Goal: Communication & Community: Answer question/provide support

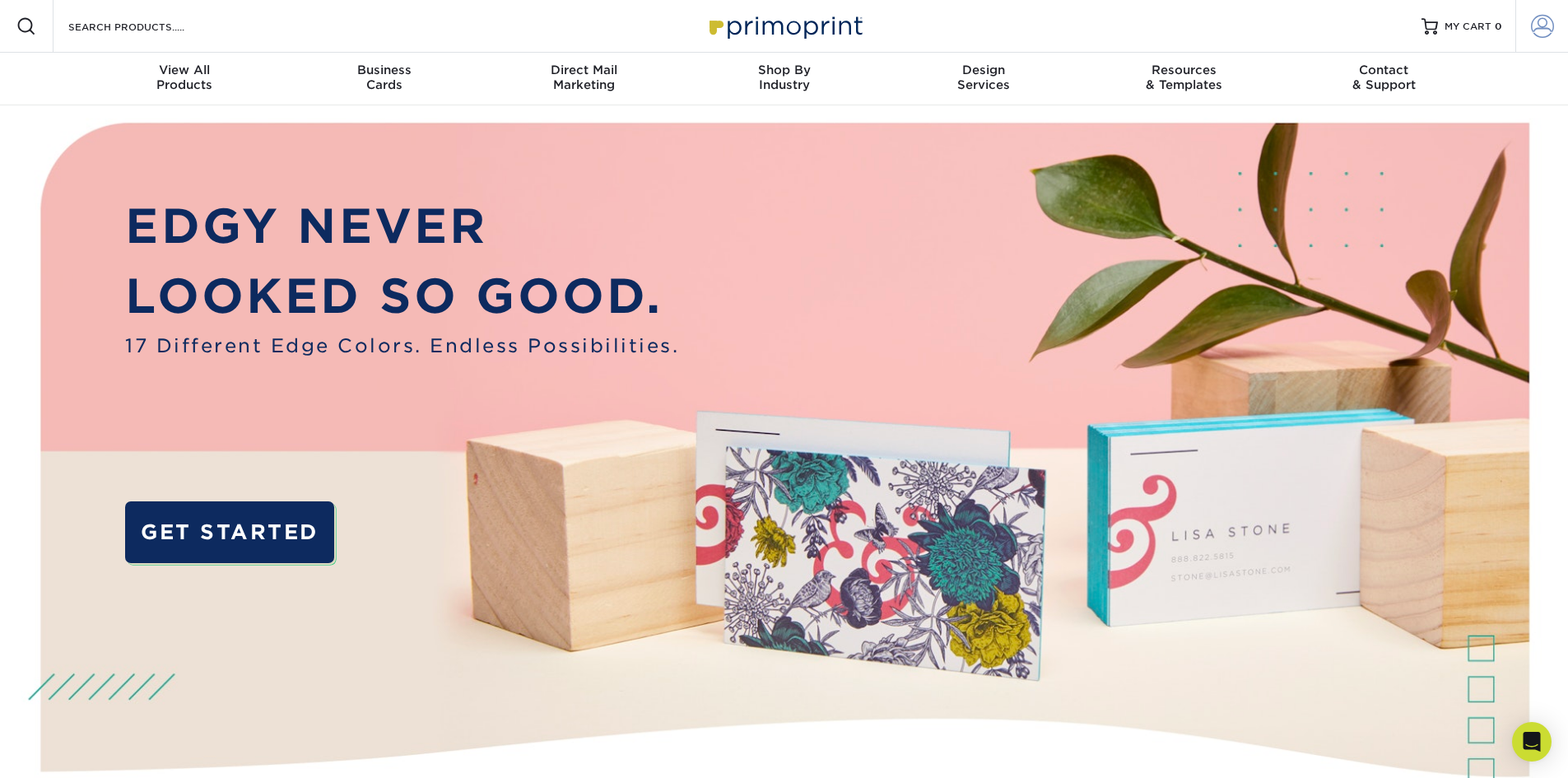
click at [1551, 31] on span at bounding box center [1542, 26] width 23 height 23
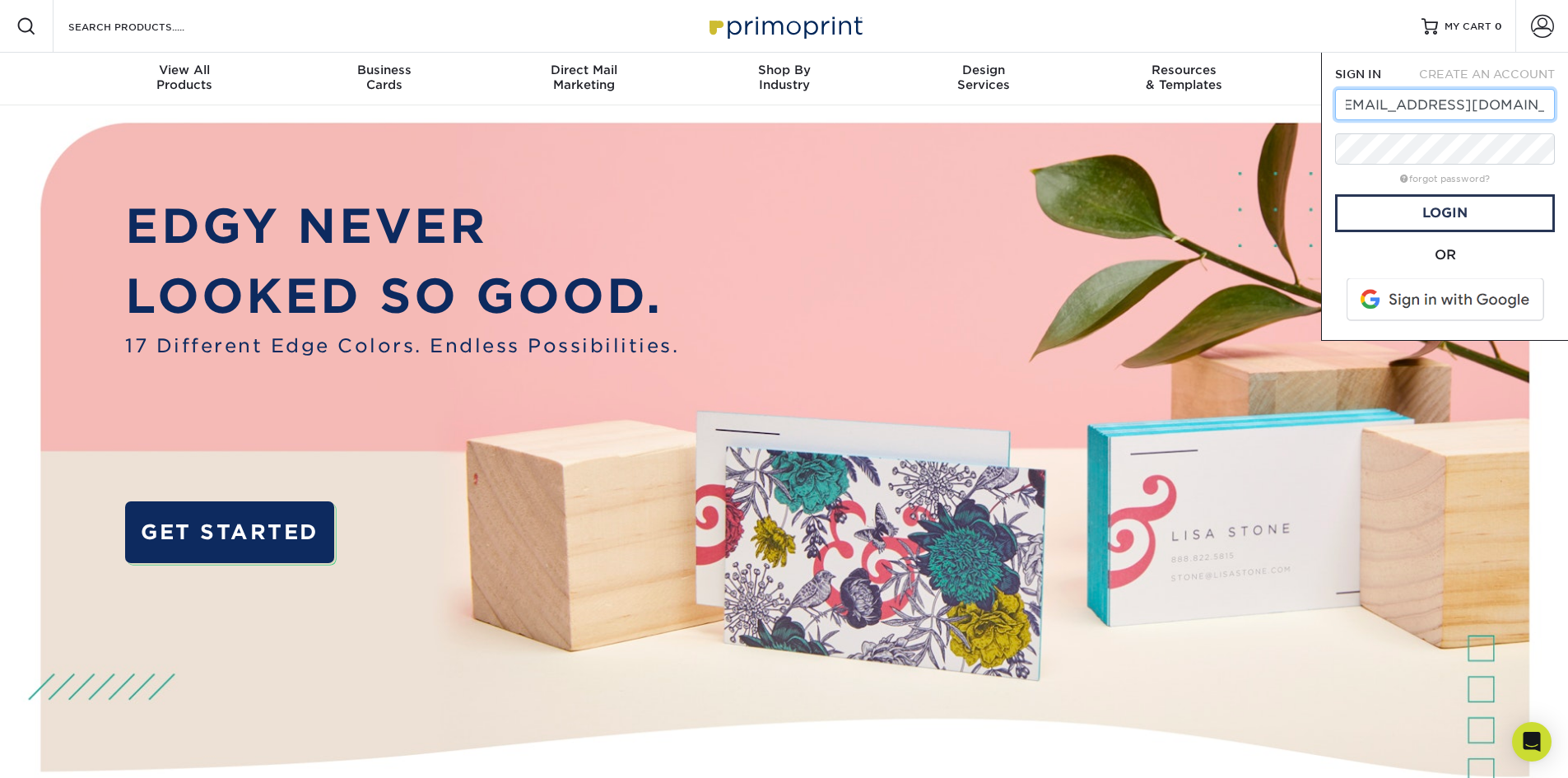
scroll to position [0, 22]
type input "[EMAIL_ADDRESS][DOMAIN_NAME]"
click at [1444, 216] on link "Login" at bounding box center [1445, 213] width 220 height 38
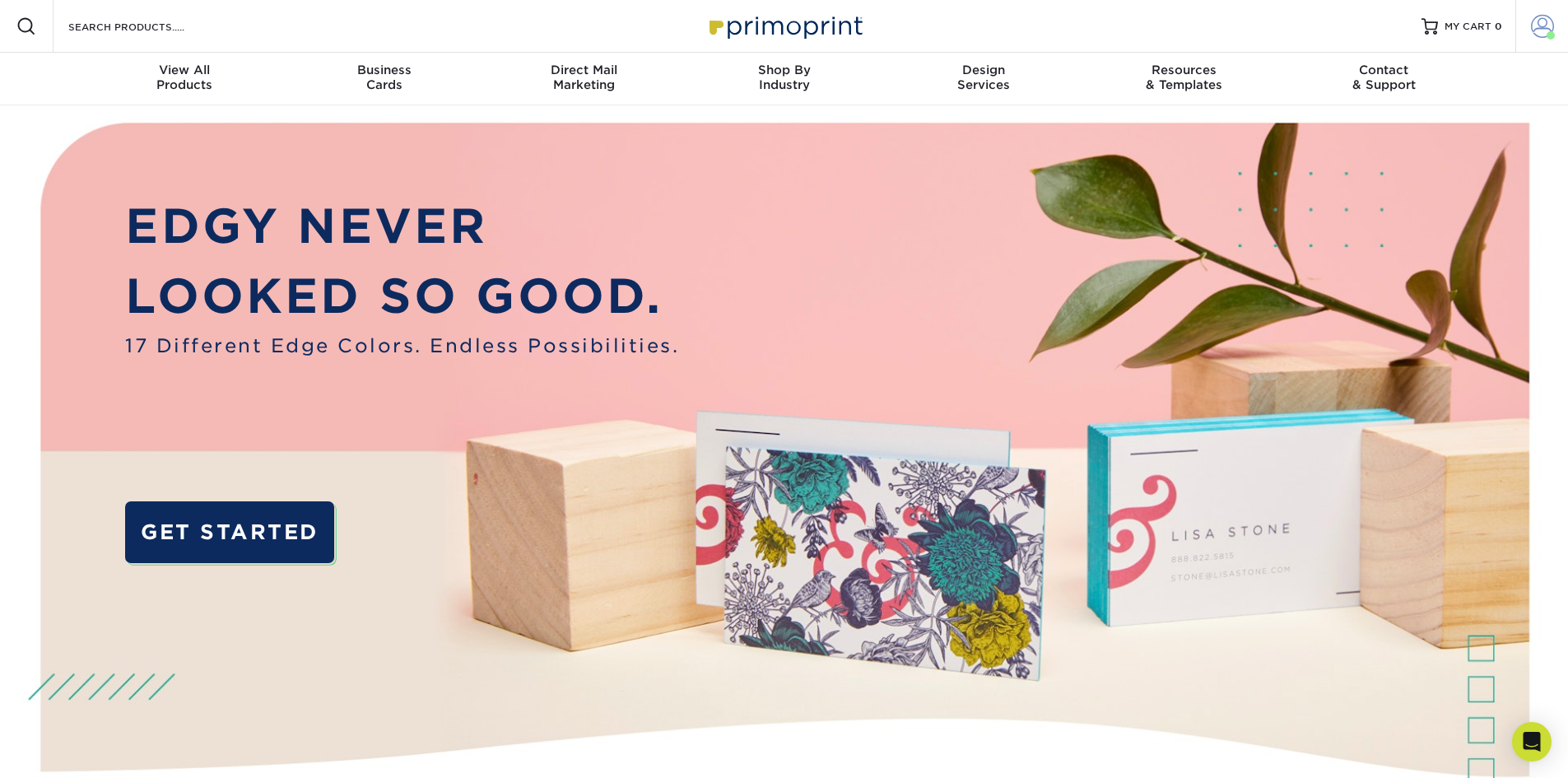
click at [1547, 20] on span at bounding box center [1542, 26] width 23 height 23
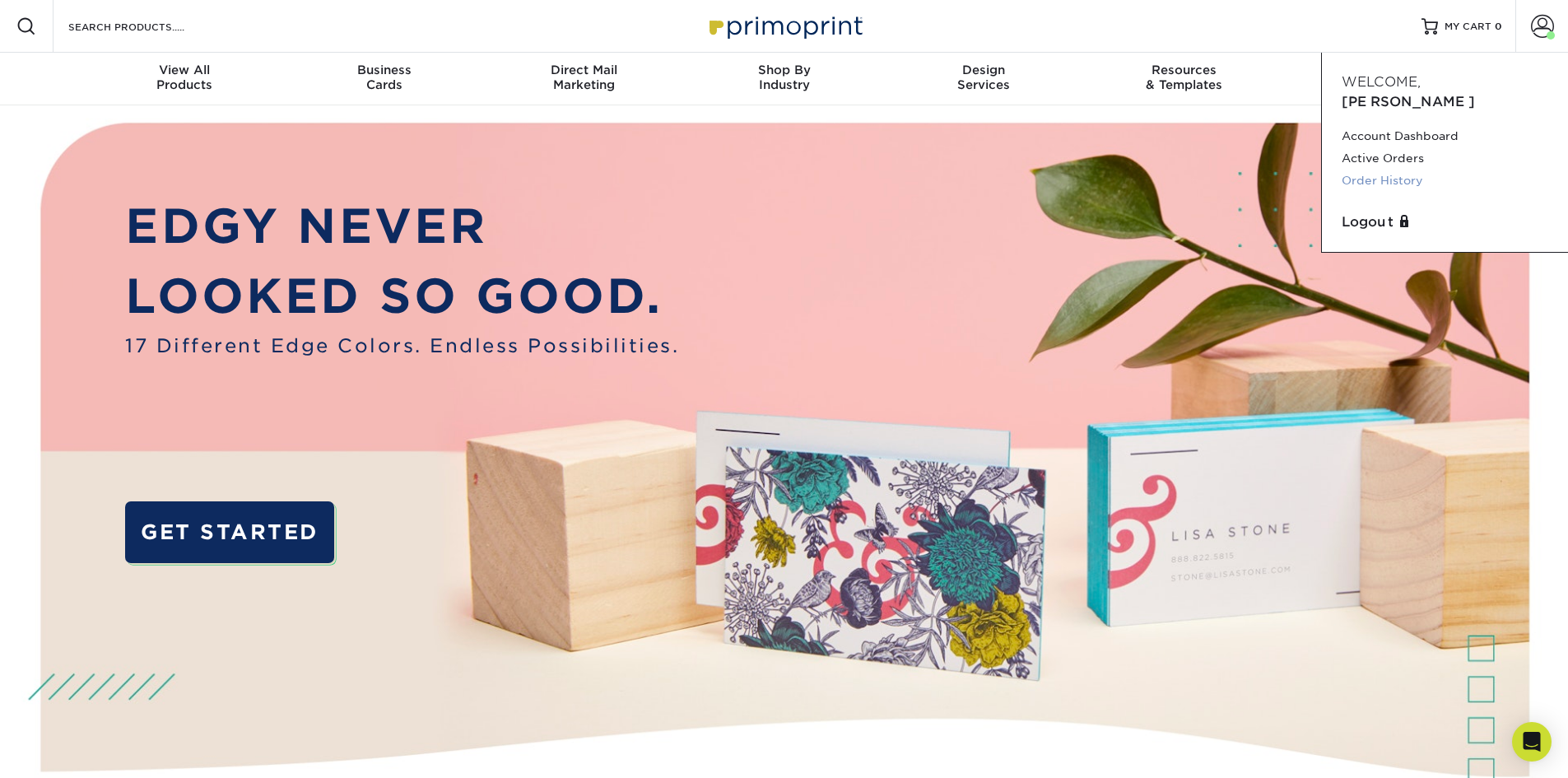
click at [1397, 170] on link "Order History" at bounding box center [1445, 181] width 206 height 22
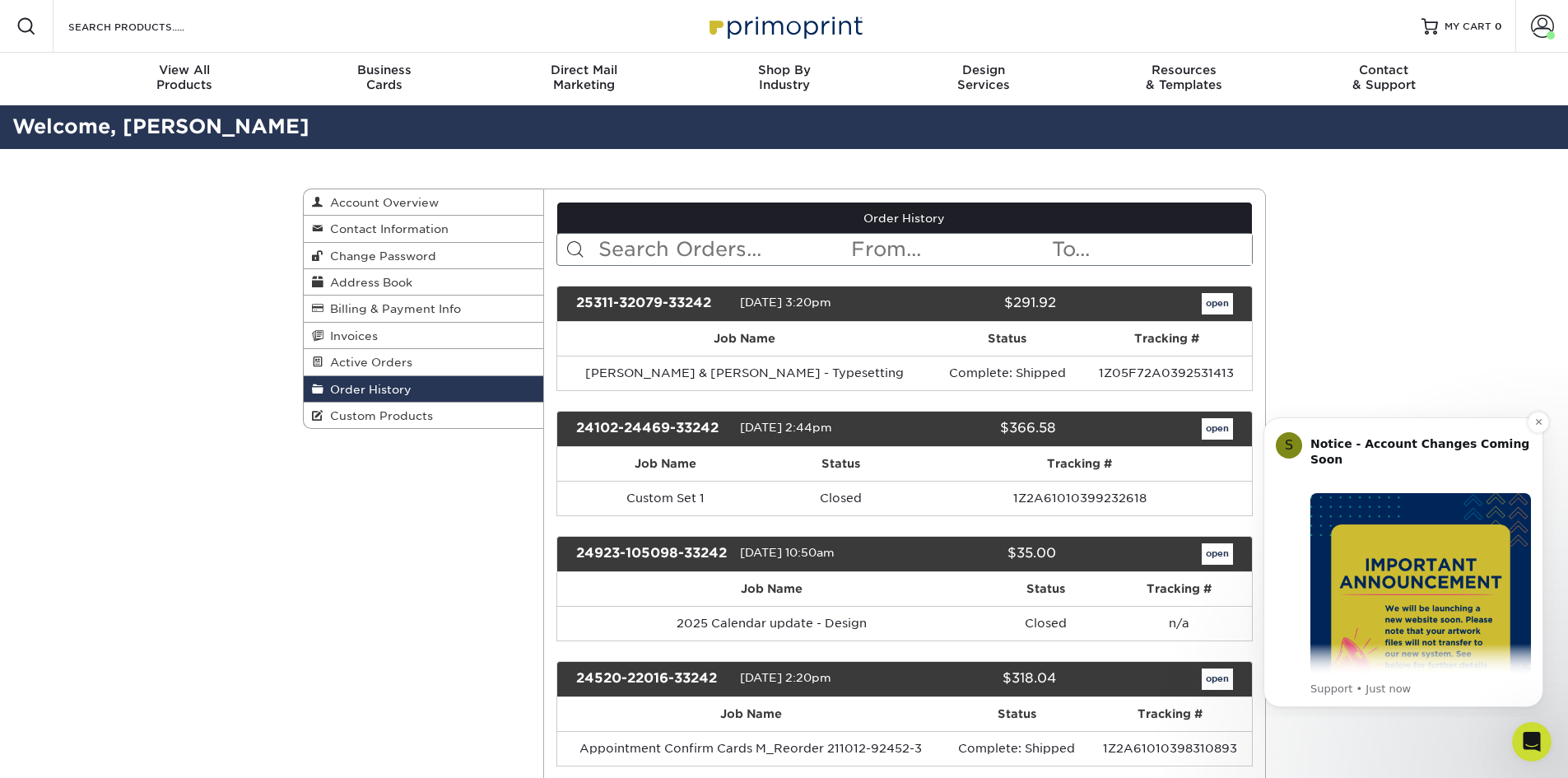
click at [1368, 581] on img "Message content" at bounding box center [1420, 603] width 221 height 221
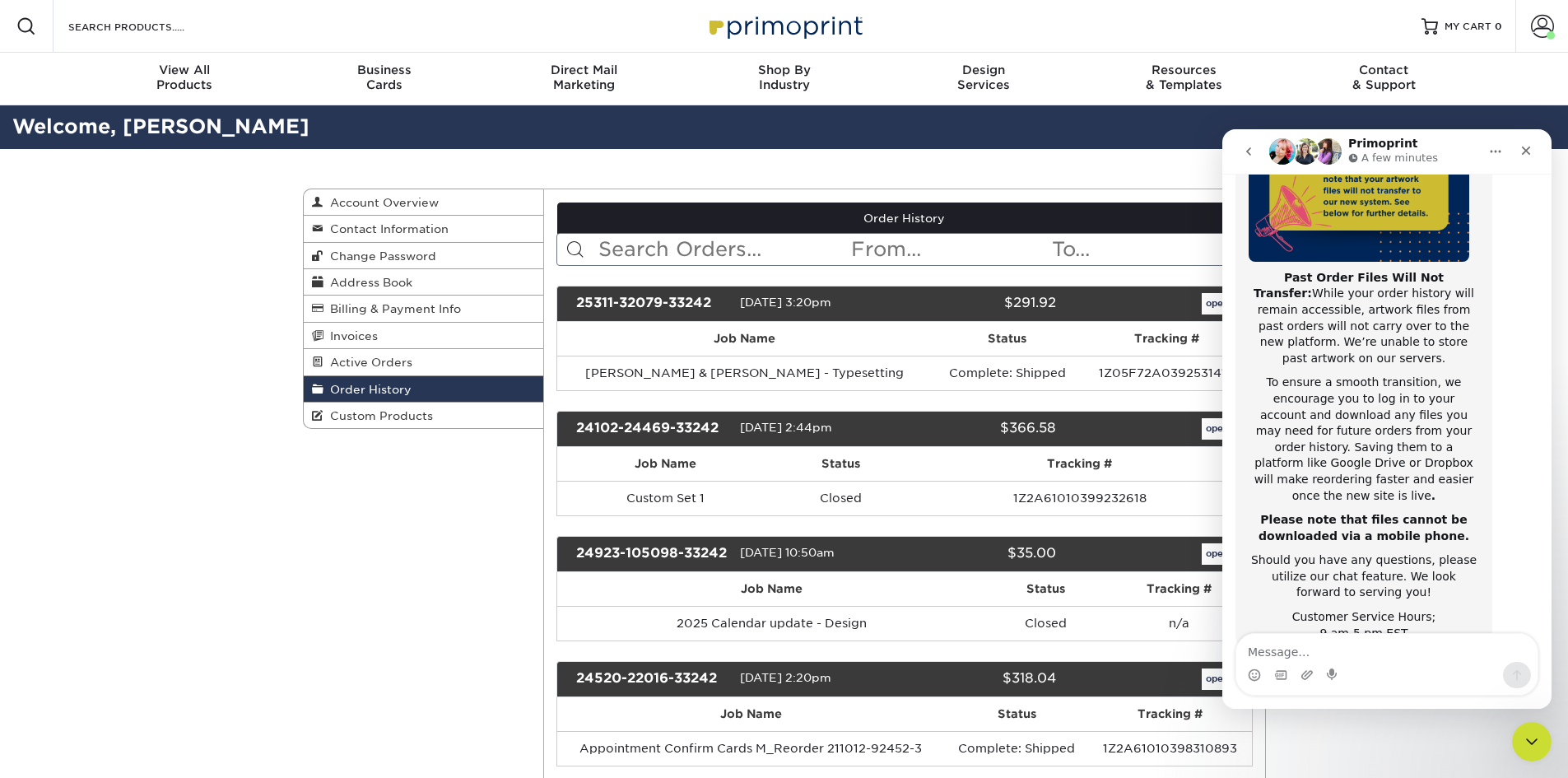
scroll to position [261, 0]
click at [1203, 430] on link "open" at bounding box center [1218, 428] width 32 height 21
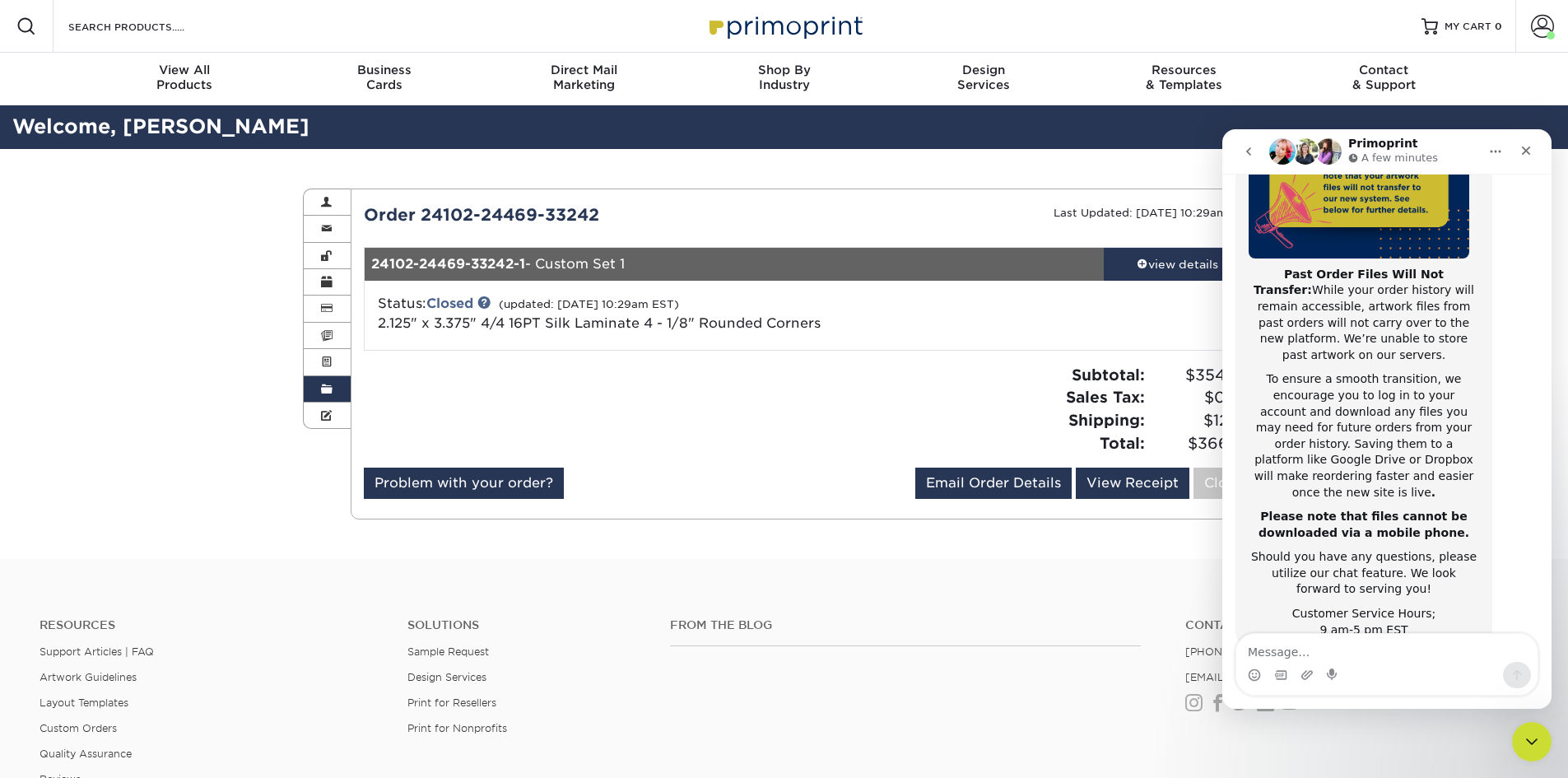
click at [1021, 371] on div "Subtotal: $354.00 Sales Tax: $0.00 Shipping: $12.58 Total: $366.58" at bounding box center [1037, 409] width 457 height 90
click at [1524, 149] on icon "Close" at bounding box center [1526, 151] width 9 height 9
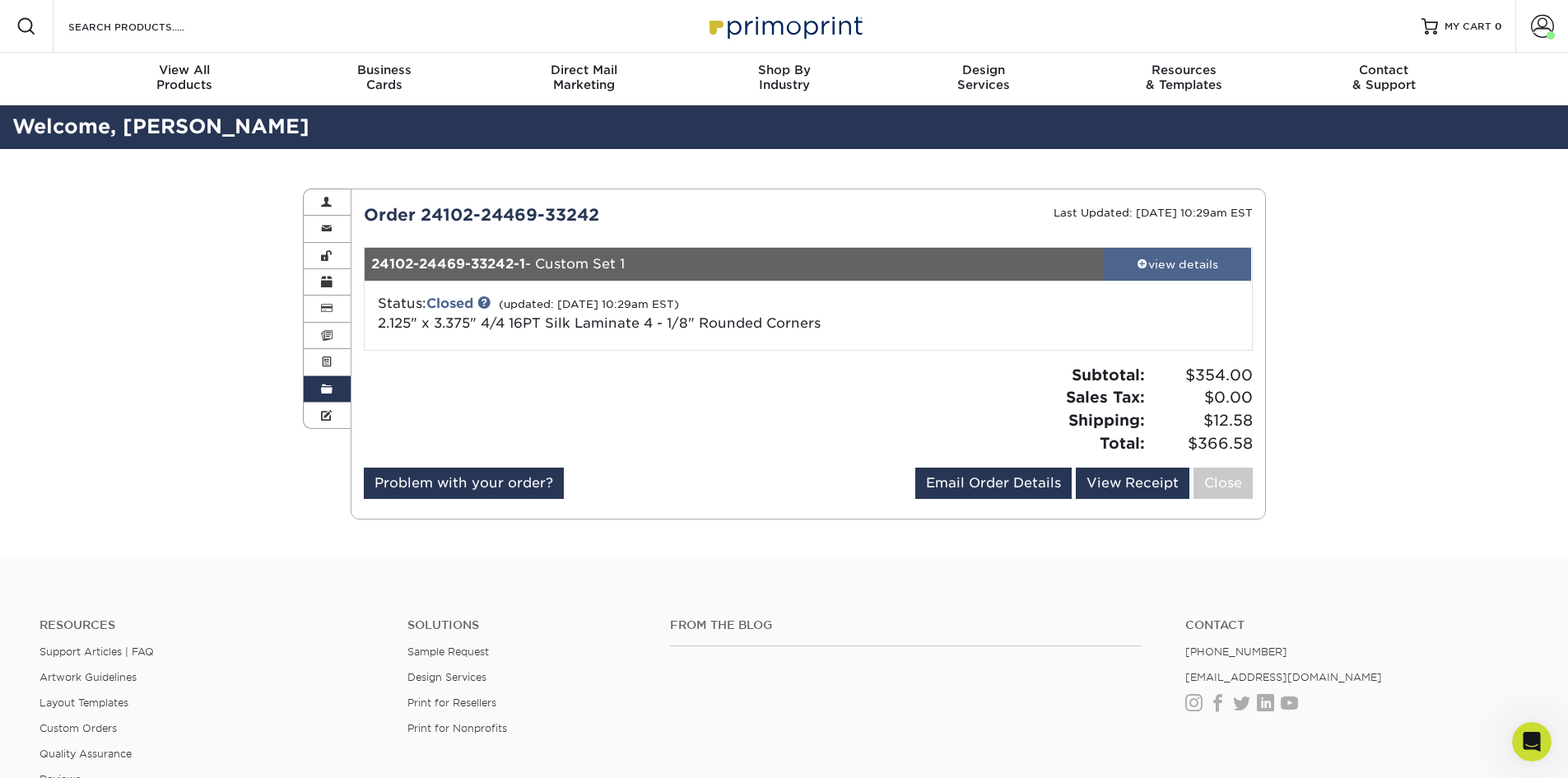
click at [1137, 265] on span at bounding box center [1143, 264] width 12 height 12
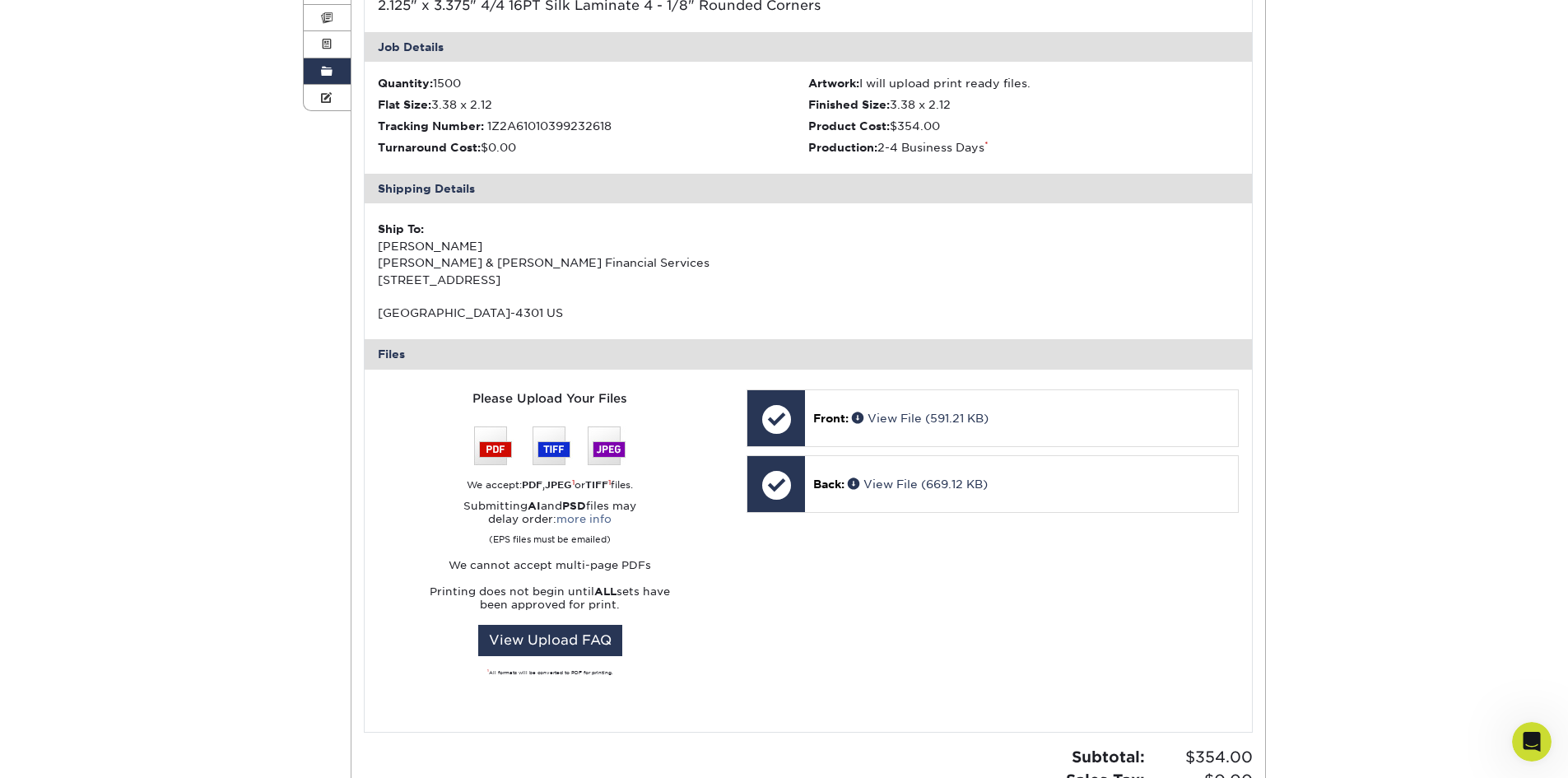
scroll to position [329, 0]
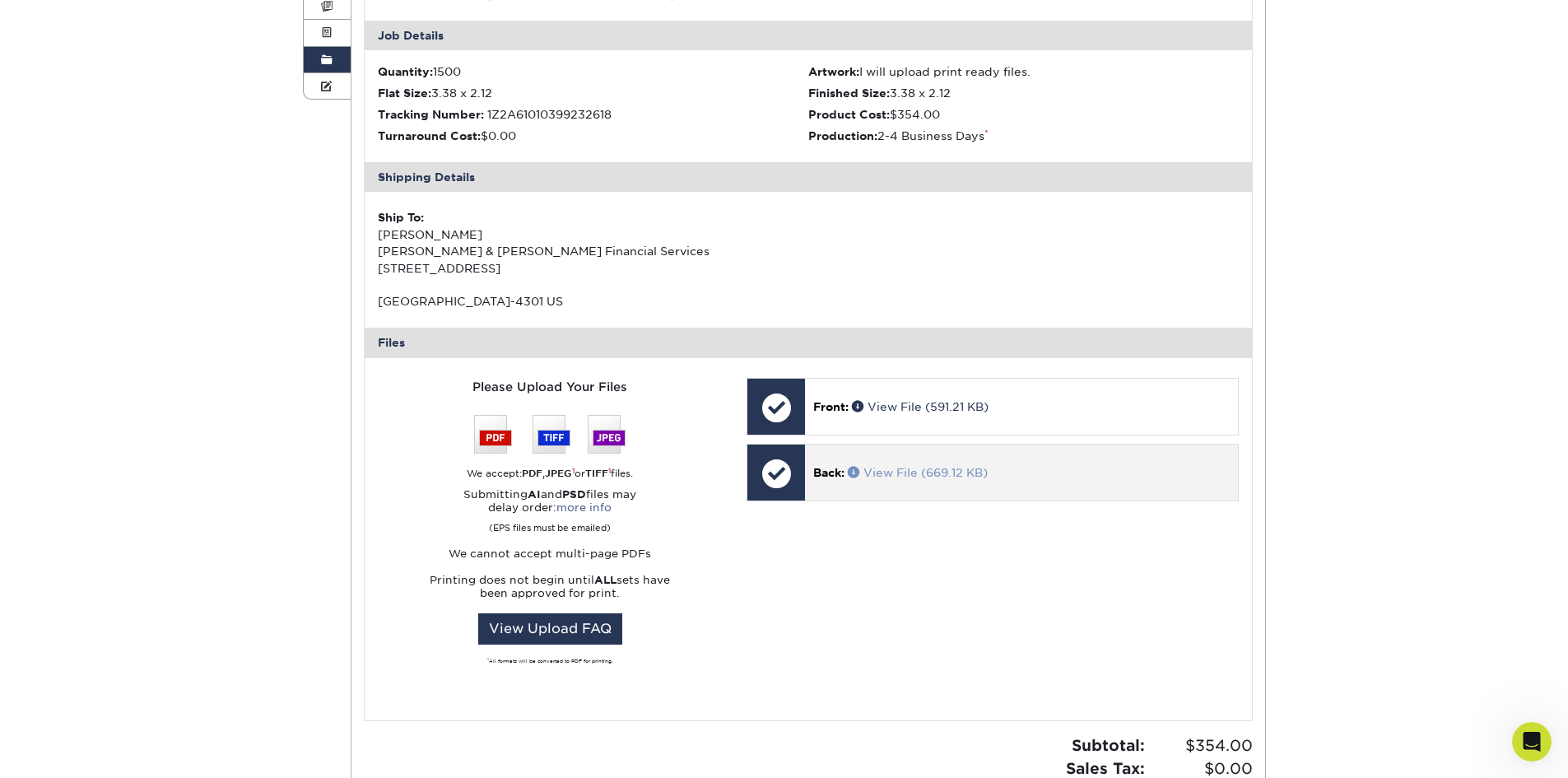
click at [880, 477] on link "View File (669.12 KB)" at bounding box center [918, 472] width 140 height 13
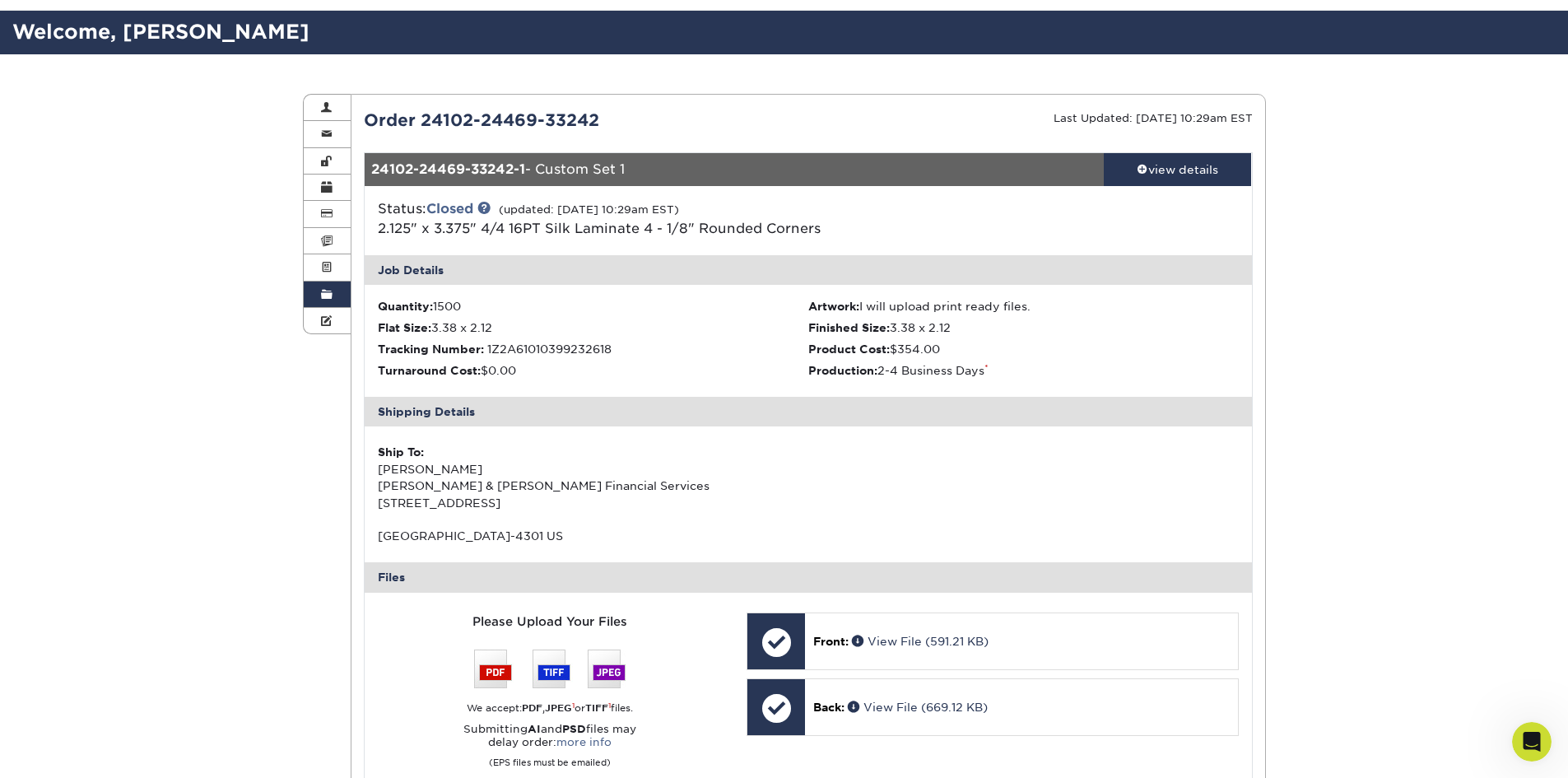
scroll to position [83, 0]
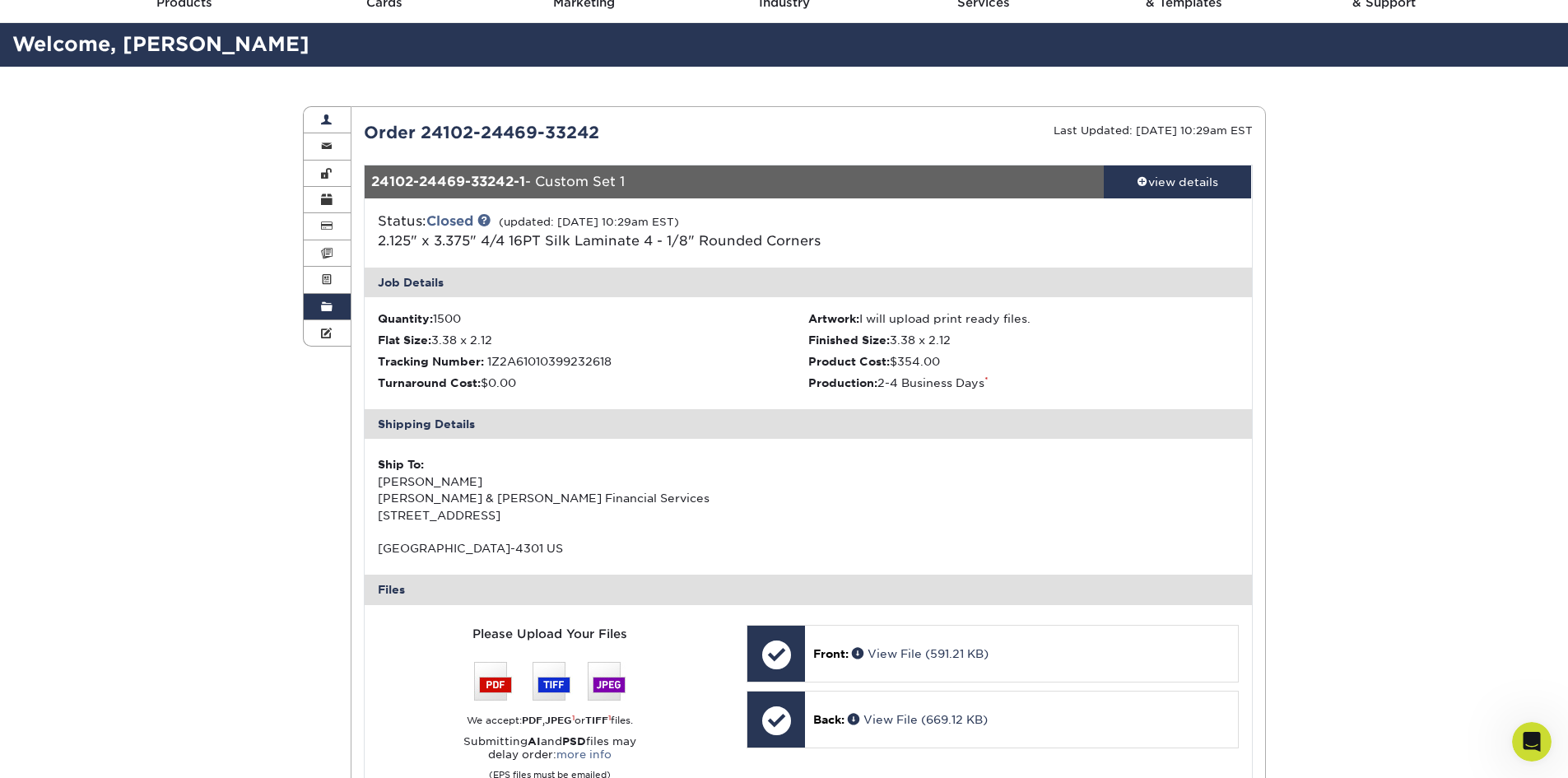
click at [325, 115] on span at bounding box center [327, 119] width 12 height 13
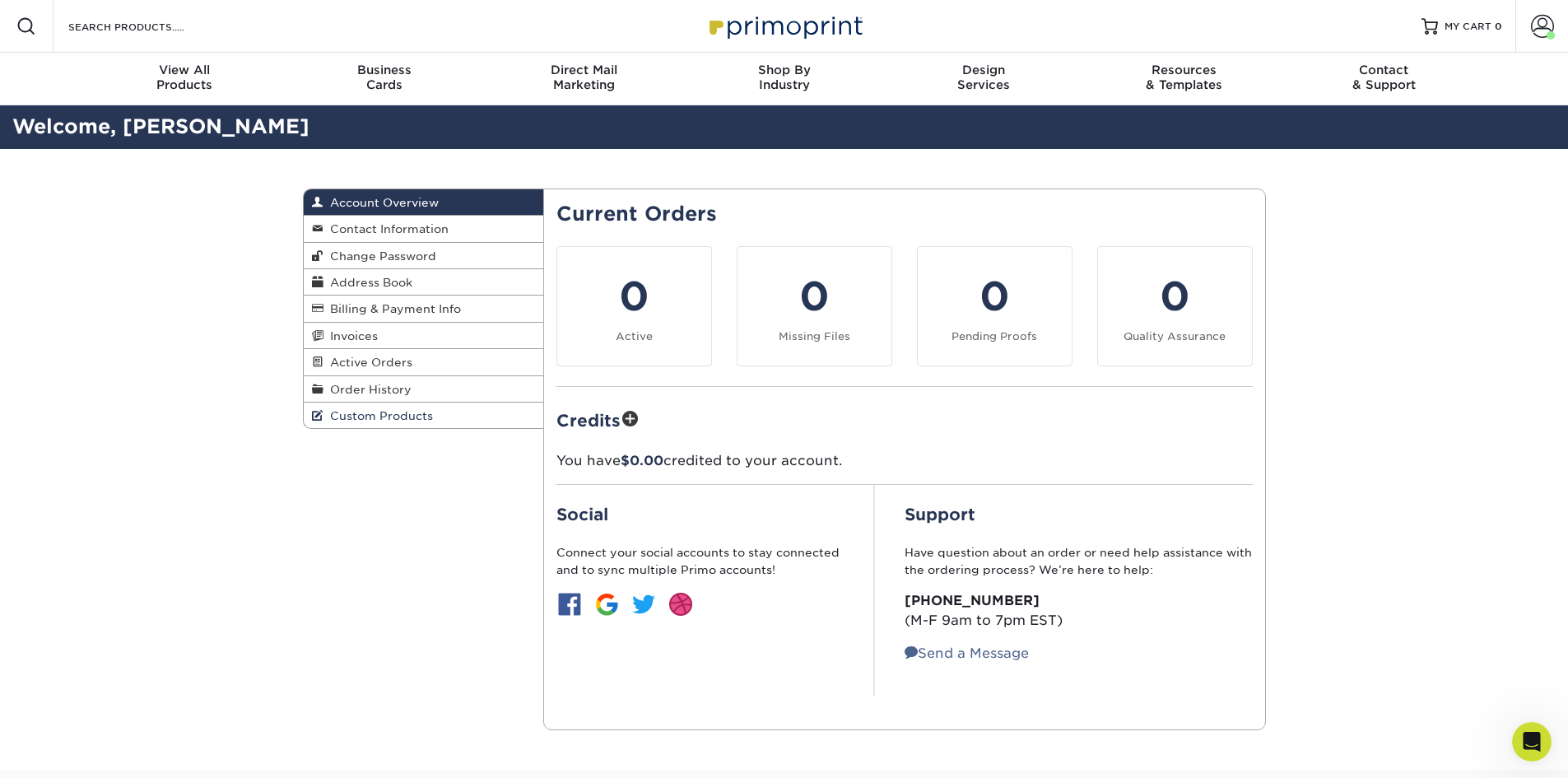
click at [391, 419] on span "Custom Products" at bounding box center [378, 415] width 109 height 13
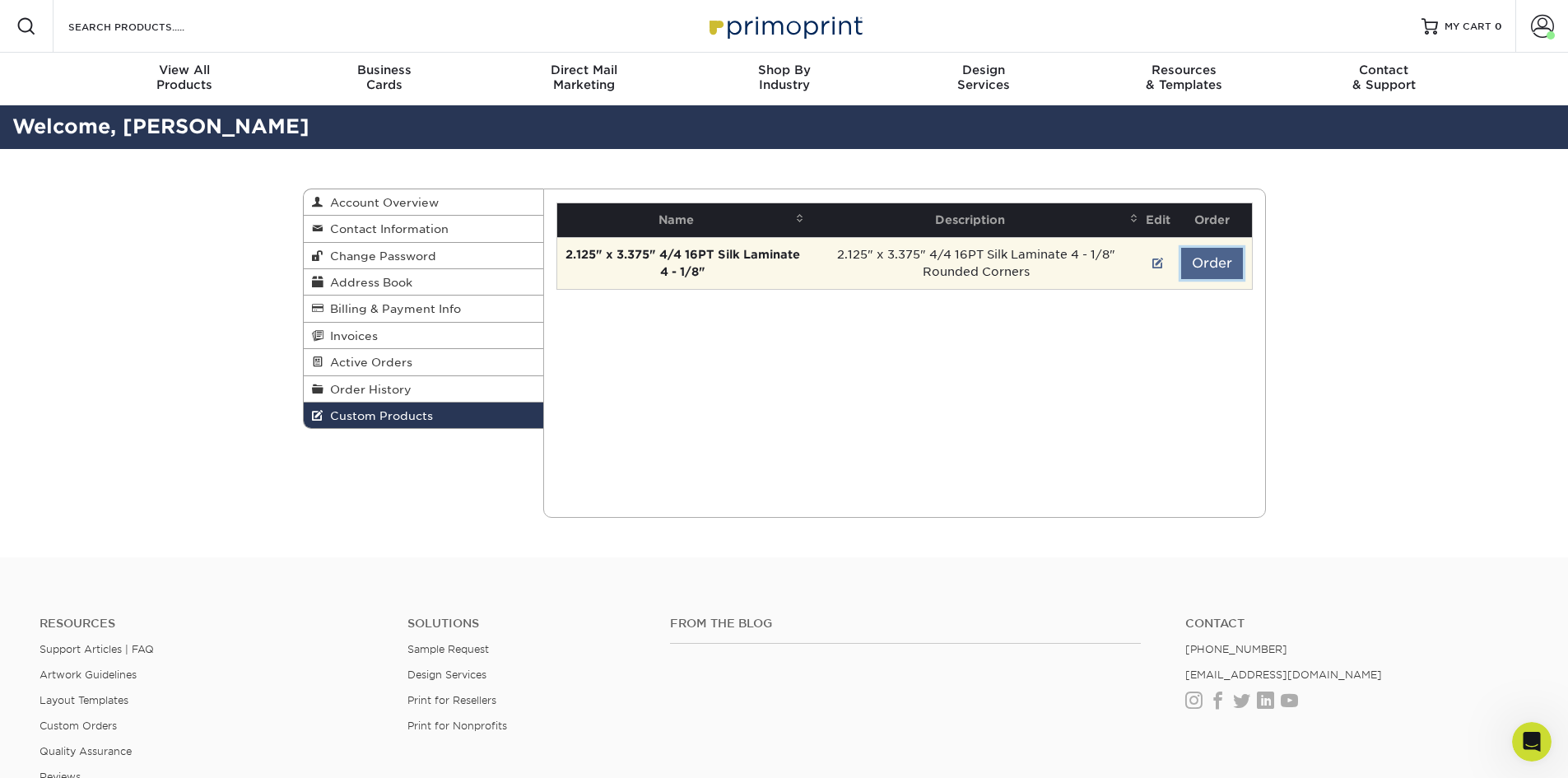
click at [1201, 267] on button "Order" at bounding box center [1212, 264] width 61 height 32
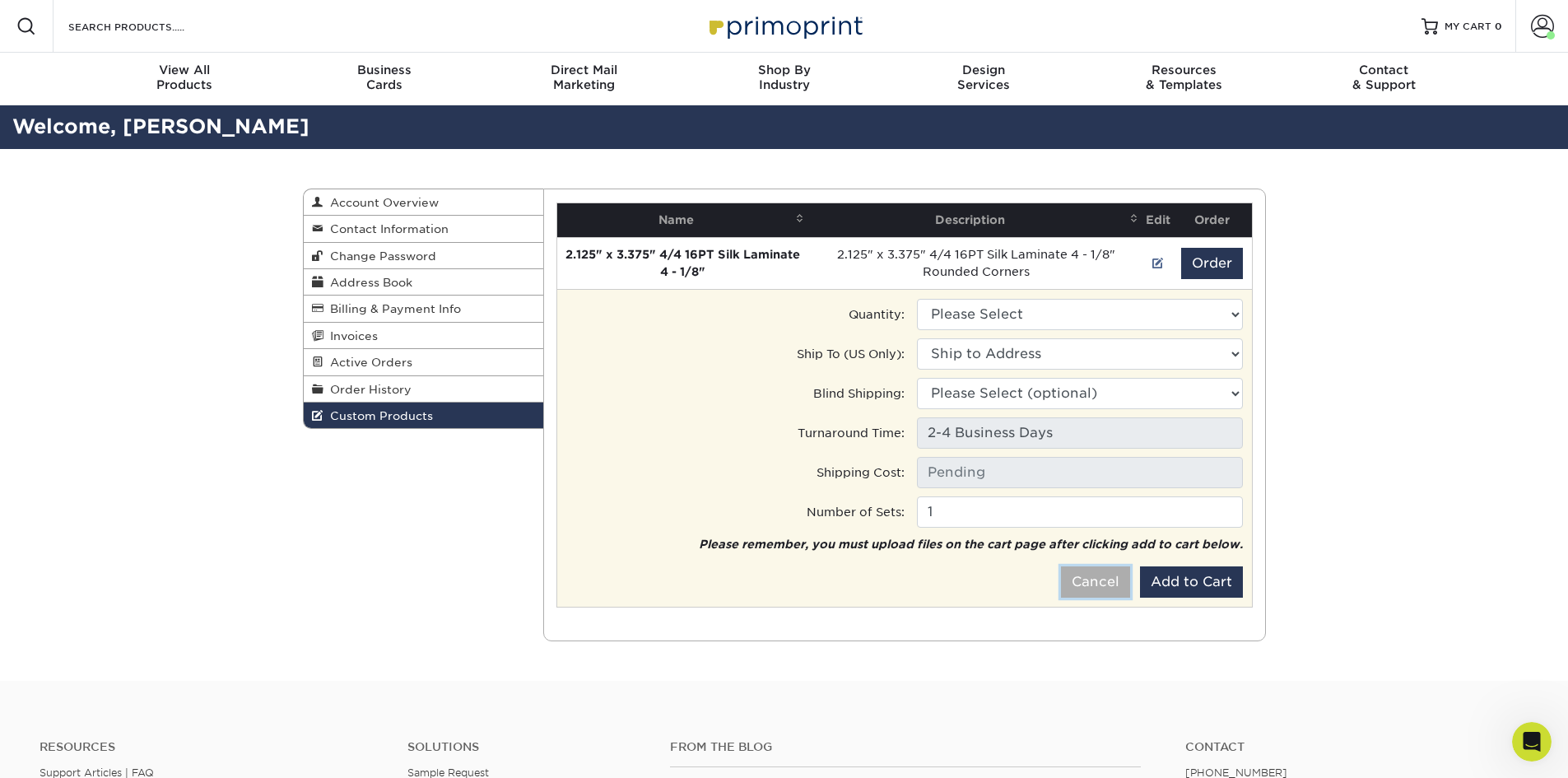
click at [1080, 582] on button "Cancel" at bounding box center [1096, 582] width 69 height 32
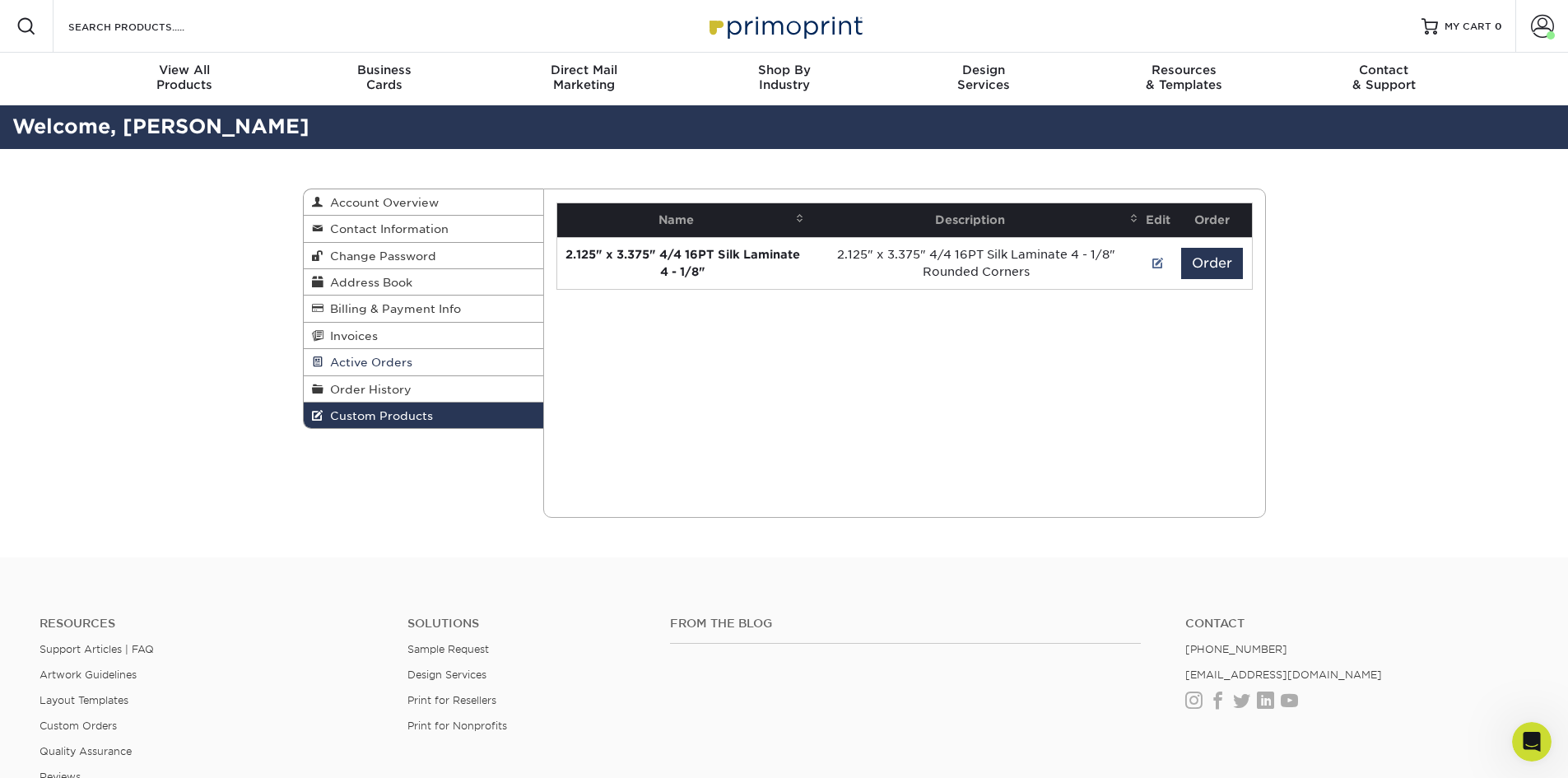
click at [463, 358] on link "Active Orders" at bounding box center [424, 362] width 240 height 26
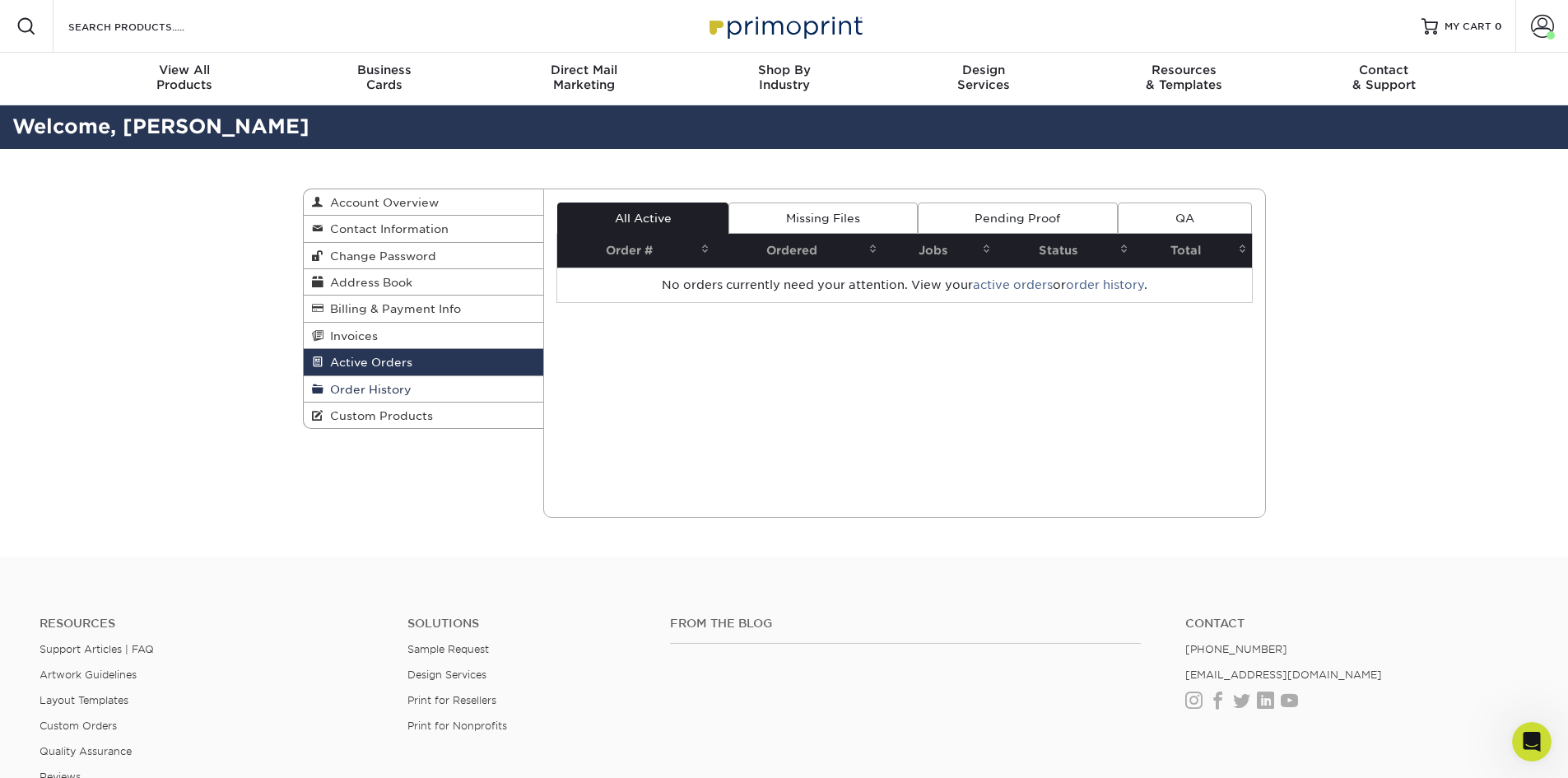
click at [408, 392] on span "Order History" at bounding box center [367, 389] width 88 height 13
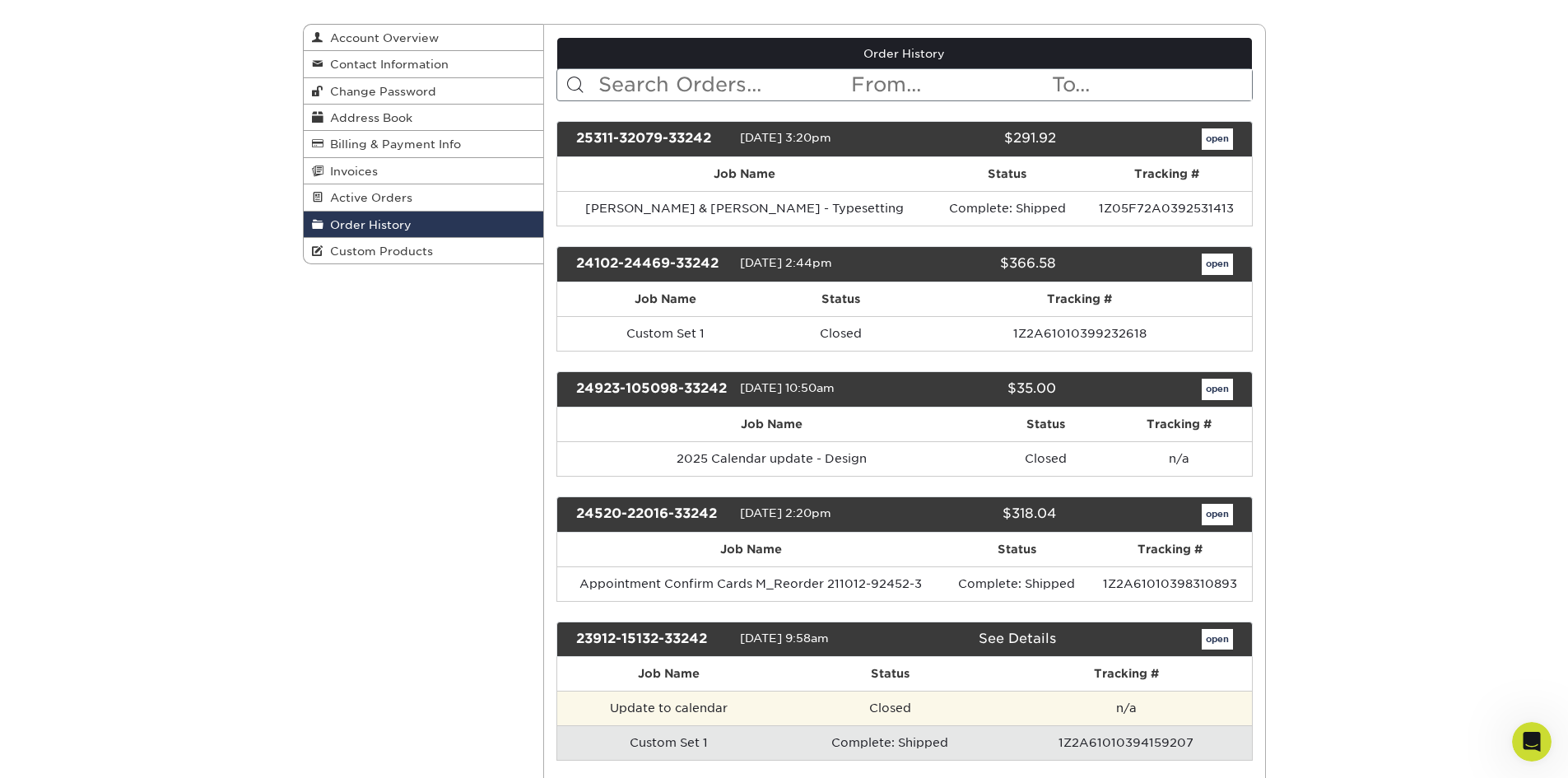
scroll to position [83, 0]
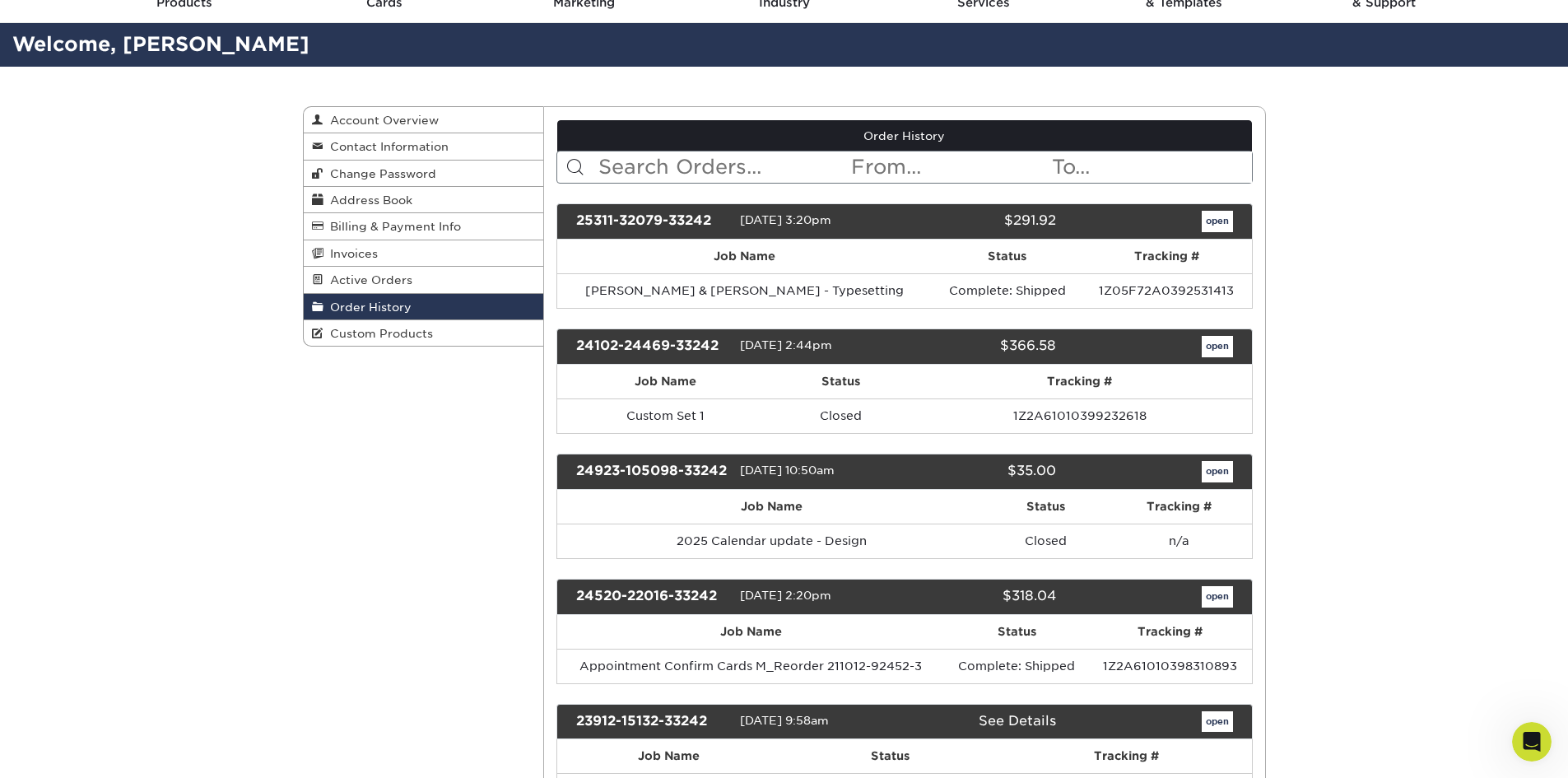
drag, startPoint x: 719, startPoint y: 342, endPoint x: 578, endPoint y: 348, distance: 141.1
click at [578, 348] on div "24102-24469-33242" at bounding box center [651, 346] width 176 height 21
copy div "24102-24469-33242"
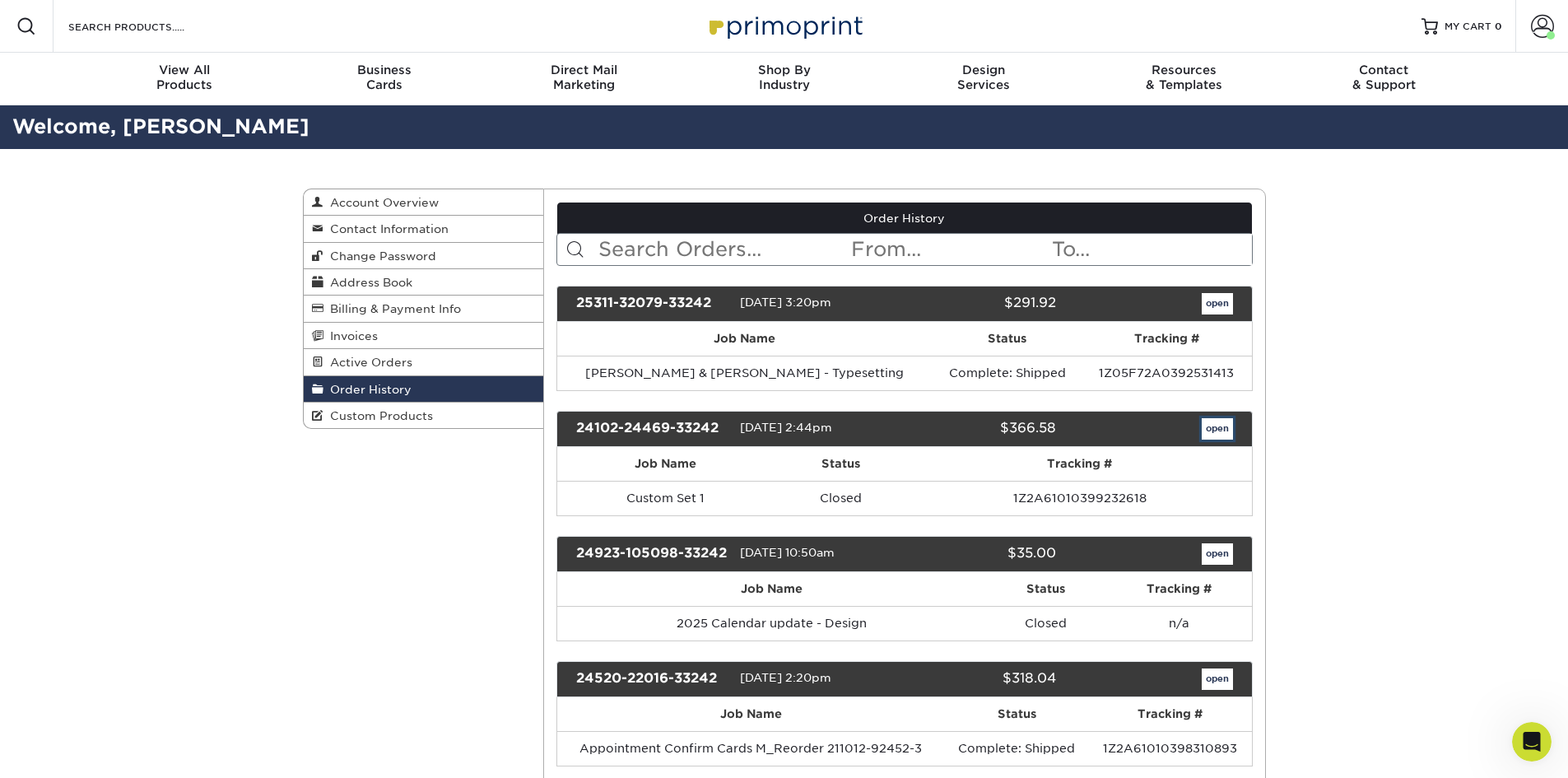
click at [1221, 423] on link "open" at bounding box center [1218, 428] width 32 height 21
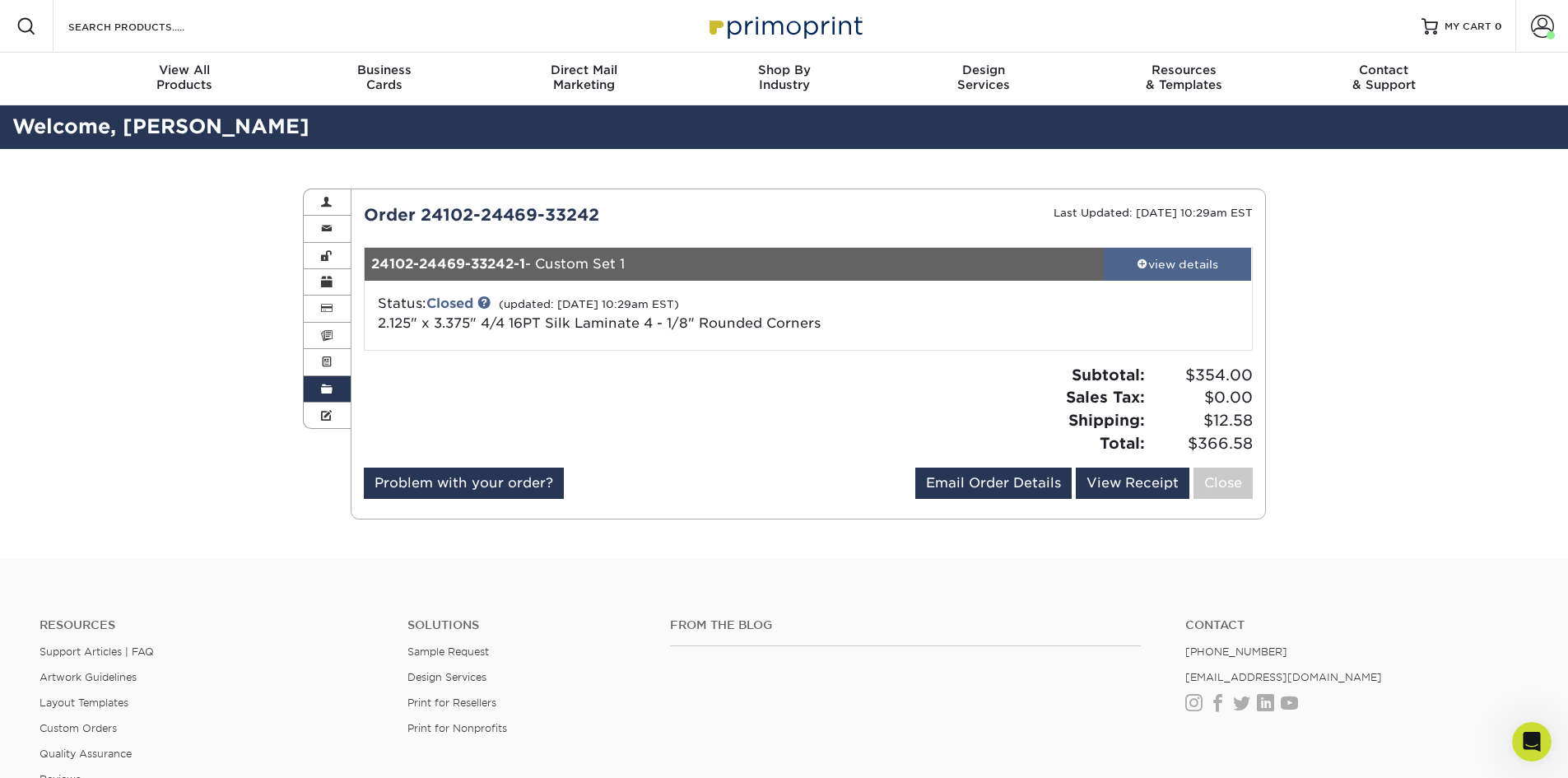
click at [1148, 270] on div "view details" at bounding box center [1178, 264] width 148 height 16
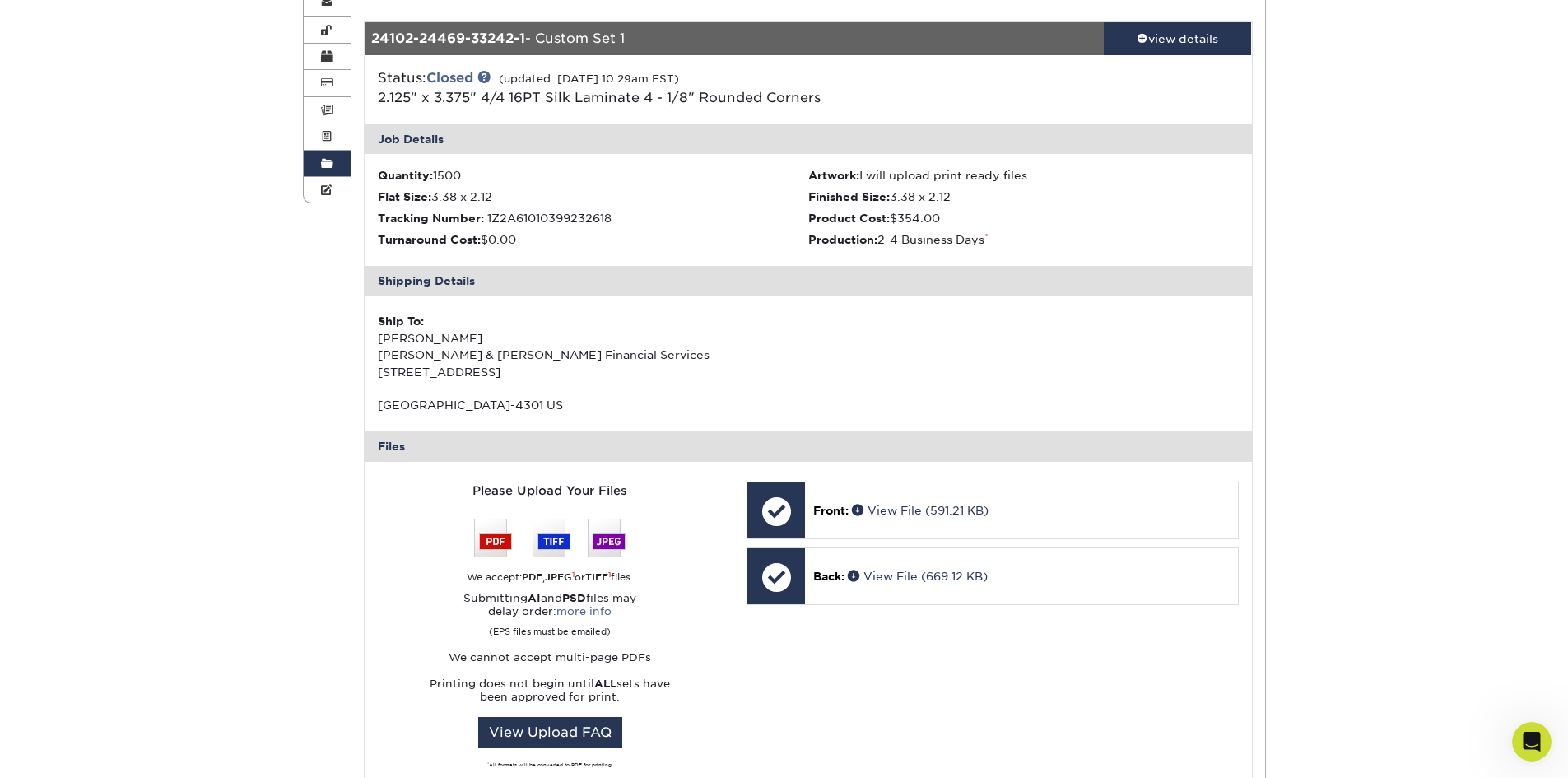
scroll to position [247, 0]
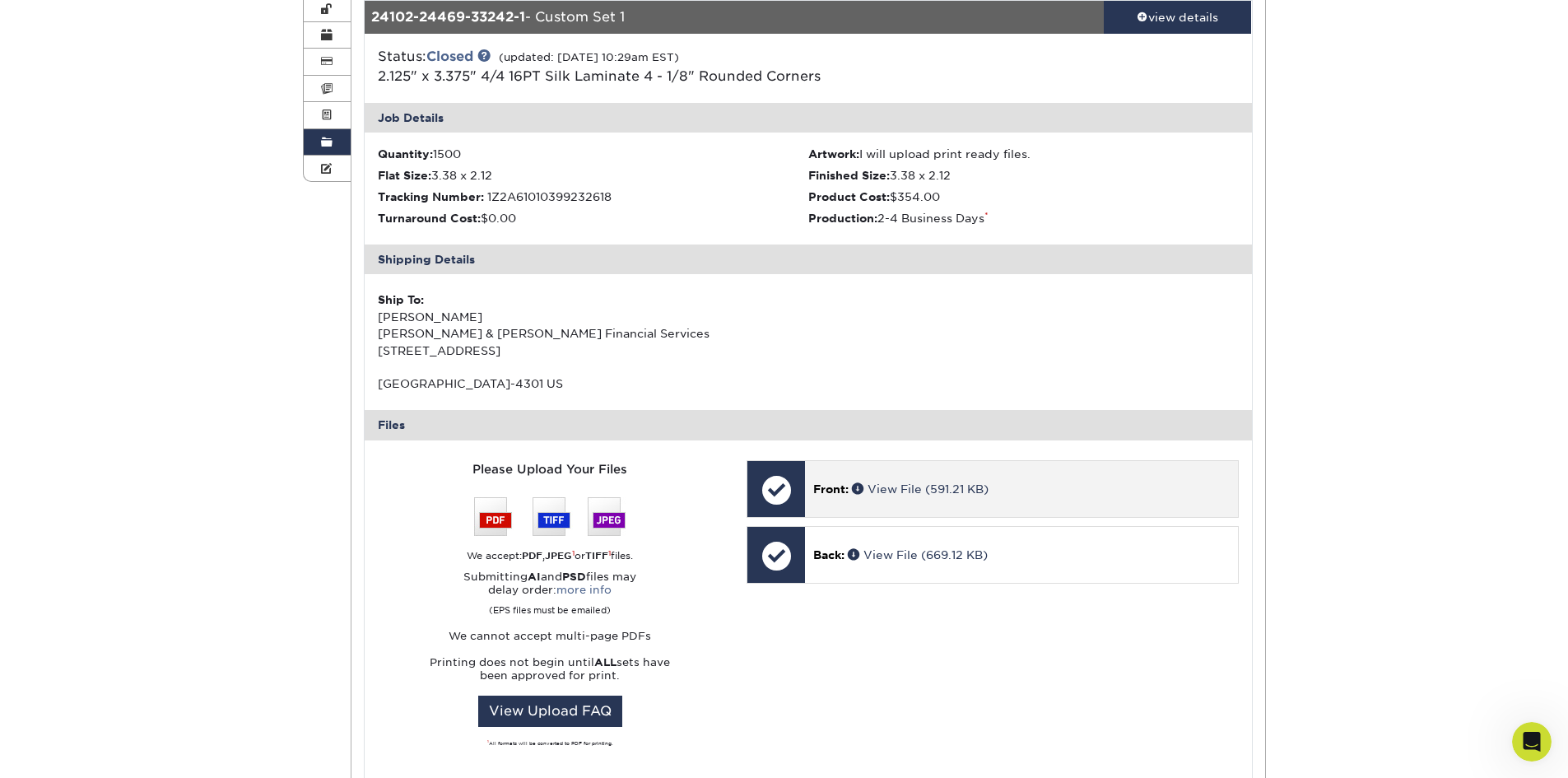
click at [836, 483] on span "Front:" at bounding box center [831, 489] width 36 height 13
click at [919, 492] on link "View File (591.21 KB)" at bounding box center [920, 489] width 136 height 13
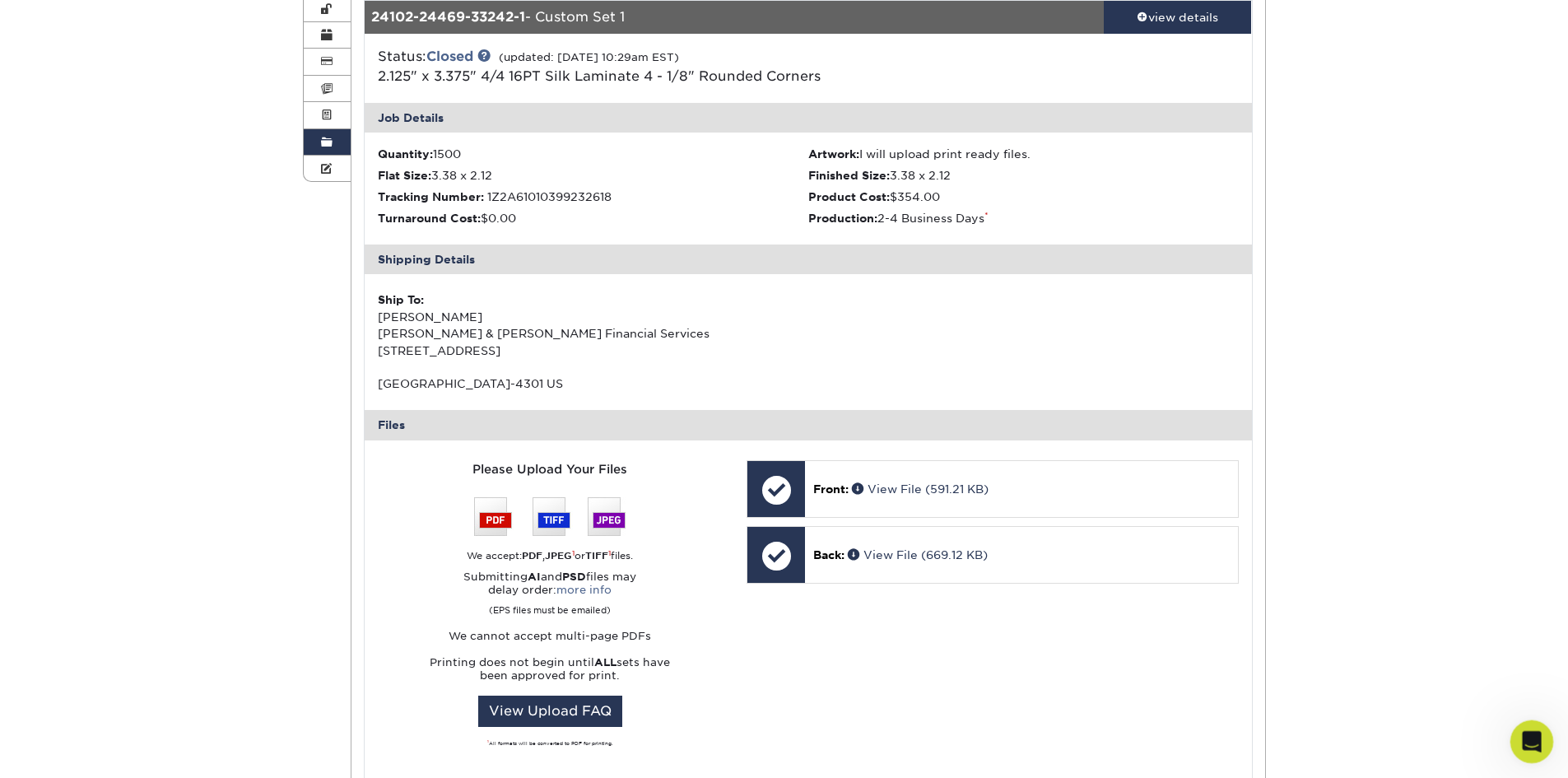
click at [1530, 729] on icon "Open Intercom Messenger" at bounding box center [1530, 740] width 27 height 27
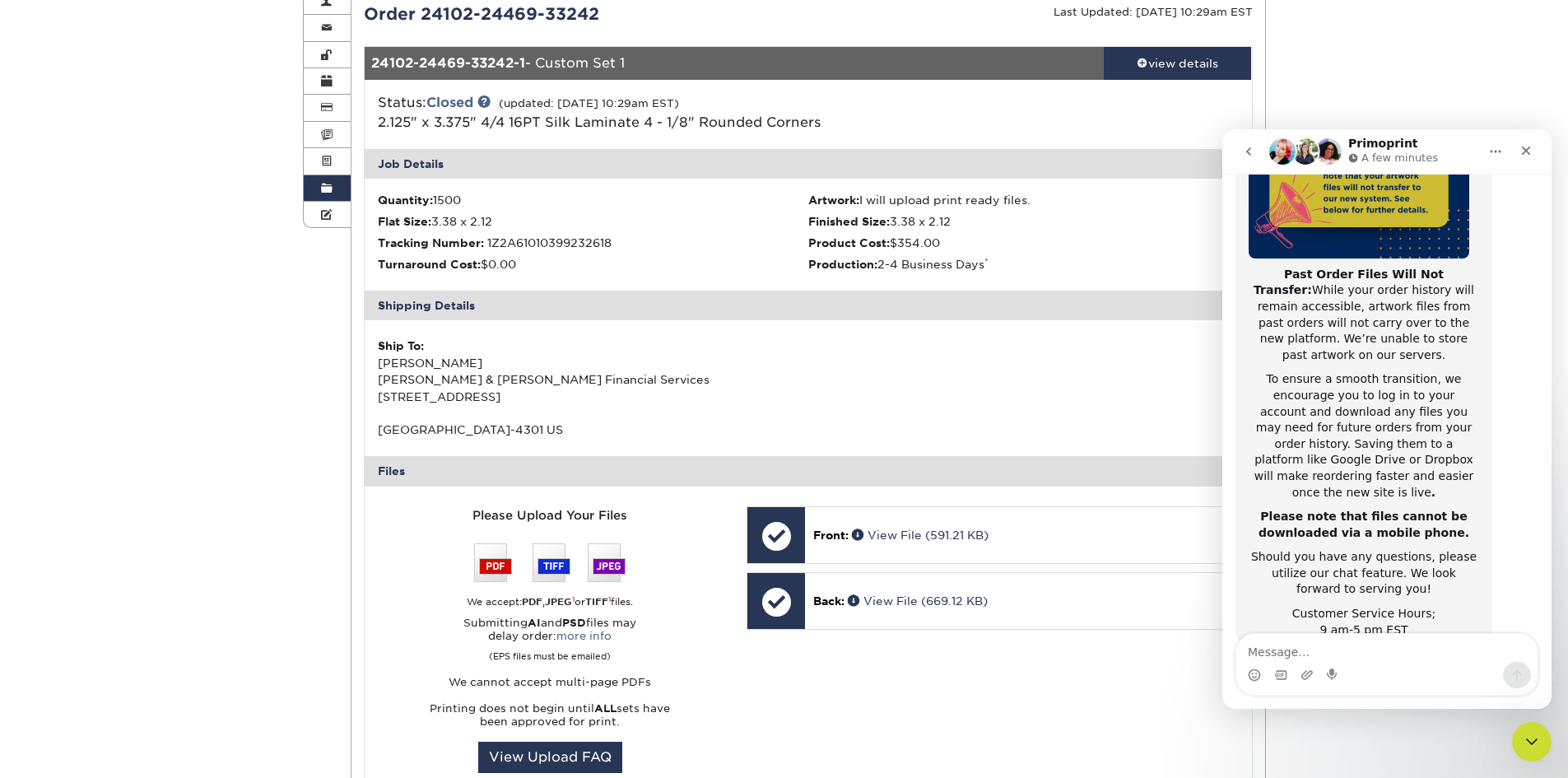
scroll to position [165, 0]
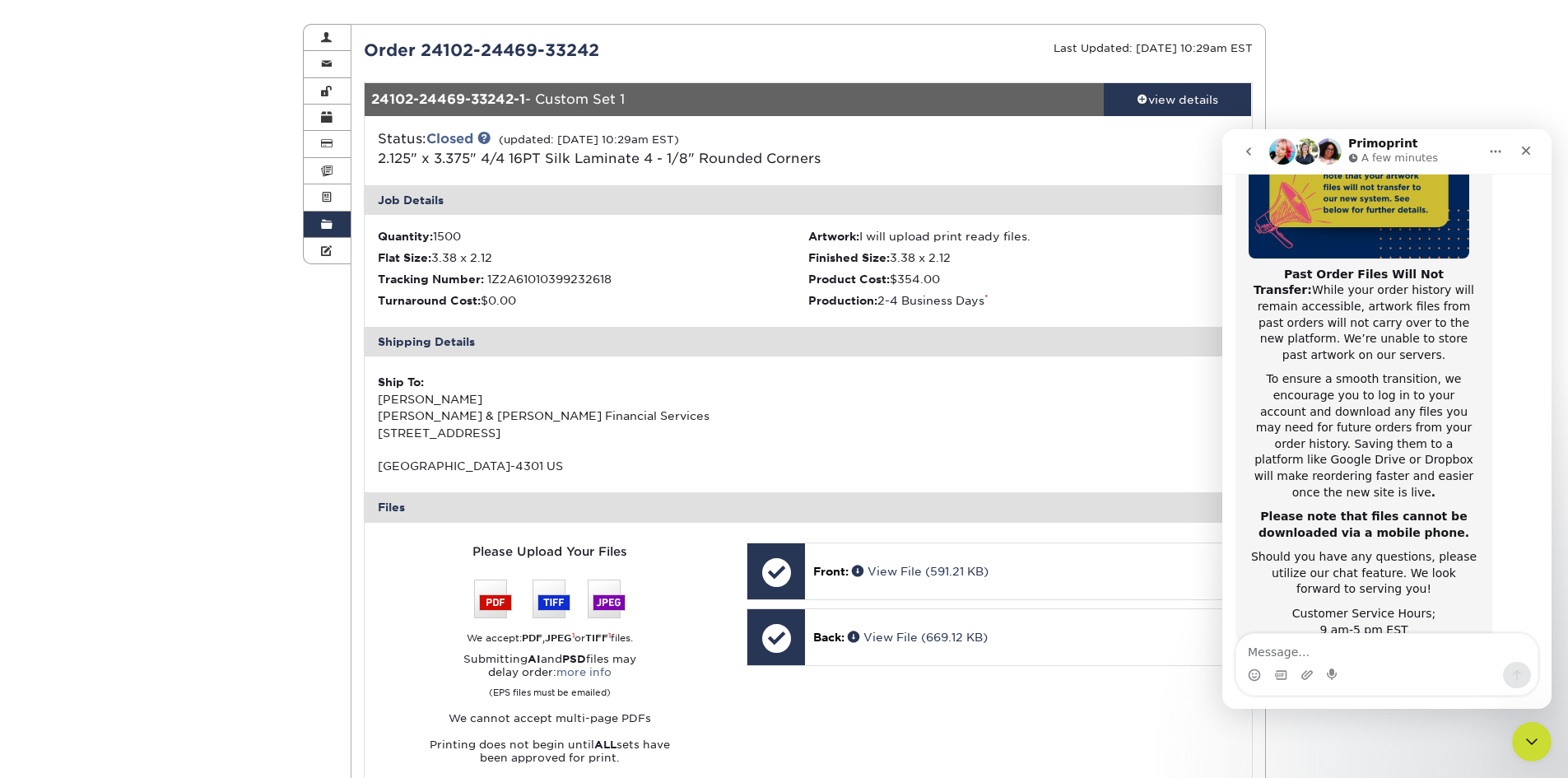
click at [329, 221] on span at bounding box center [327, 224] width 12 height 13
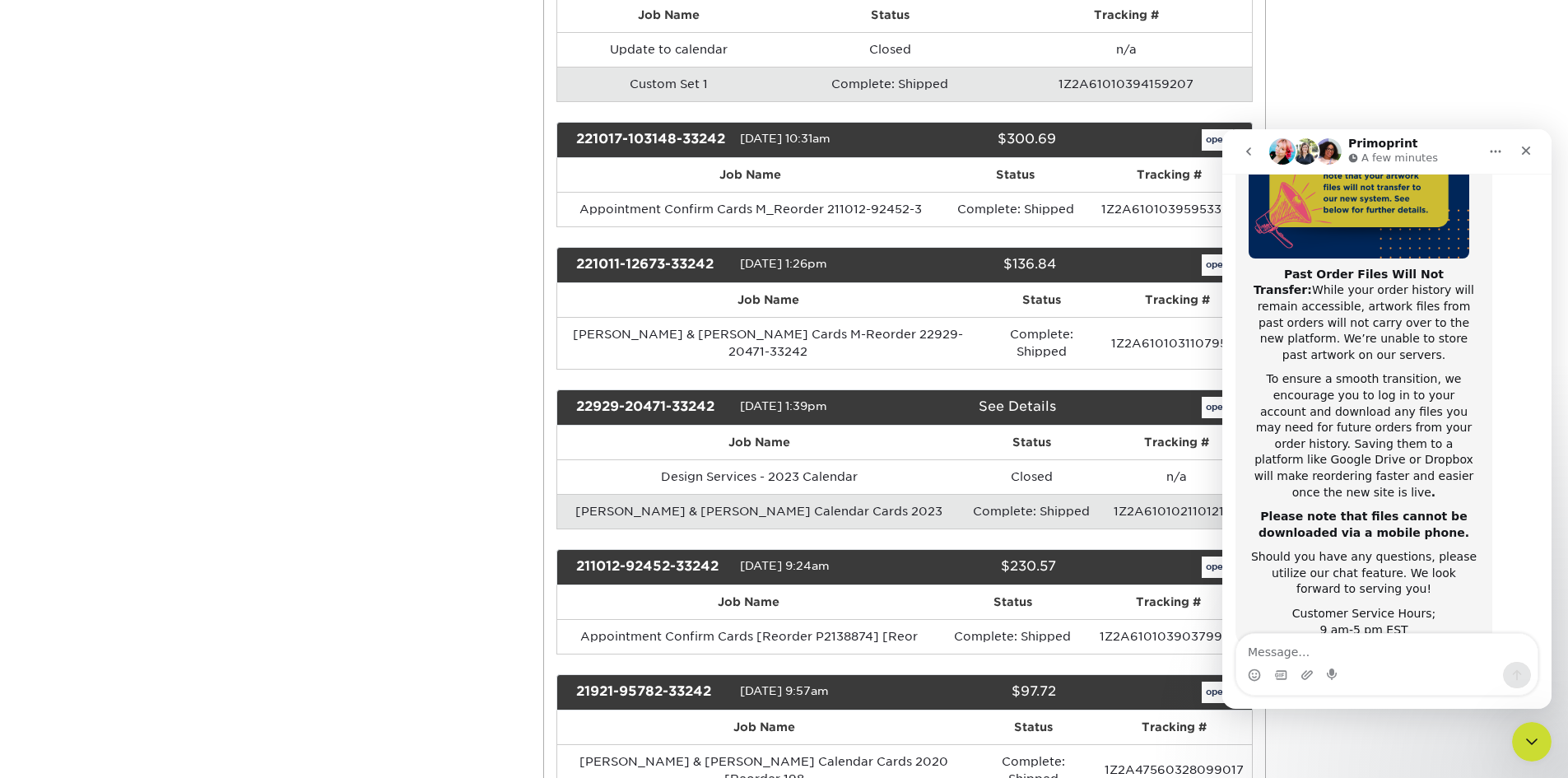
scroll to position [906, 0]
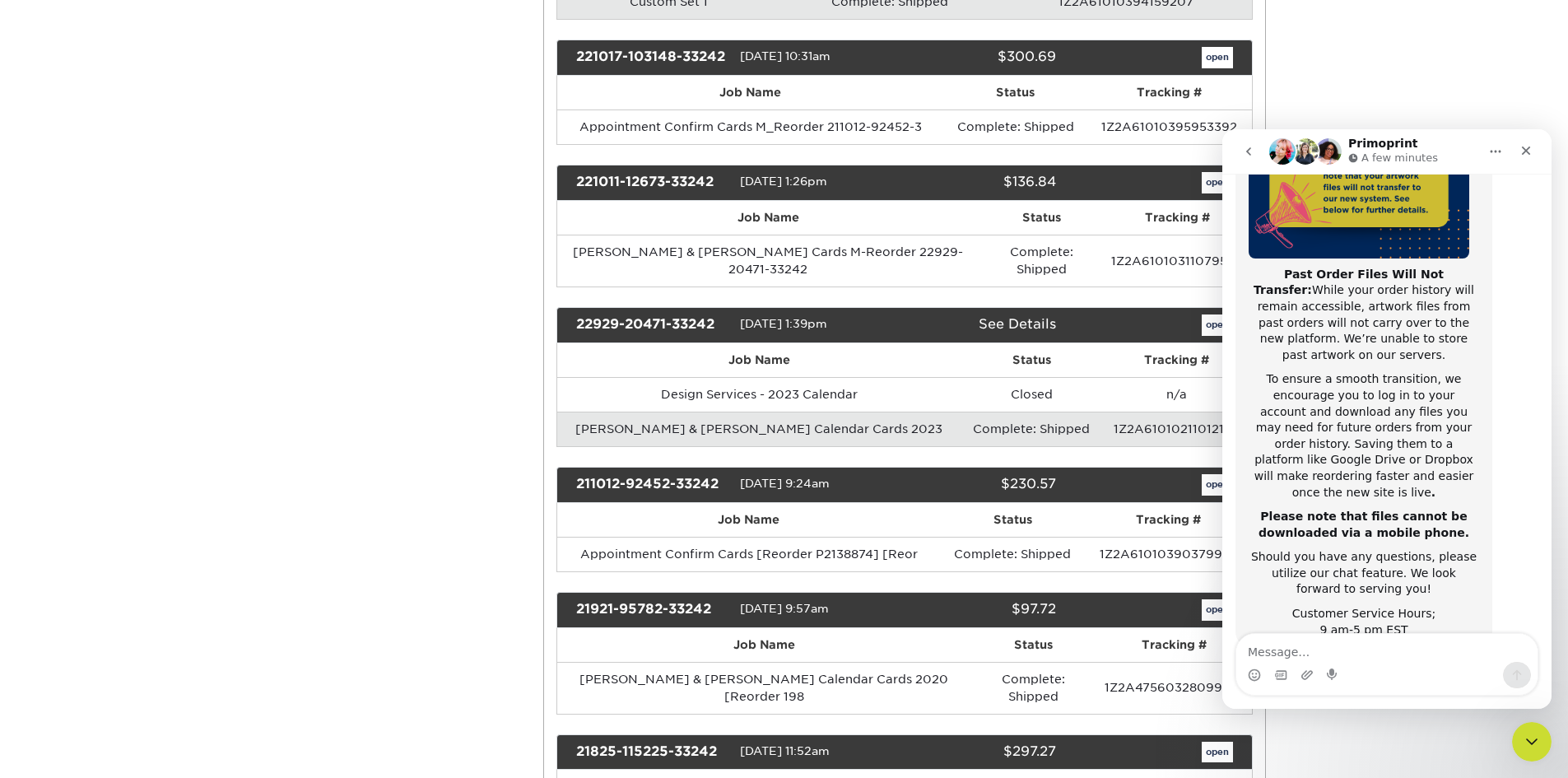
click at [1316, 510] on b "Please note that files cannot be downloaded via a mobile phone." at bounding box center [1363, 525] width 211 height 30
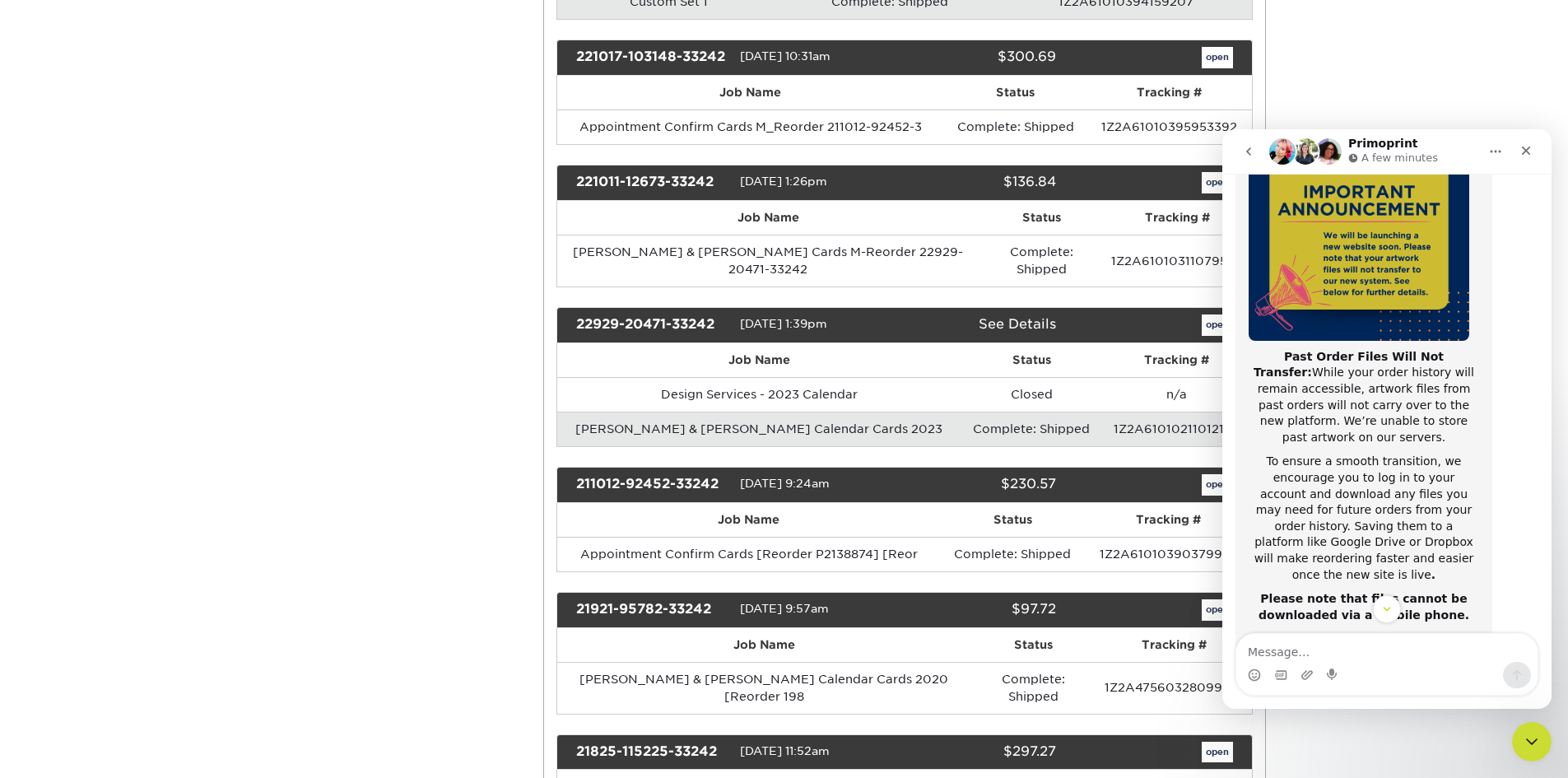
scroll to position [261, 0]
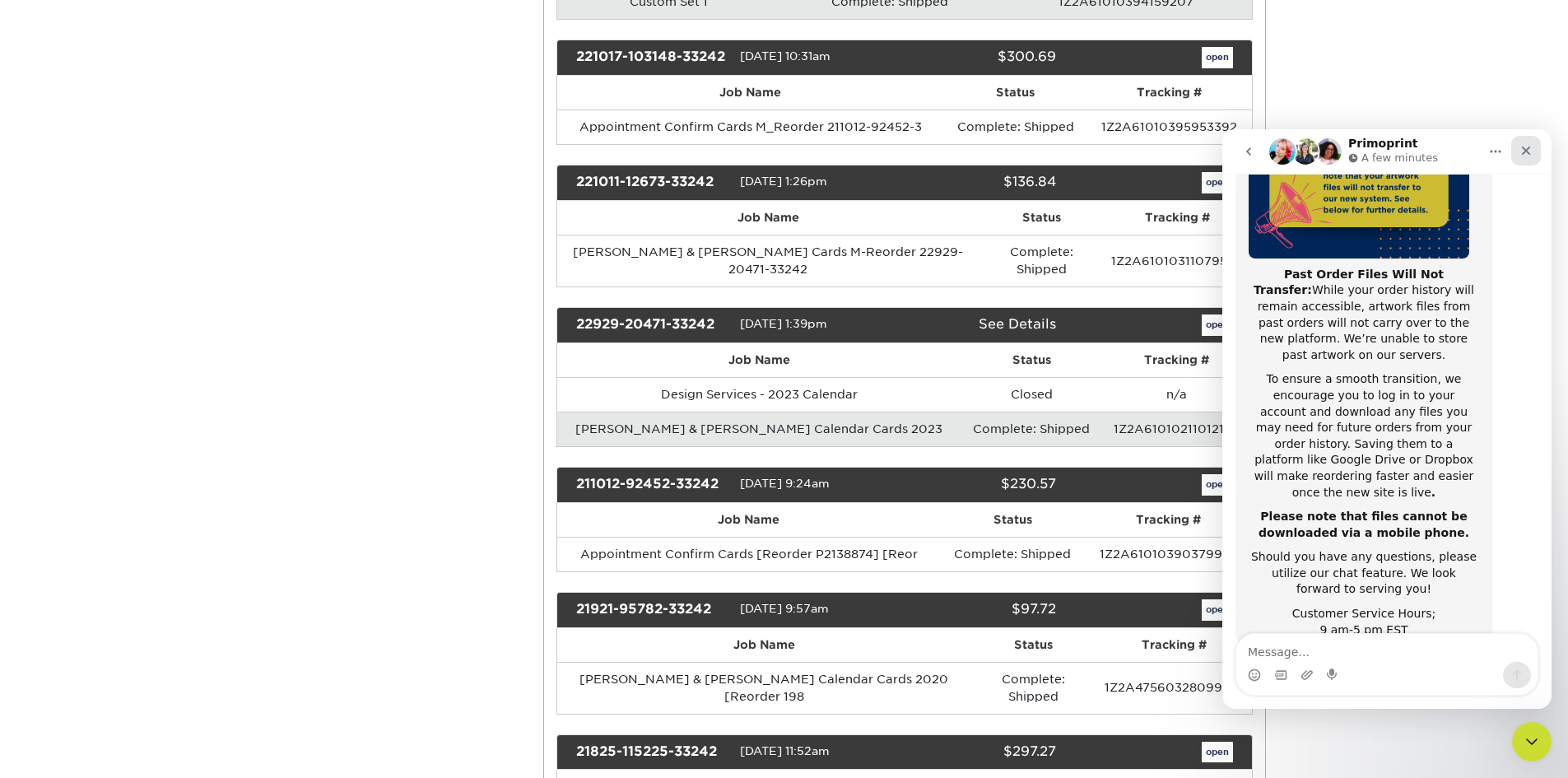
click at [1530, 151] on icon "Close" at bounding box center [1525, 150] width 13 height 13
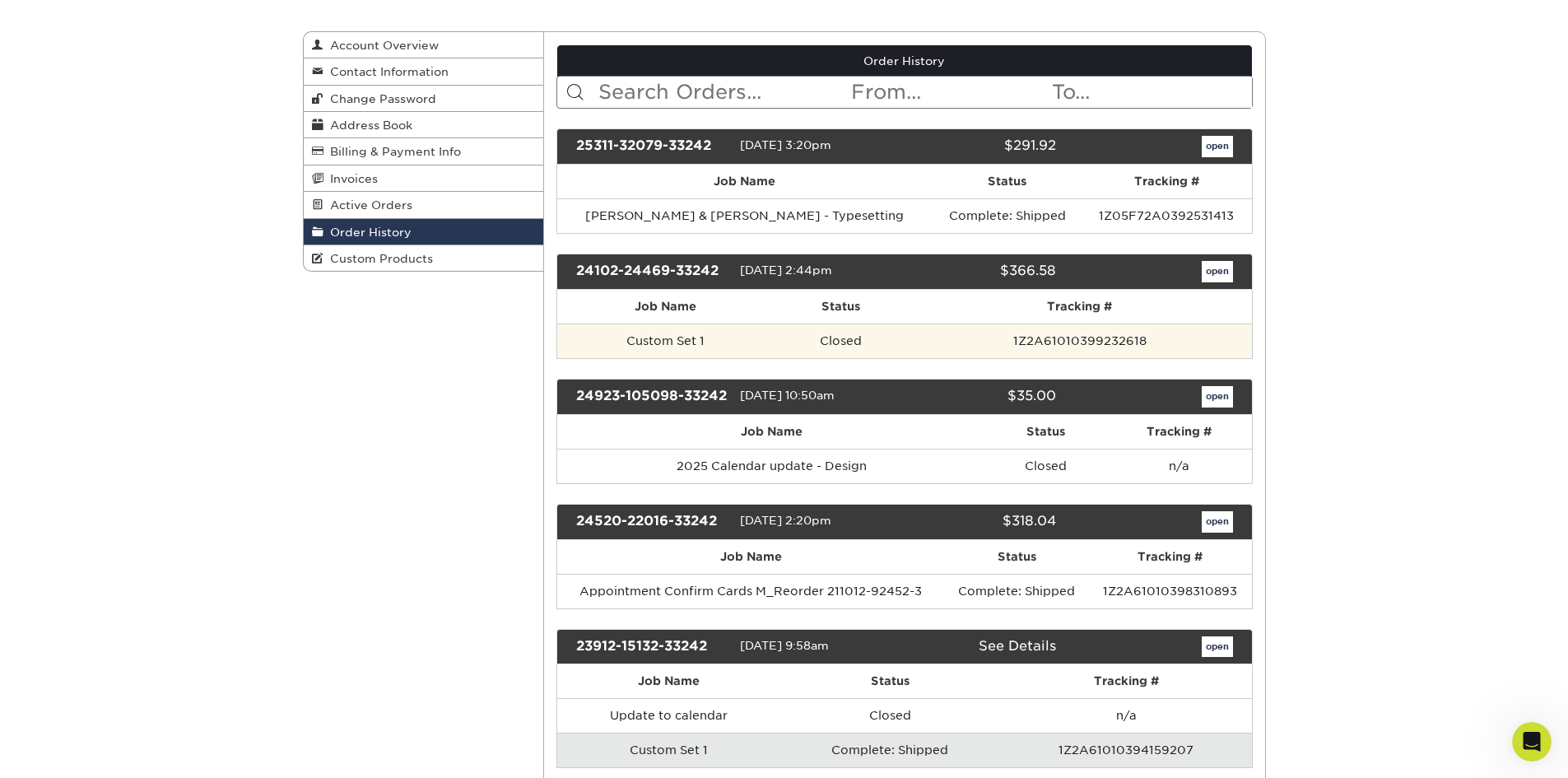
scroll to position [0, 0]
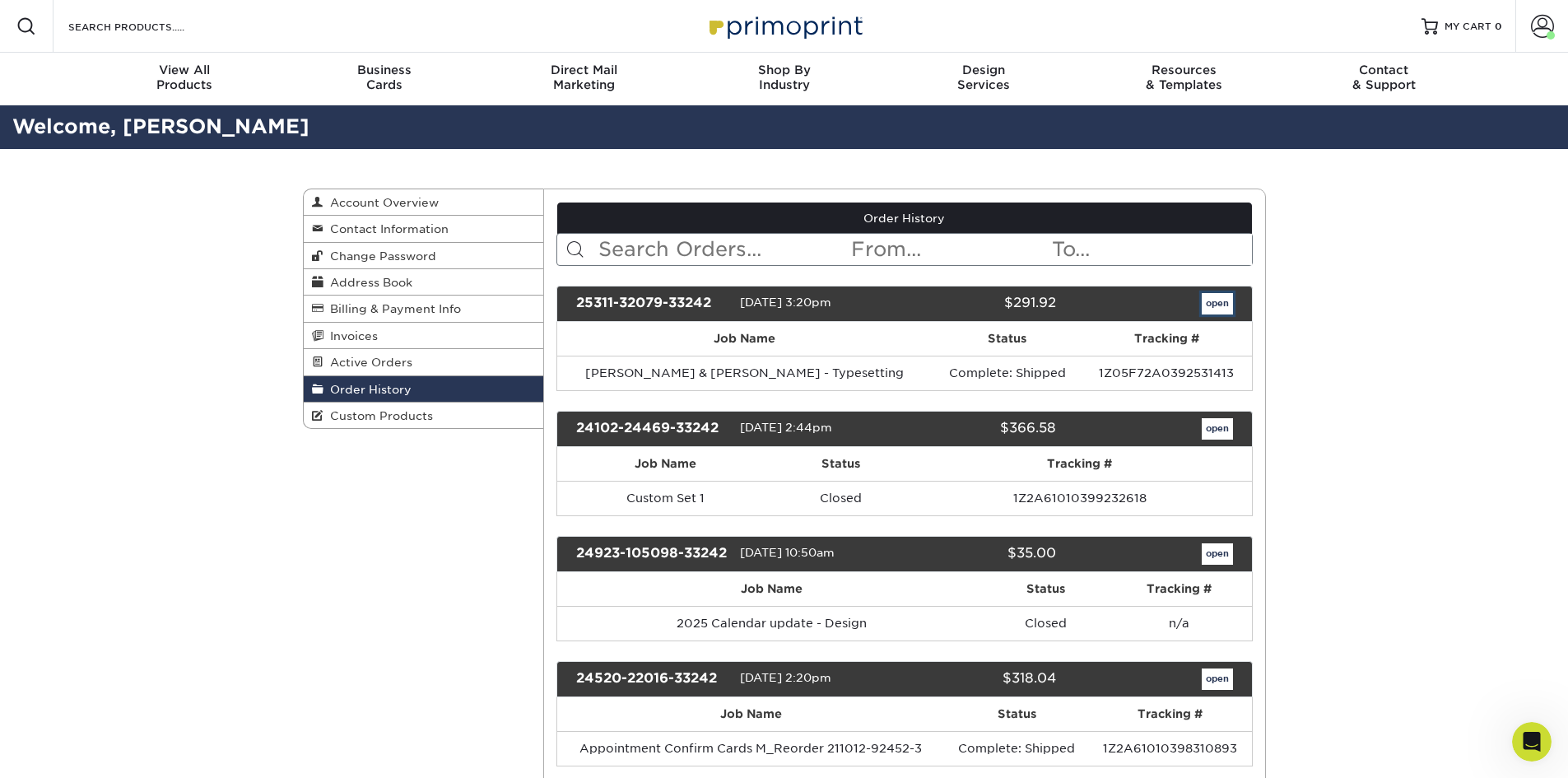
click at [1220, 305] on link "open" at bounding box center [1218, 304] width 32 height 21
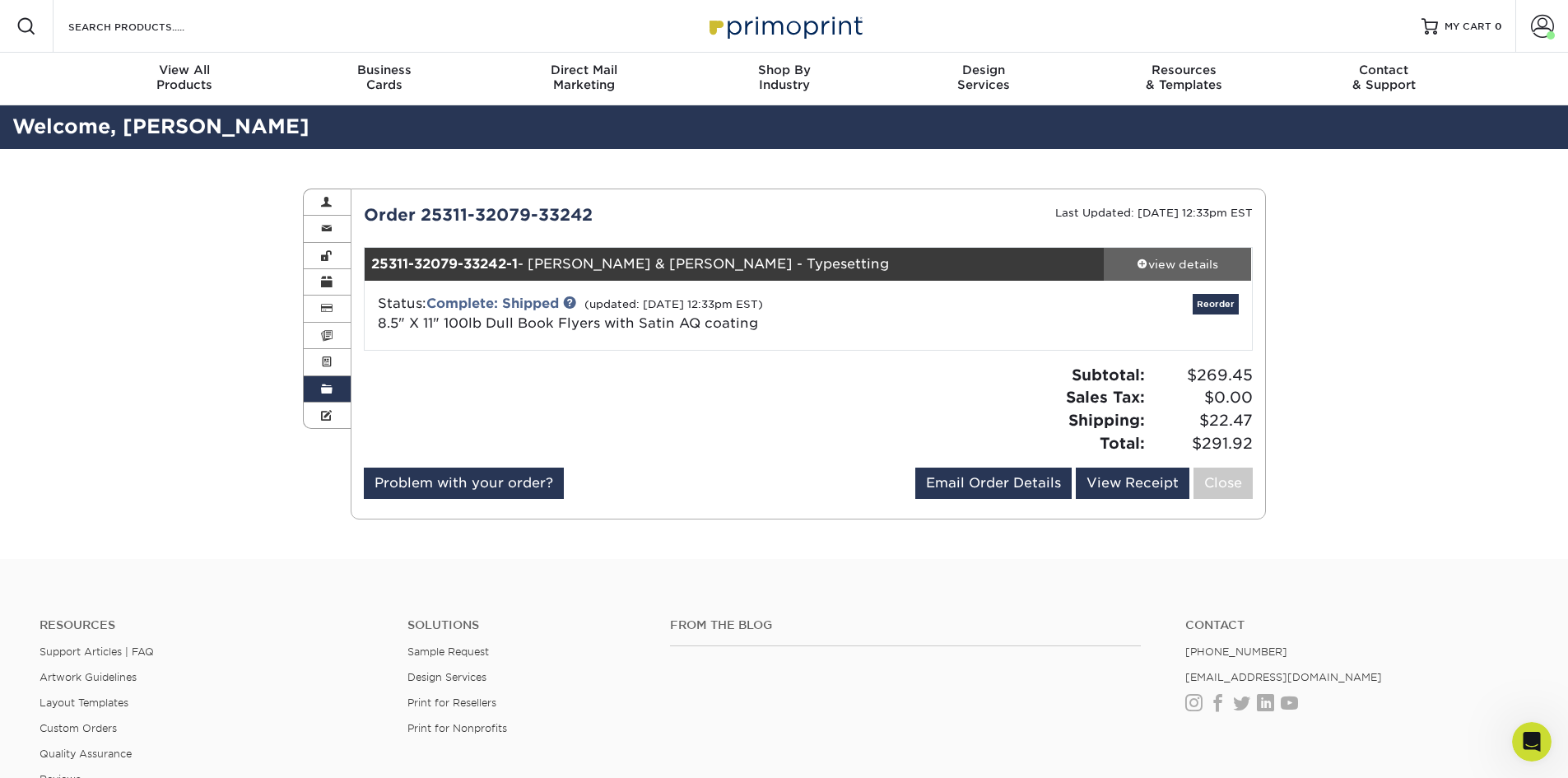
click at [1168, 253] on link "view details" at bounding box center [1178, 264] width 148 height 33
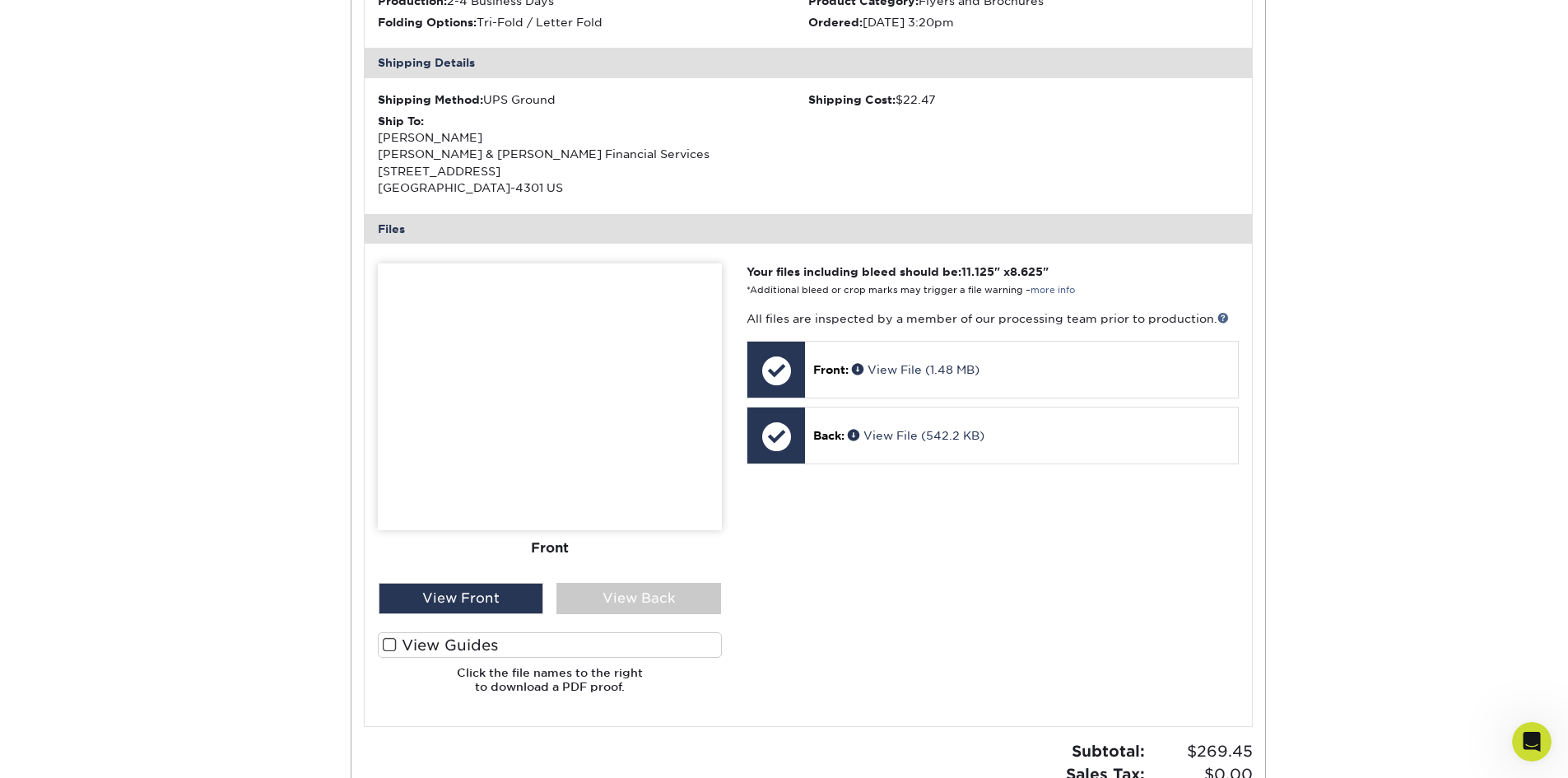
scroll to position [494, 0]
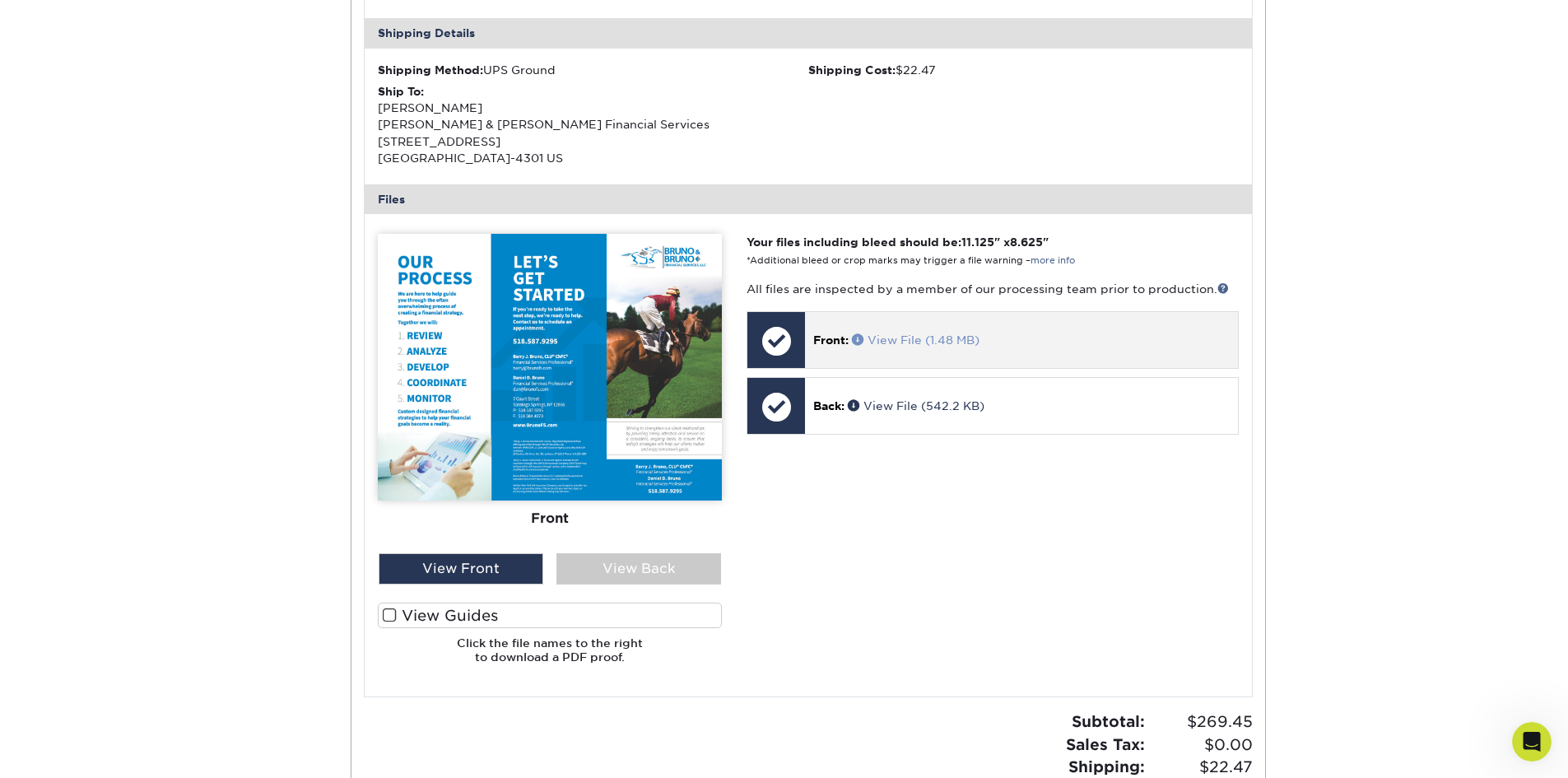
click at [940, 340] on link "View File (1.48 MB)" at bounding box center [916, 340] width 128 height 13
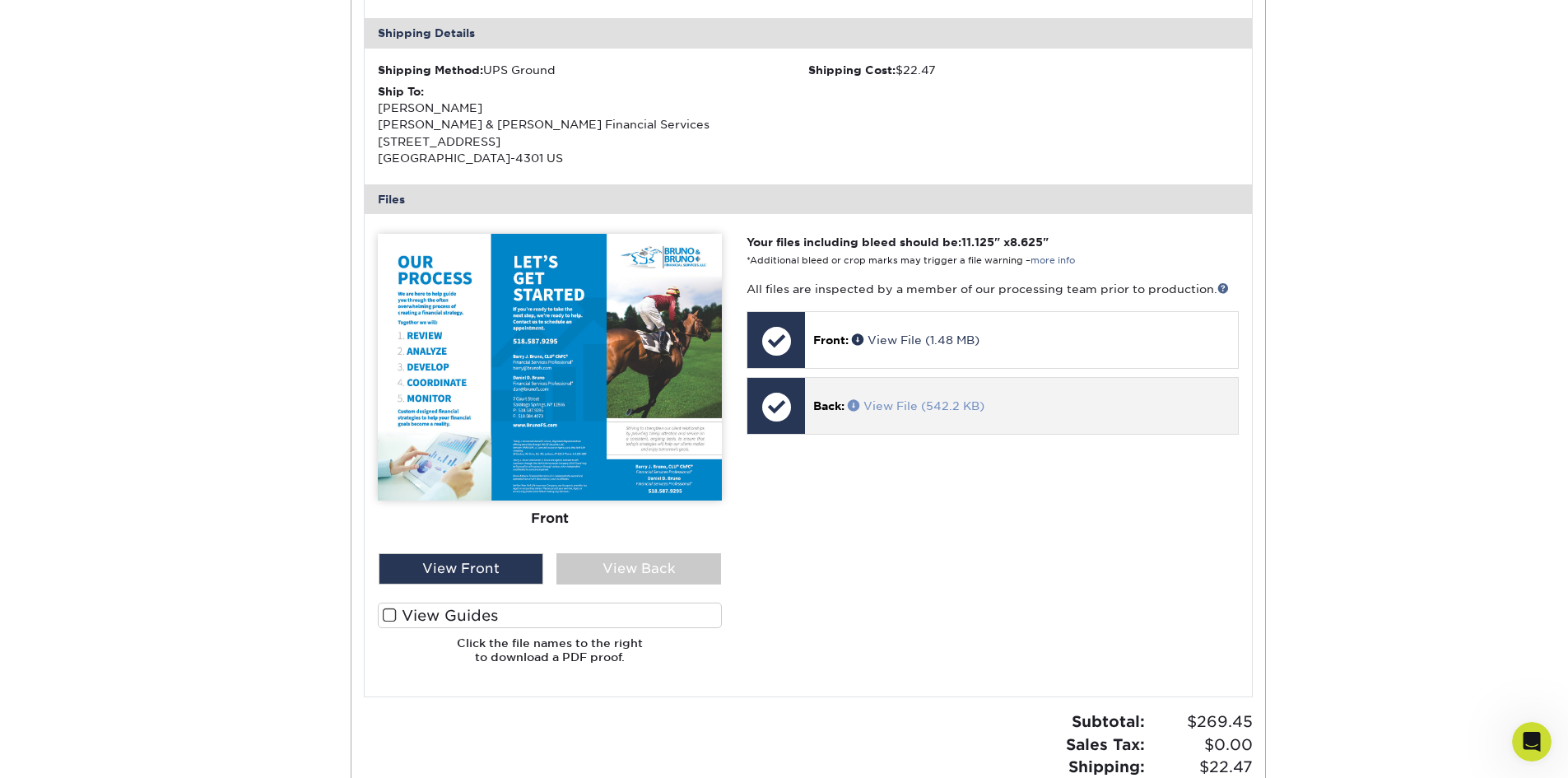
click at [948, 404] on link "View File (542.2 KB)" at bounding box center [917, 405] width 136 height 13
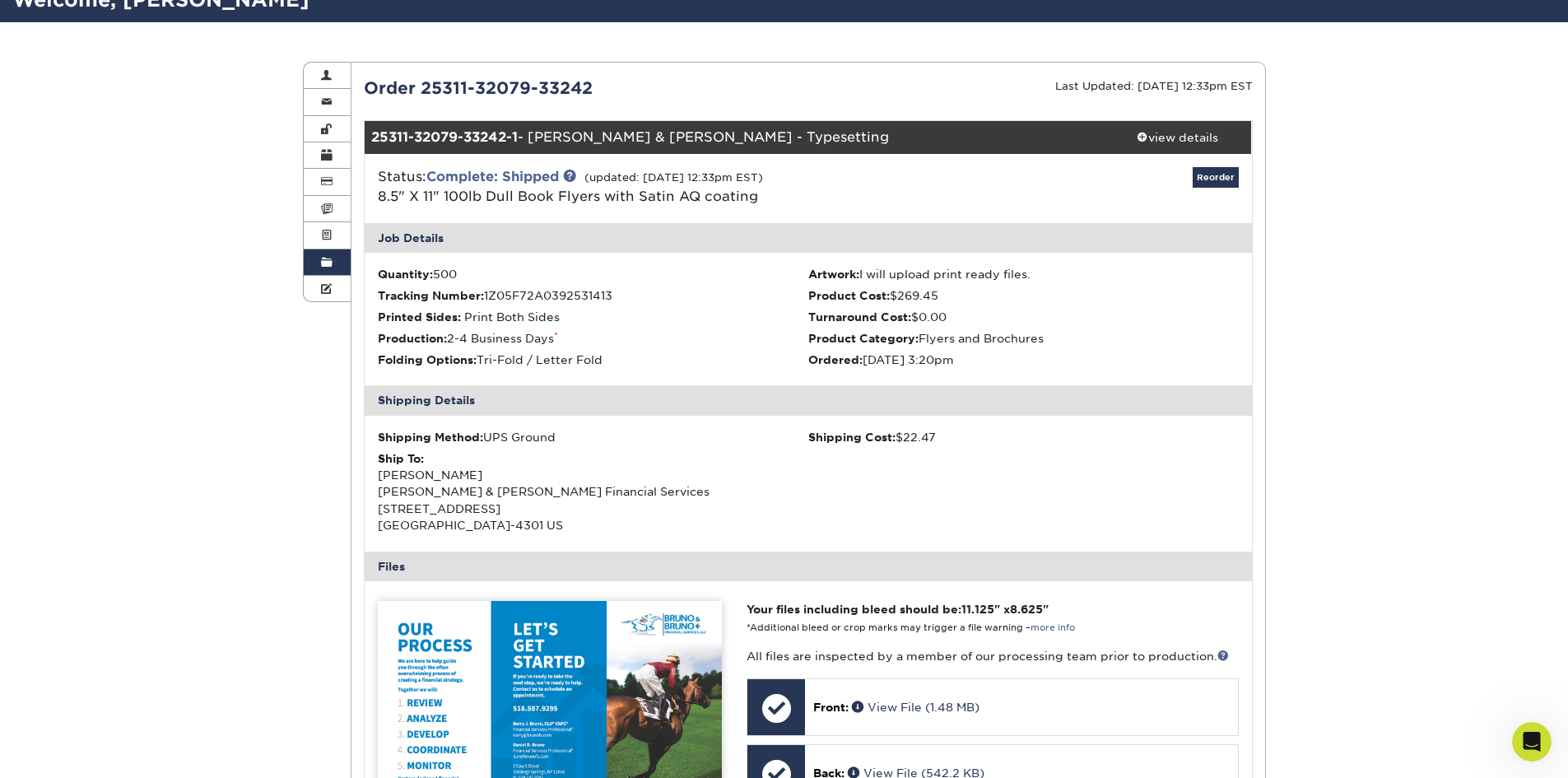
scroll to position [0, 0]
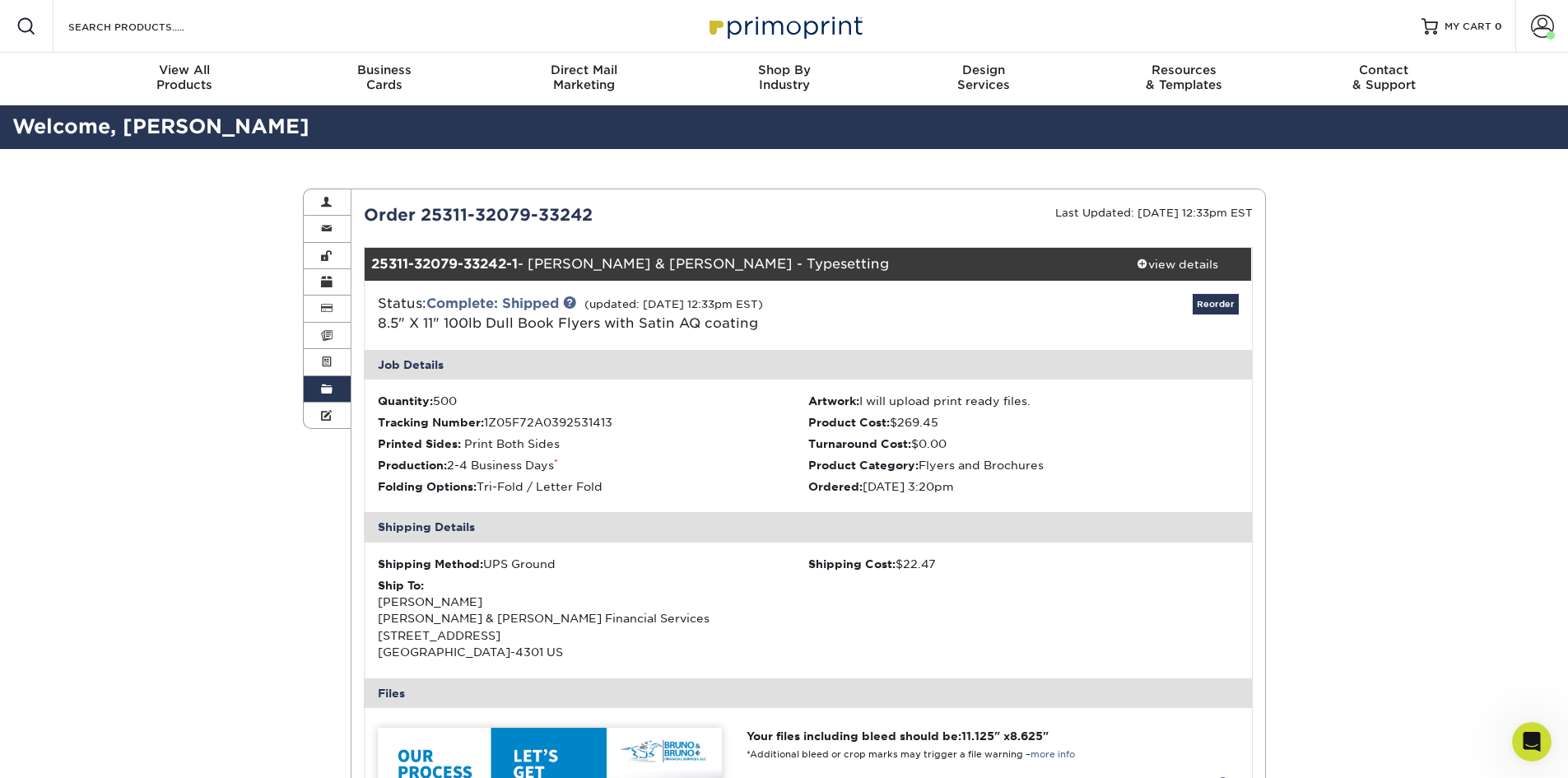
click at [337, 389] on link "Order History" at bounding box center [327, 389] width 48 height 26
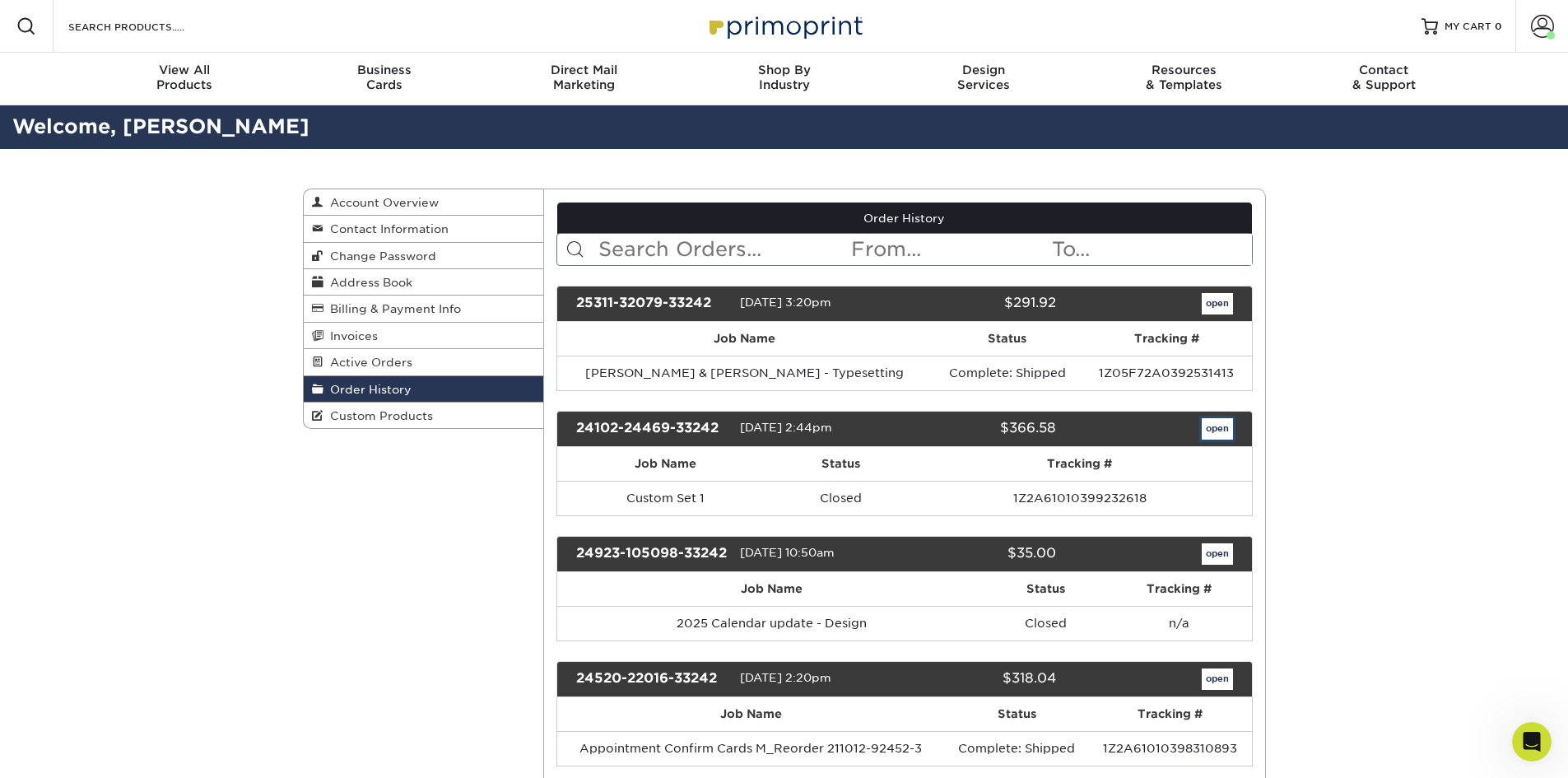
click at [1226, 431] on link "open" at bounding box center [1218, 428] width 32 height 21
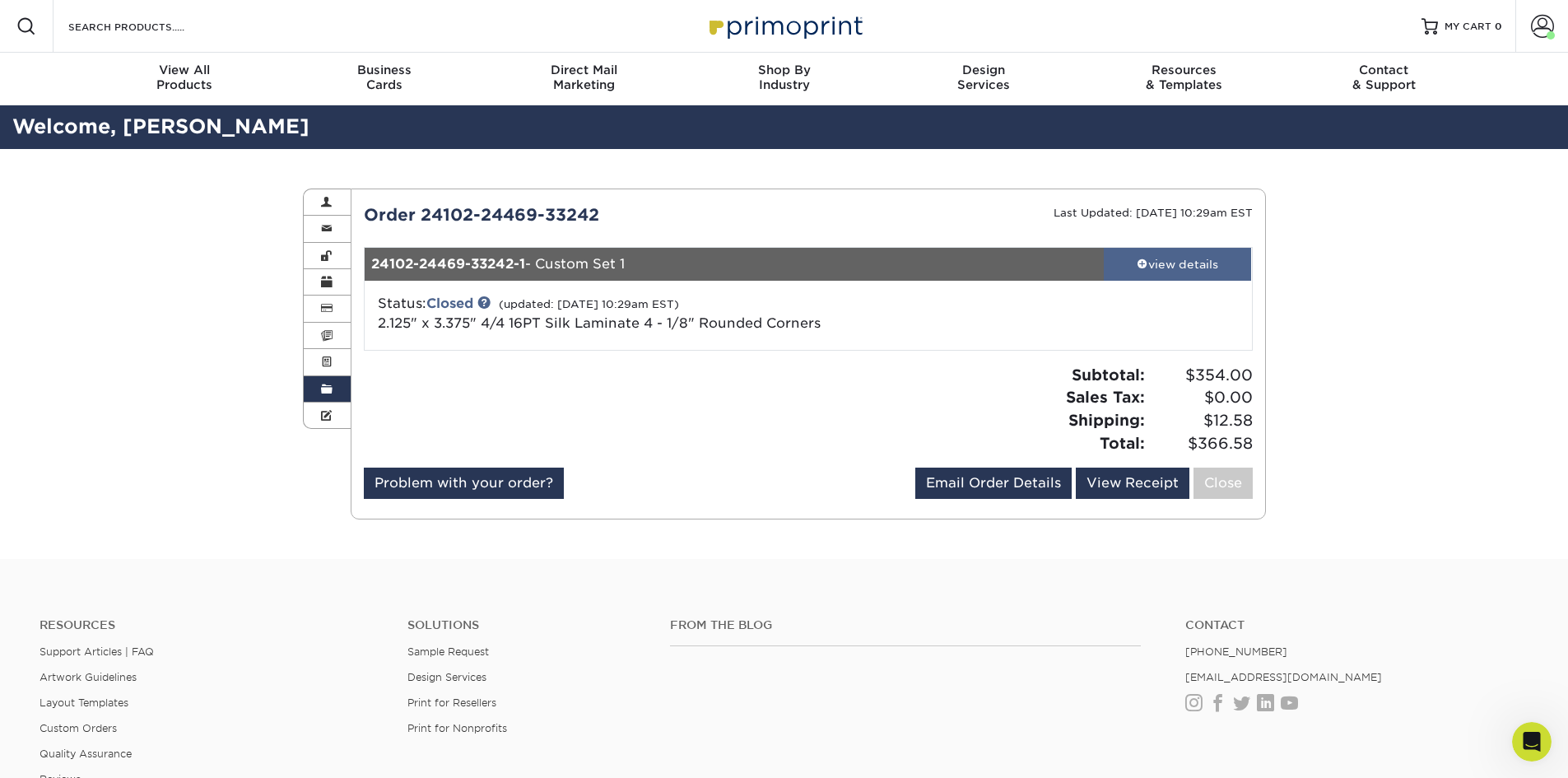
click at [1166, 262] on div "view details" at bounding box center [1178, 264] width 148 height 16
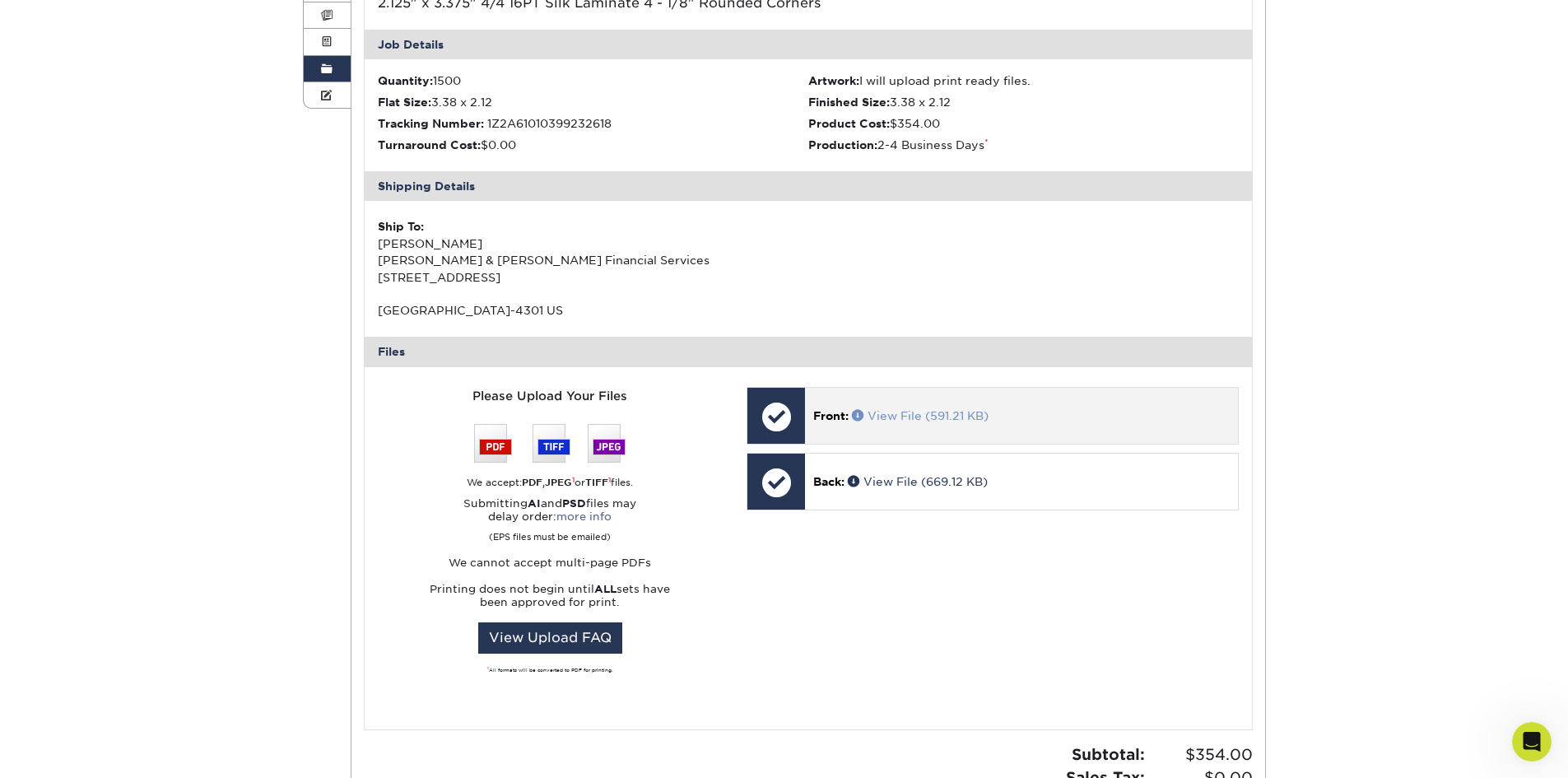
scroll to position [329, 0]
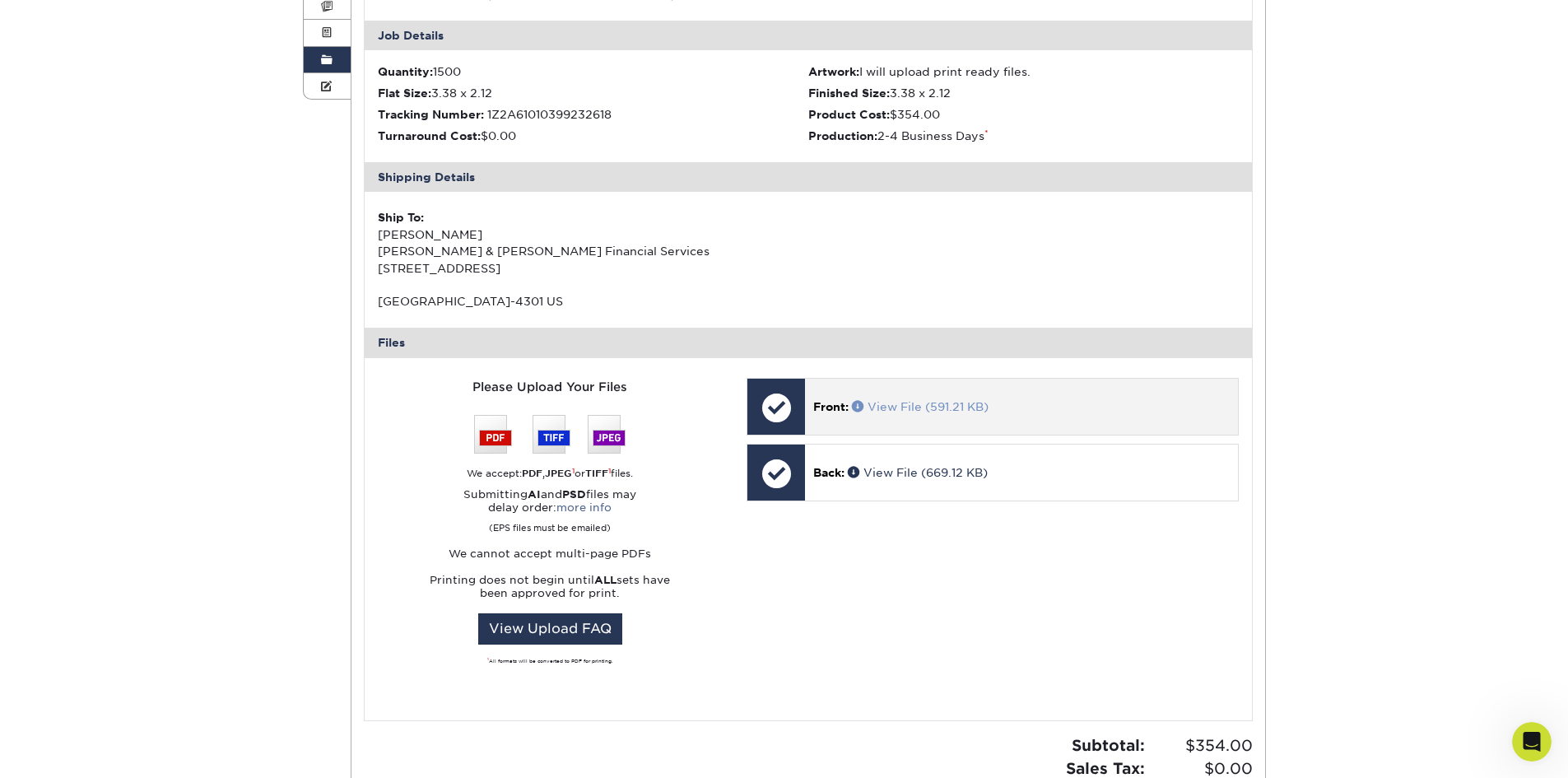
click at [917, 406] on link "View File (591.21 KB)" at bounding box center [920, 406] width 136 height 13
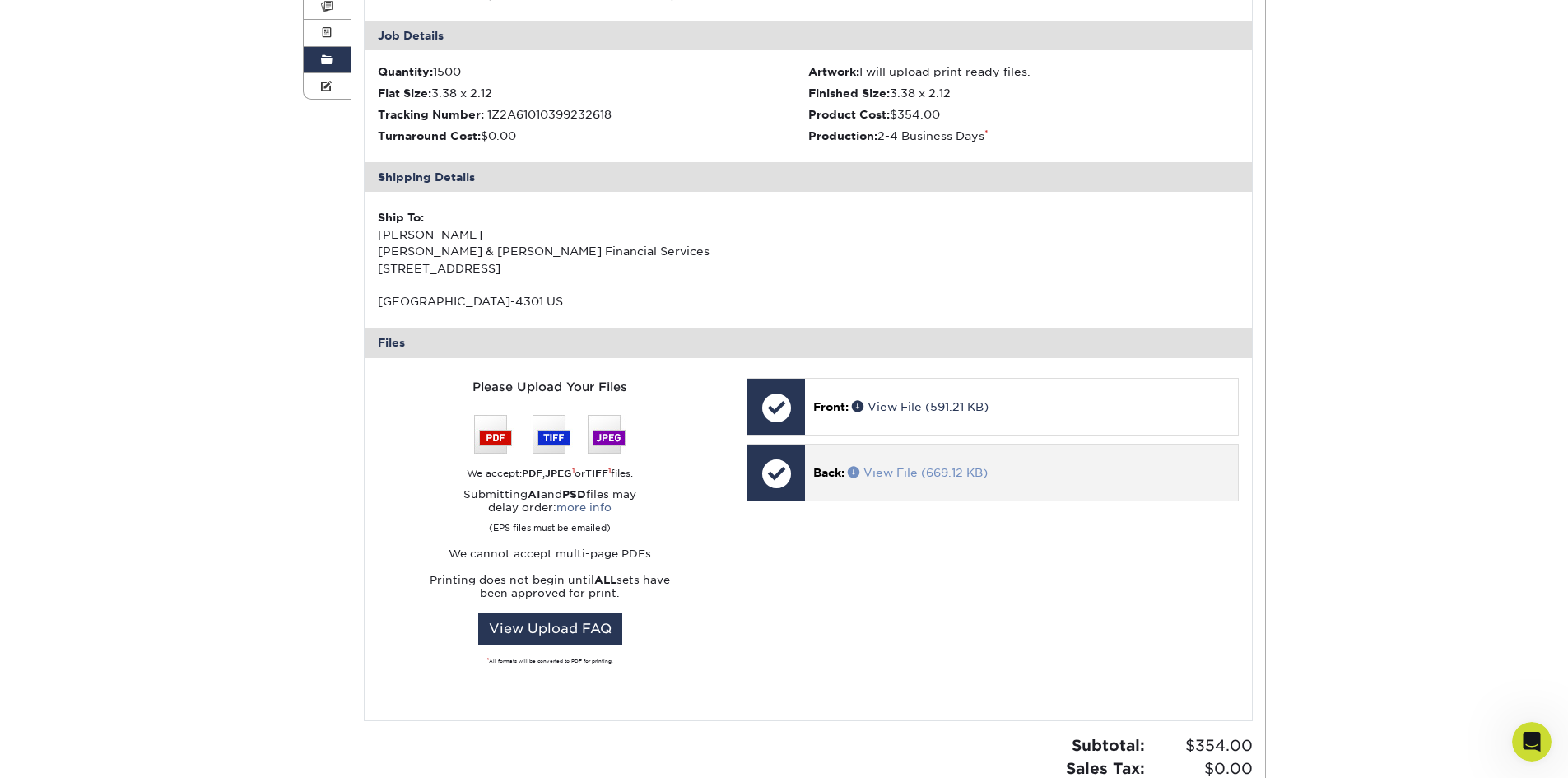
click at [904, 467] on link "View File (669.12 KB)" at bounding box center [918, 472] width 140 height 13
click at [978, 534] on div "Front: valery-bcd-front.tiff 0% Front: front-set1.pdf Replace Approve with Erro…" at bounding box center [992, 539] width 516 height 323
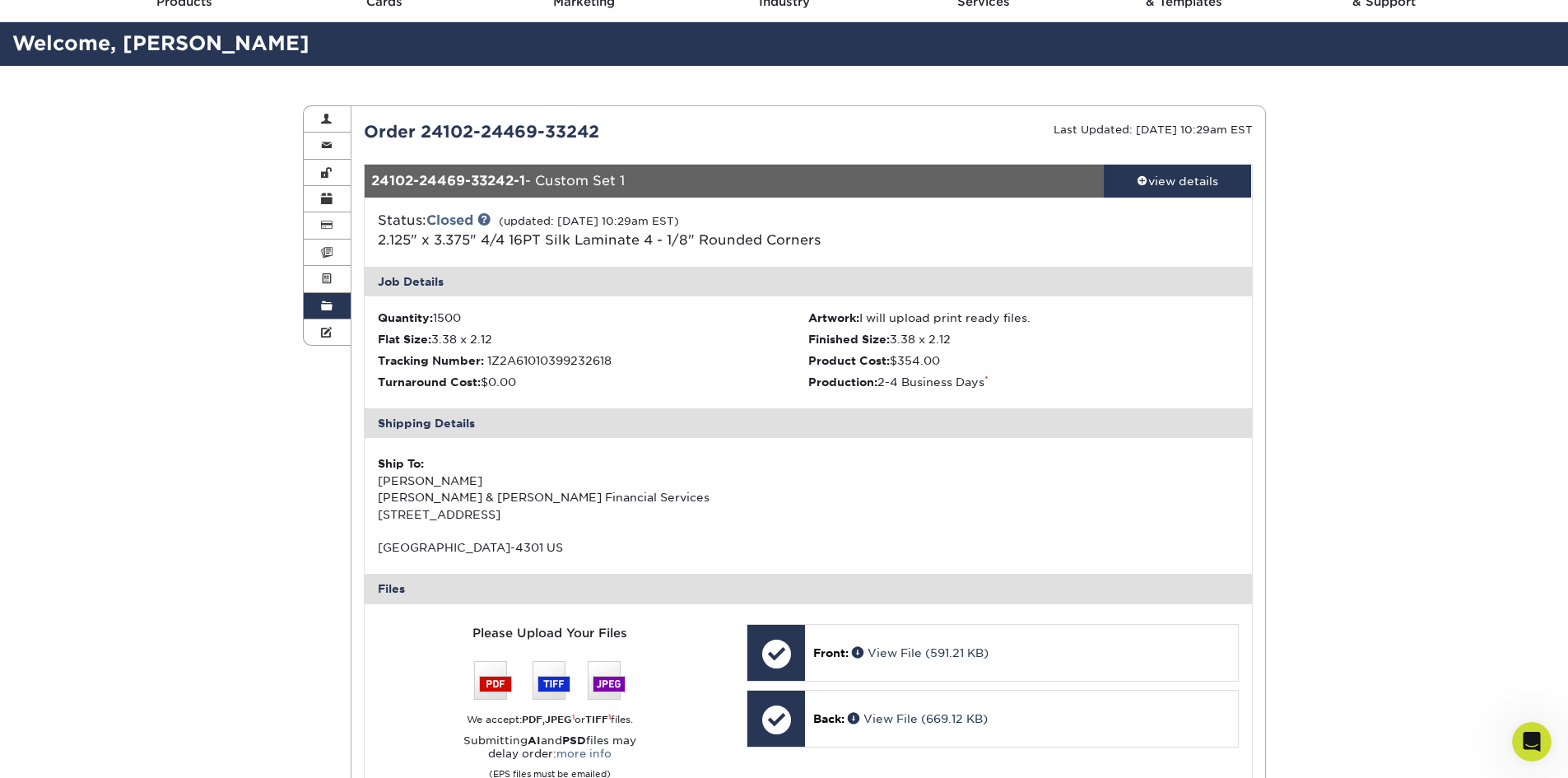
scroll to position [83, 0]
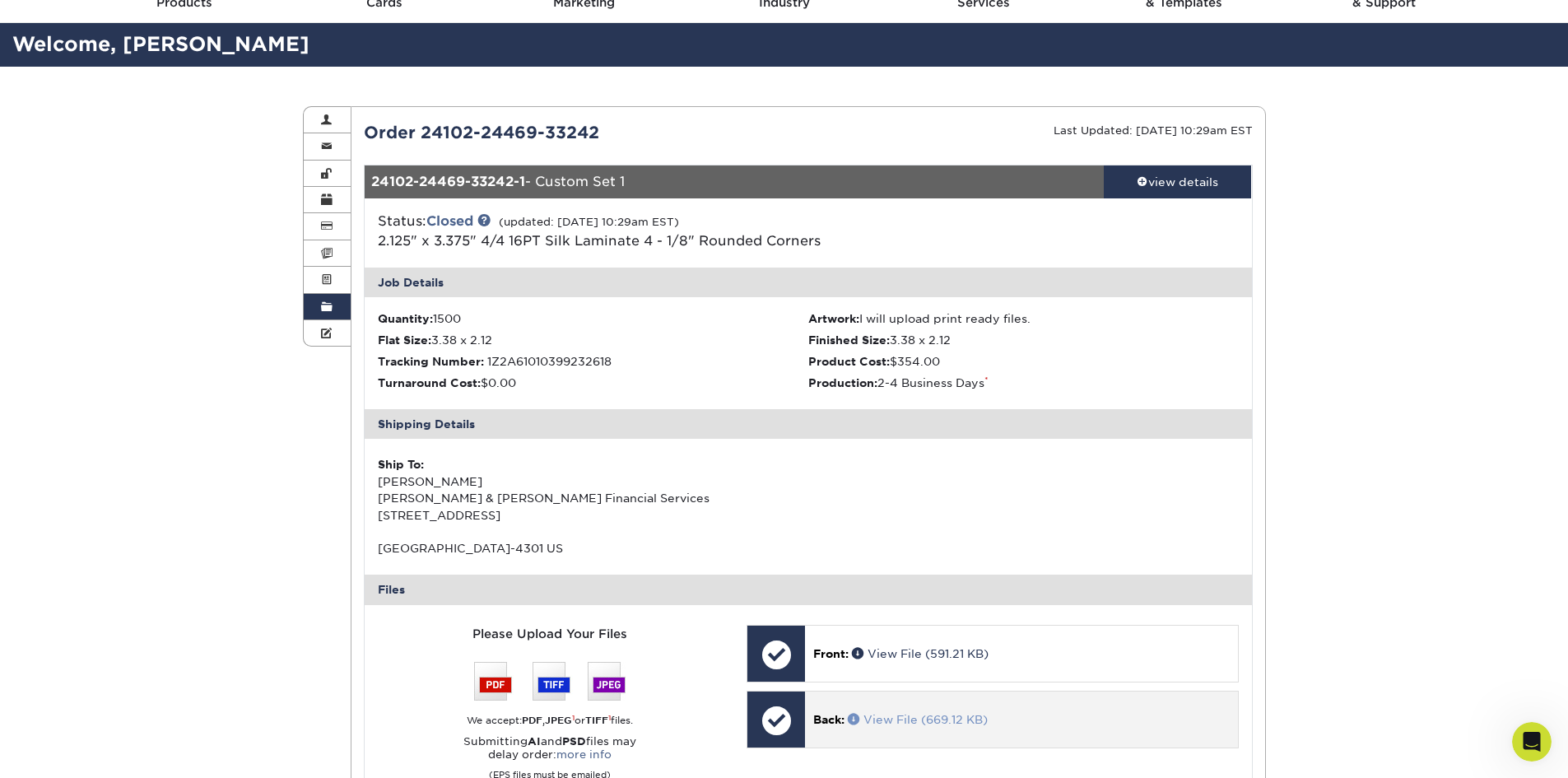
click at [988, 723] on link "View File (669.12 KB)" at bounding box center [918, 719] width 140 height 13
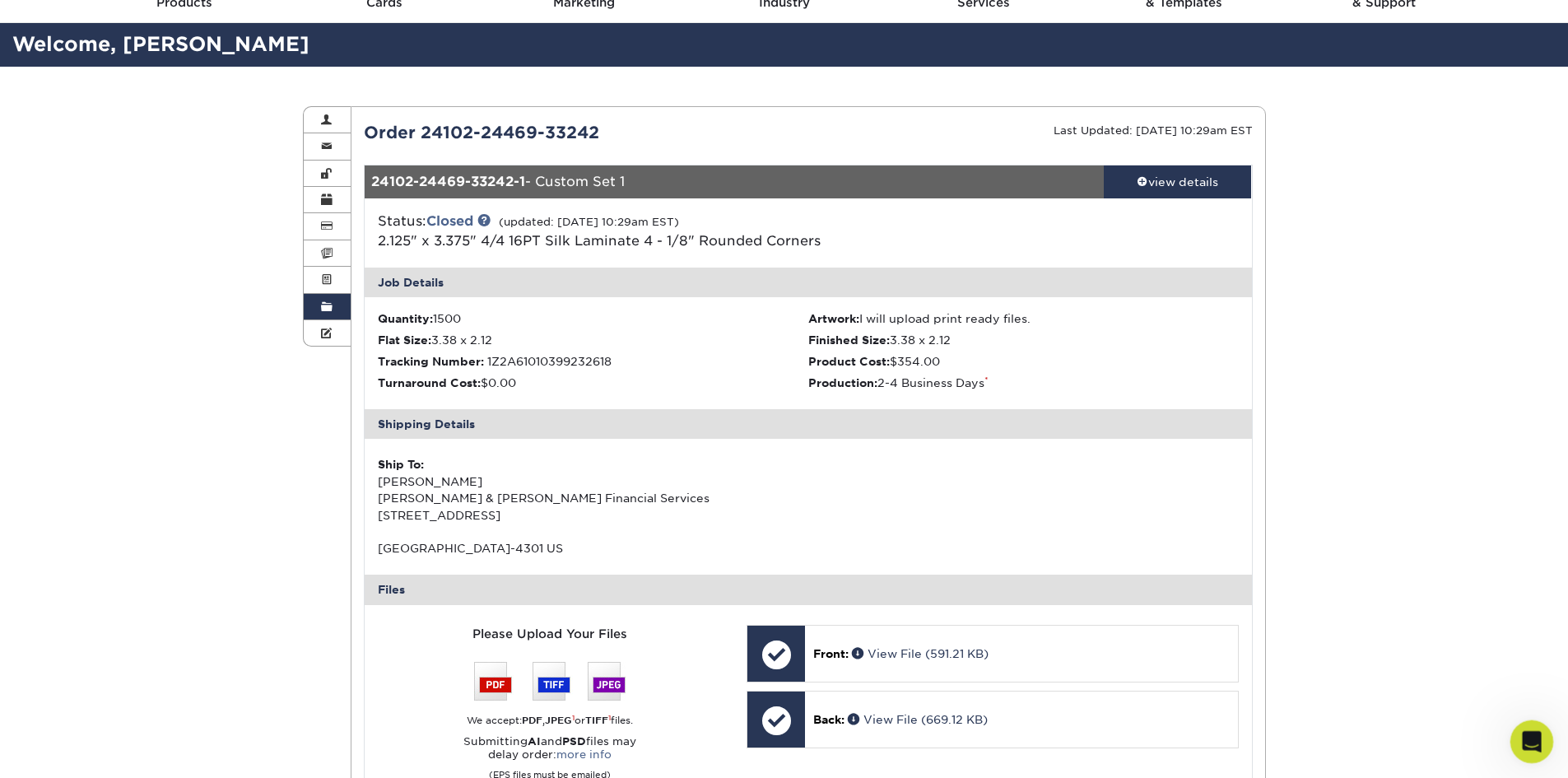
click at [1540, 744] on div "Open Intercom Messenger" at bounding box center [1530, 740] width 55 height 55
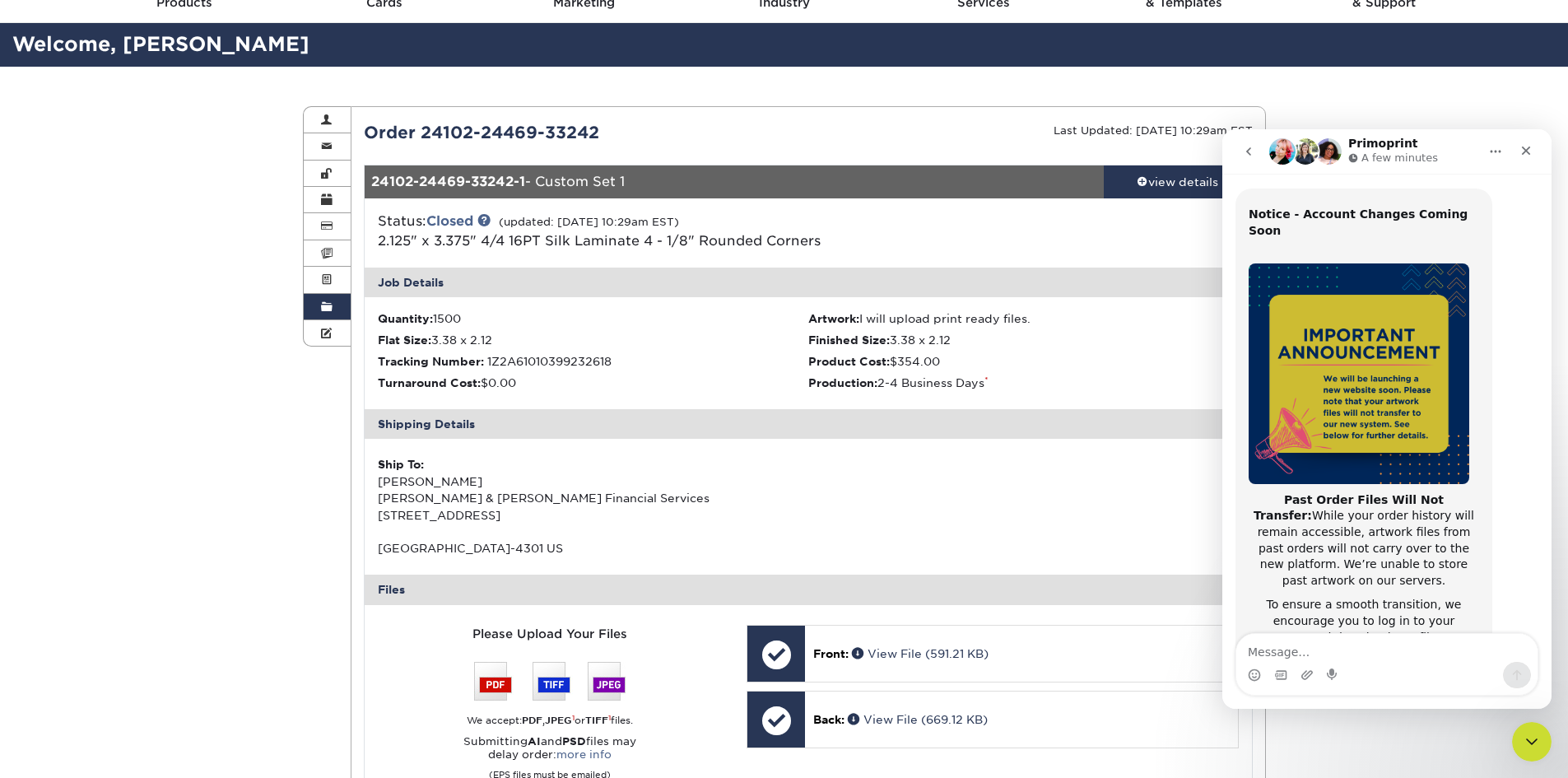
scroll to position [0, 0]
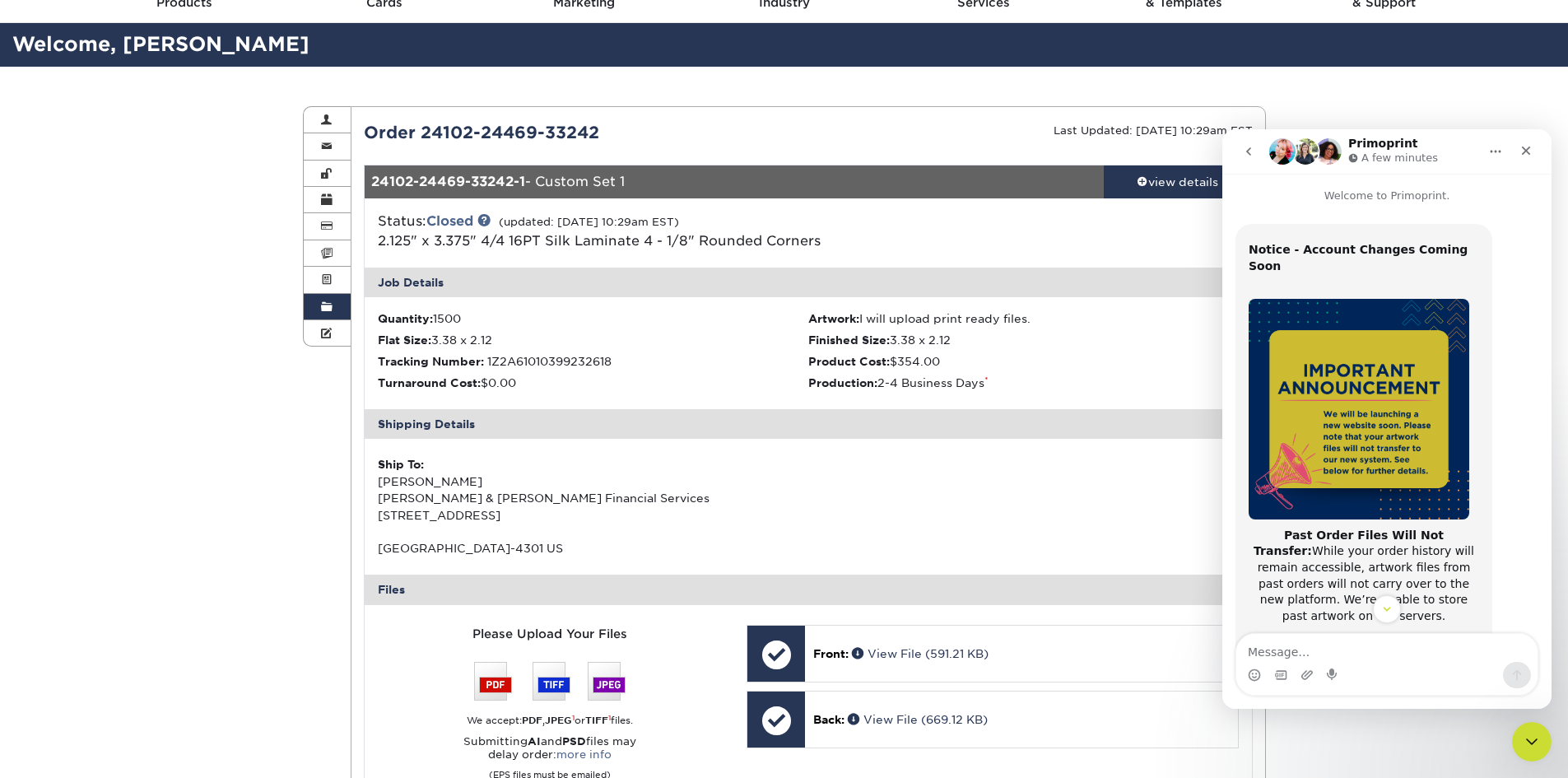
click at [1495, 155] on icon "Home" at bounding box center [1496, 151] width 13 height 13
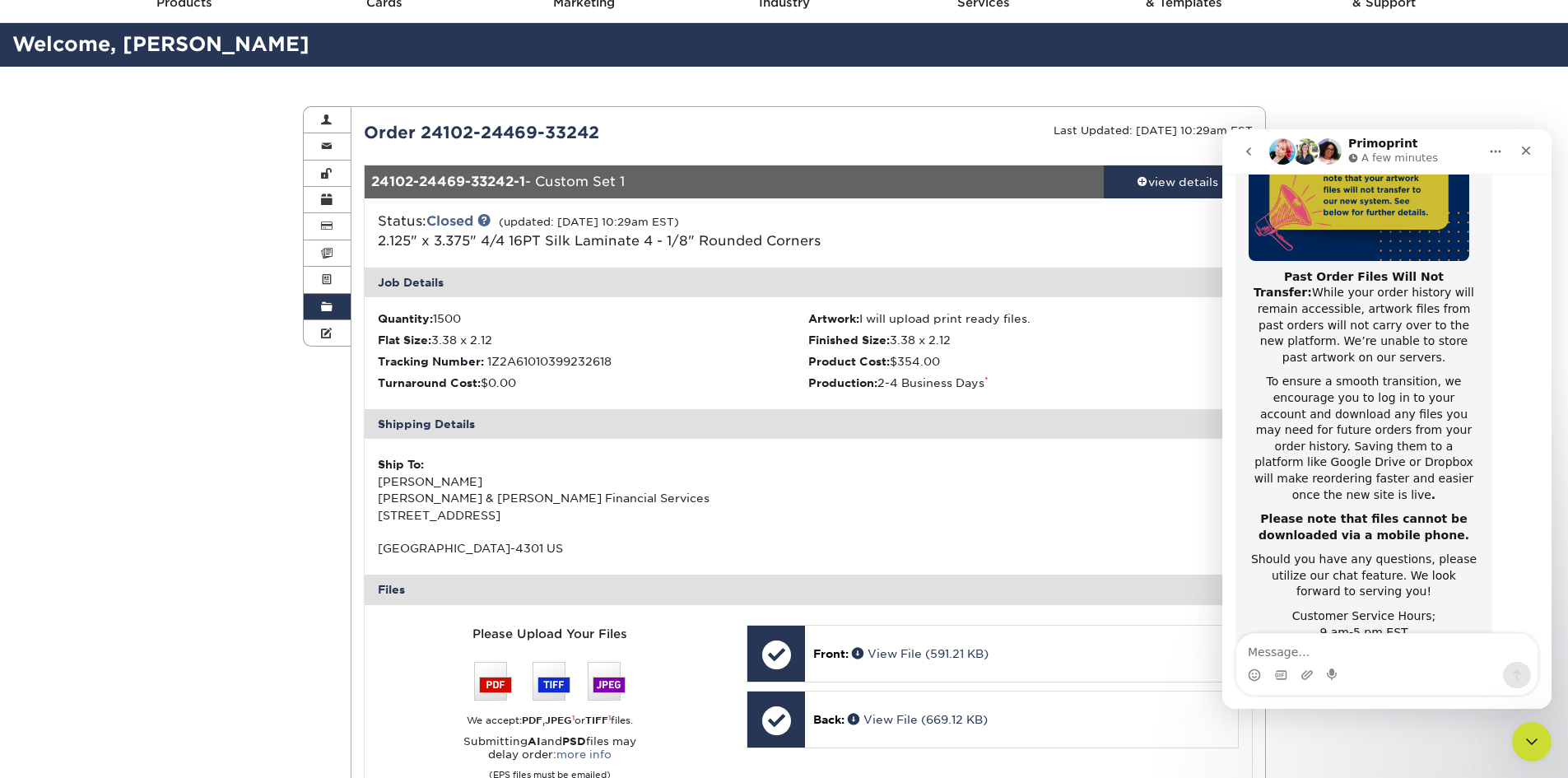
scroll to position [261, 0]
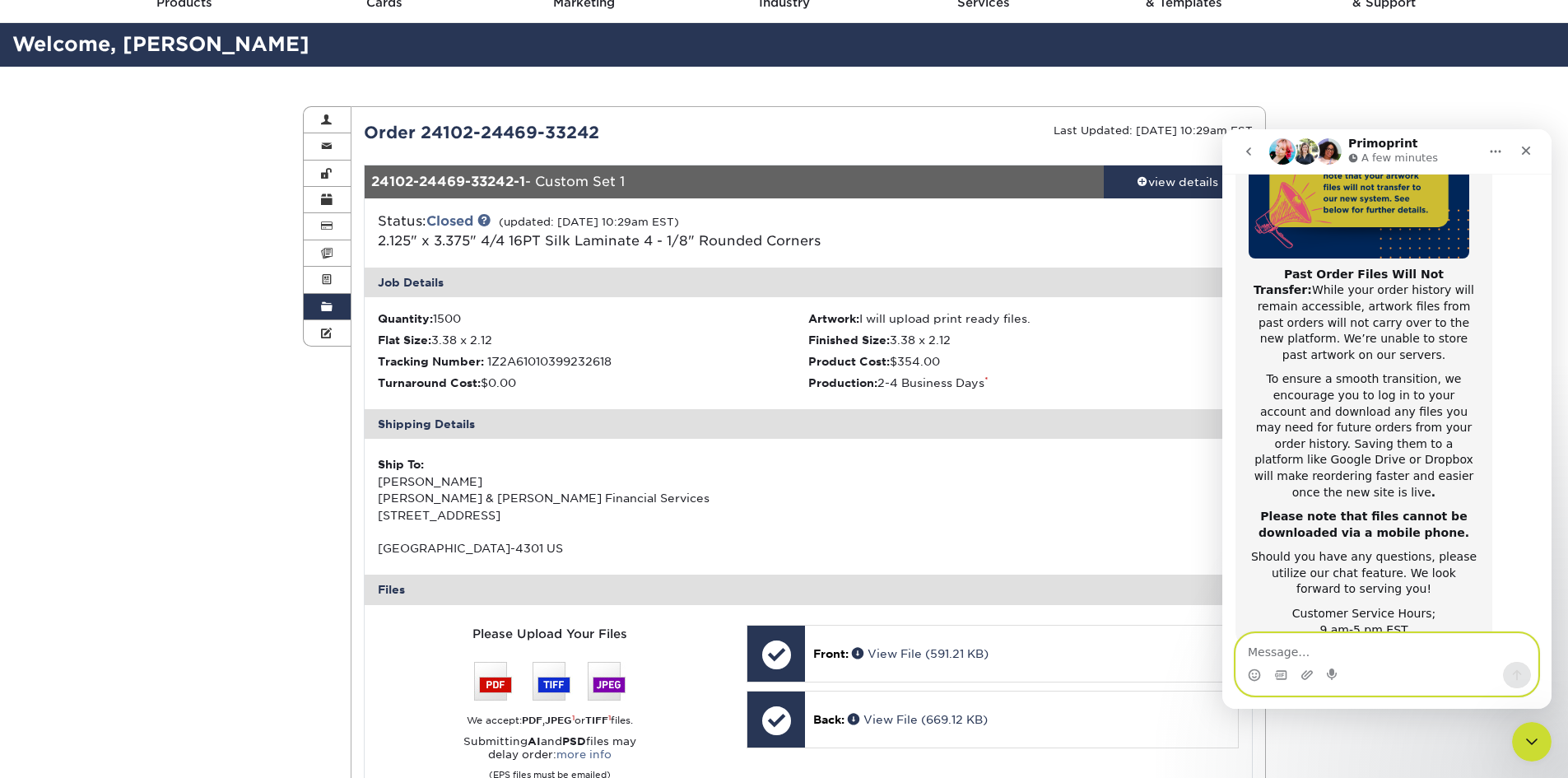
click at [1409, 648] on textarea "Message…" at bounding box center [1386, 647] width 301 height 28
click at [1352, 654] on textarea "Hi, I'm looking" at bounding box center [1386, 647] width 301 height 28
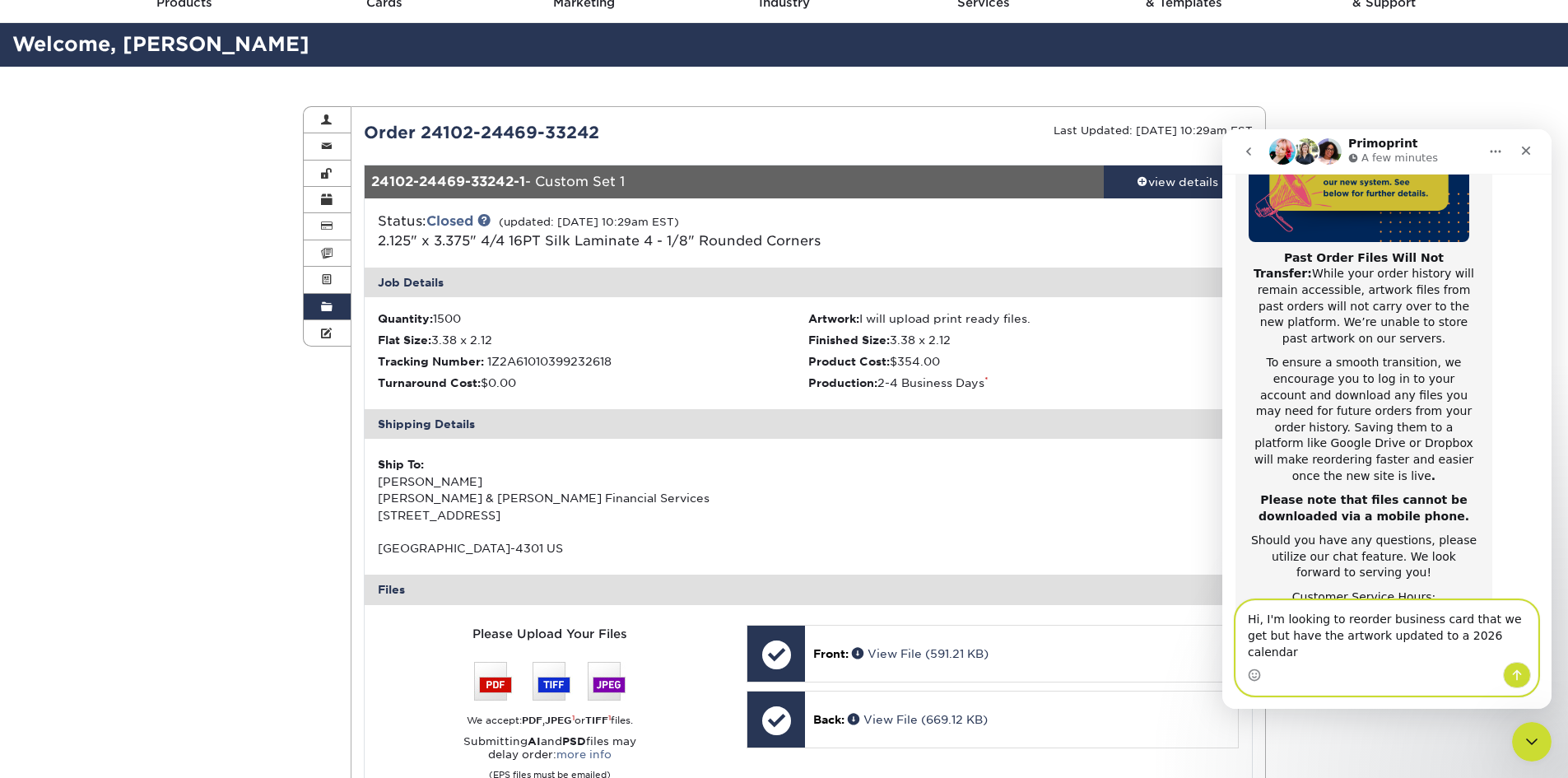
type textarea "Hi, I'm looking to reorder business card that we get but have the artwork updat…"
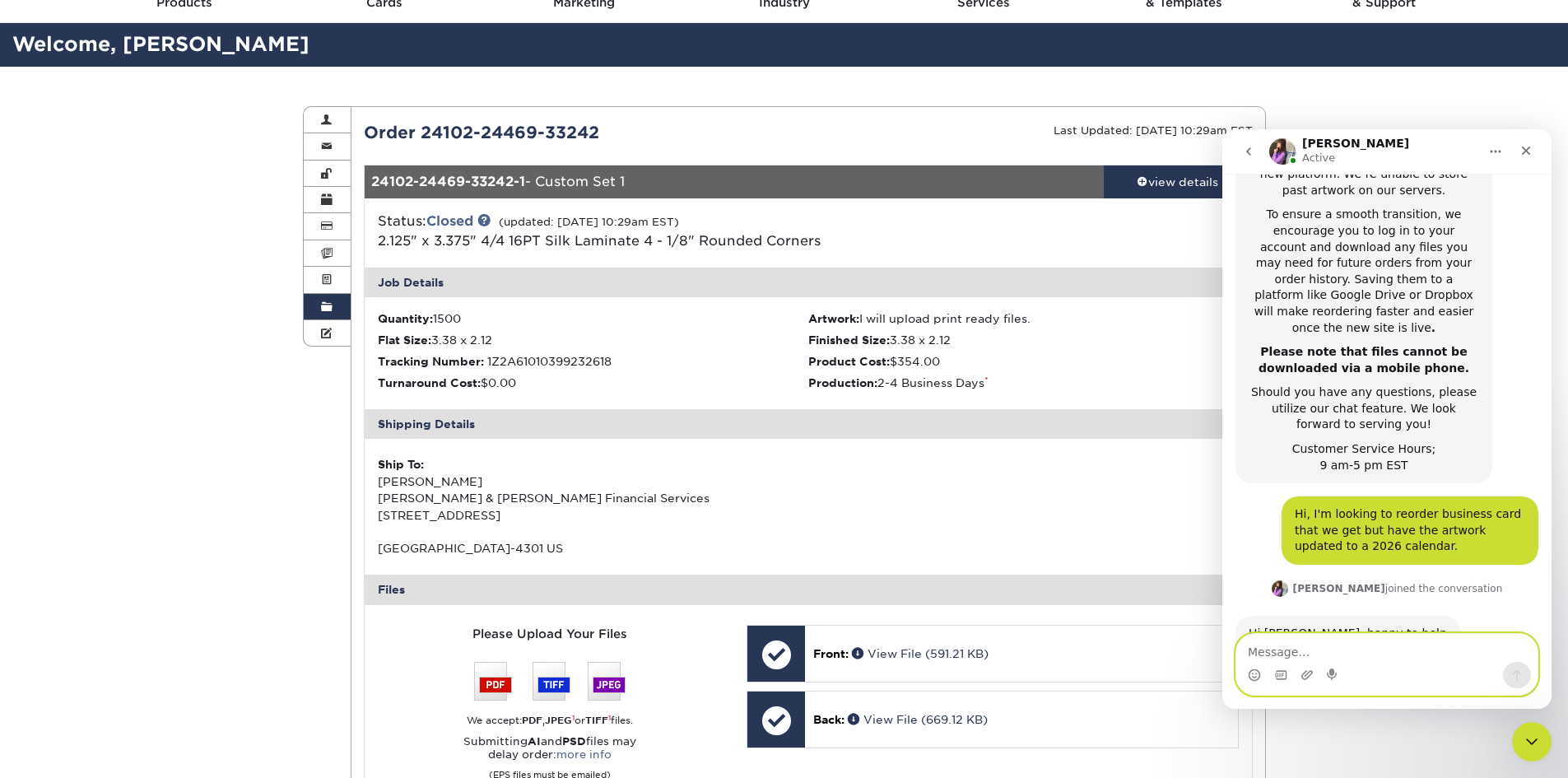
scroll to position [430, 0]
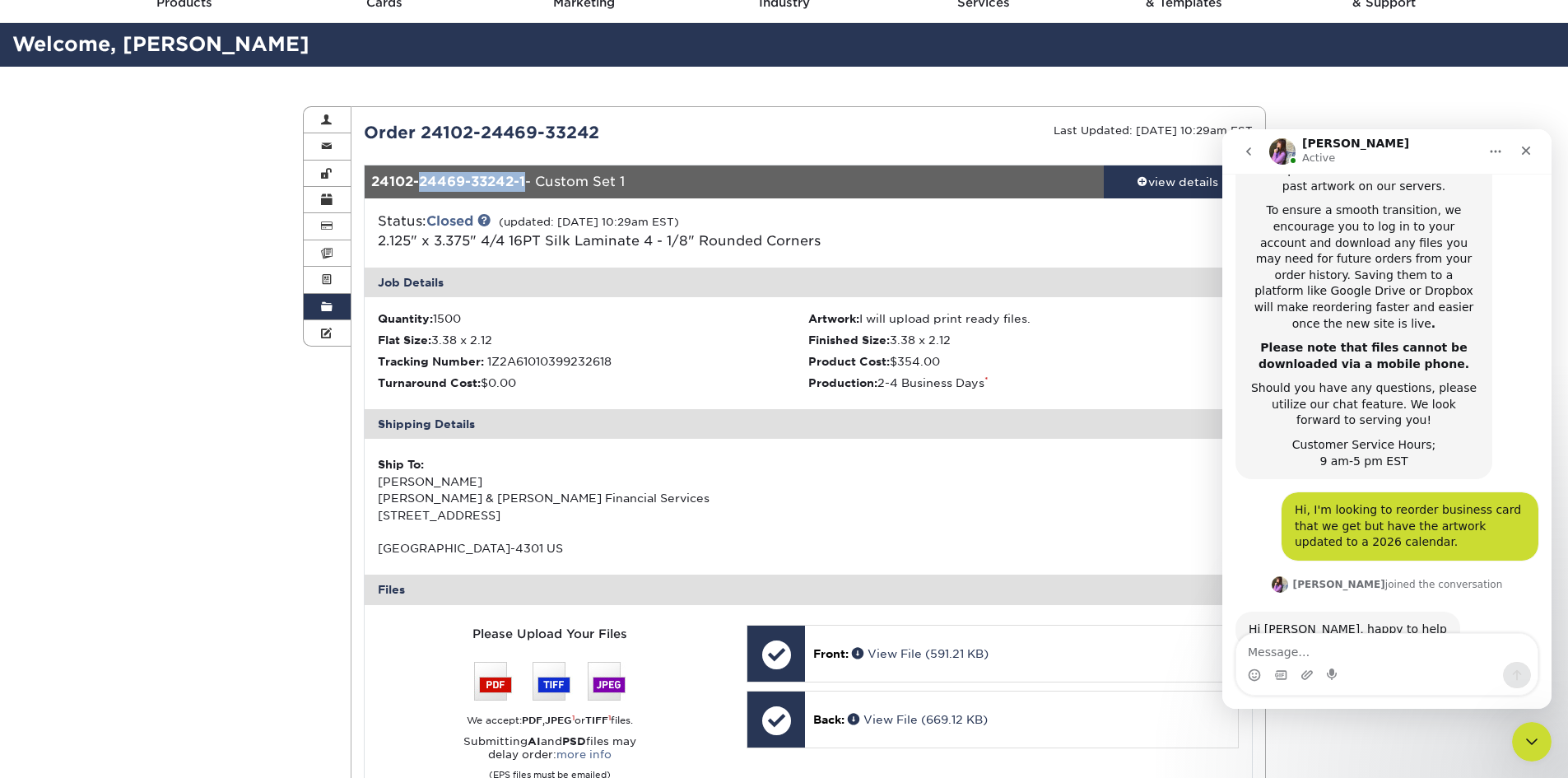
drag, startPoint x: 526, startPoint y: 179, endPoint x: 422, endPoint y: 176, distance: 104.0
click at [422, 176] on strong "24102-24469-33242-1" at bounding box center [448, 182] width 154 height 15
click at [608, 131] on div "Order 24102-24469-33242" at bounding box center [580, 132] width 457 height 25
drag, startPoint x: 599, startPoint y: 131, endPoint x: 423, endPoint y: 131, distance: 176.0
click at [423, 131] on div "Order 24102-24469-33242" at bounding box center [580, 132] width 457 height 25
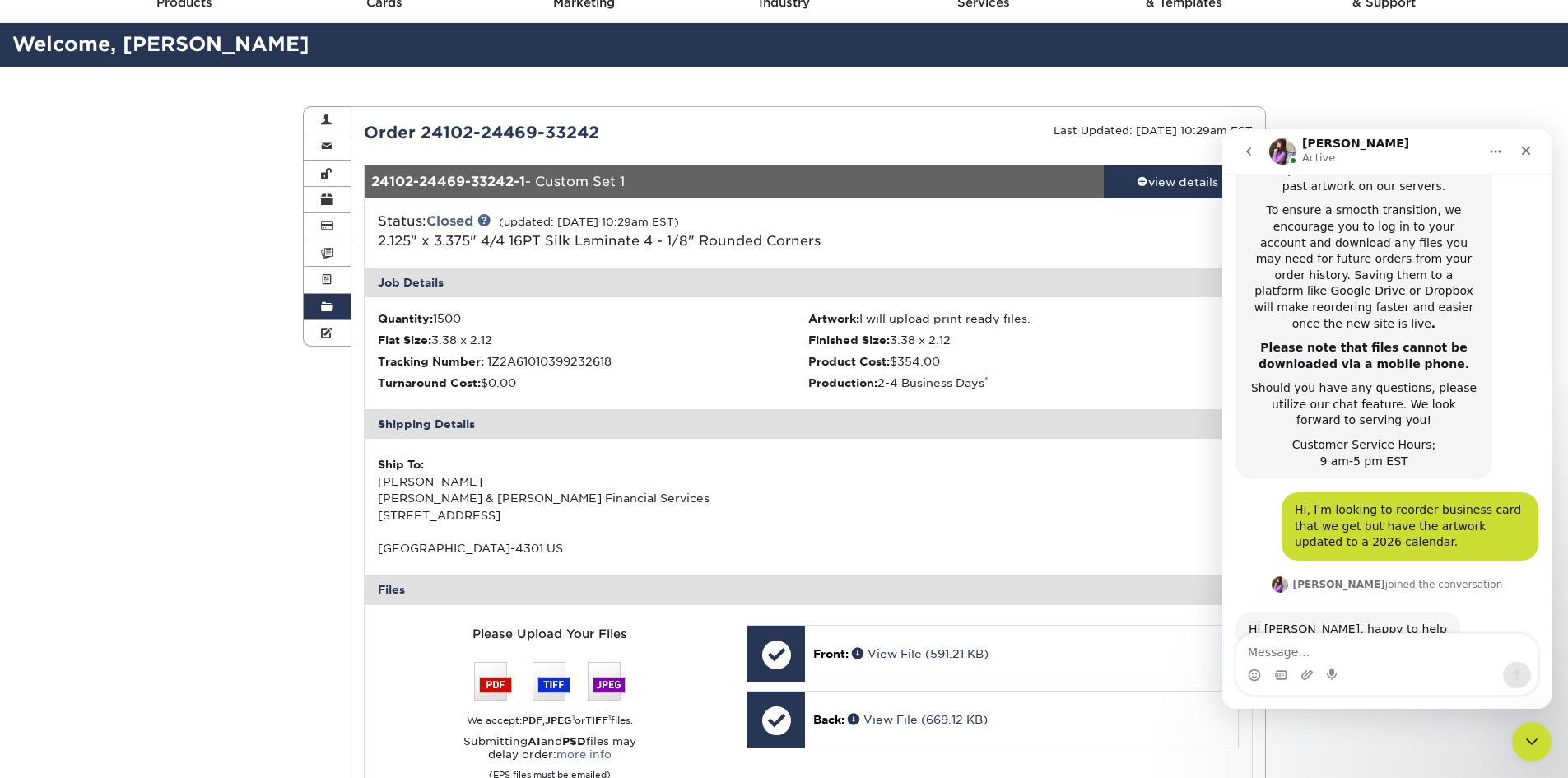
copy div "24102-24469-33242"
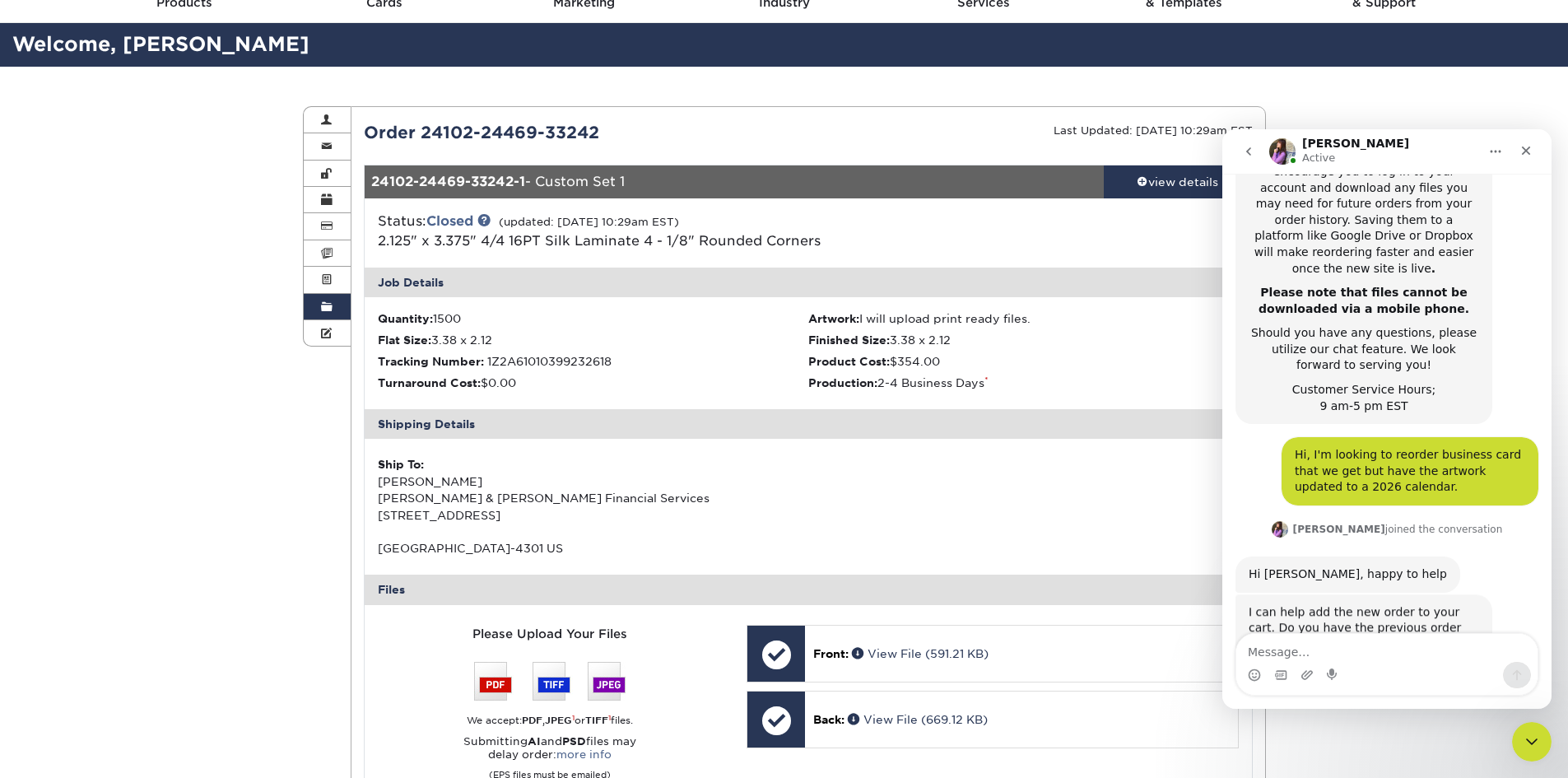
scroll to position [484, 0]
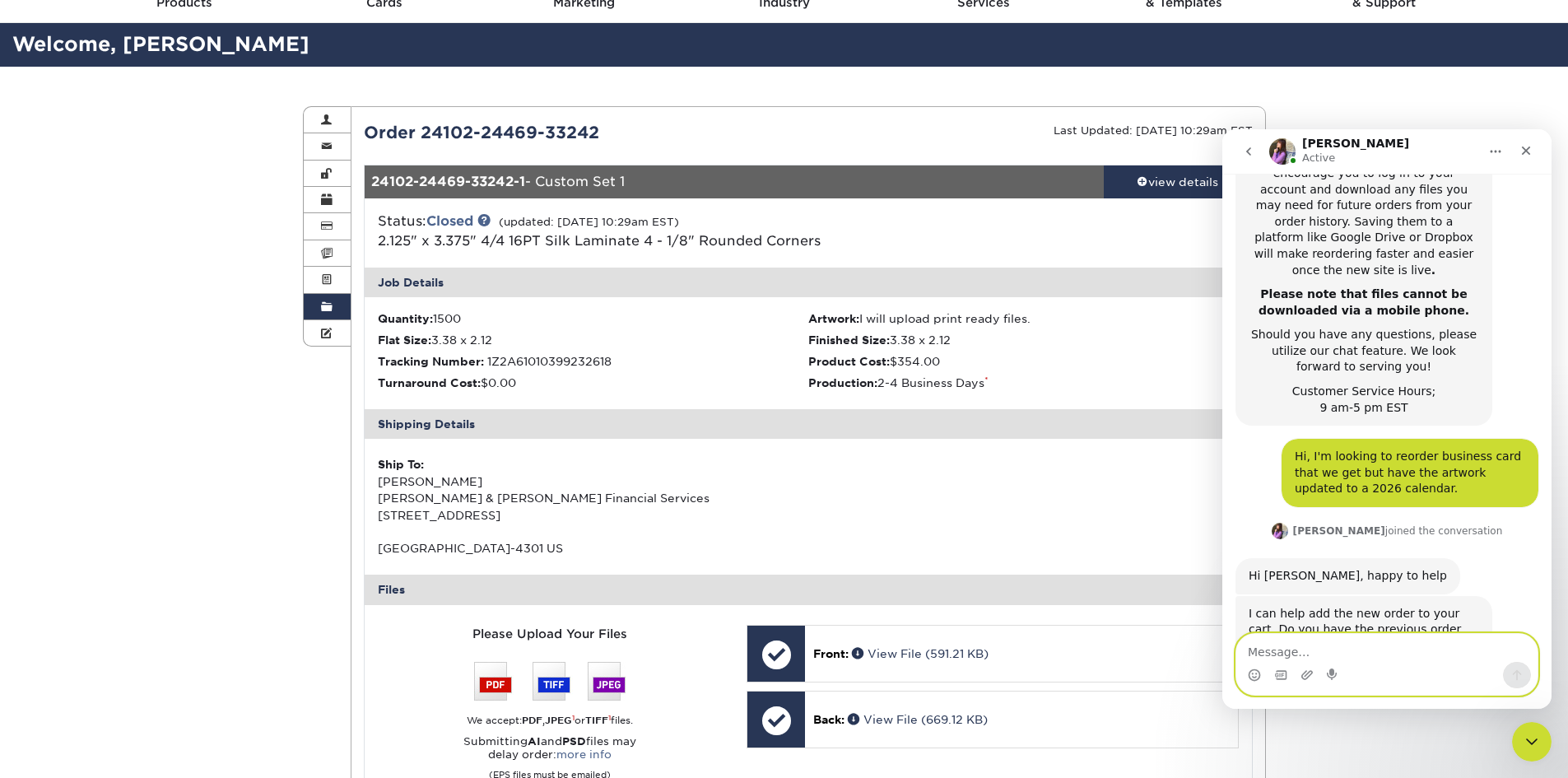
click at [1321, 646] on textarea "Message…" at bounding box center [1386, 647] width 301 height 28
paste textarea "24102-24469-33242"
type textarea "24102-24469-33242"
click at [1524, 676] on button "Send a message…" at bounding box center [1517, 675] width 28 height 26
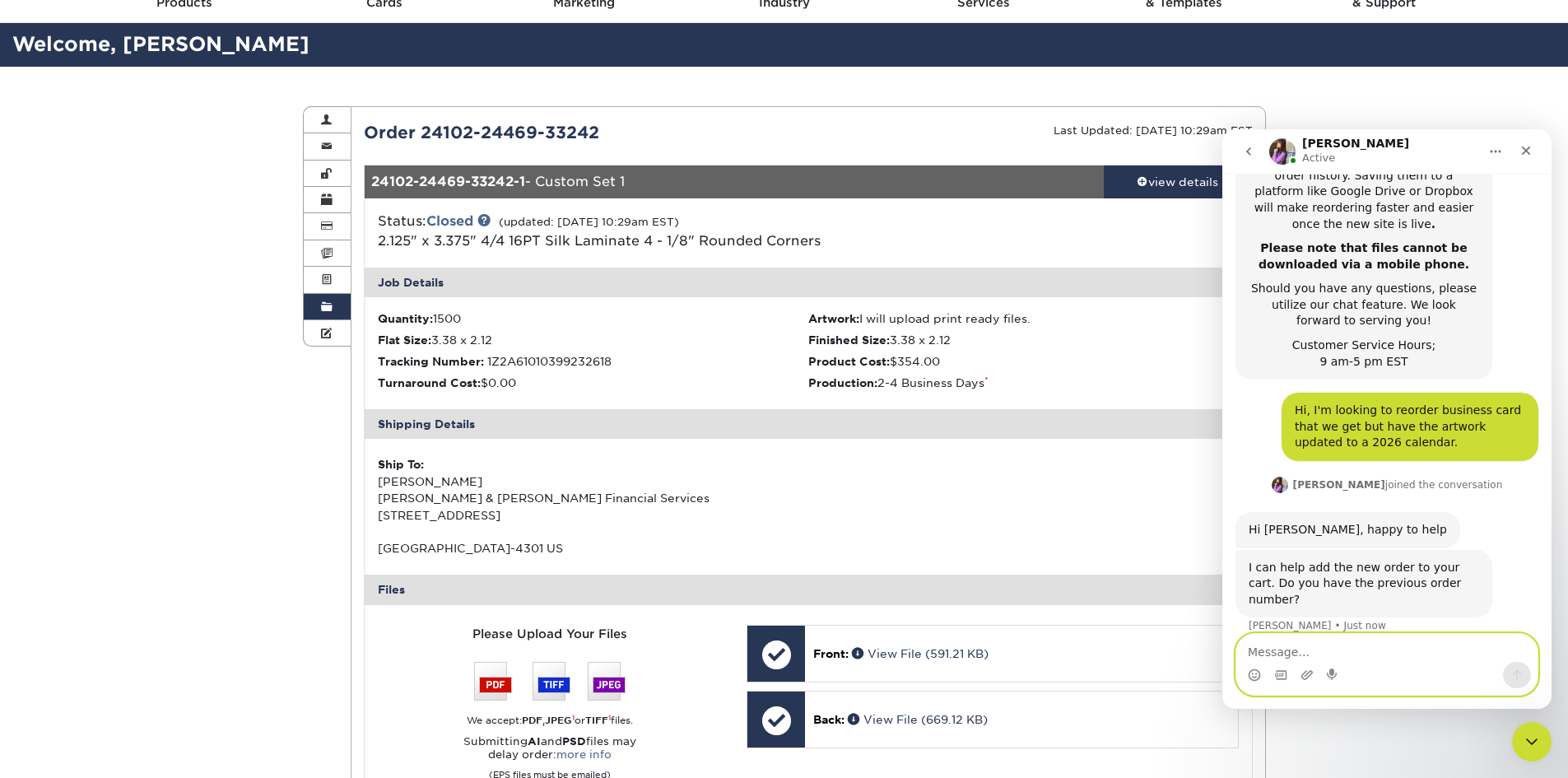
scroll to position [533, 0]
click at [1417, 643] on textarea "Message…" at bounding box center [1386, 647] width 301 height 28
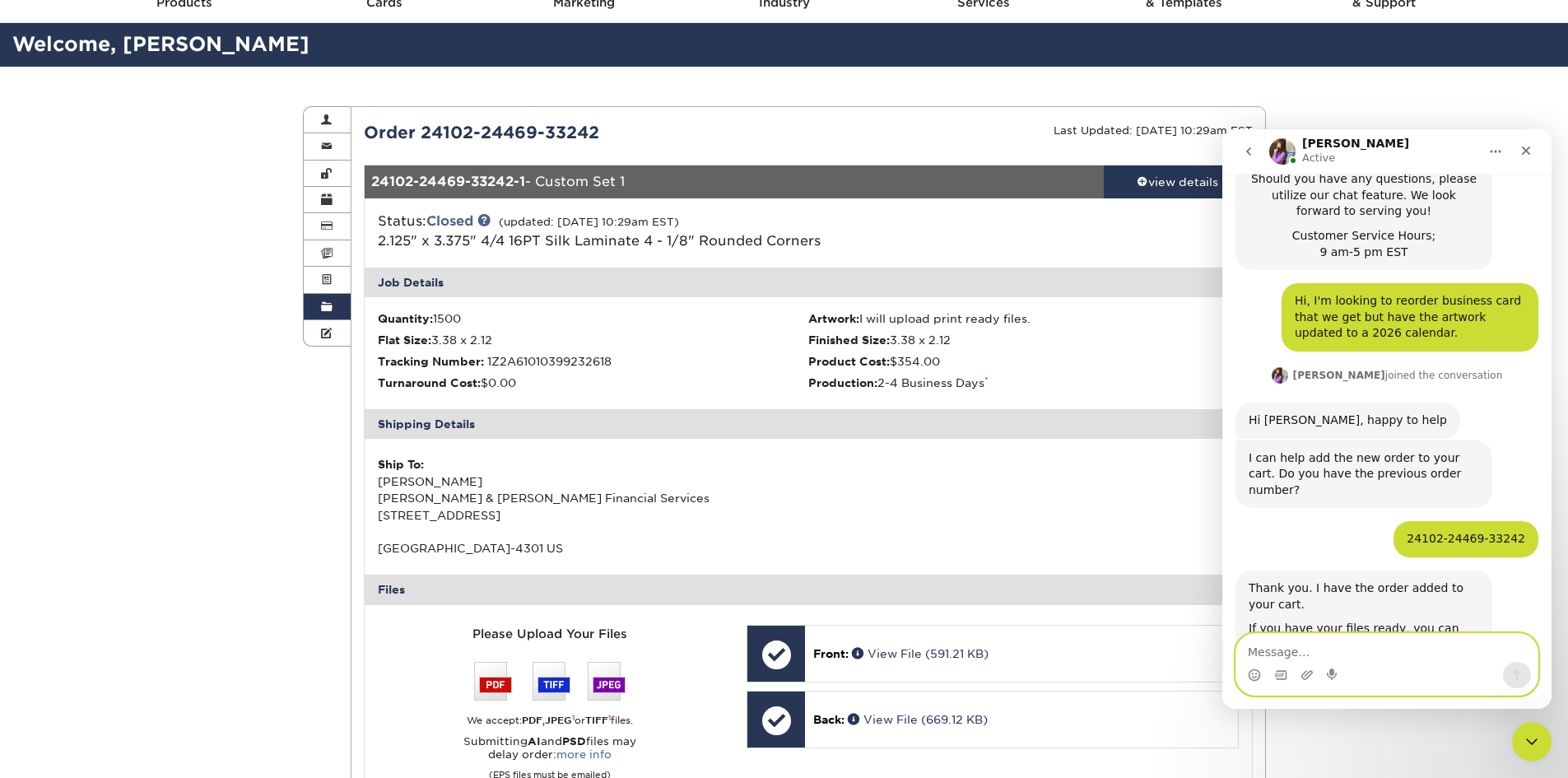
scroll to position [671, 0]
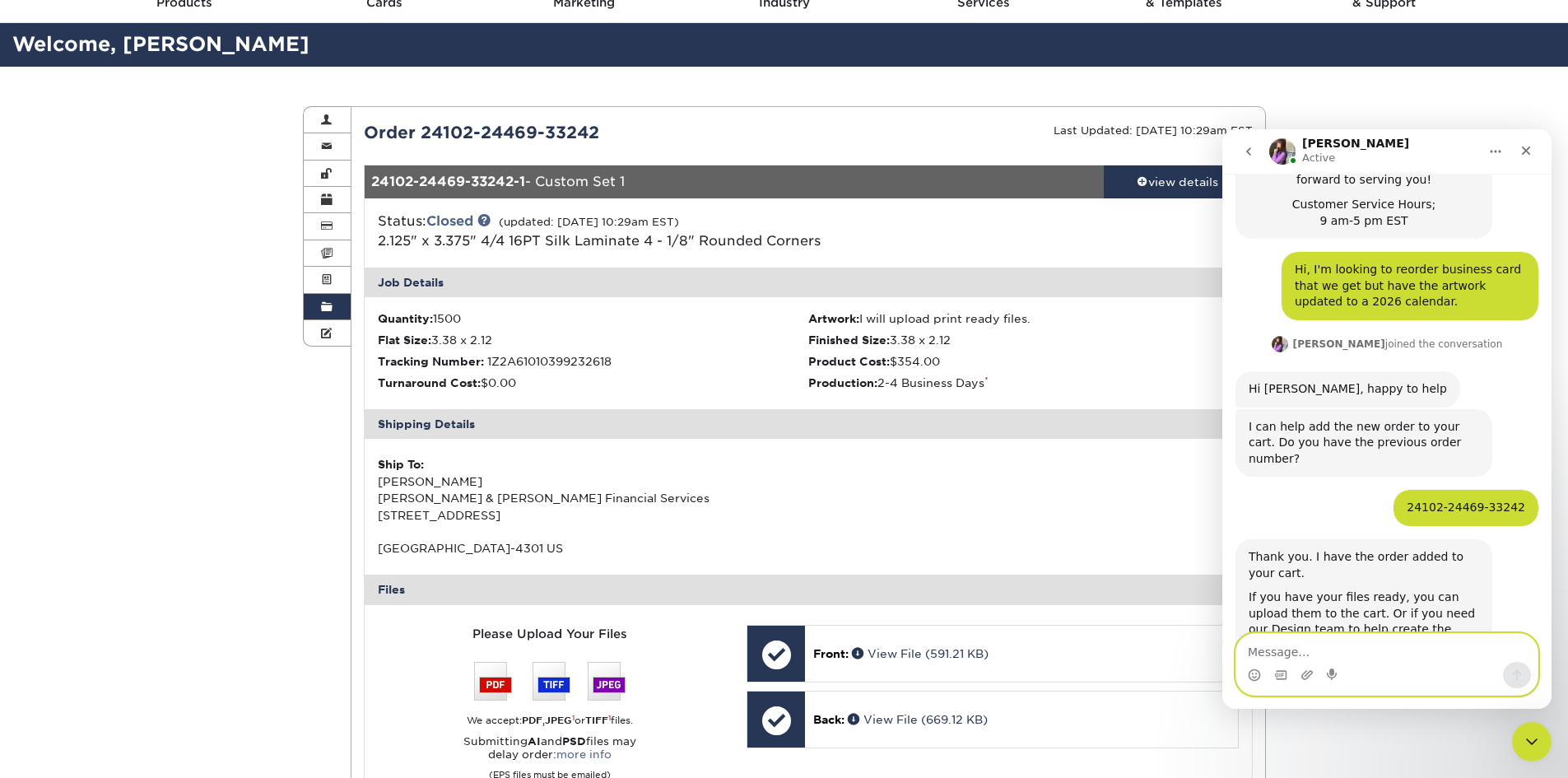
click at [1357, 648] on textarea "Message…" at bounding box center [1386, 647] width 301 height 28
type textarea "W"
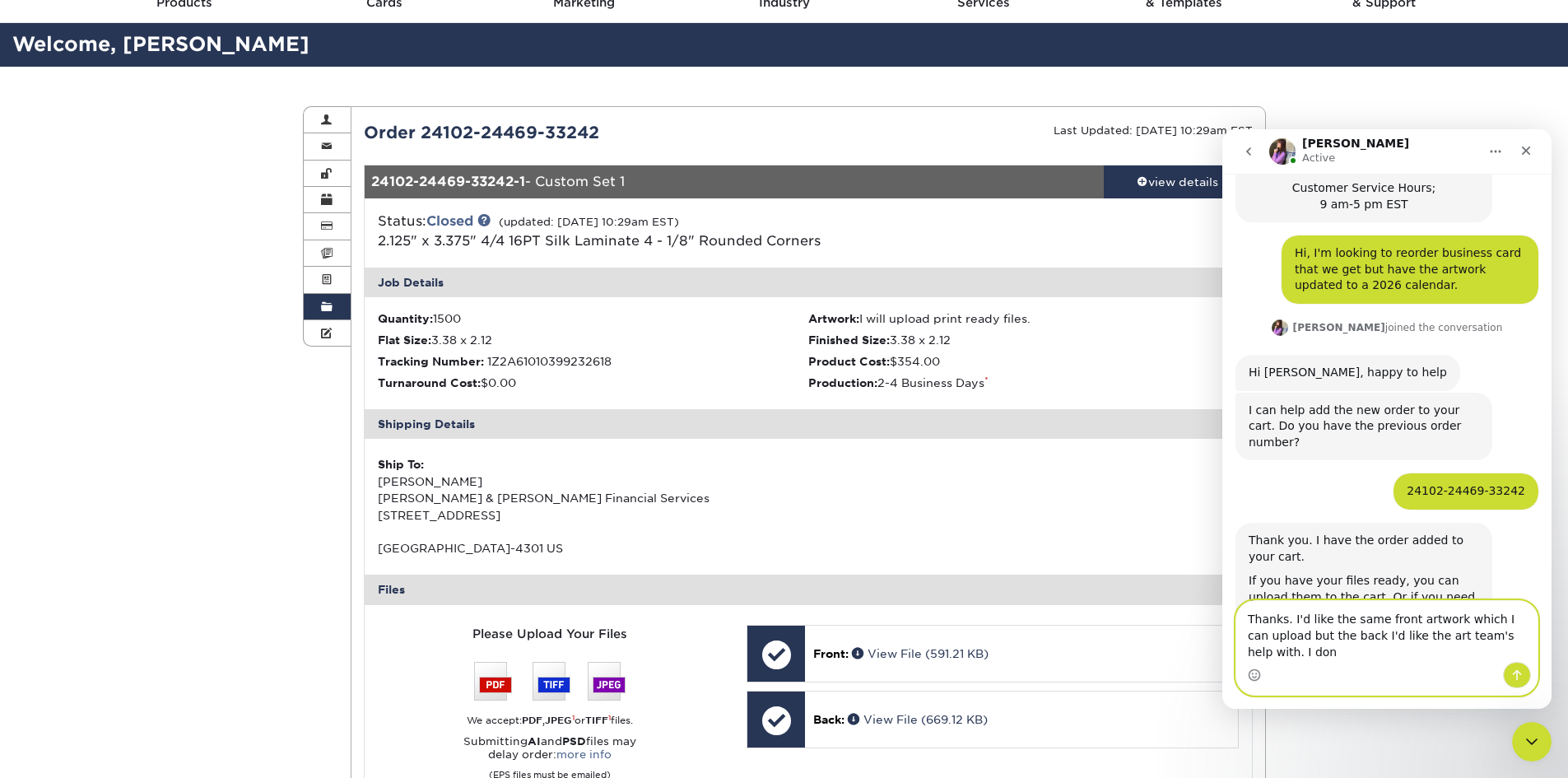
scroll to position [704, 0]
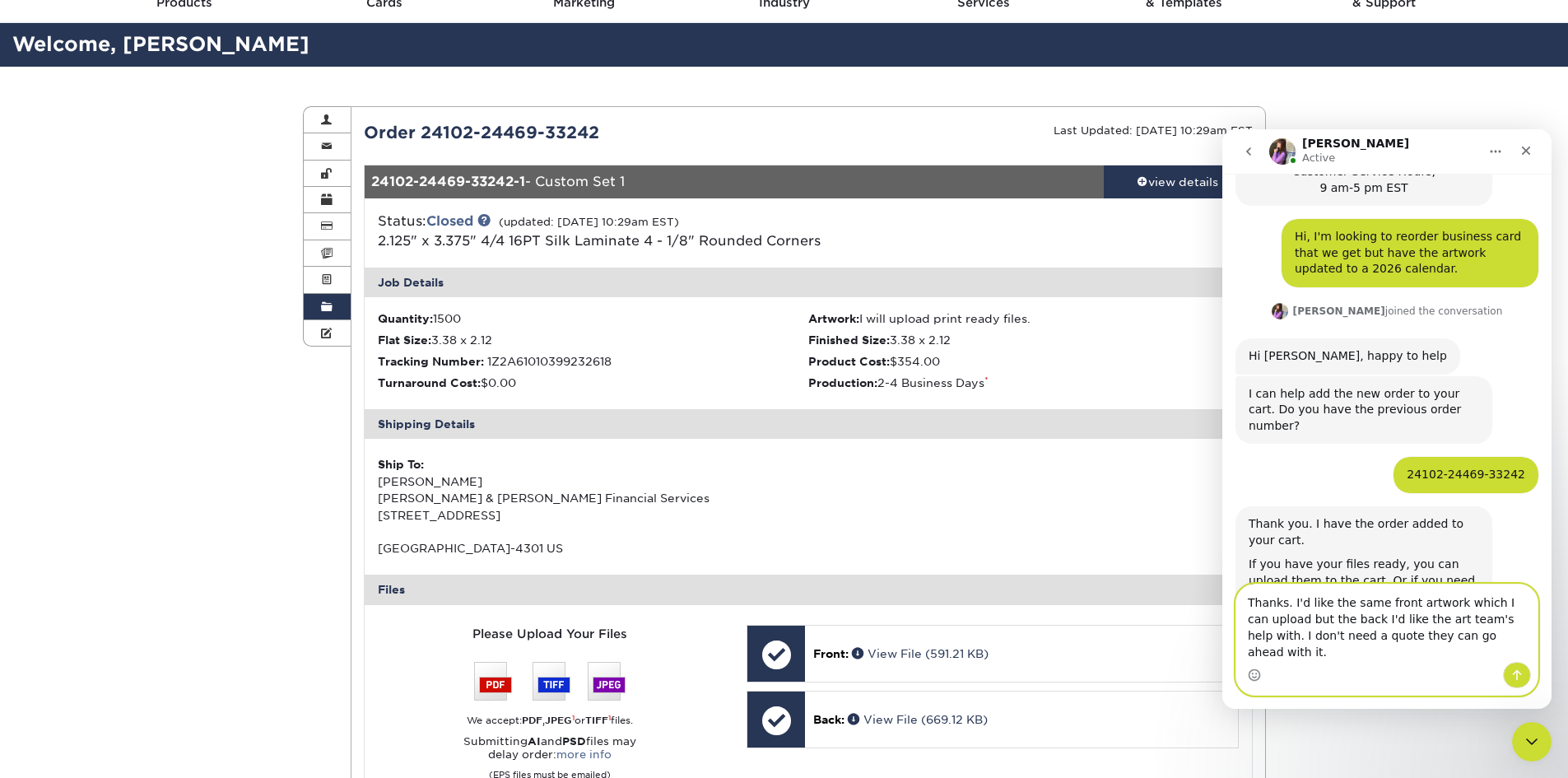
type textarea "Thanks. I'd like the same front artwork which I can upload but the back I'd lik…"
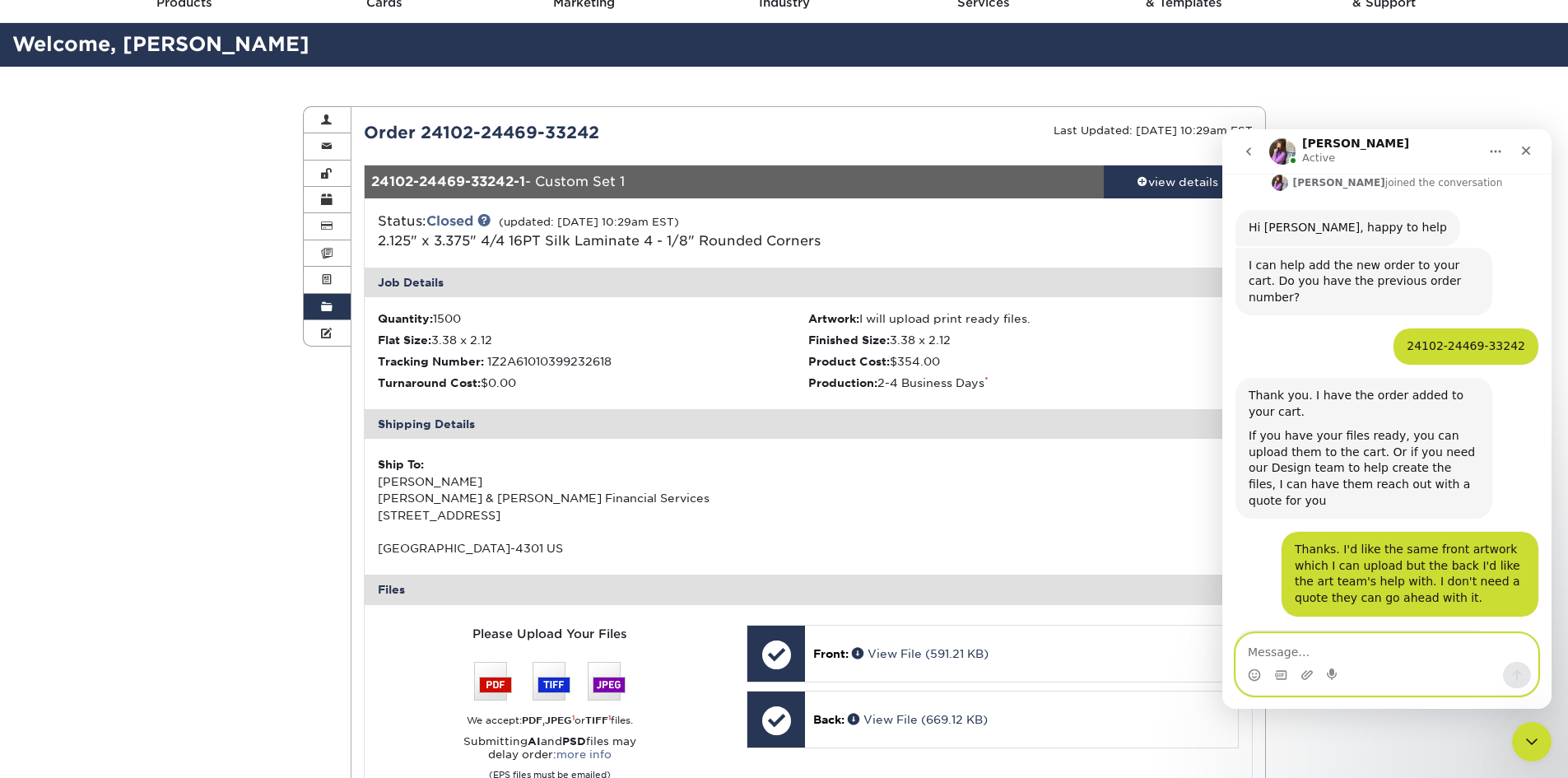
scroll to position [849, 0]
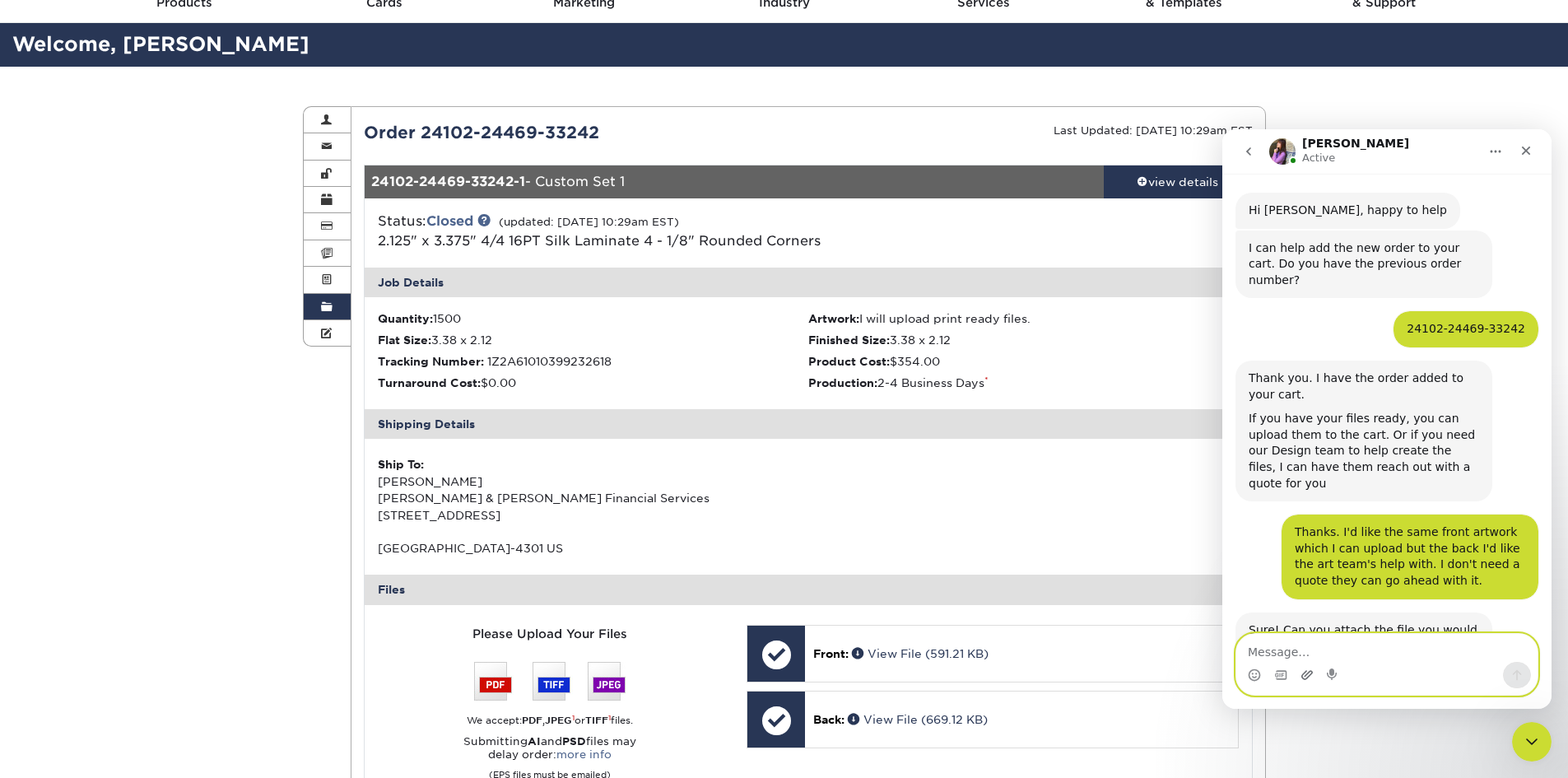
click at [1307, 674] on icon "Upload attachment" at bounding box center [1308, 675] width 12 height 9
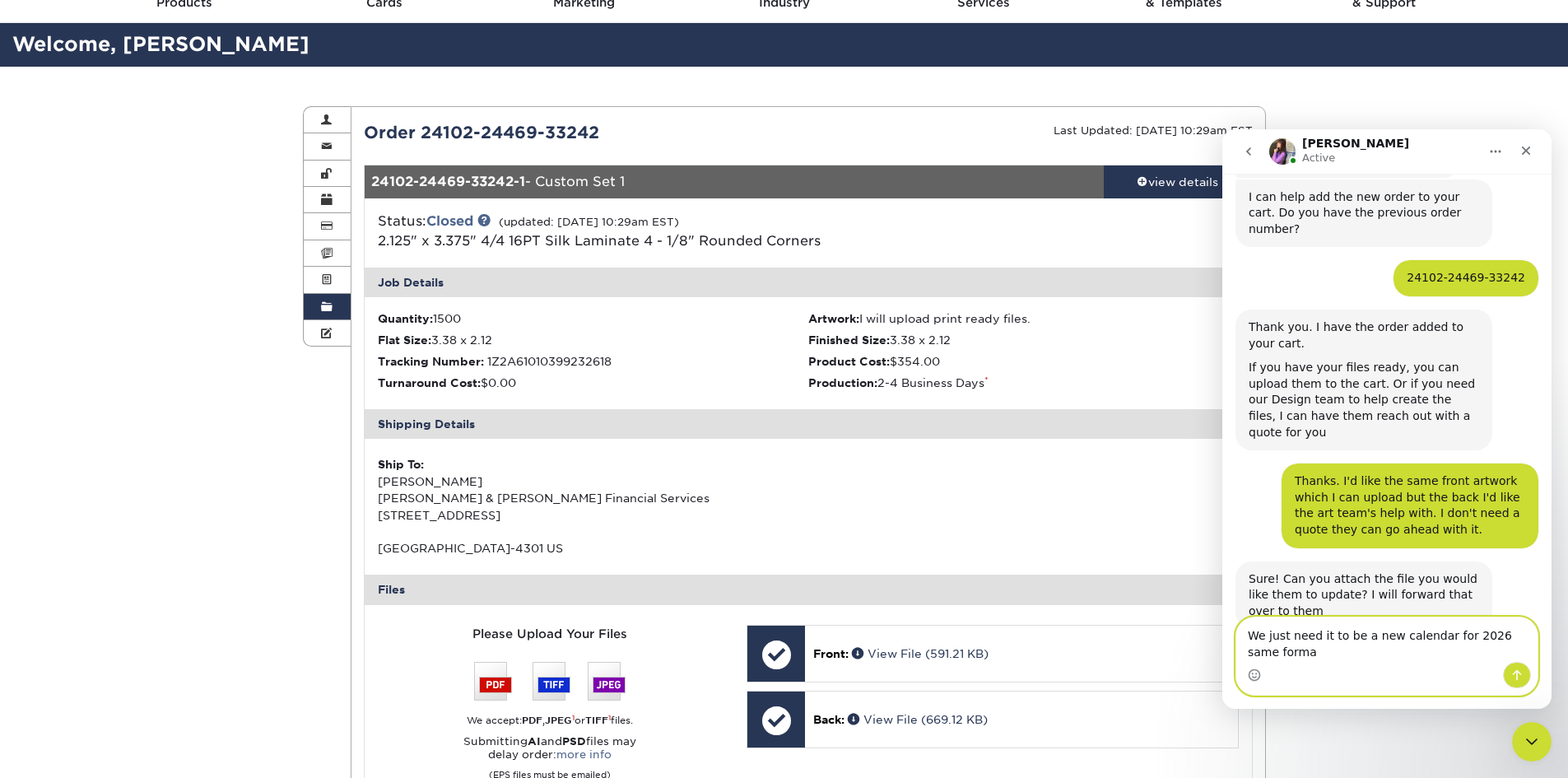
scroll to position [917, 0]
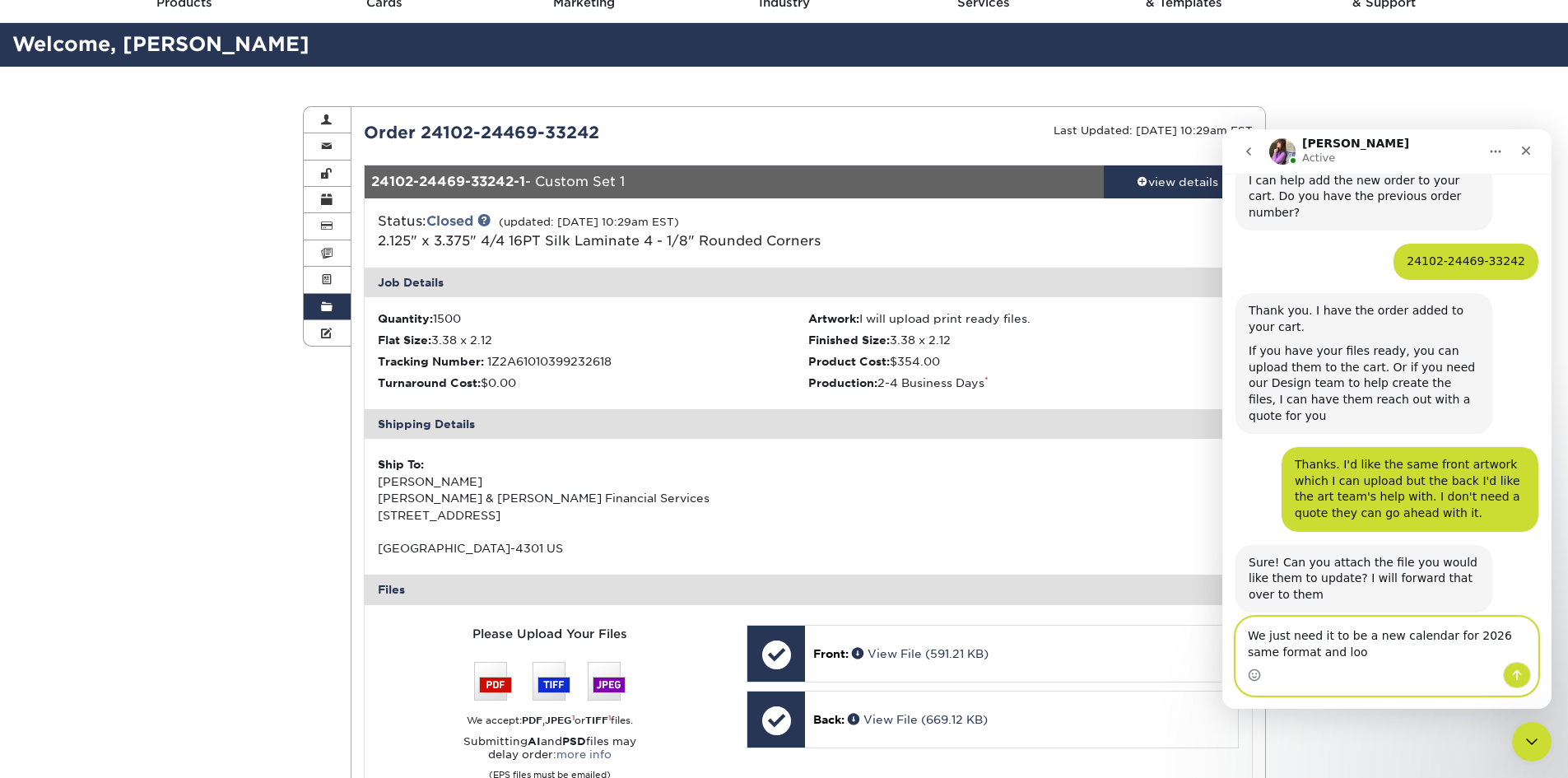
type textarea "We just need it to be a new calendar for 2026 same format and look"
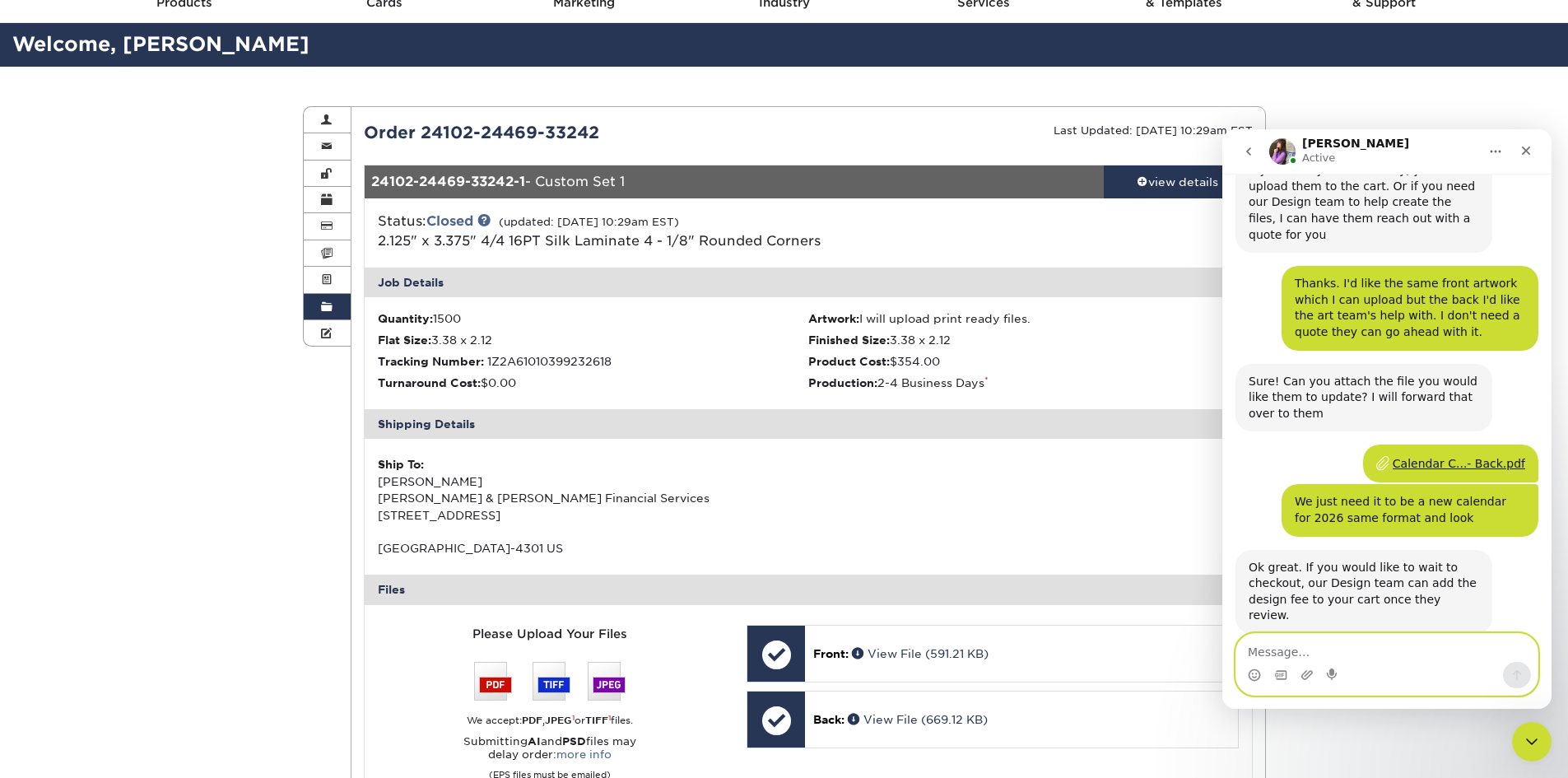
scroll to position [1099, 0]
click at [1388, 648] on textarea "Message…" at bounding box center [1386, 647] width 301 height 28
click at [1374, 645] on textarea "Message…" at bounding box center [1386, 647] width 301 height 28
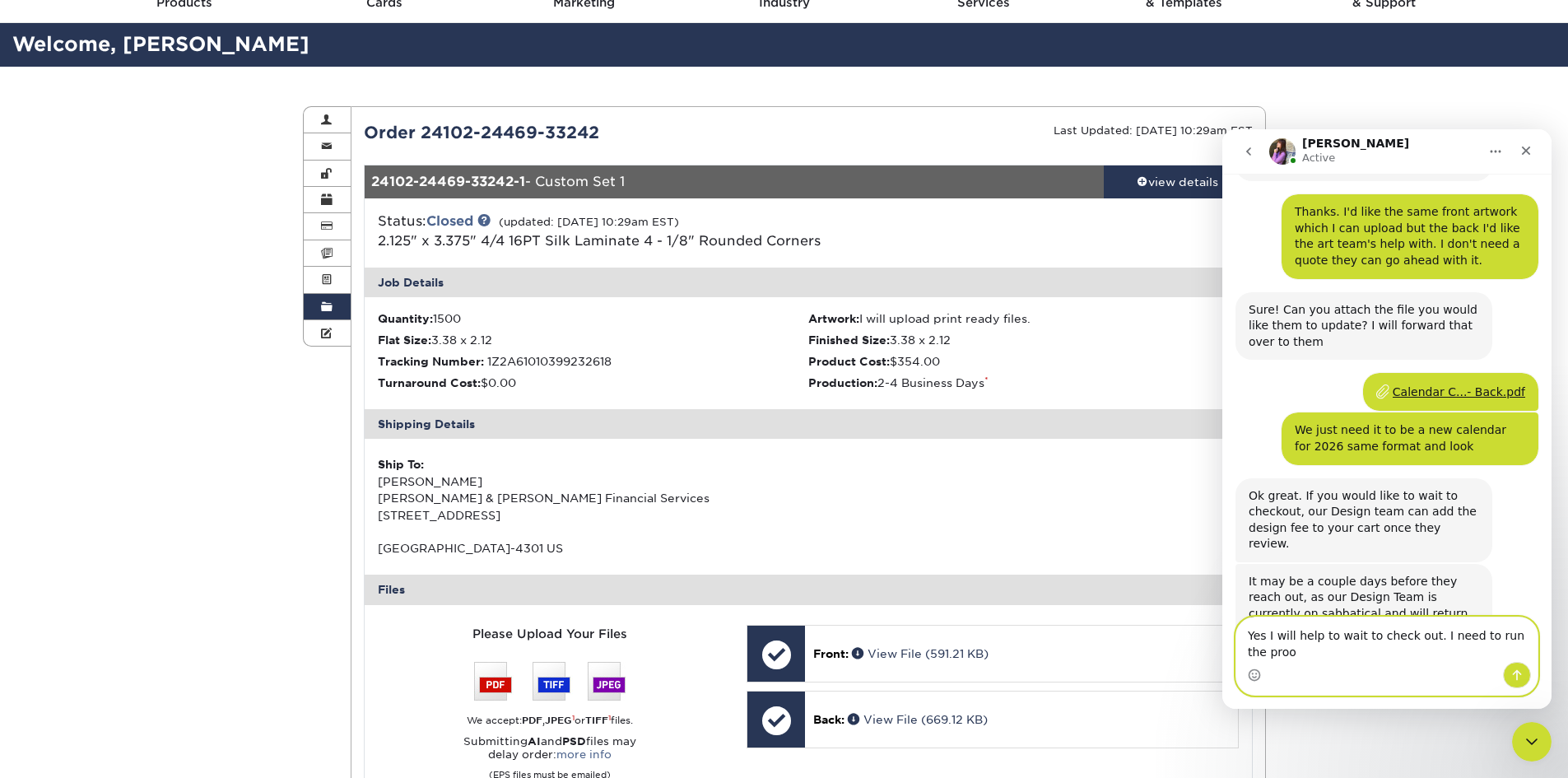
scroll to position [1186, 0]
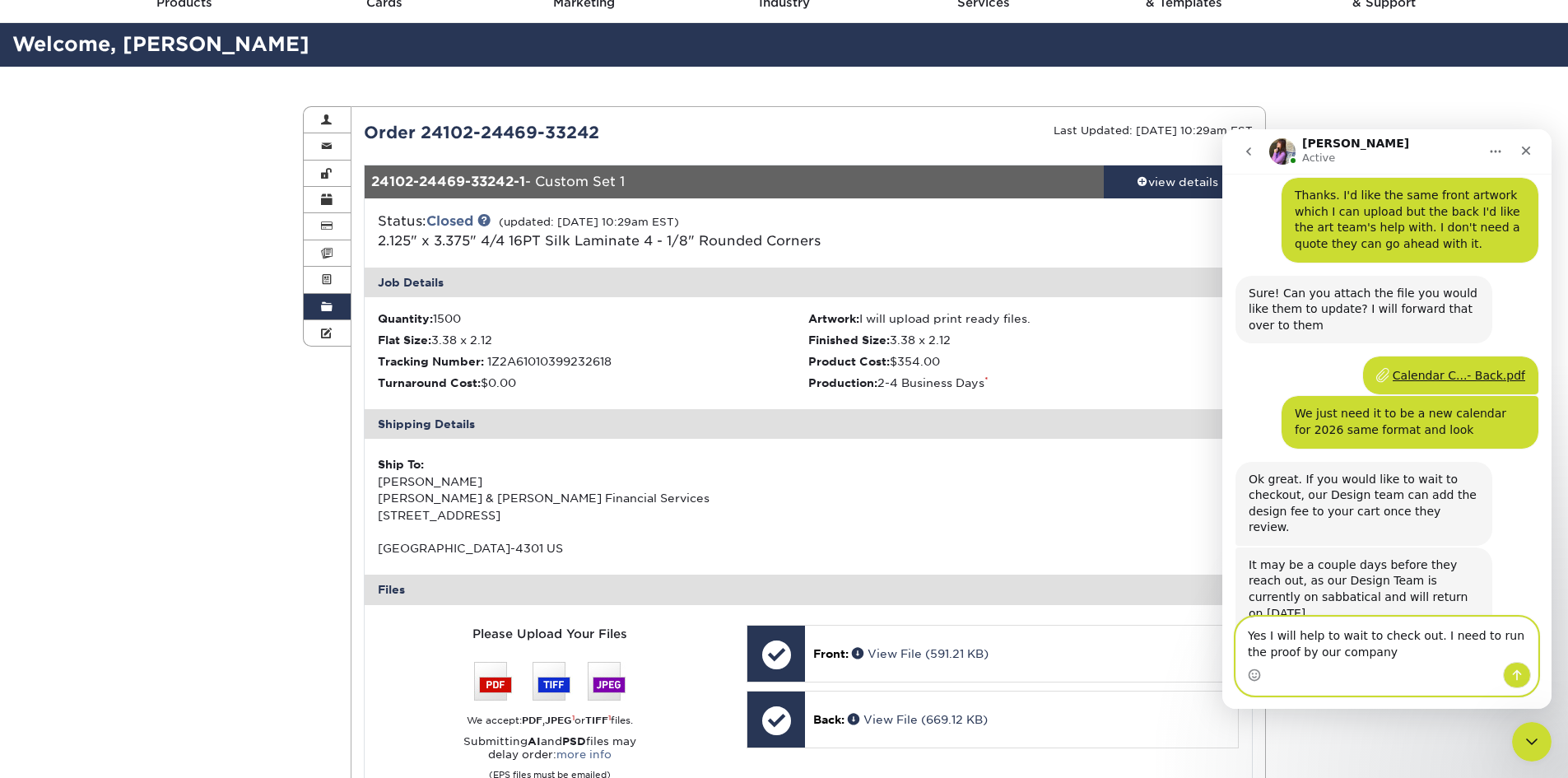
click at [1314, 636] on textarea "Yes I will help to wait to check out. I need to run the proof by our company" at bounding box center [1386, 640] width 301 height 44
click at [1427, 639] on textarea "Yes I will need to wait to check out. I need to run the proof by our company" at bounding box center [1386, 640] width 301 height 44
click at [1444, 668] on div "Intercom messenger" at bounding box center [1386, 675] width 301 height 26
click at [1383, 653] on textarea "Yes I will need to wait to check out. I need to run the proof by our company" at bounding box center [1386, 640] width 301 height 44
drag, startPoint x: 1438, startPoint y: 649, endPoint x: 1429, endPoint y: 636, distance: 15.8
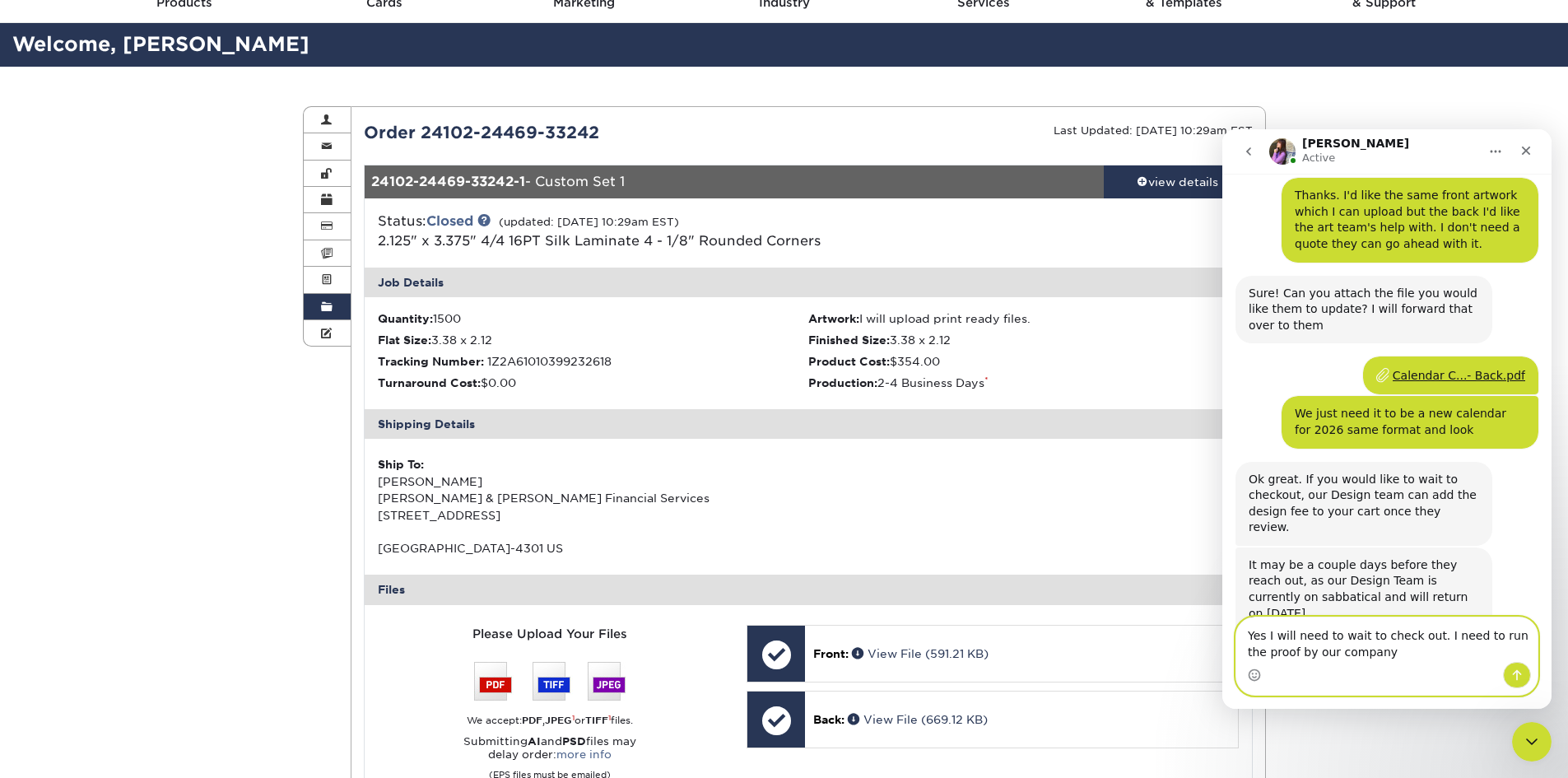
click at [1429, 636] on textarea "Yes I will need to wait to check out. I need to run the proof by our company" at bounding box center [1386, 640] width 301 height 44
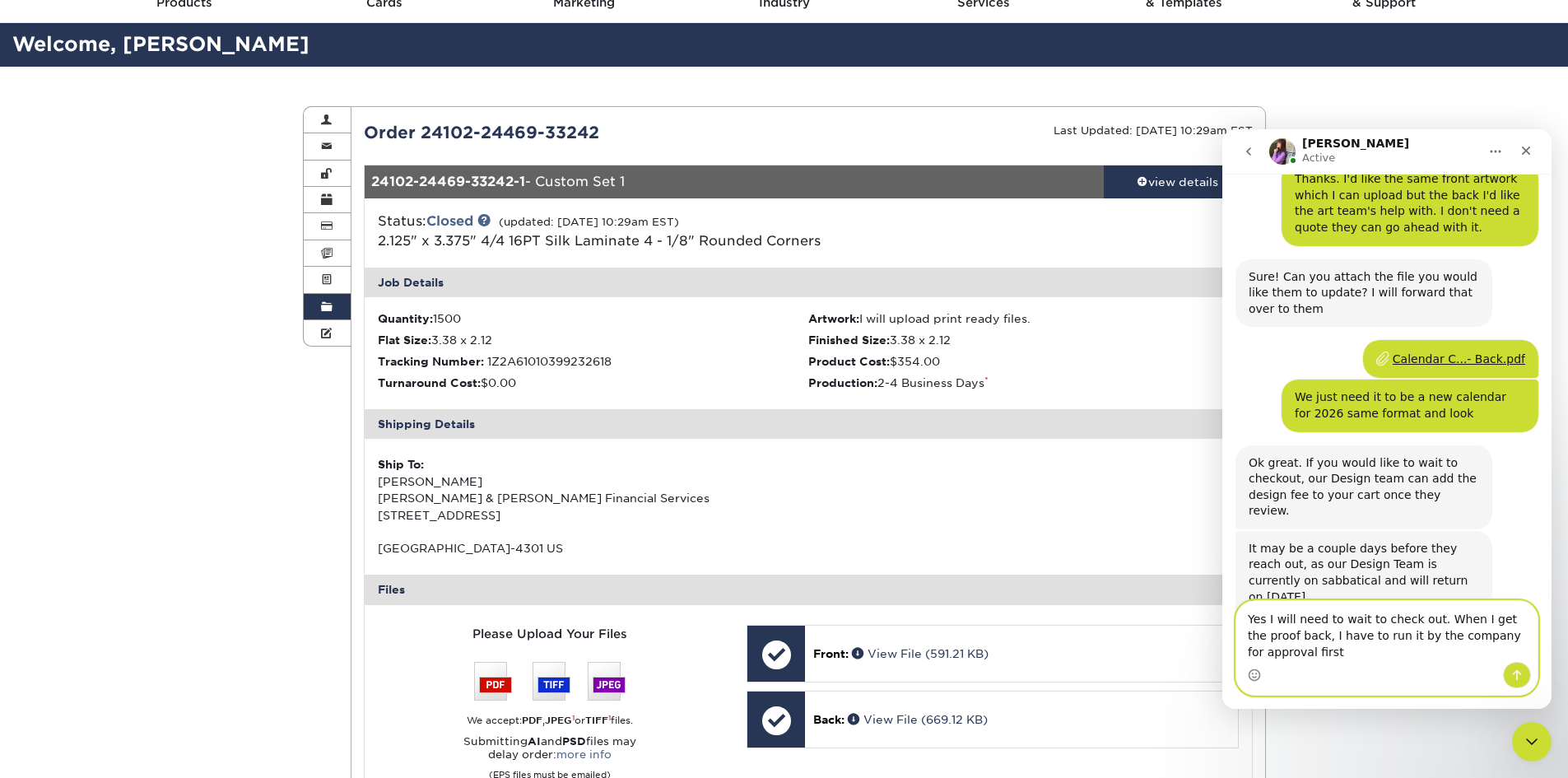
type textarea "Yes I will need to wait to check out. When I get the proof back, I have to run …"
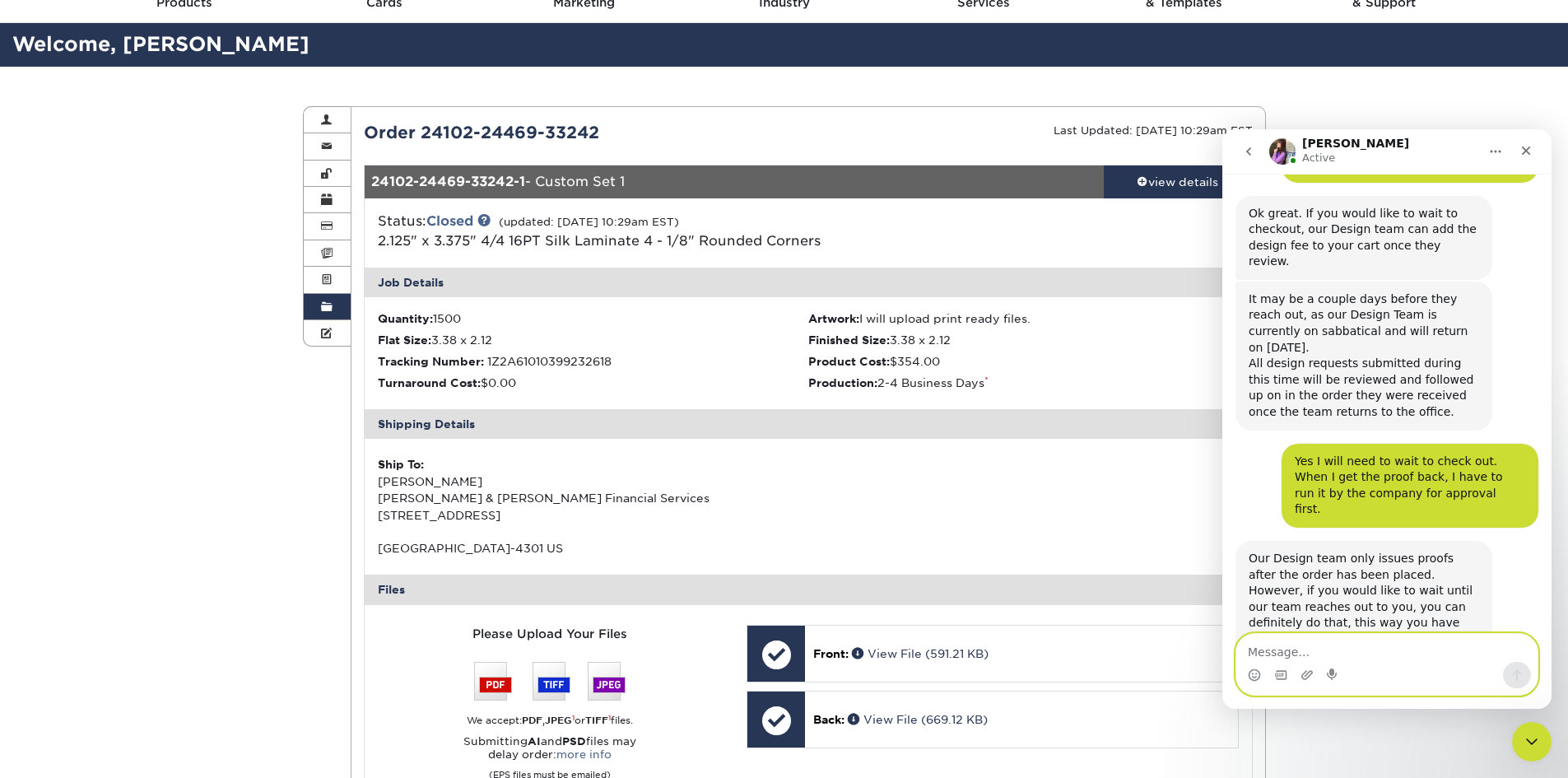
scroll to position [1451, 0]
click at [1351, 645] on textarea "Message…" at bounding box center [1386, 647] width 301 height 28
click at [1356, 647] on textarea "Message…" at bounding box center [1386, 647] width 301 height 28
click at [1346, 642] on textarea "Message…" at bounding box center [1386, 647] width 301 height 28
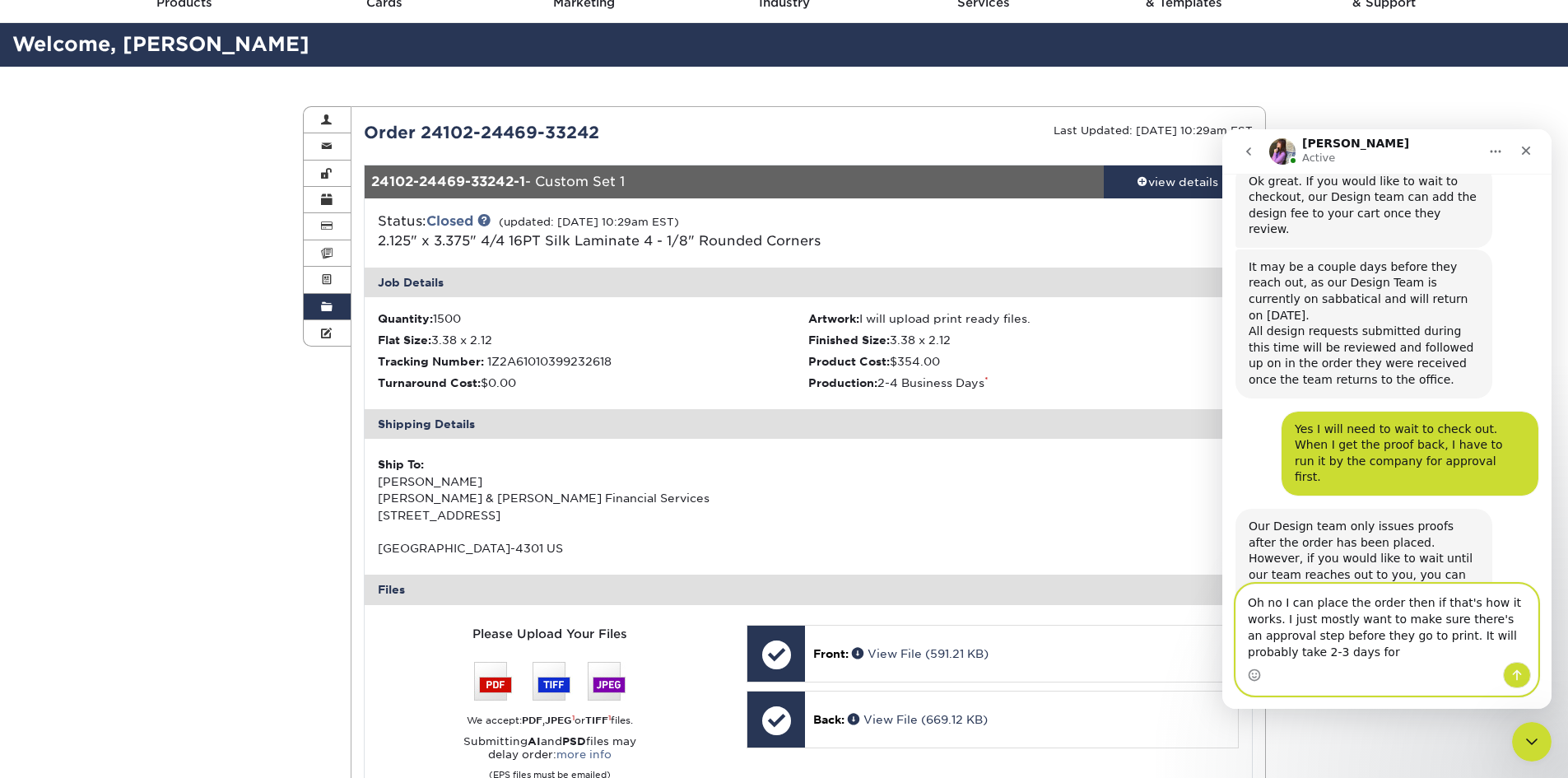
scroll to position [1501, 0]
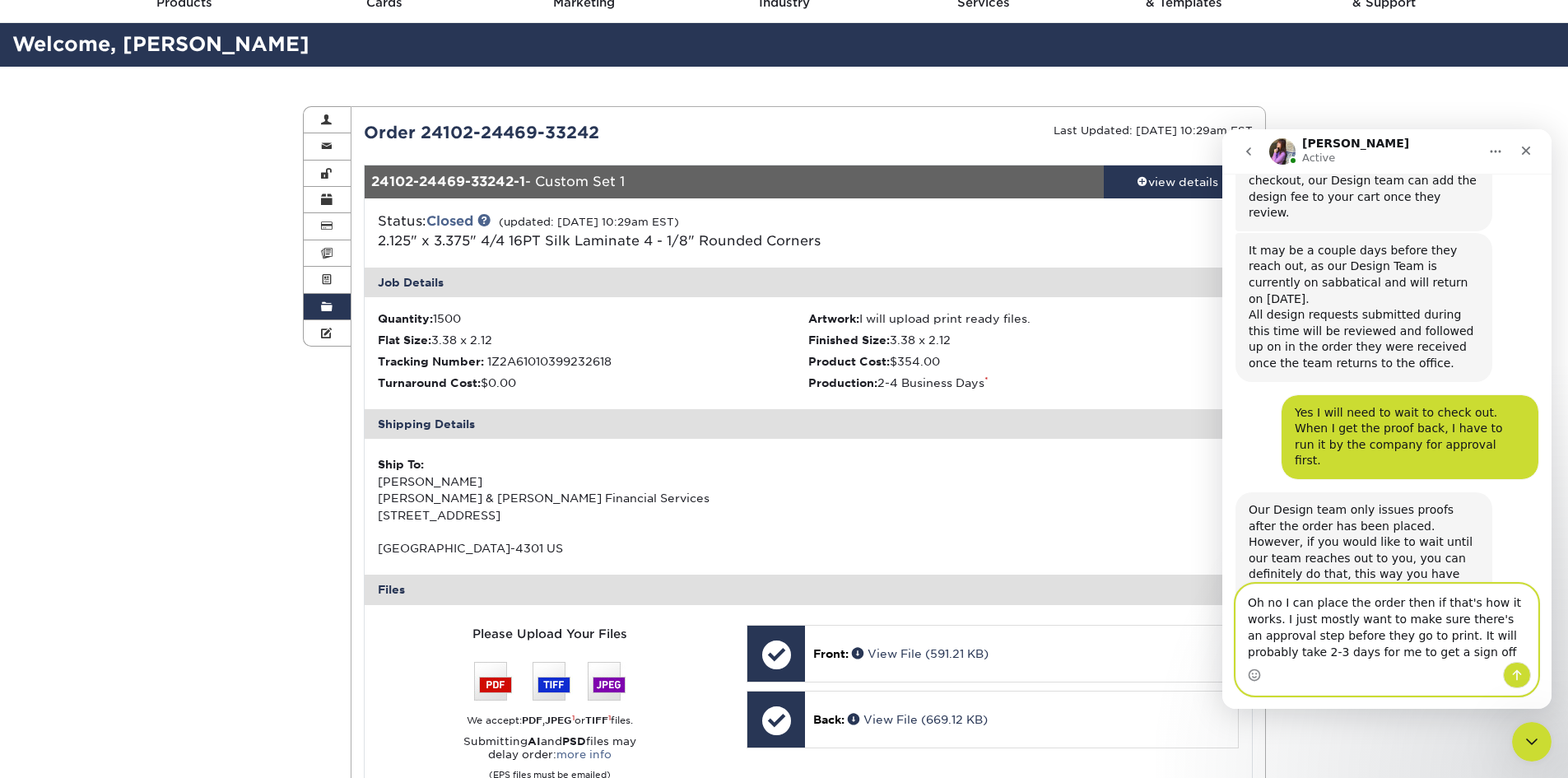
type textarea "Oh no I can place the order then if that's how it works. I just mostly want to …"
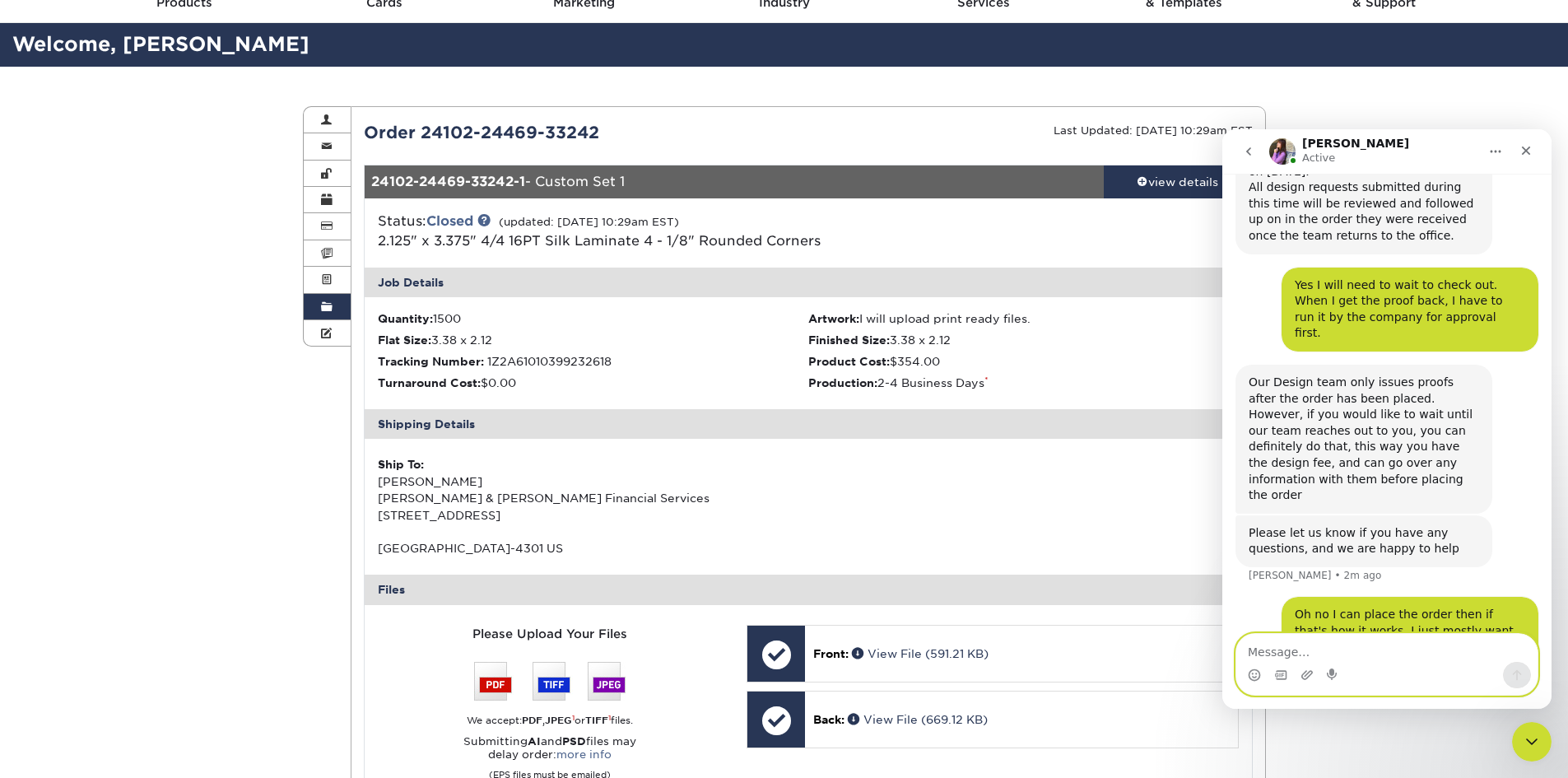
scroll to position [0, 0]
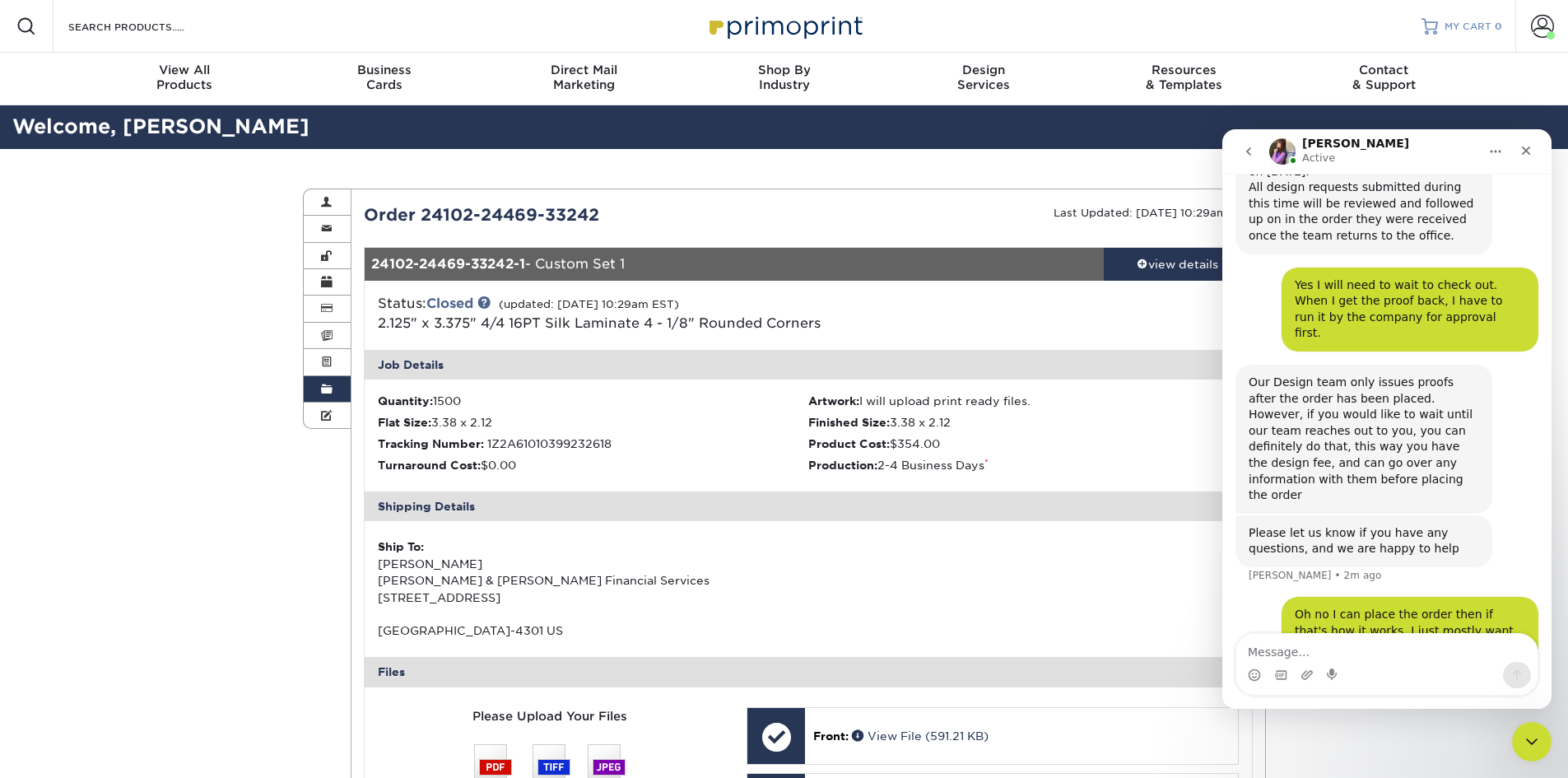
click at [1480, 20] on span "MY CART" at bounding box center [1468, 26] width 47 height 14
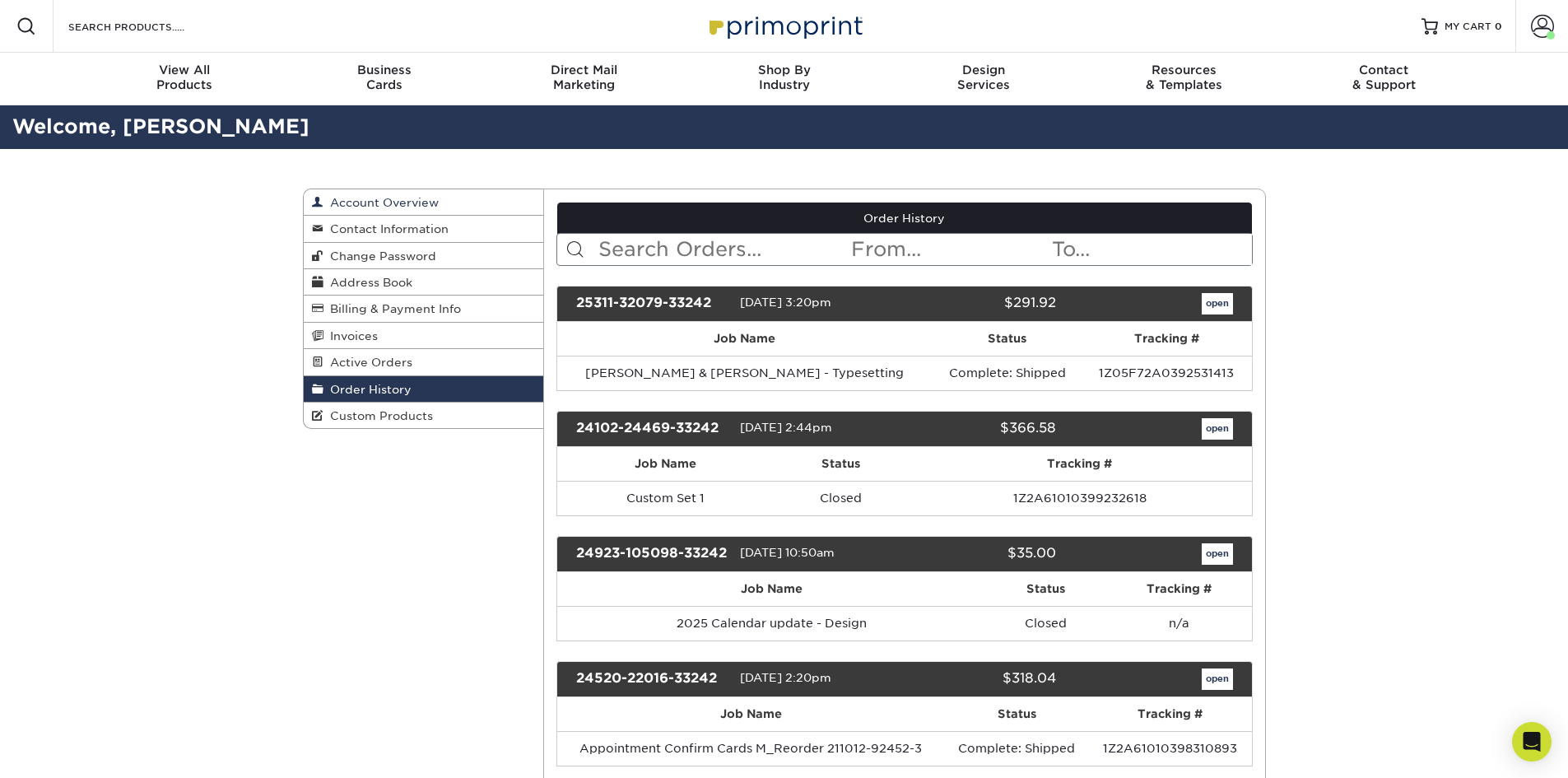
click at [431, 206] on span "Account Overview" at bounding box center [380, 202] width 115 height 13
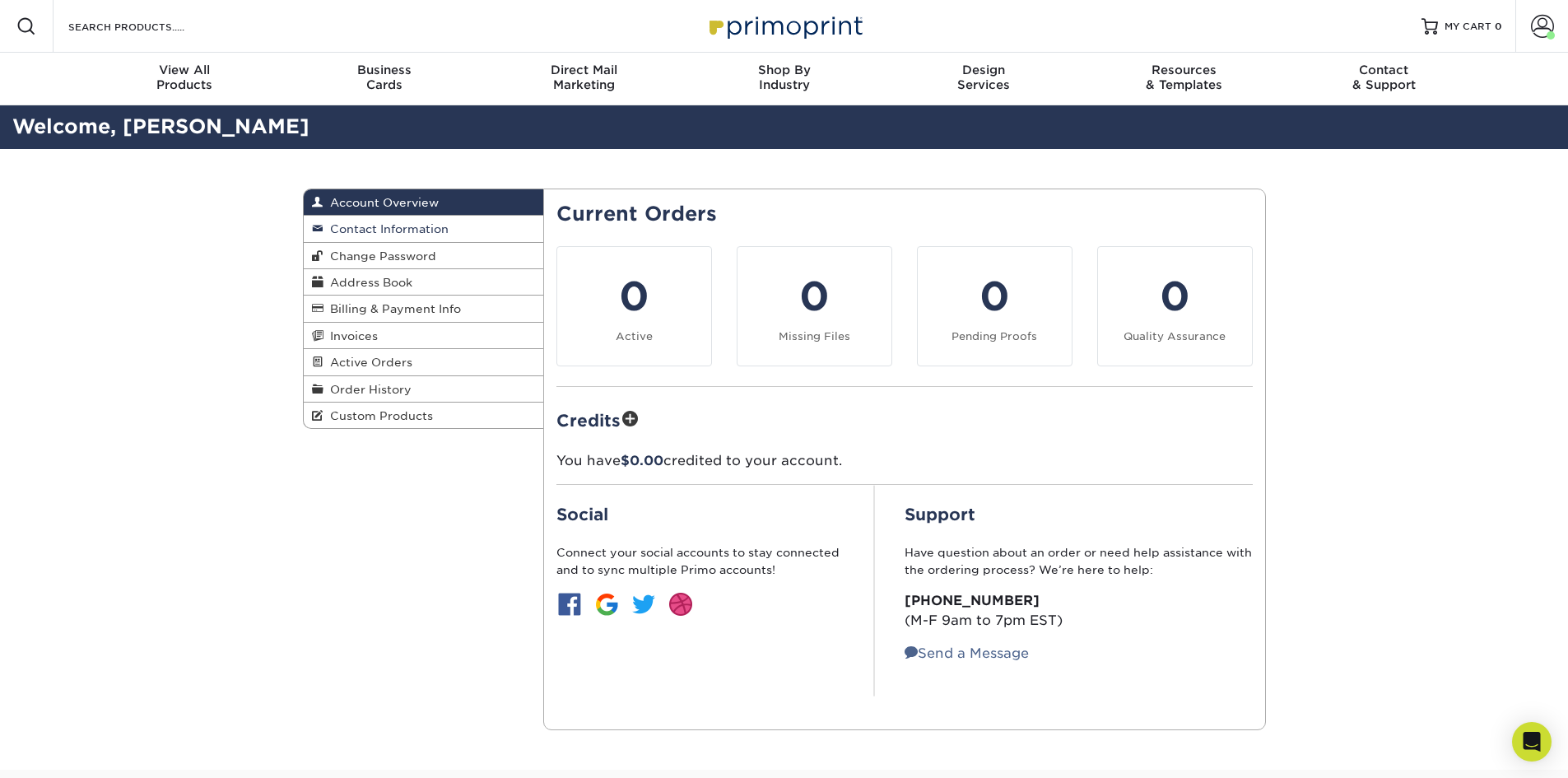
click at [421, 233] on span "Contact Information" at bounding box center [385, 229] width 125 height 13
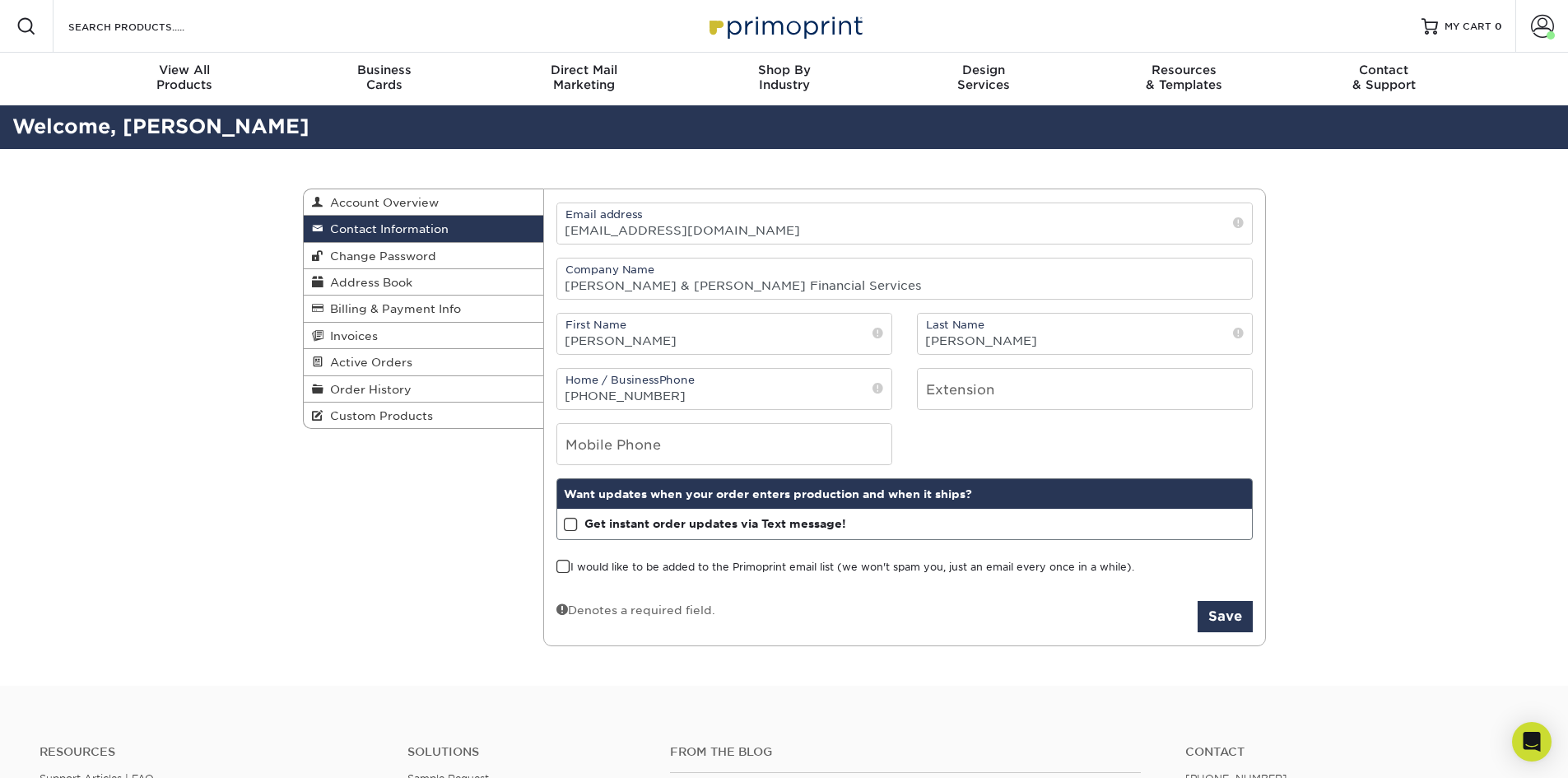
click at [566, 566] on span at bounding box center [564, 567] width 14 height 15
click at [0, 0] on input "I would like to be added to the Primoprint email list (we won't spam you, just …" at bounding box center [0, 0] width 0 height 0
click at [497, 258] on link "Change Password" at bounding box center [424, 256] width 240 height 26
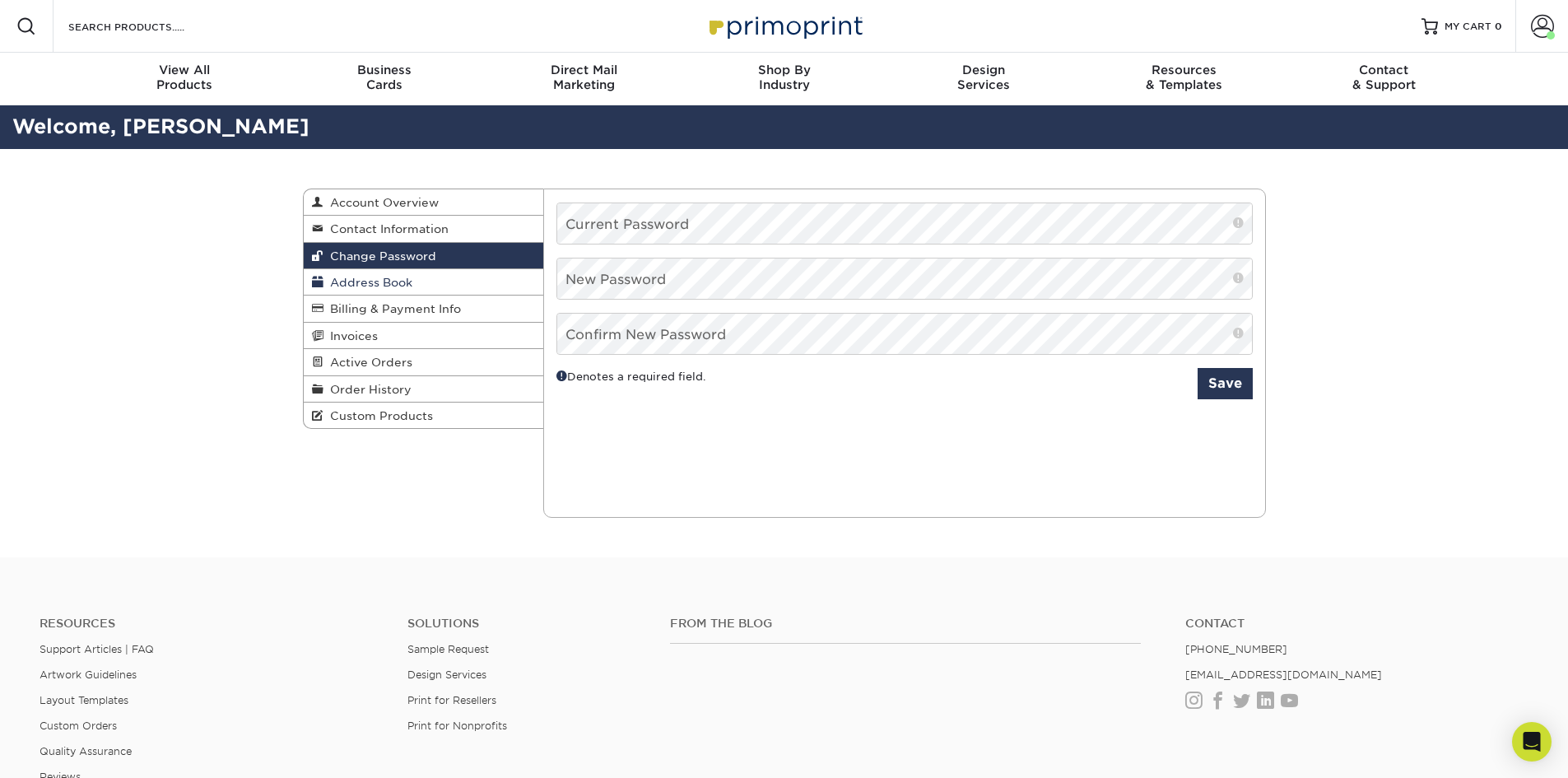
click at [460, 282] on link "Address Book" at bounding box center [424, 282] width 240 height 26
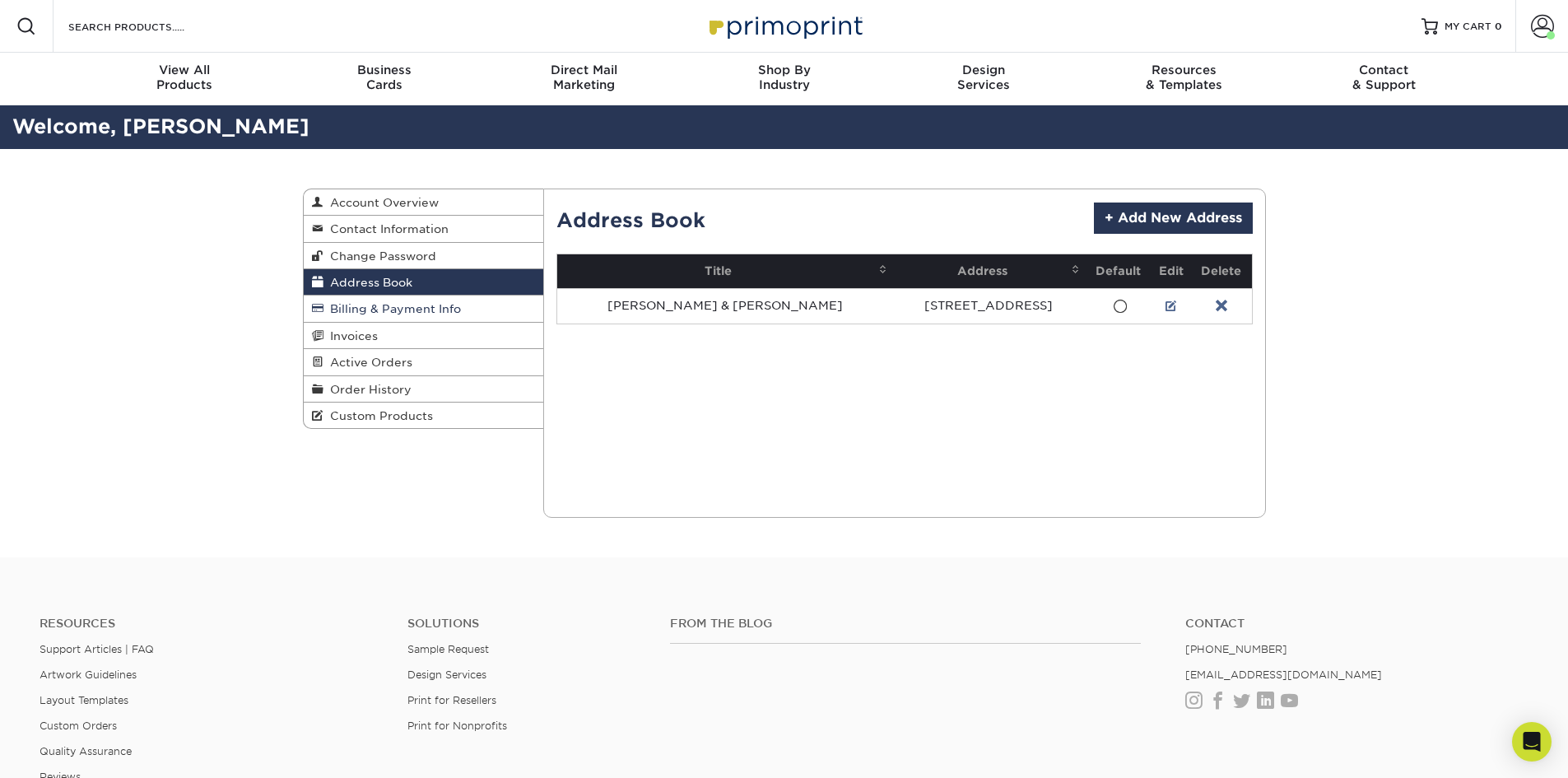
click at [471, 311] on link "Billing & Payment Info" at bounding box center [424, 309] width 240 height 26
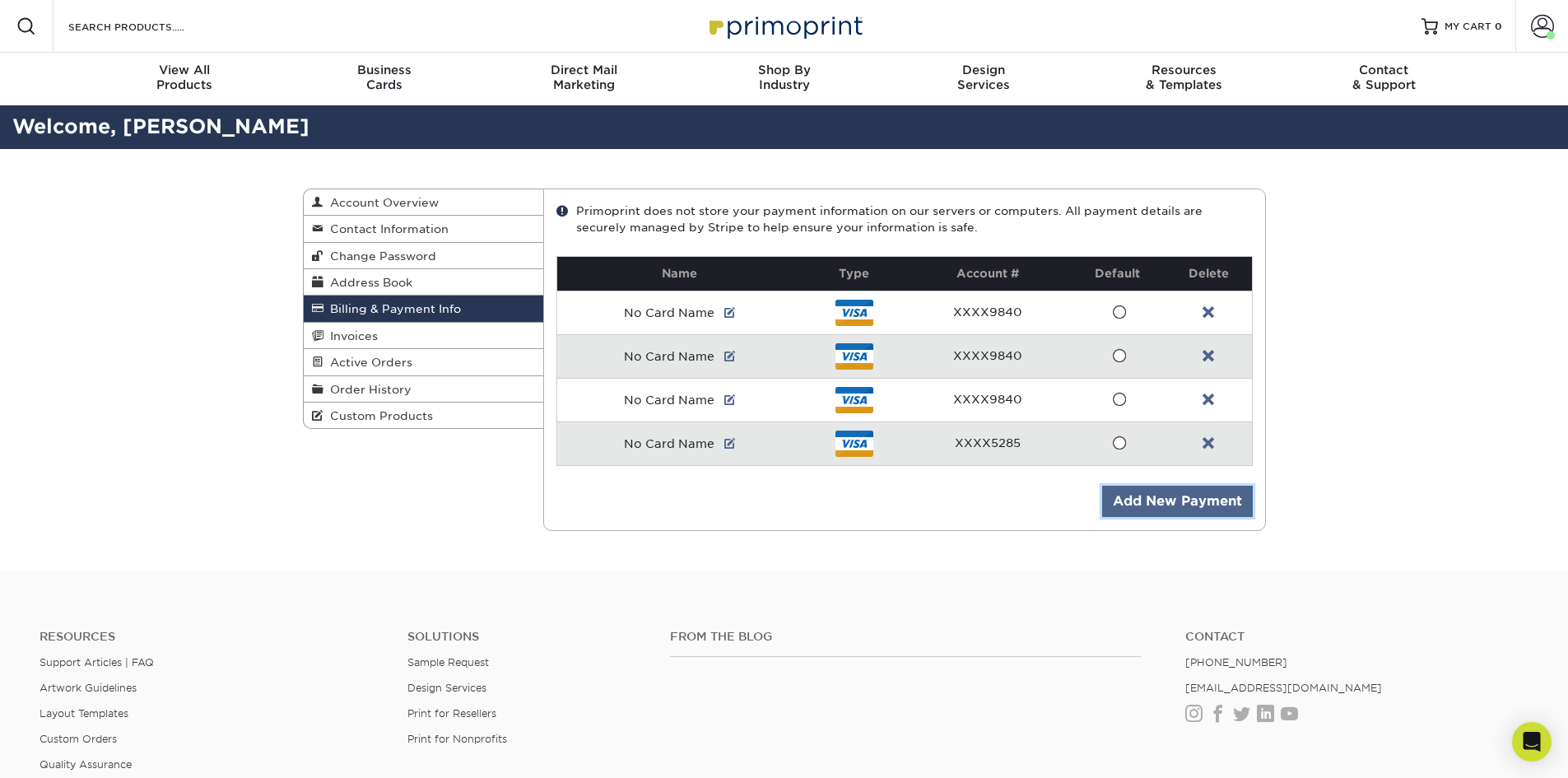
click at [1173, 501] on link "Add New Payment" at bounding box center [1177, 502] width 151 height 32
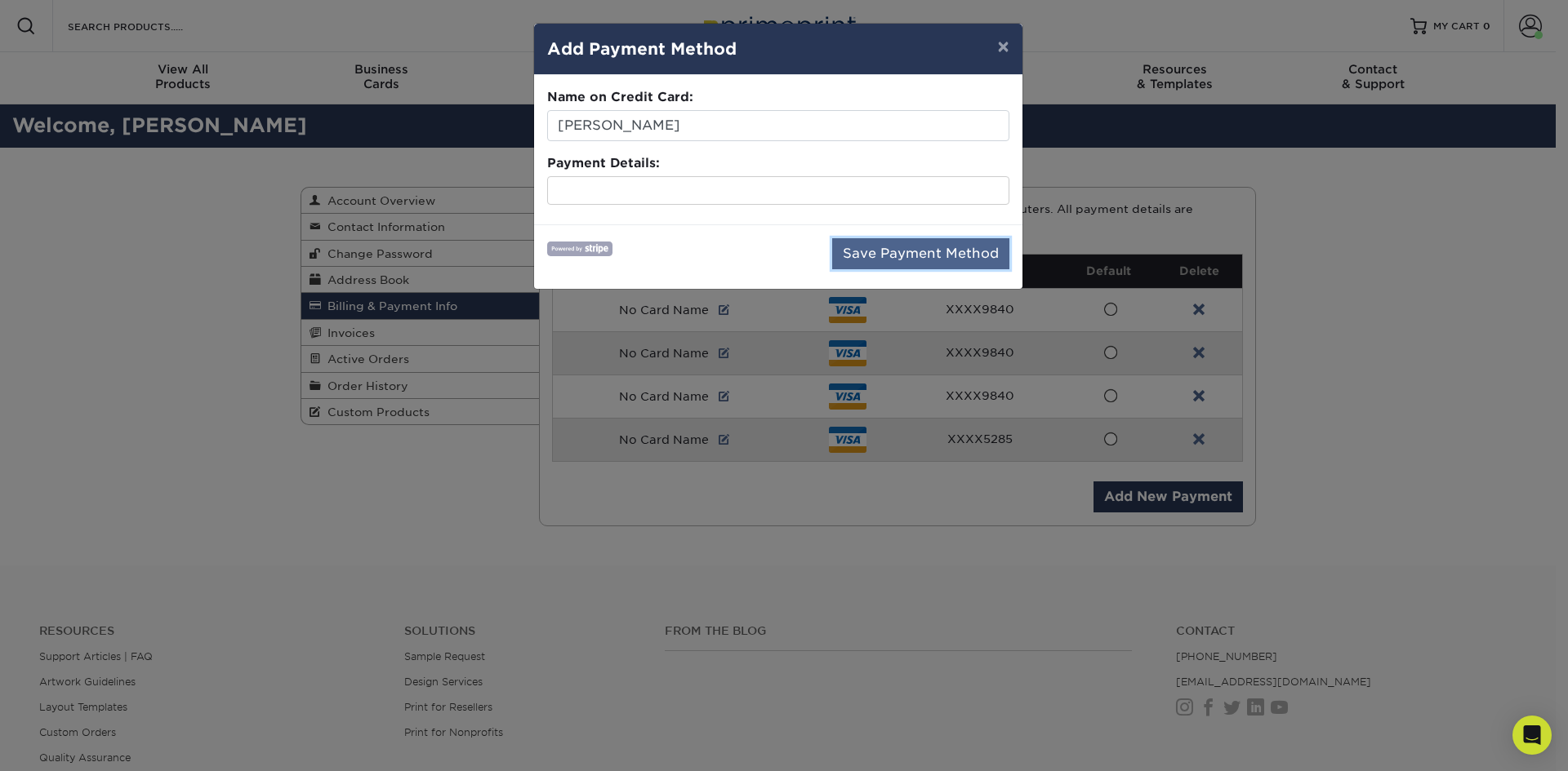
click at [874, 244] on button "Save Payment Method" at bounding box center [921, 254] width 178 height 31
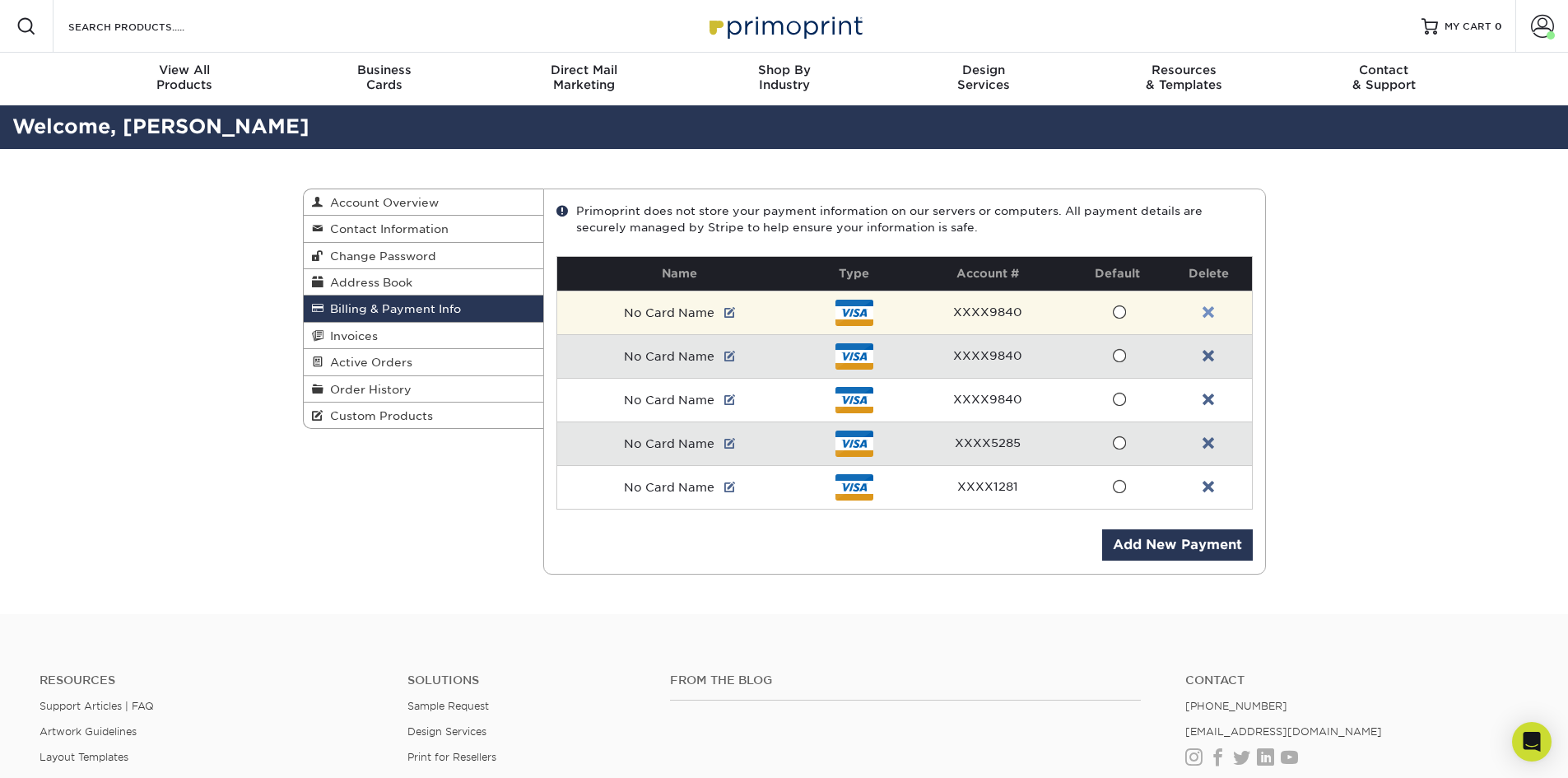
click at [1207, 316] on link at bounding box center [1209, 312] width 12 height 13
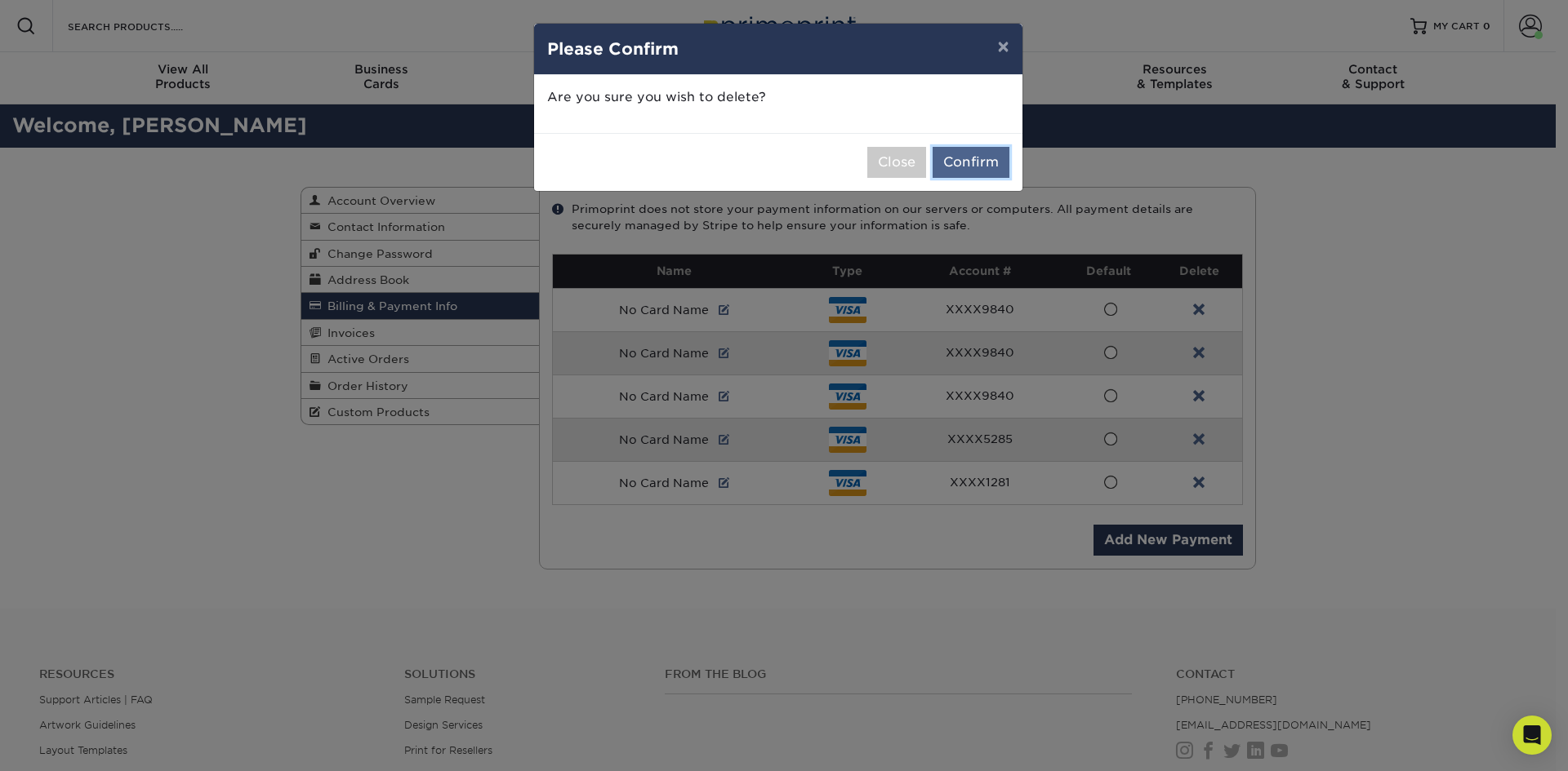
click at [968, 161] on button "Confirm" at bounding box center [971, 162] width 77 height 31
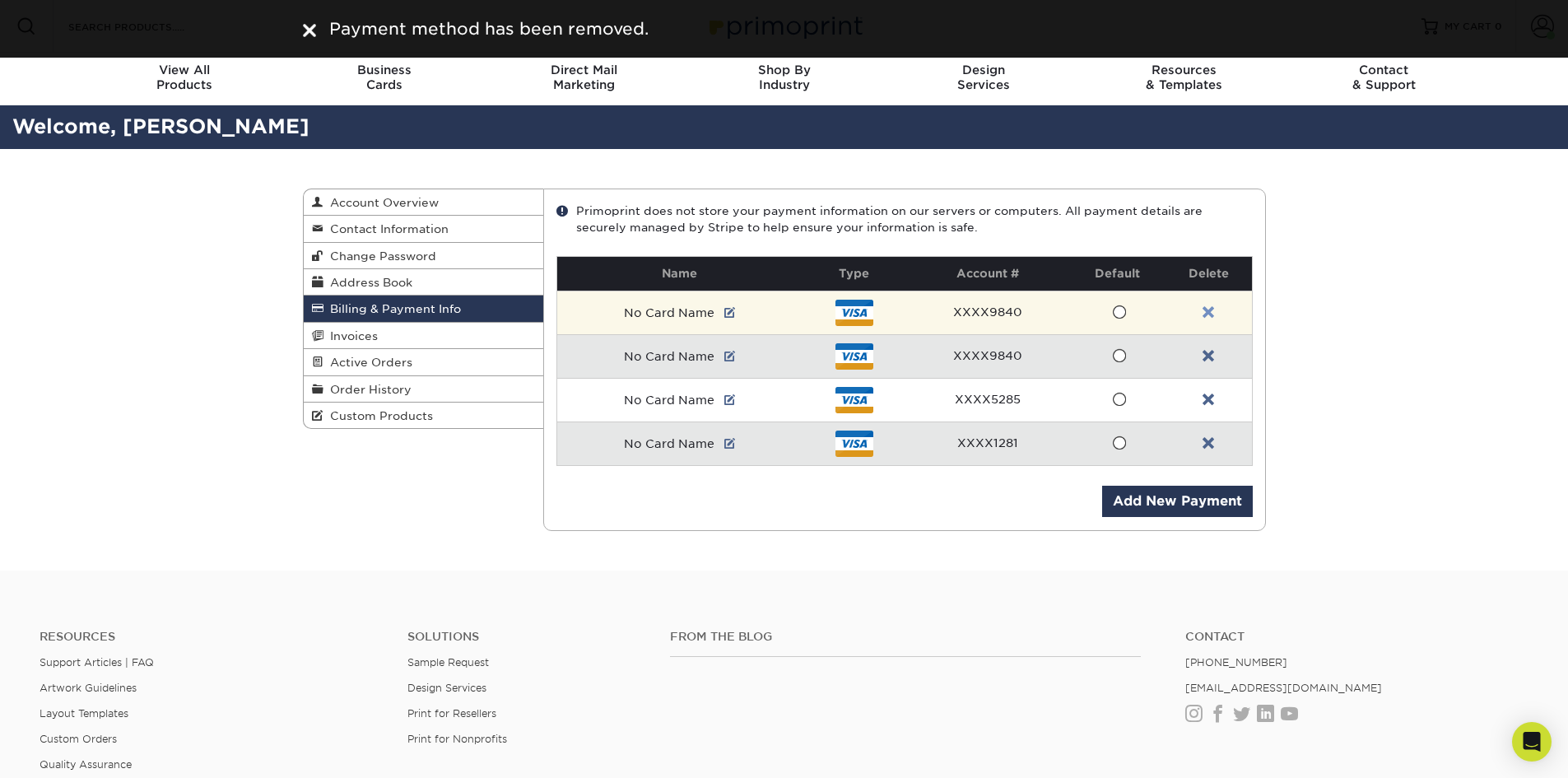
click at [1212, 313] on link at bounding box center [1209, 312] width 12 height 13
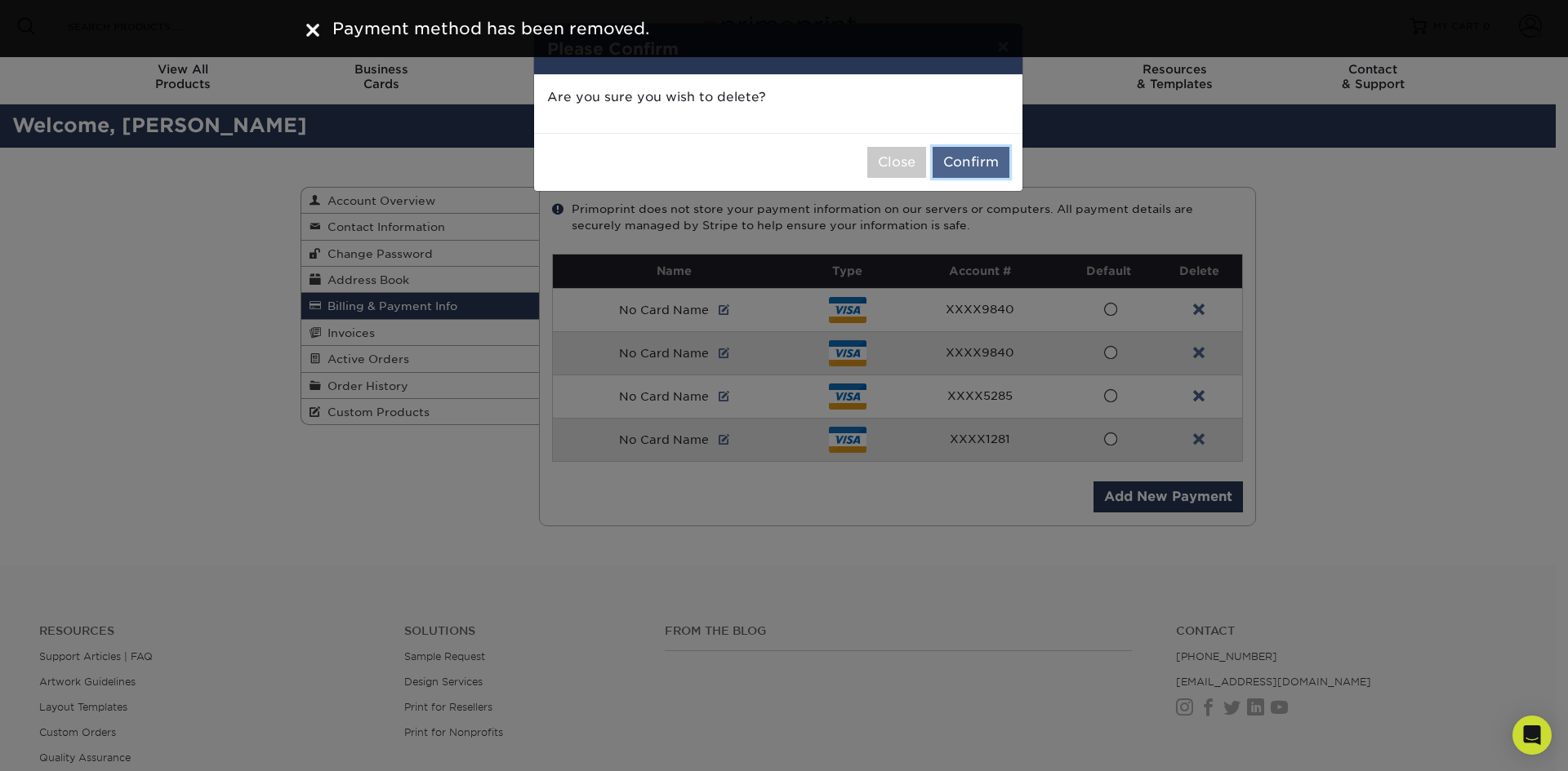
click at [981, 166] on button "Confirm" at bounding box center [971, 162] width 77 height 31
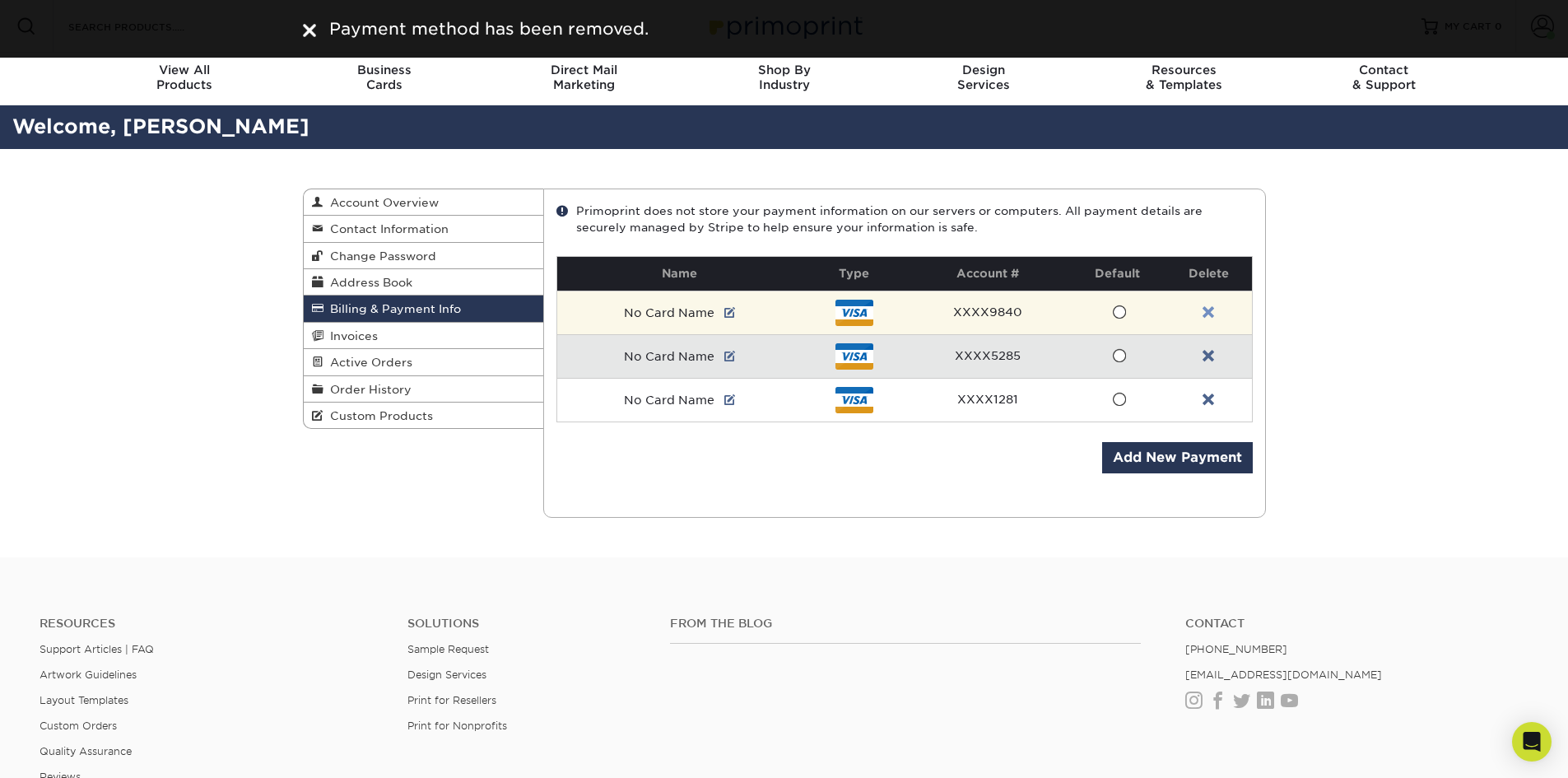
click at [1213, 315] on link at bounding box center [1209, 312] width 12 height 13
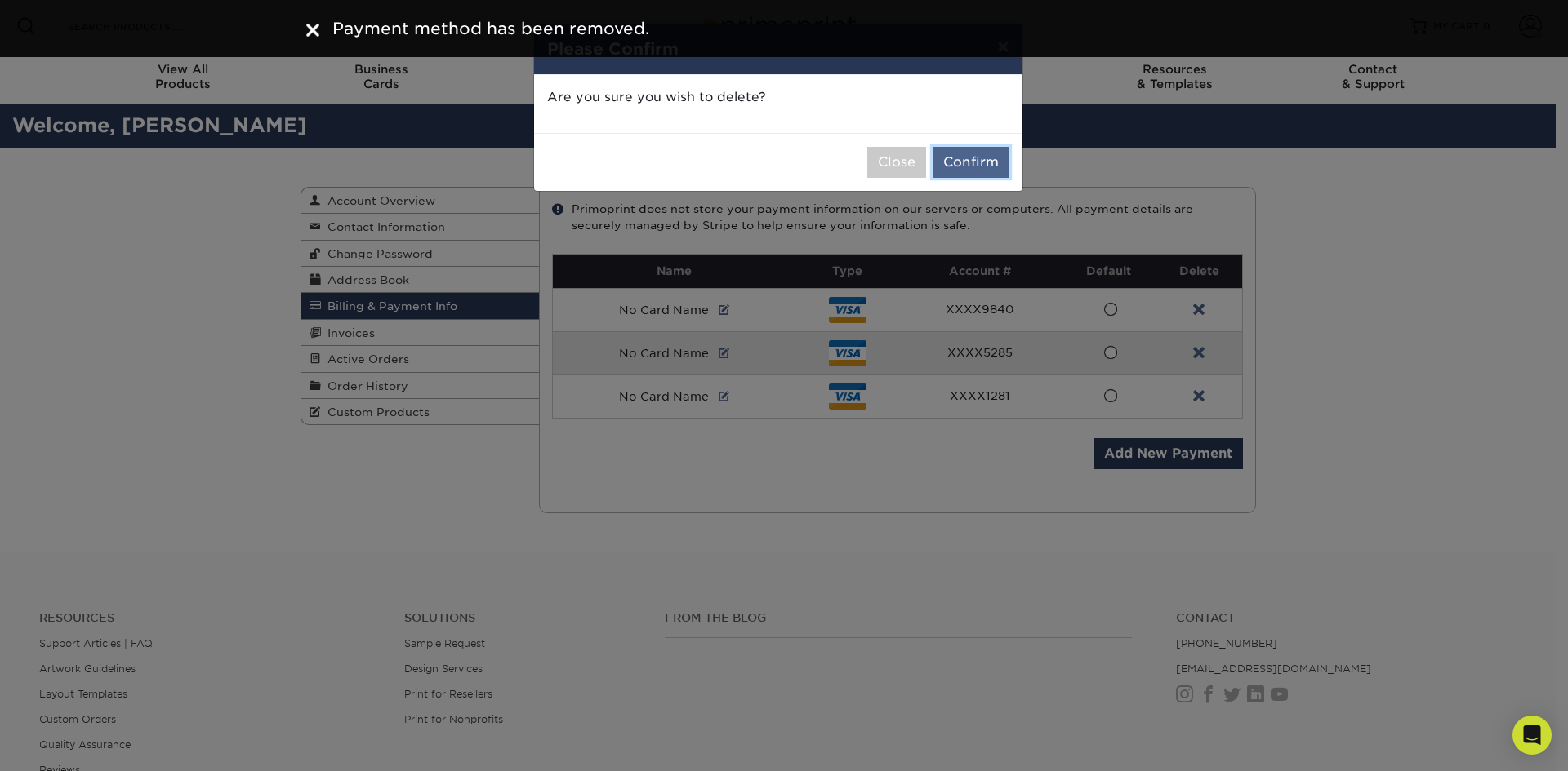
click at [973, 156] on button "Confirm" at bounding box center [971, 162] width 77 height 31
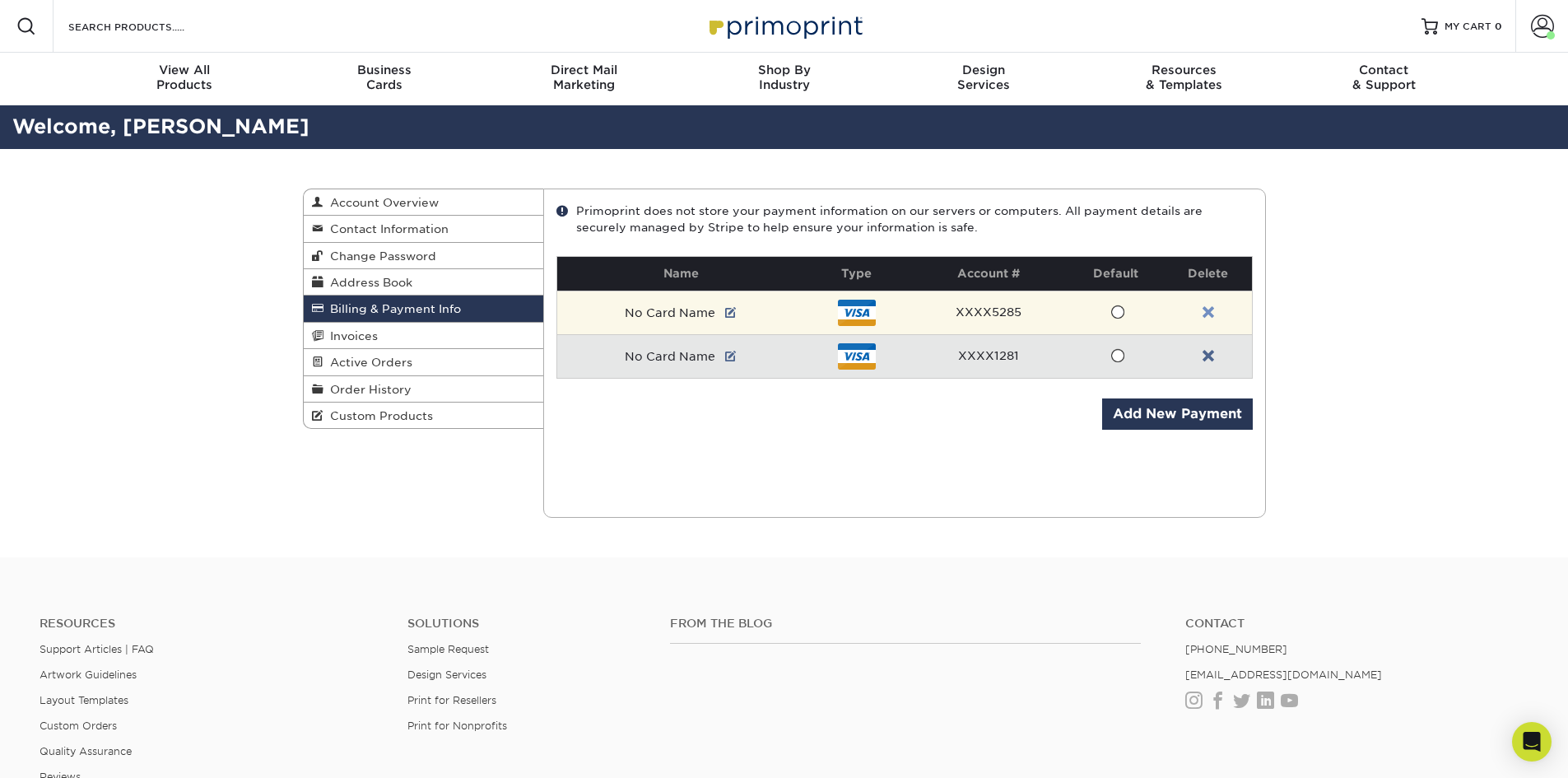
click at [1208, 309] on link at bounding box center [1209, 312] width 12 height 13
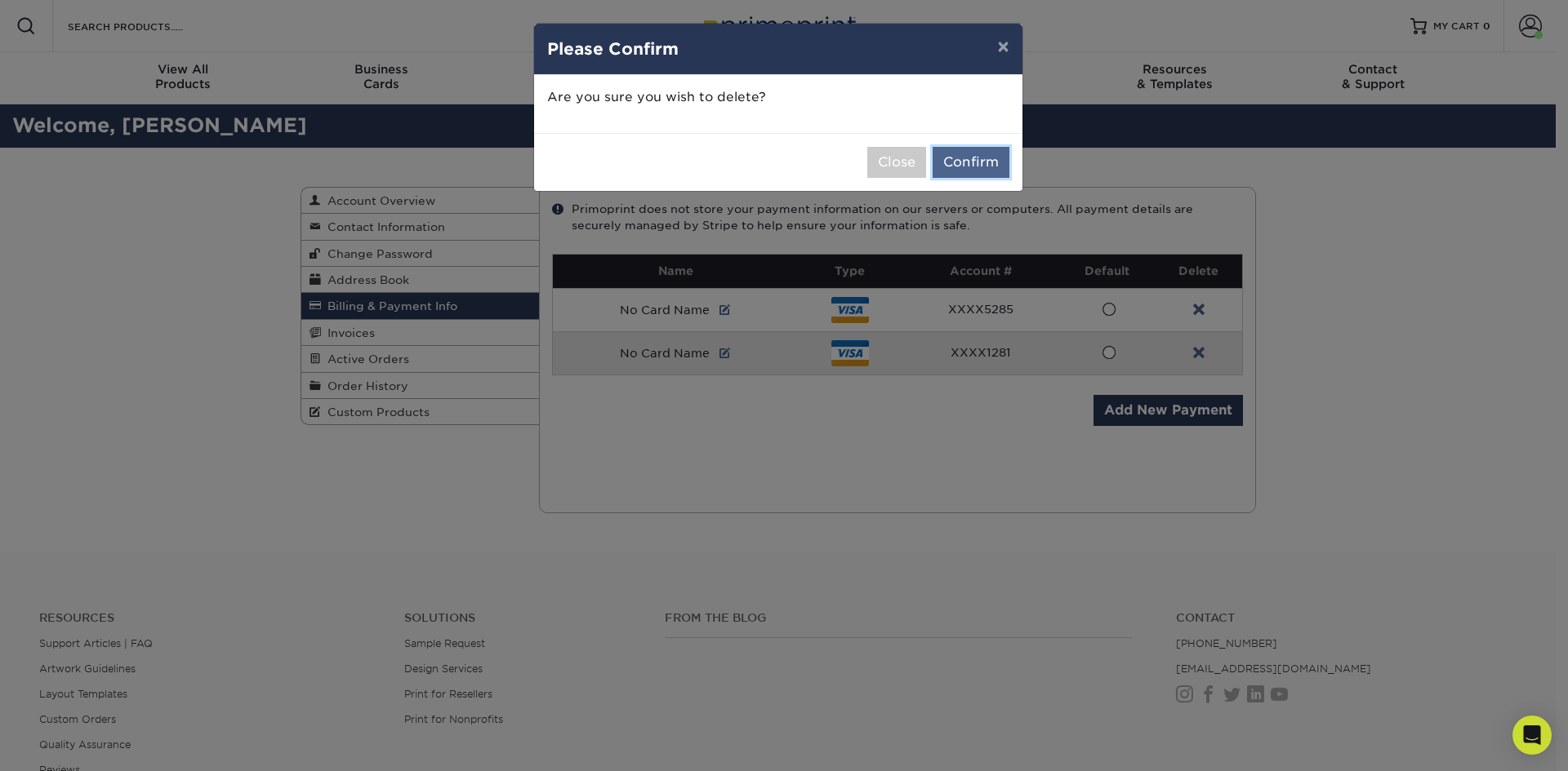
click at [951, 152] on button "Confirm" at bounding box center [971, 162] width 77 height 31
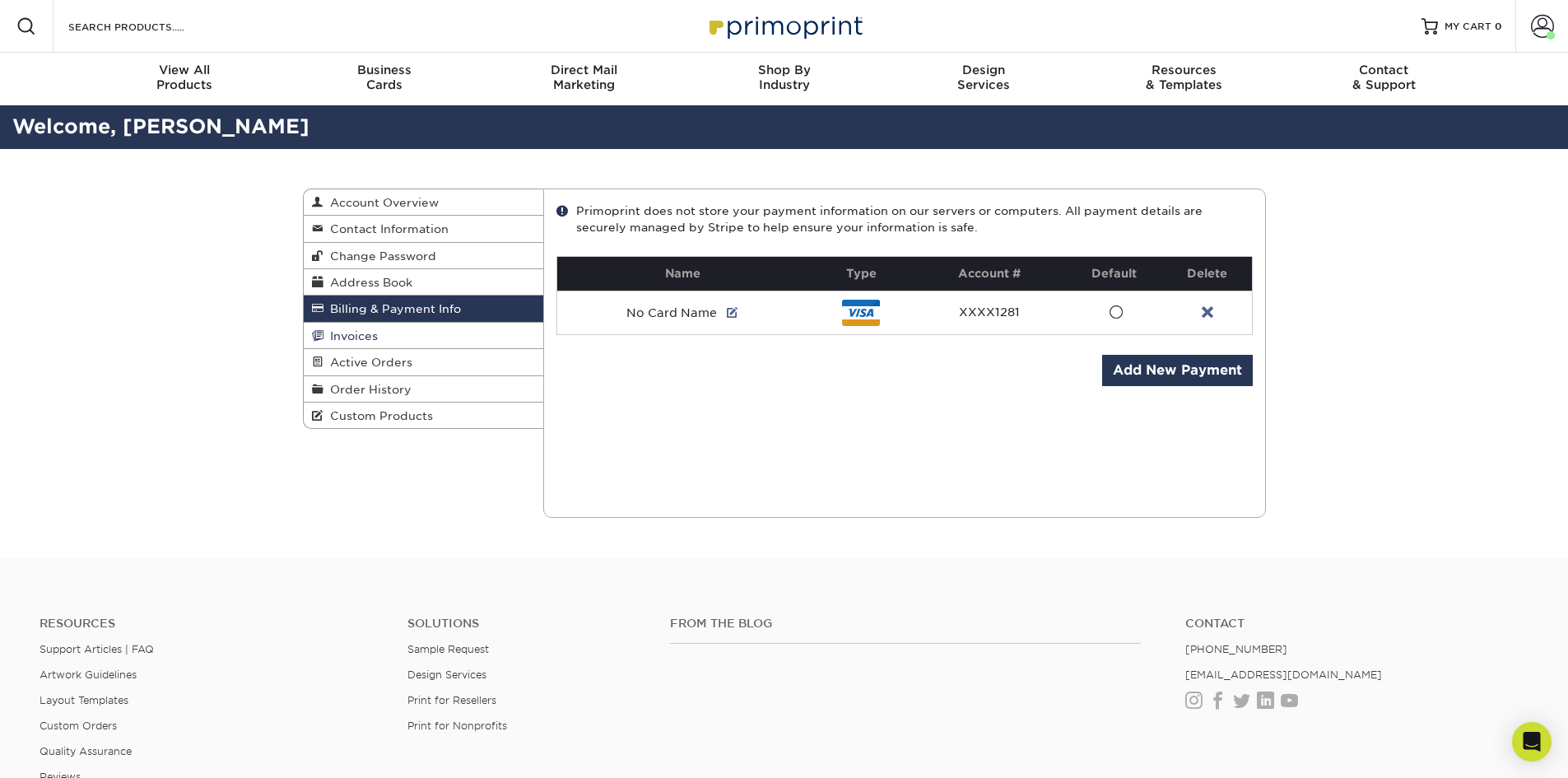
click at [442, 336] on link "Invoices" at bounding box center [424, 335] width 240 height 26
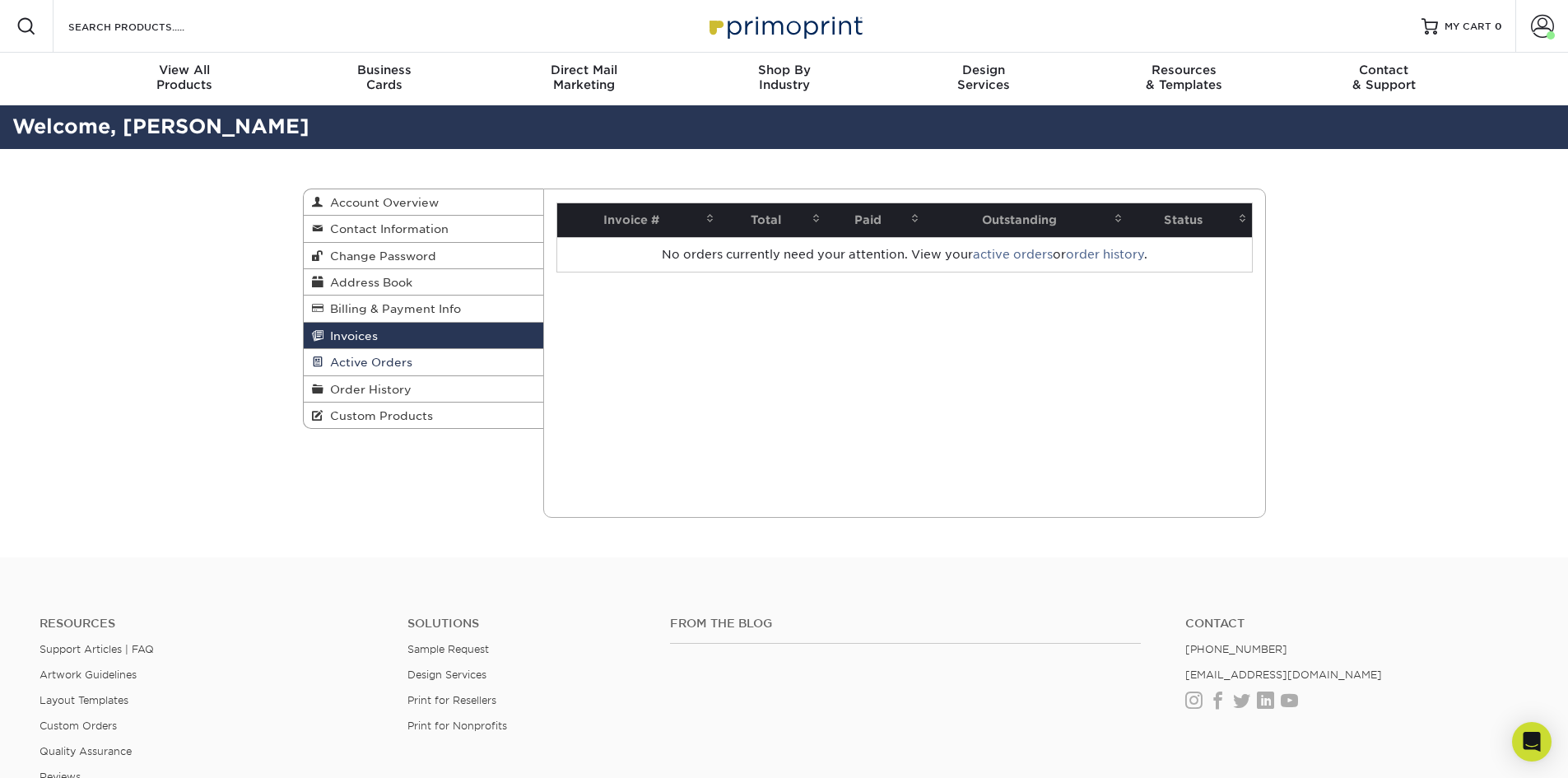
click at [422, 358] on link "Active Orders" at bounding box center [424, 362] width 240 height 26
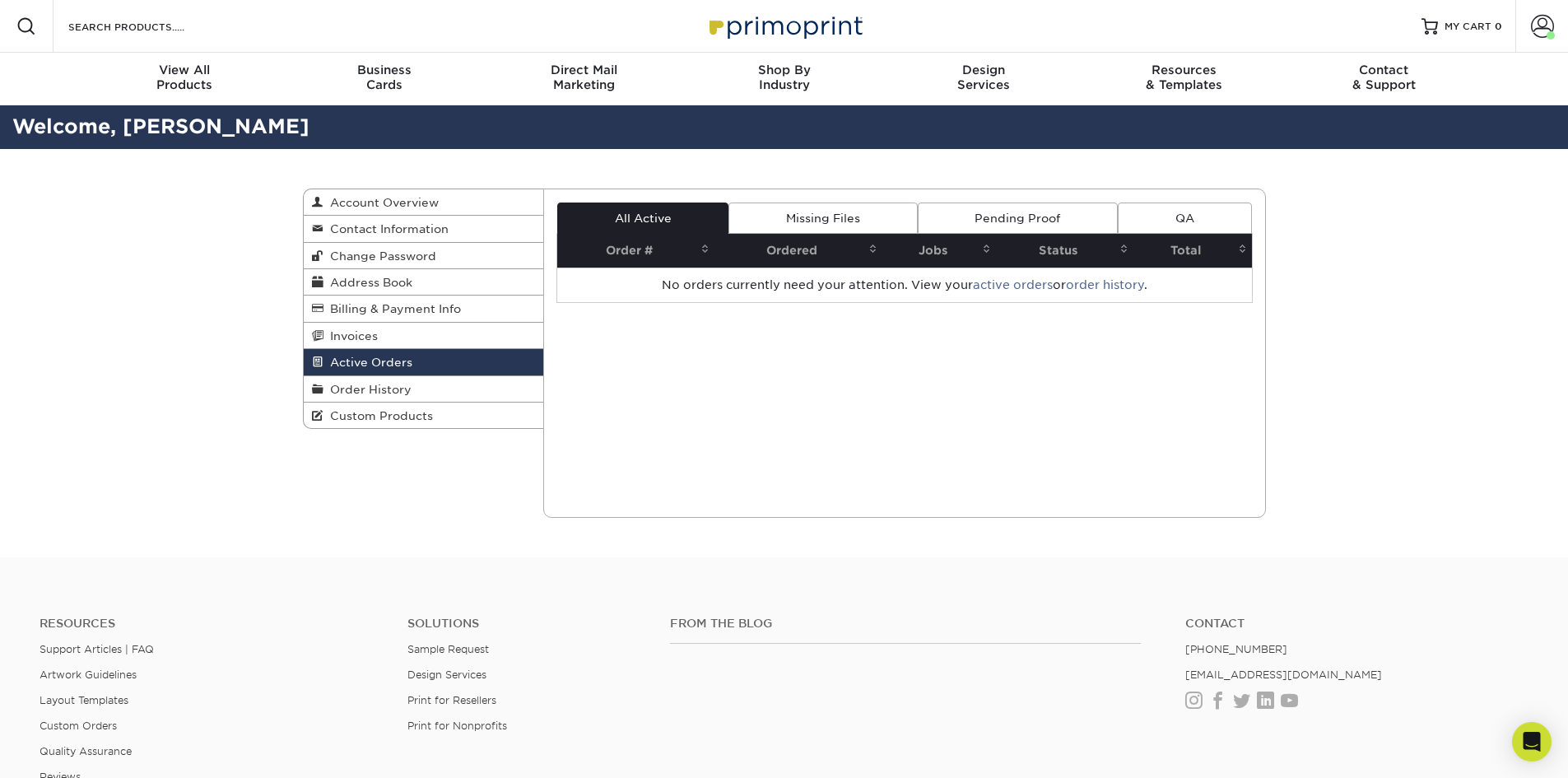
click at [899, 215] on link "Missing Files" at bounding box center [823, 218] width 188 height 32
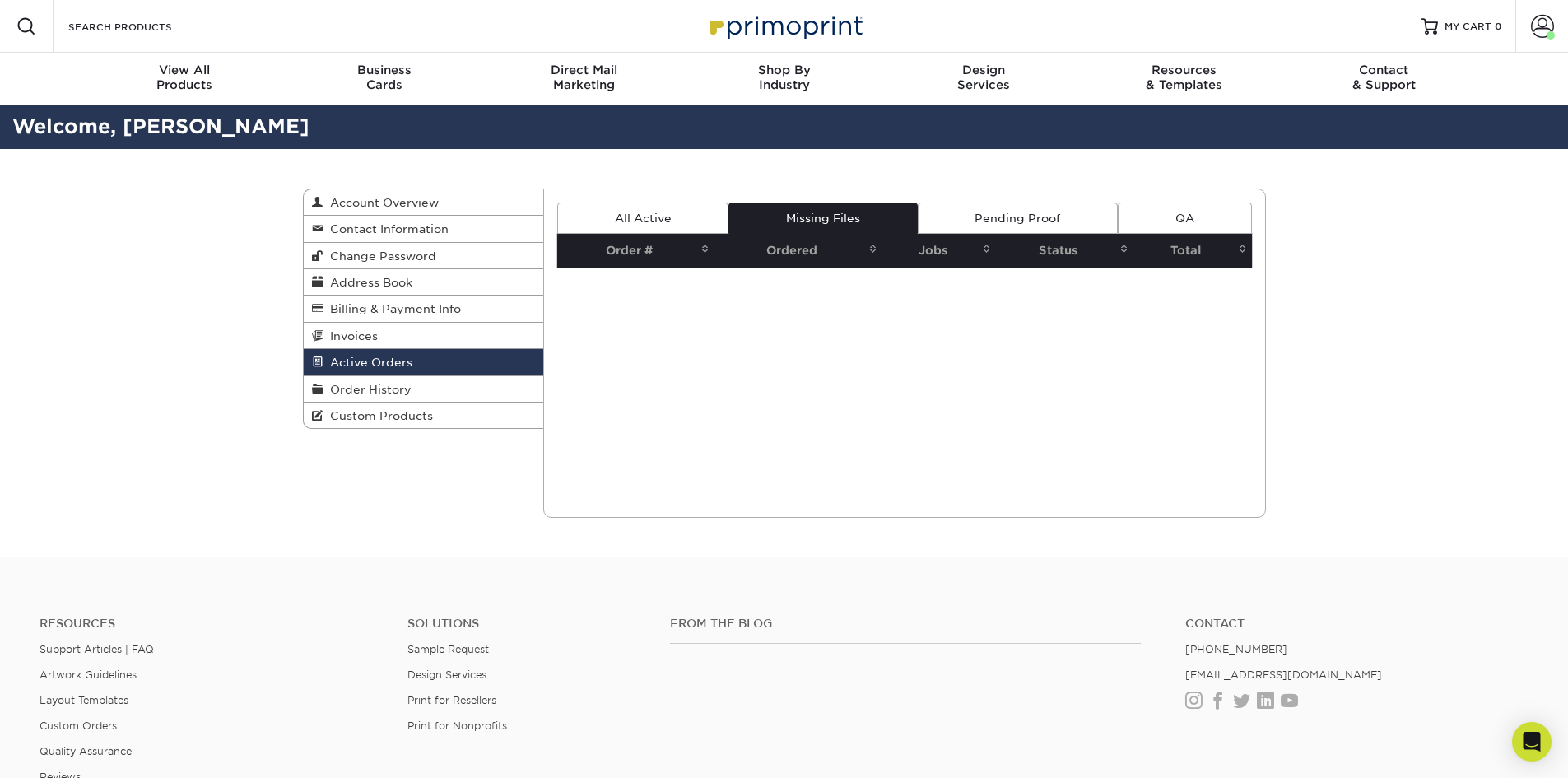
click at [983, 208] on link "Pending Proof" at bounding box center [1018, 218] width 200 height 32
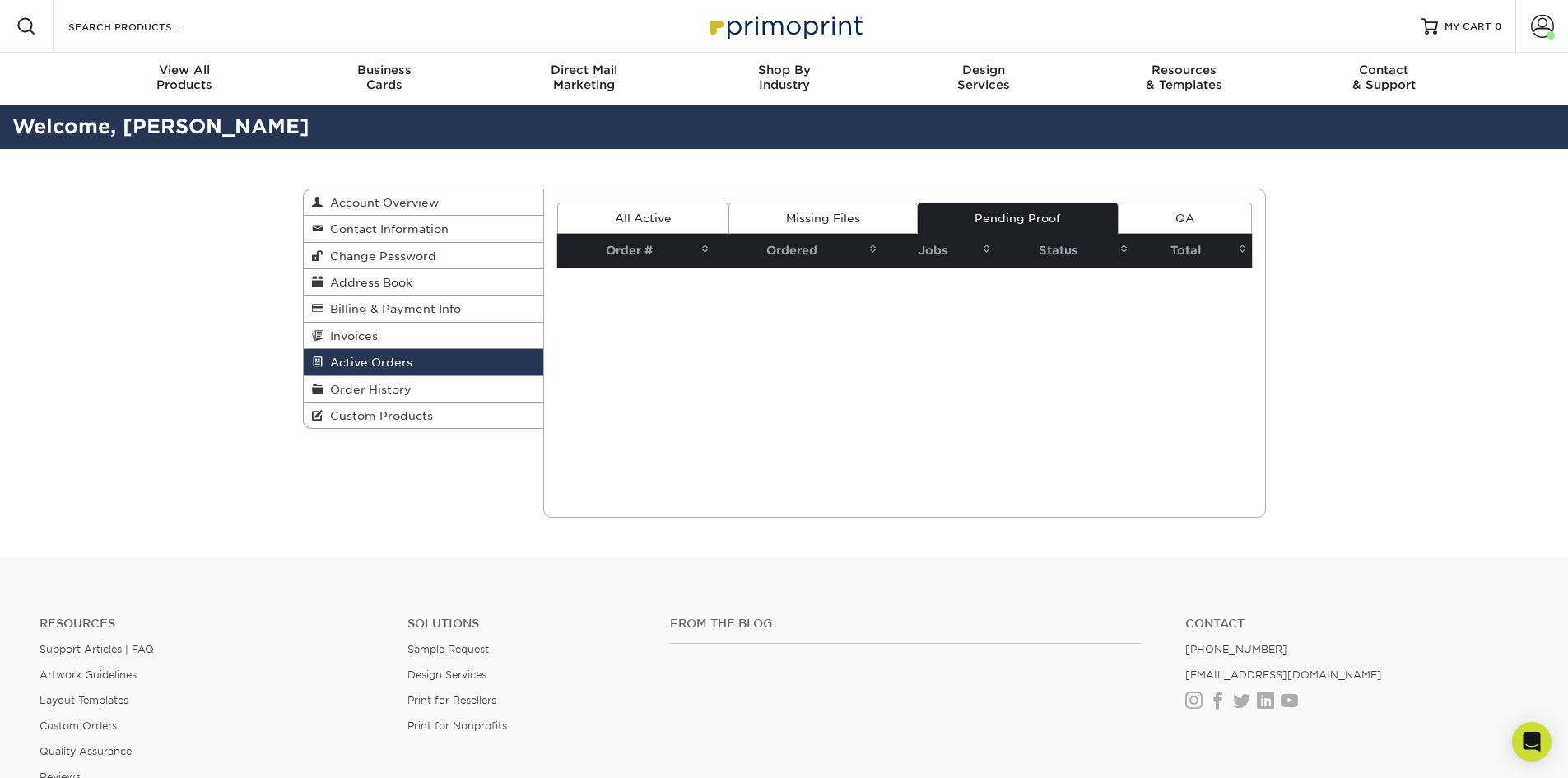
click at [1136, 210] on link "QA" at bounding box center [1184, 218] width 133 height 32
click at [615, 209] on link "All Active" at bounding box center [643, 218] width 171 height 32
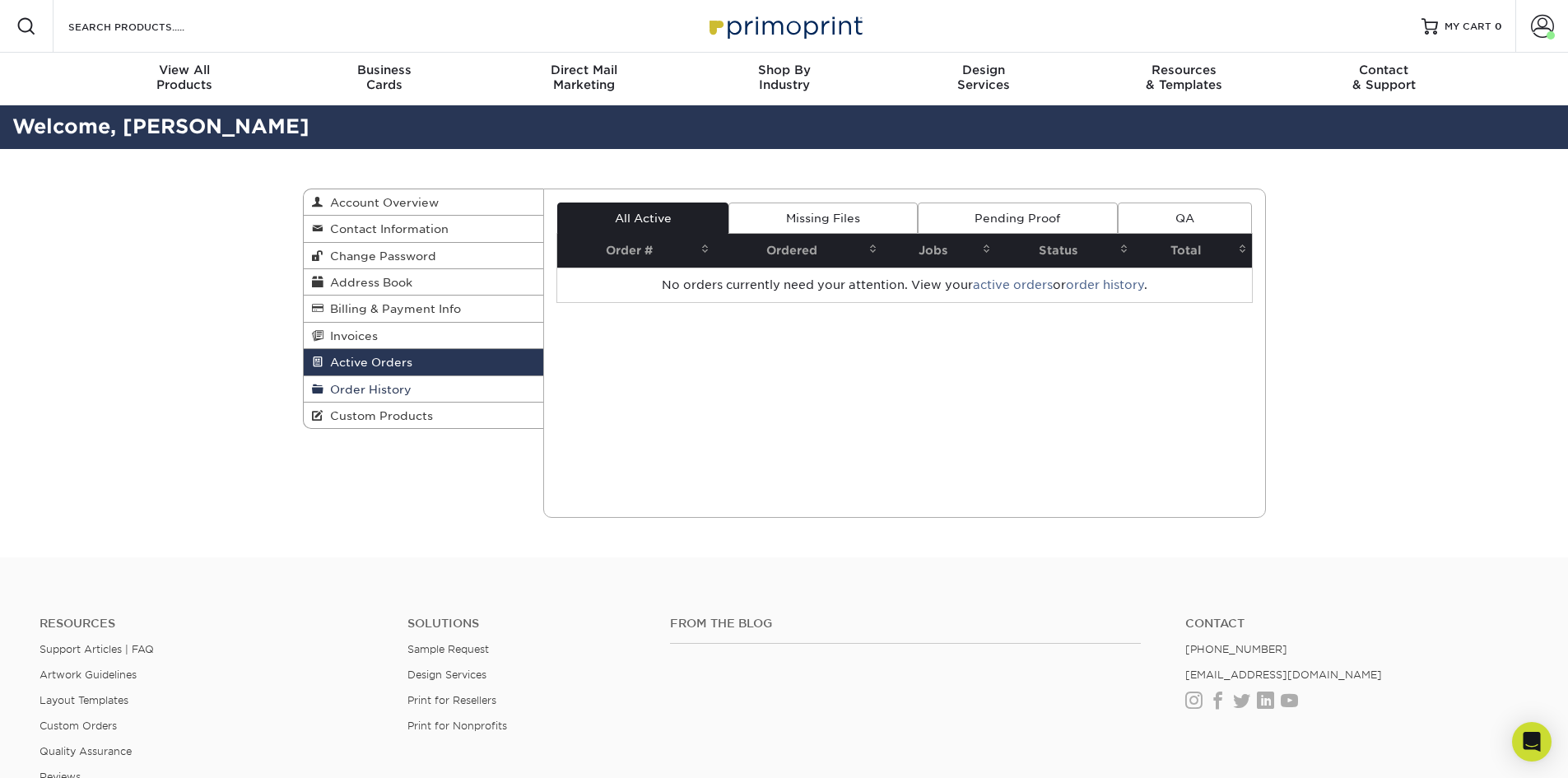
click at [460, 394] on link "Order History" at bounding box center [424, 389] width 240 height 26
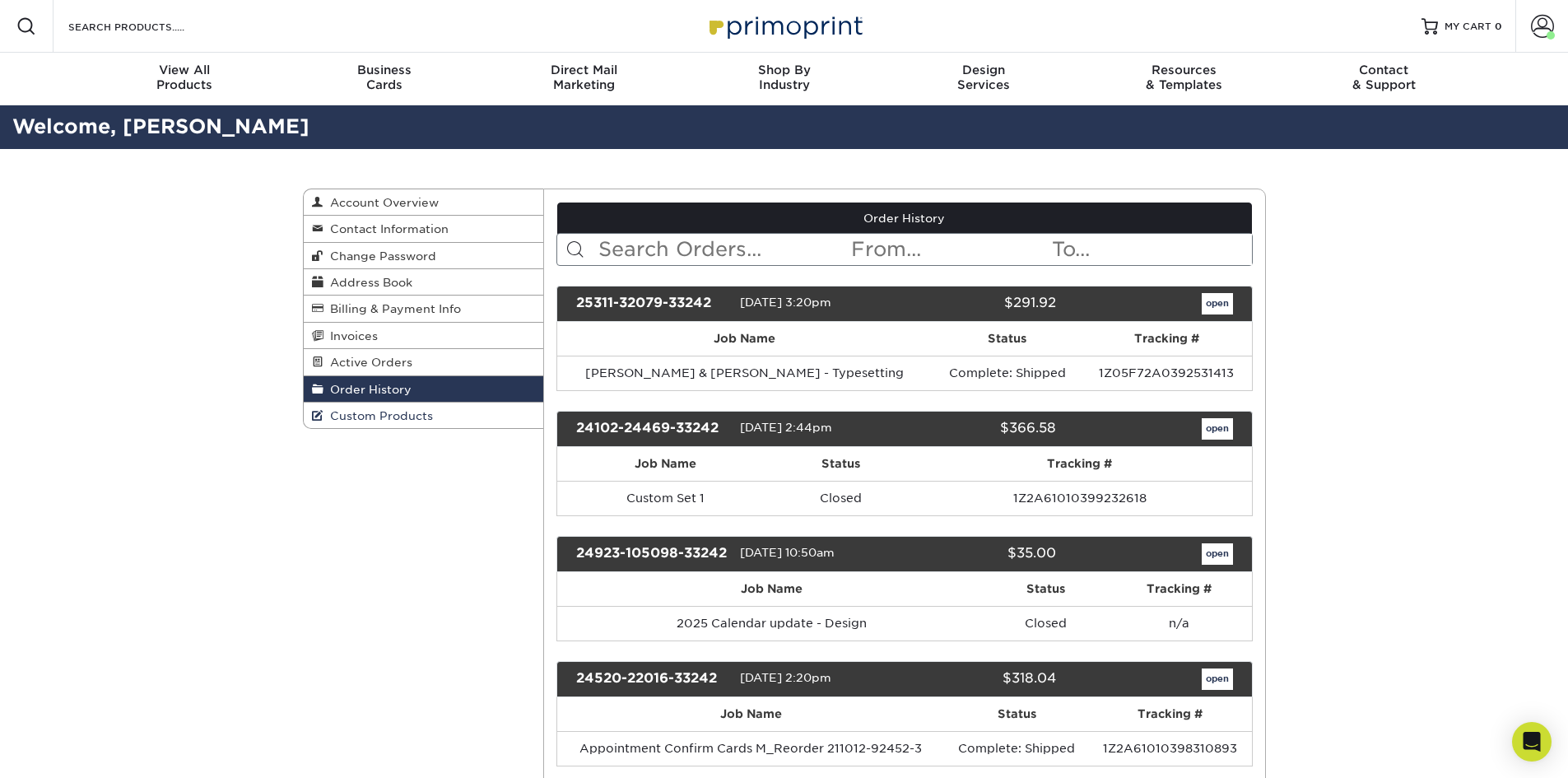
click at [469, 415] on link "Custom Products" at bounding box center [424, 415] width 240 height 26
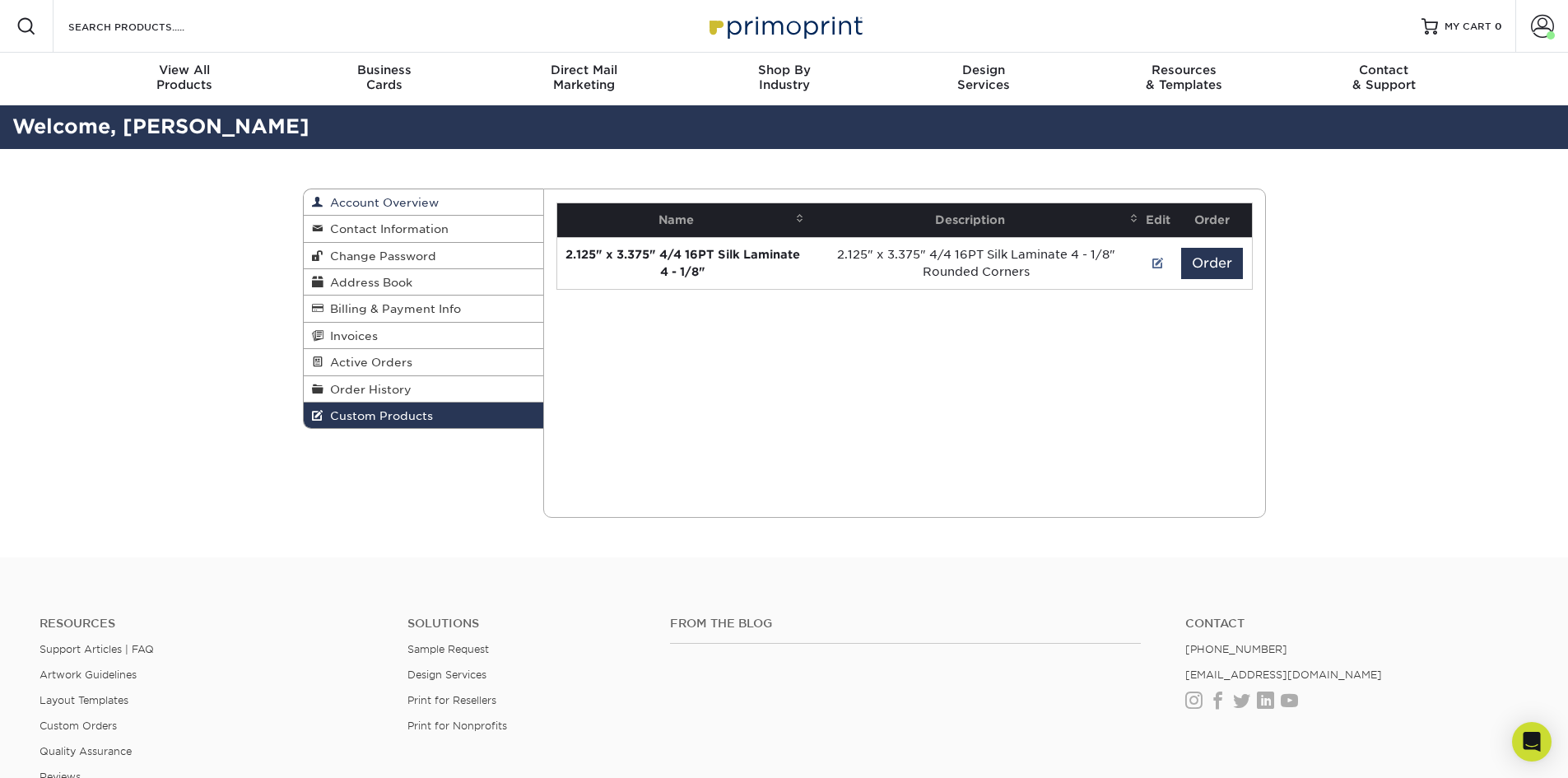
click at [459, 203] on link "Account Overview" at bounding box center [424, 202] width 240 height 26
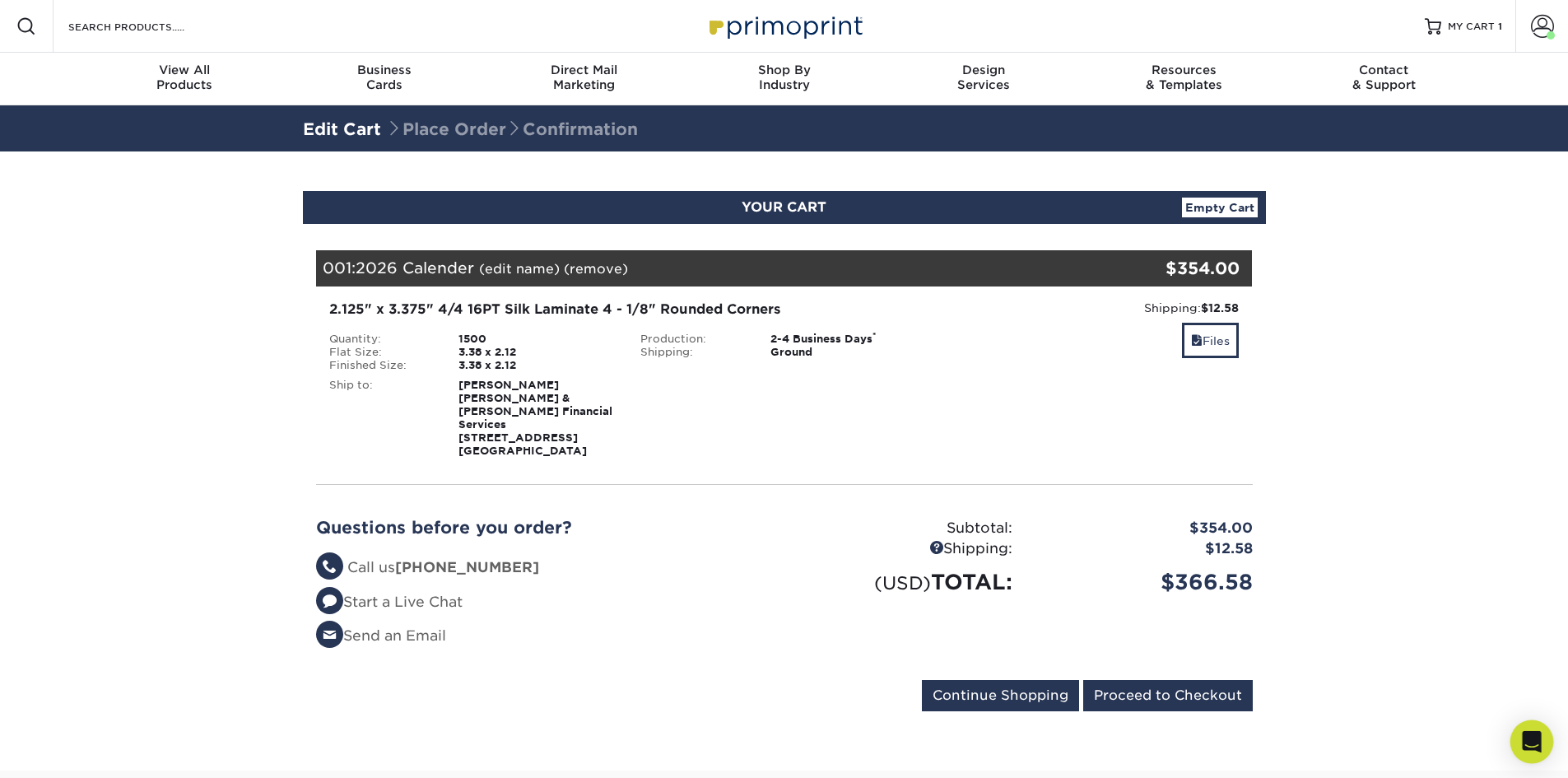
click at [1533, 740] on icon "Open Intercom Messenger" at bounding box center [1531, 741] width 19 height 21
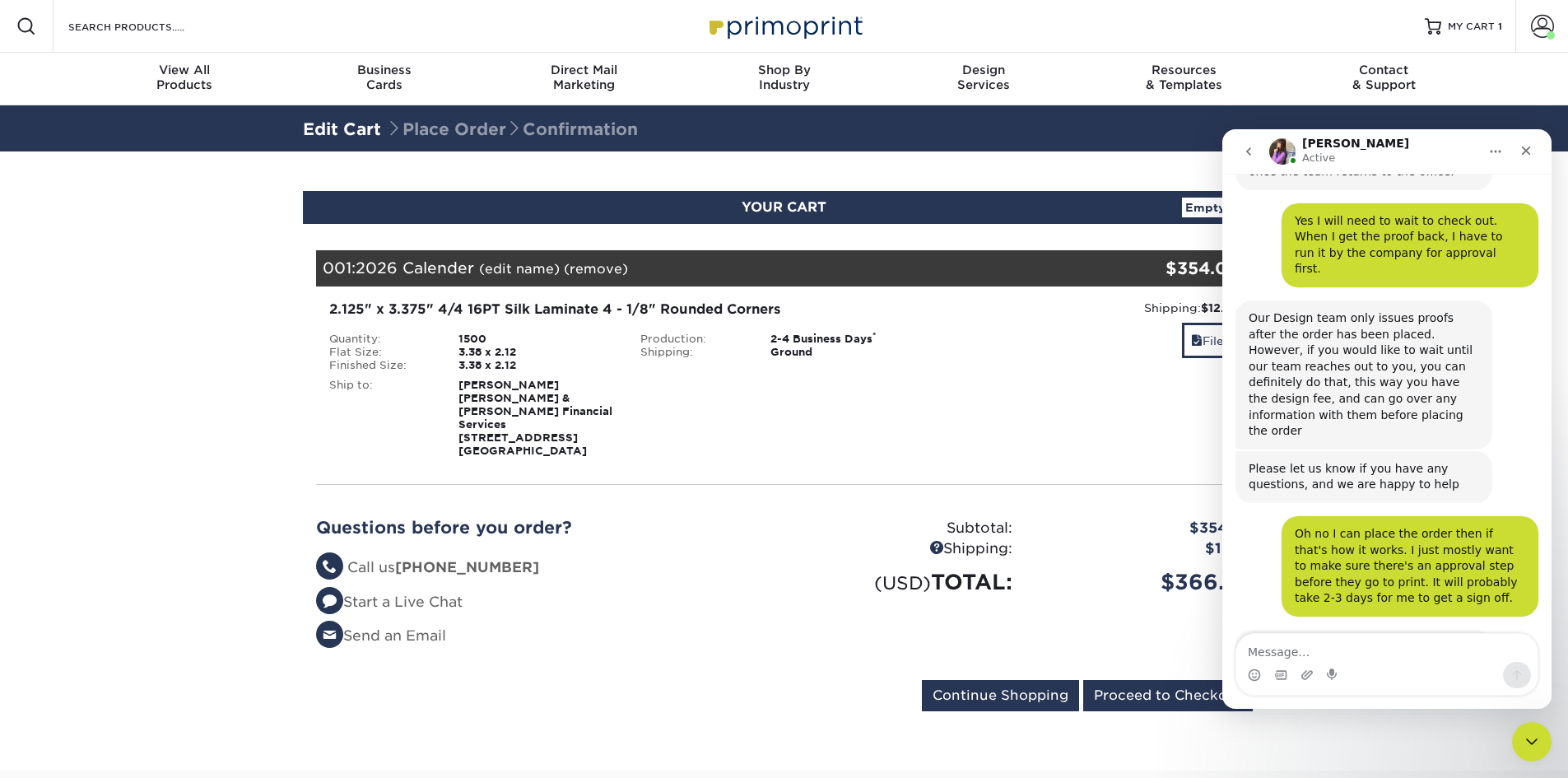
scroll to position [1694, 0]
click at [1343, 653] on textarea "Message…" at bounding box center [1386, 647] width 301 height 28
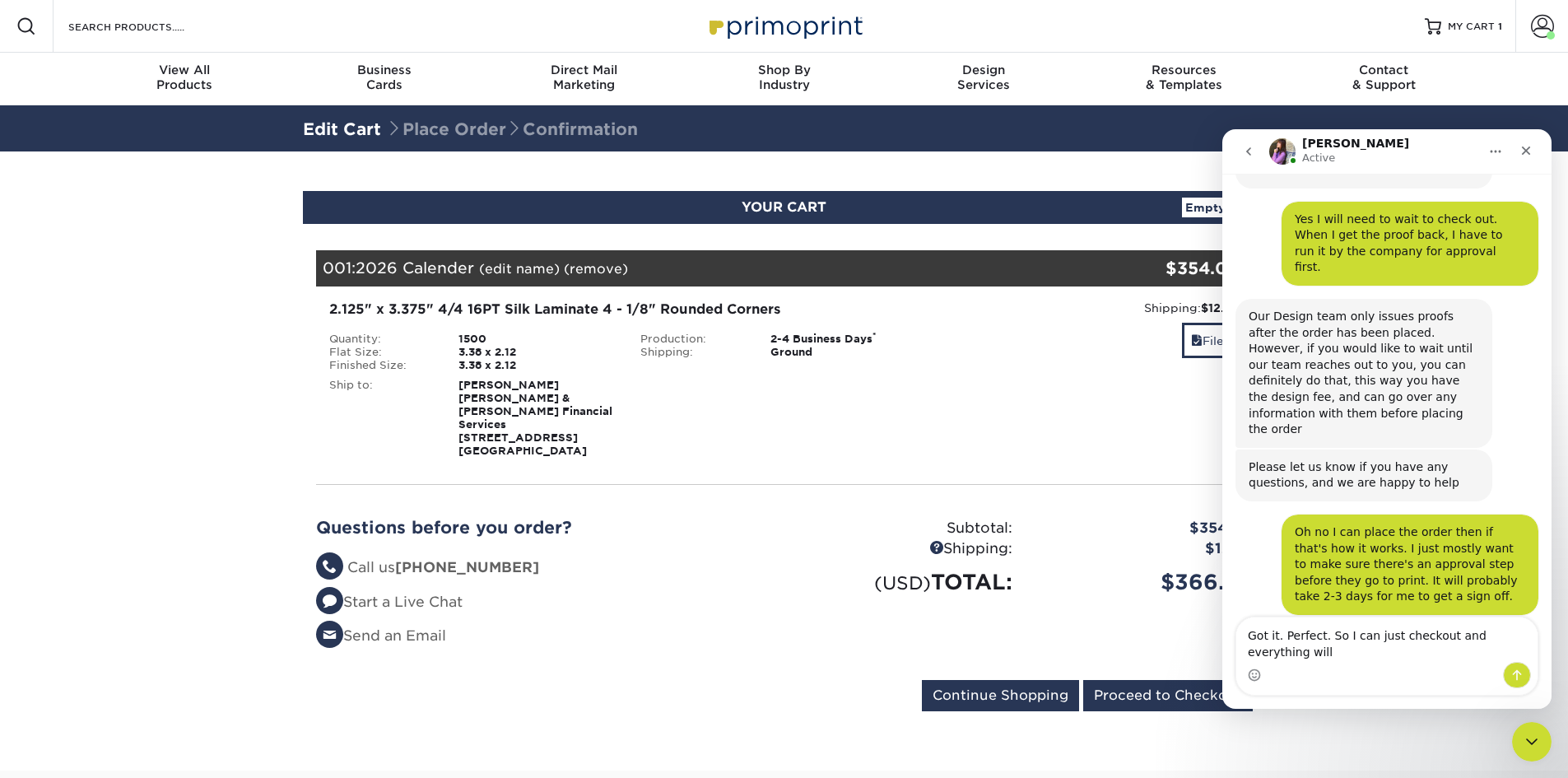
scroll to position [1710, 0]
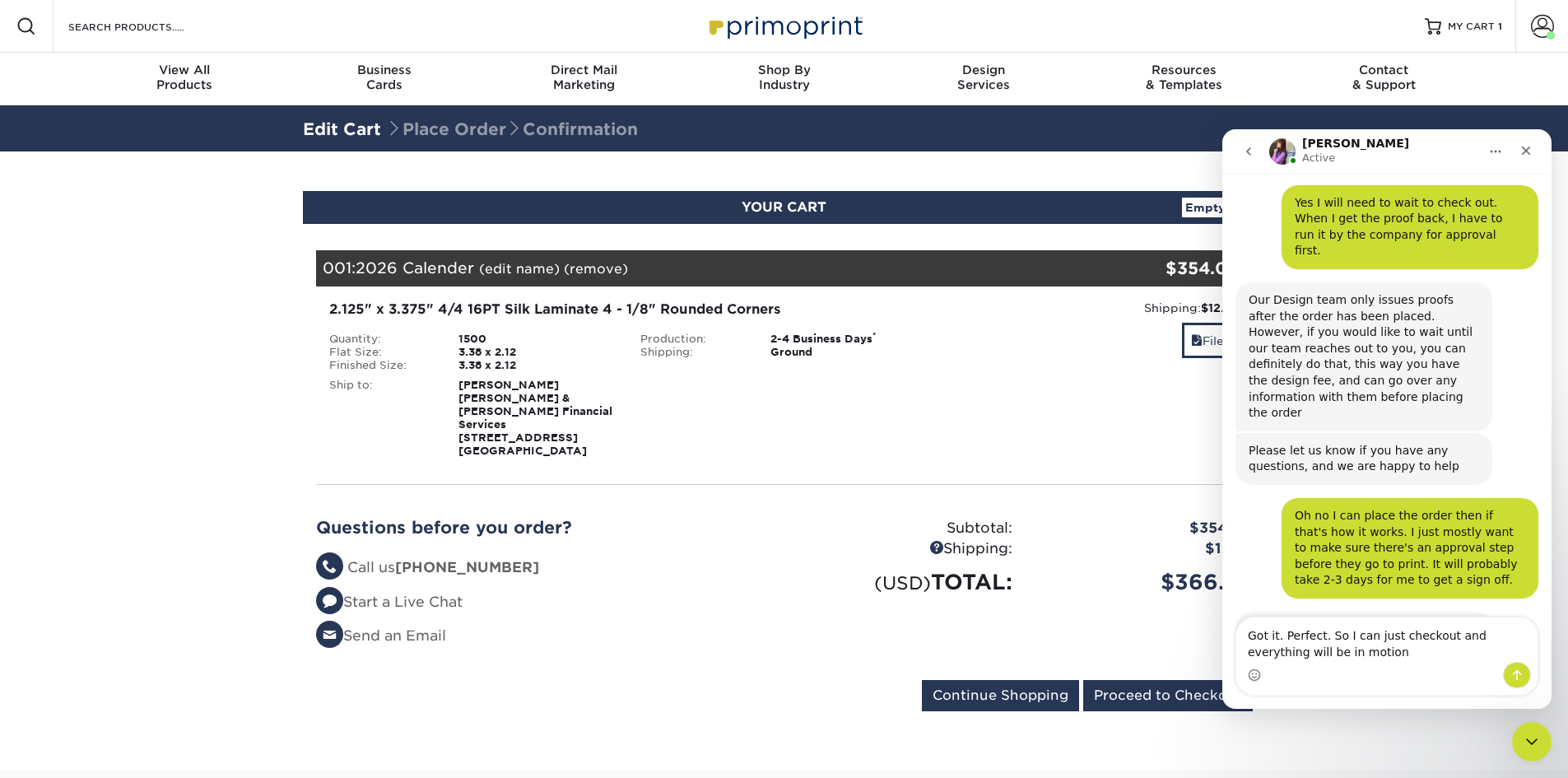
type textarea "Got it. Perfect. So I can just checkout and everything will be in motion?"
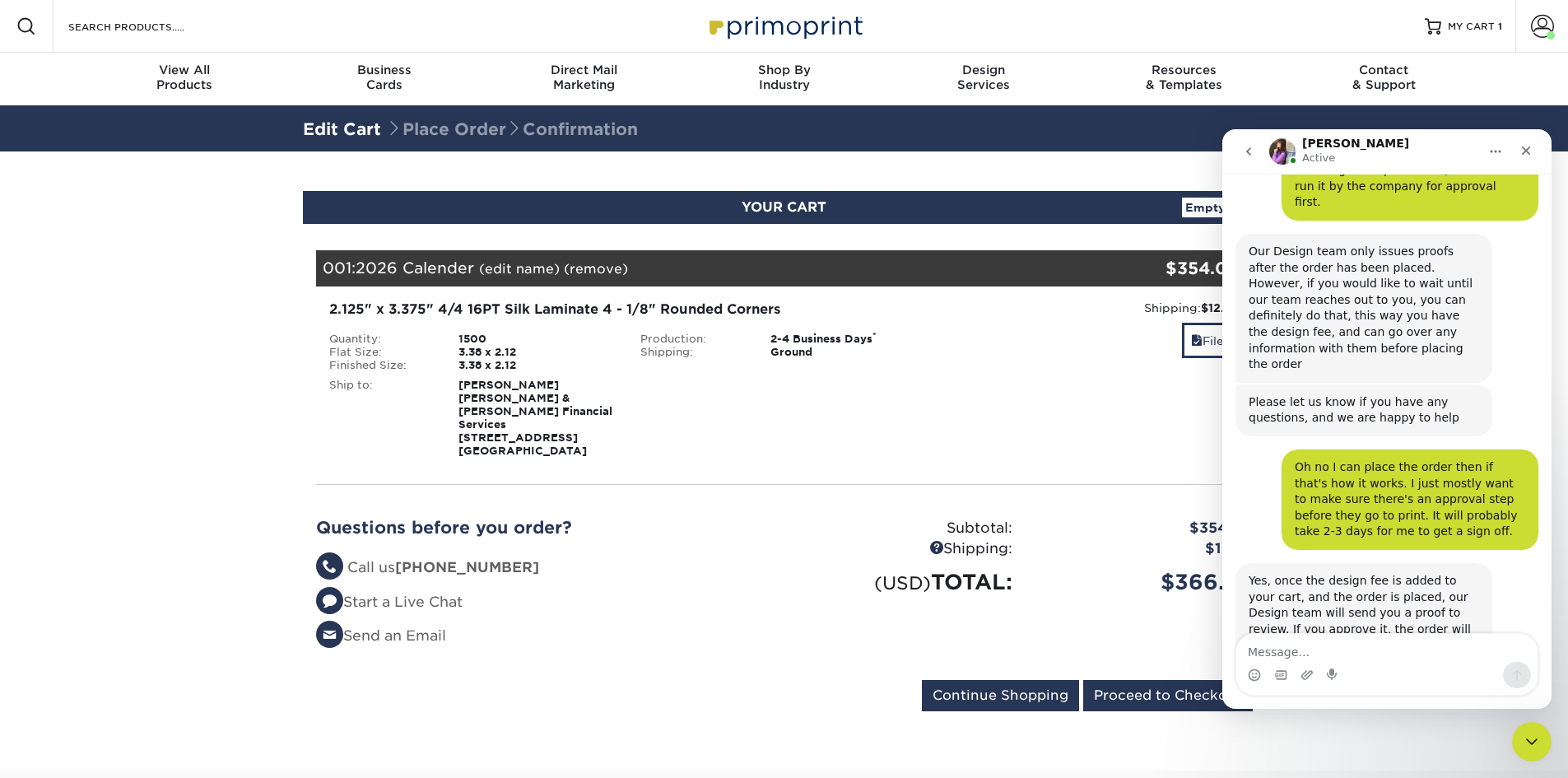
click at [1103, 538] on div "$12.58" at bounding box center [1145, 549] width 240 height 21
click at [1137, 438] on div "Shipping: $12.58 Discount: - $0.00 Files" at bounding box center [1096, 378] width 312 height 158
click at [1163, 683] on input "Proceed to Checkout" at bounding box center [1168, 696] width 170 height 32
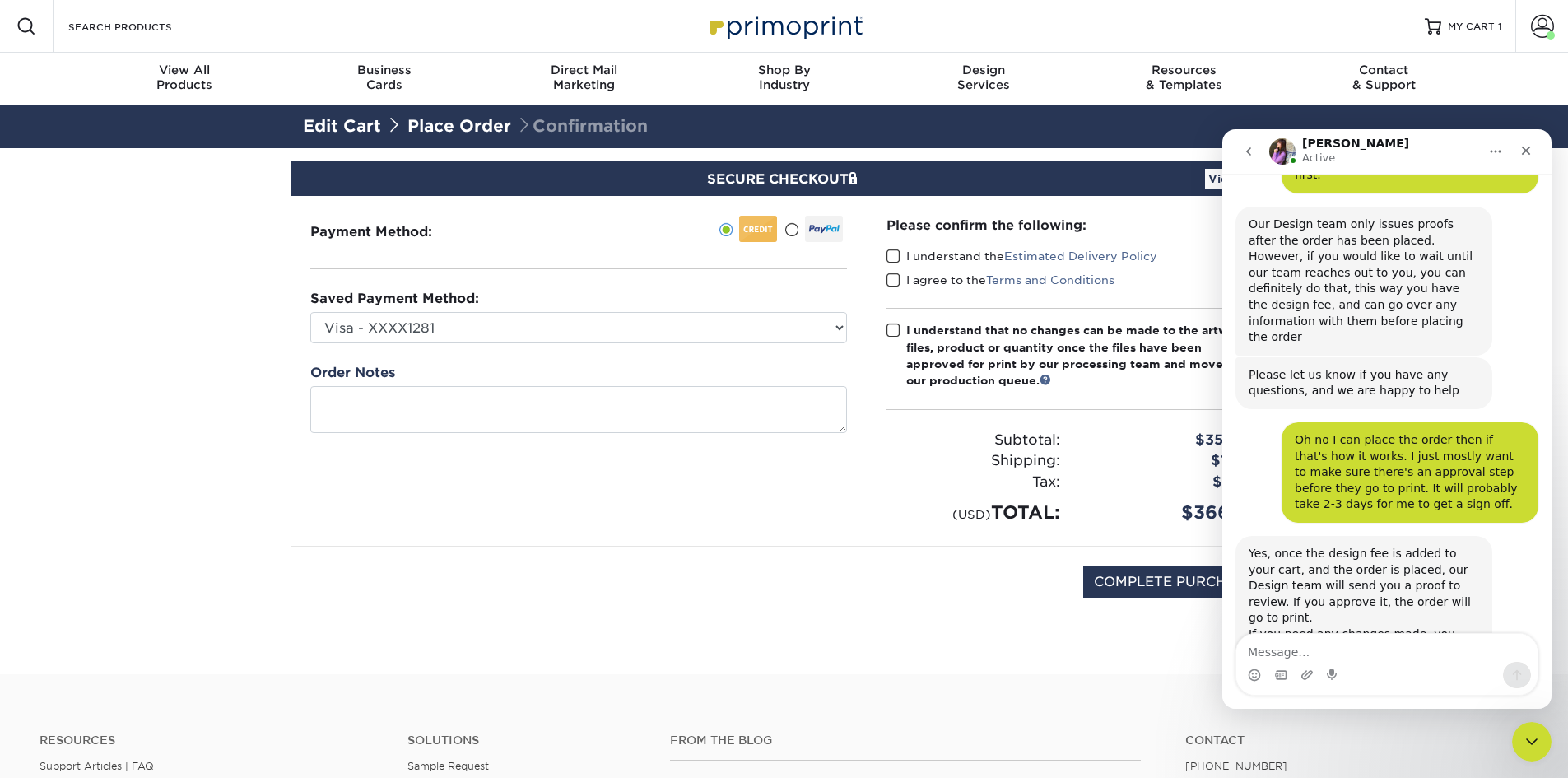
scroll to position [1823, 0]
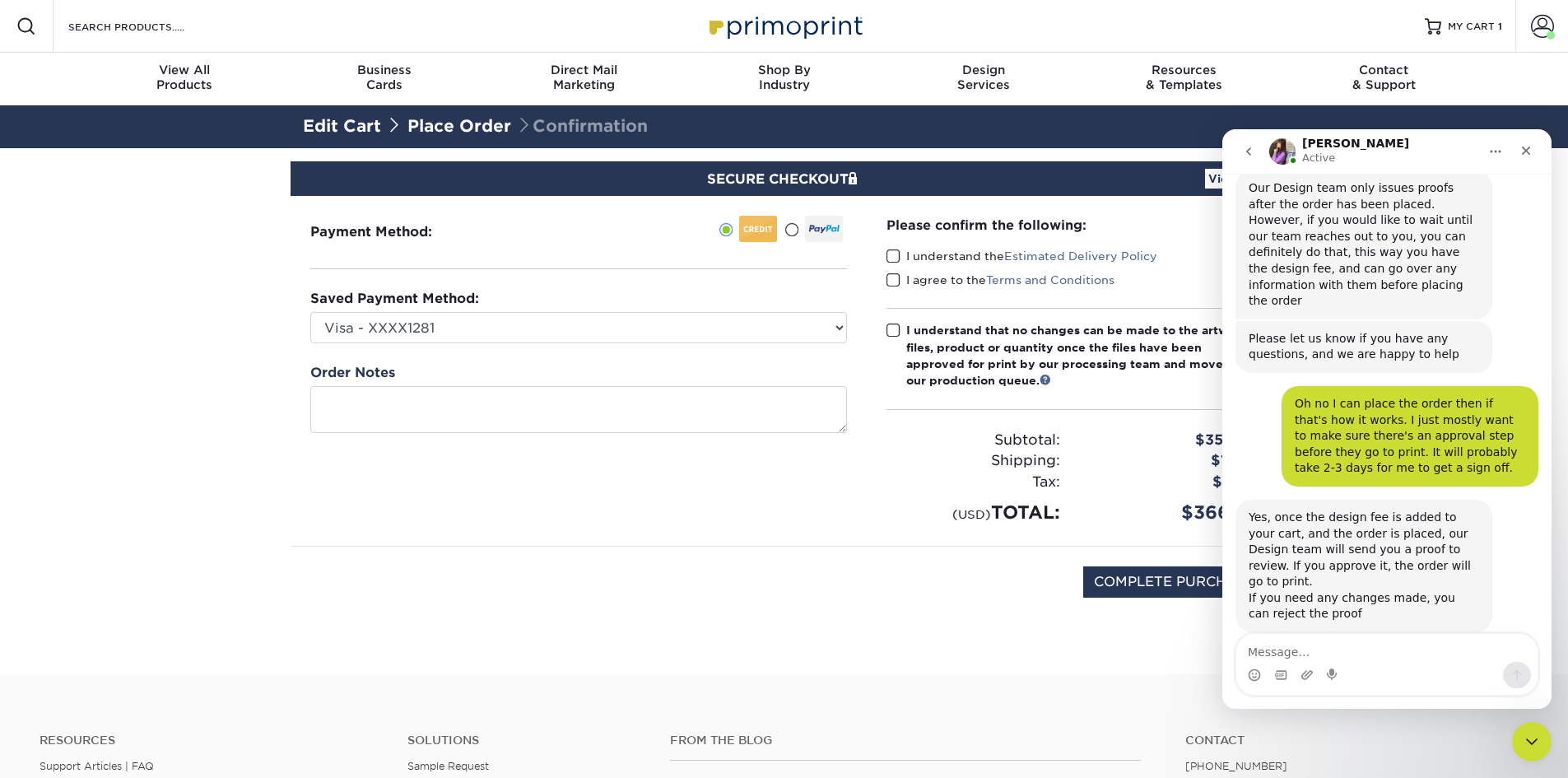
click at [892, 261] on span at bounding box center [894, 257] width 14 height 15
click at [0, 0] on input "I understand the Estimated Delivery Policy" at bounding box center [0, 0] width 0 height 0
click at [892, 281] on span at bounding box center [894, 281] width 14 height 15
click at [0, 0] on input "I agree to the Terms and Conditions" at bounding box center [0, 0] width 0 height 0
click at [894, 333] on span at bounding box center [894, 330] width 14 height 15
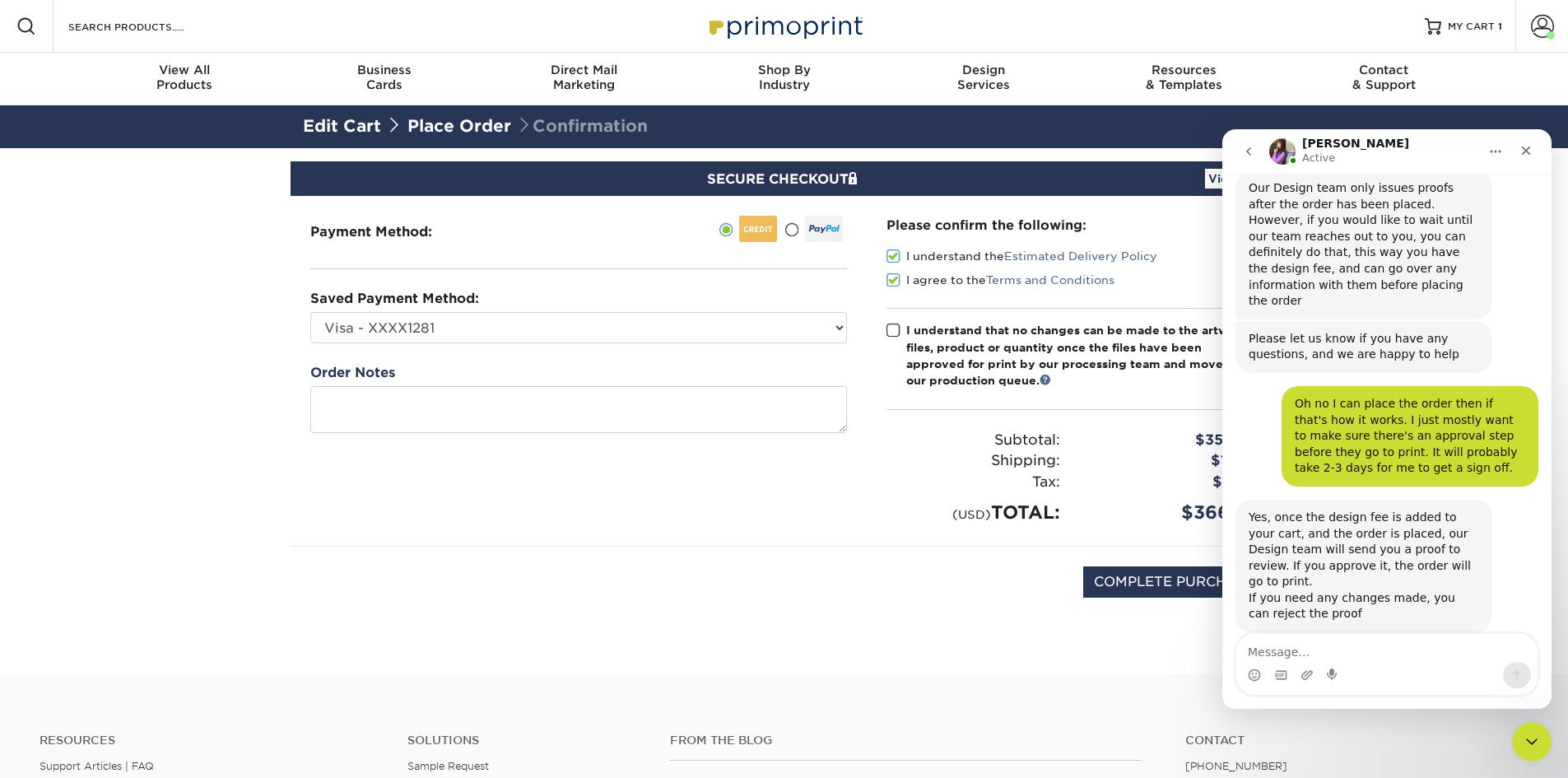
click at [0, 0] on input "I understand that no changes can be made to the artwork, files, product or quan…" at bounding box center [0, 0] width 0 height 0
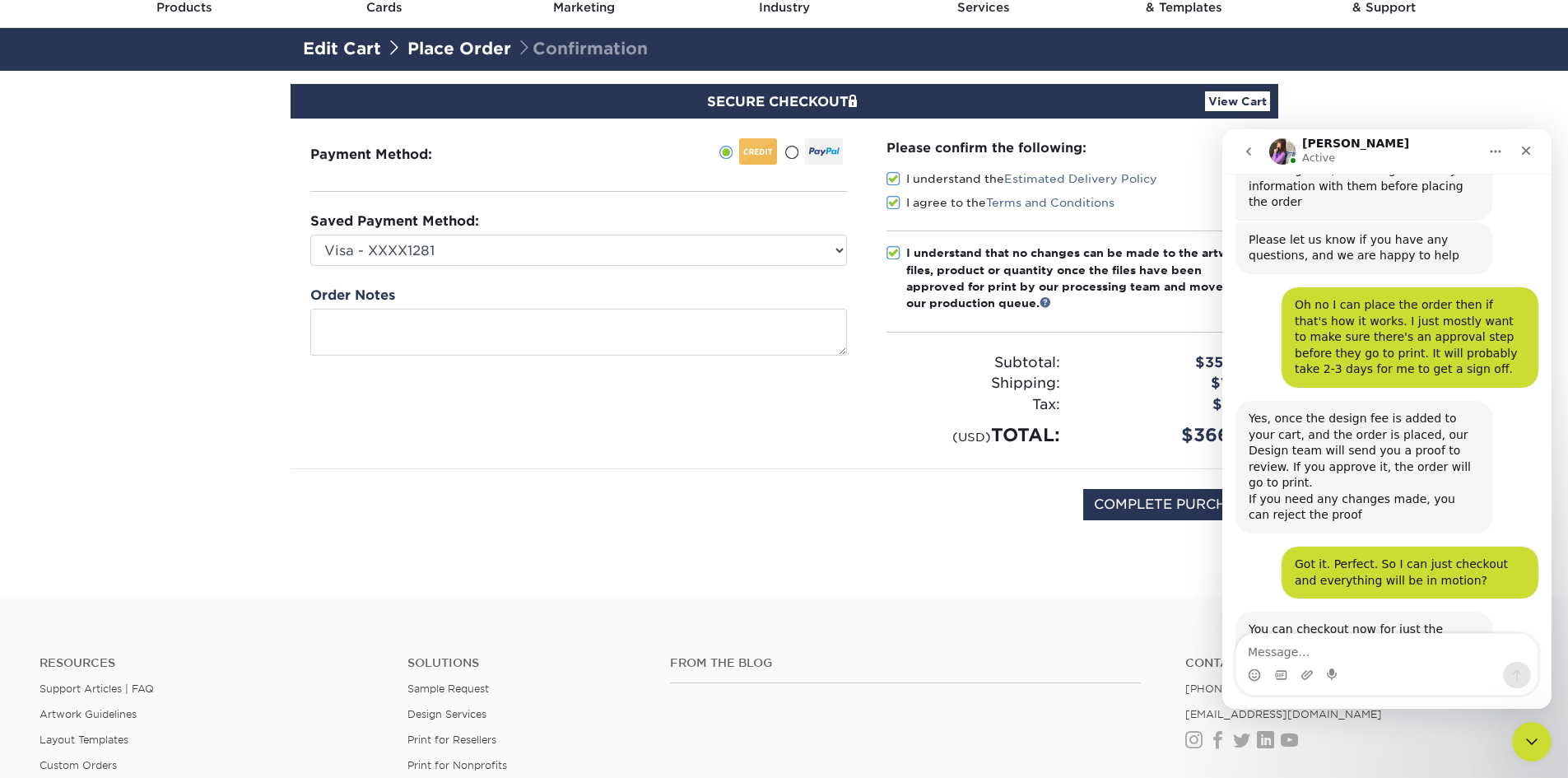
scroll to position [0, 0]
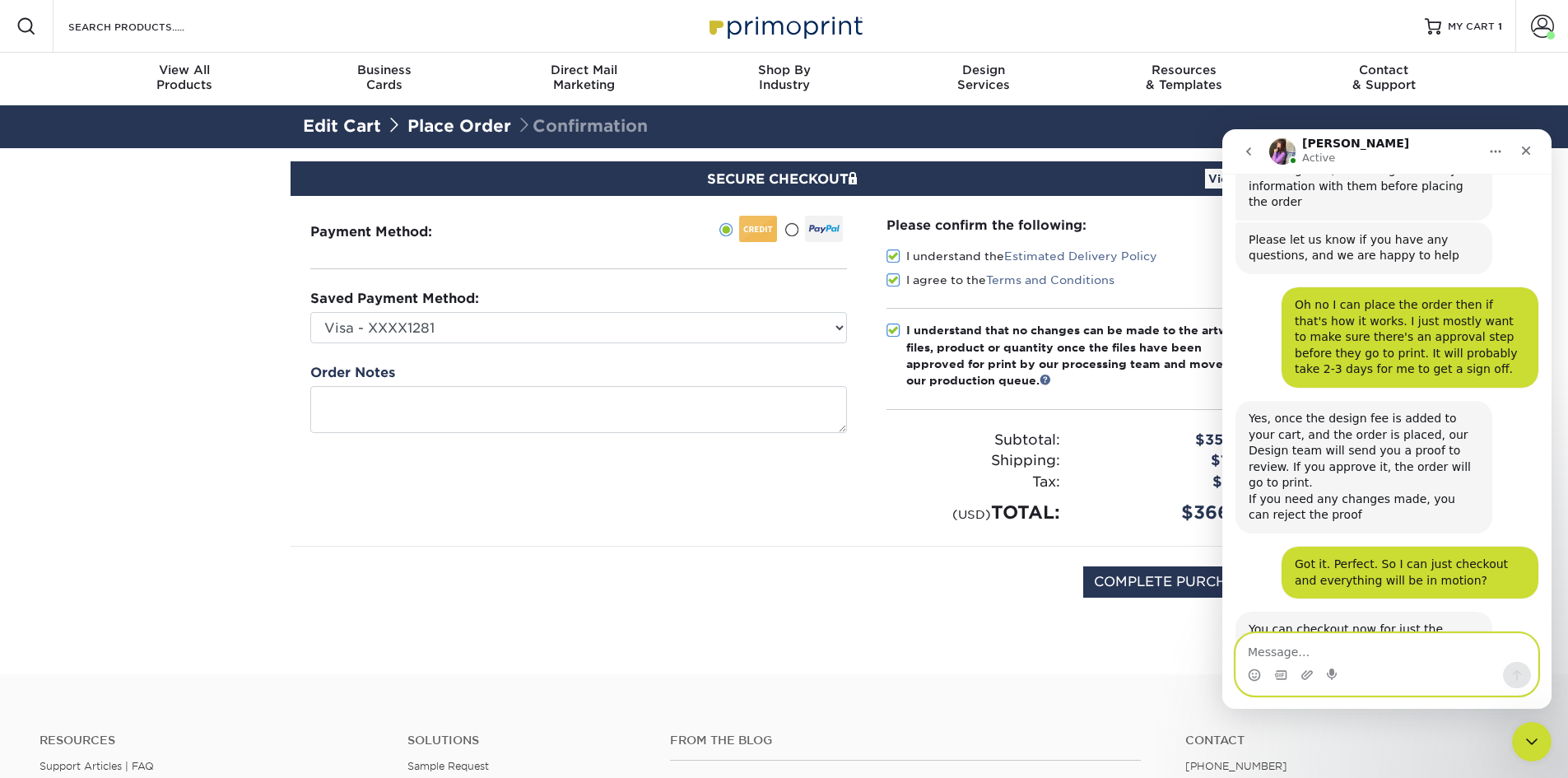
click at [1404, 650] on textarea "Message…" at bounding box center [1386, 647] width 301 height 28
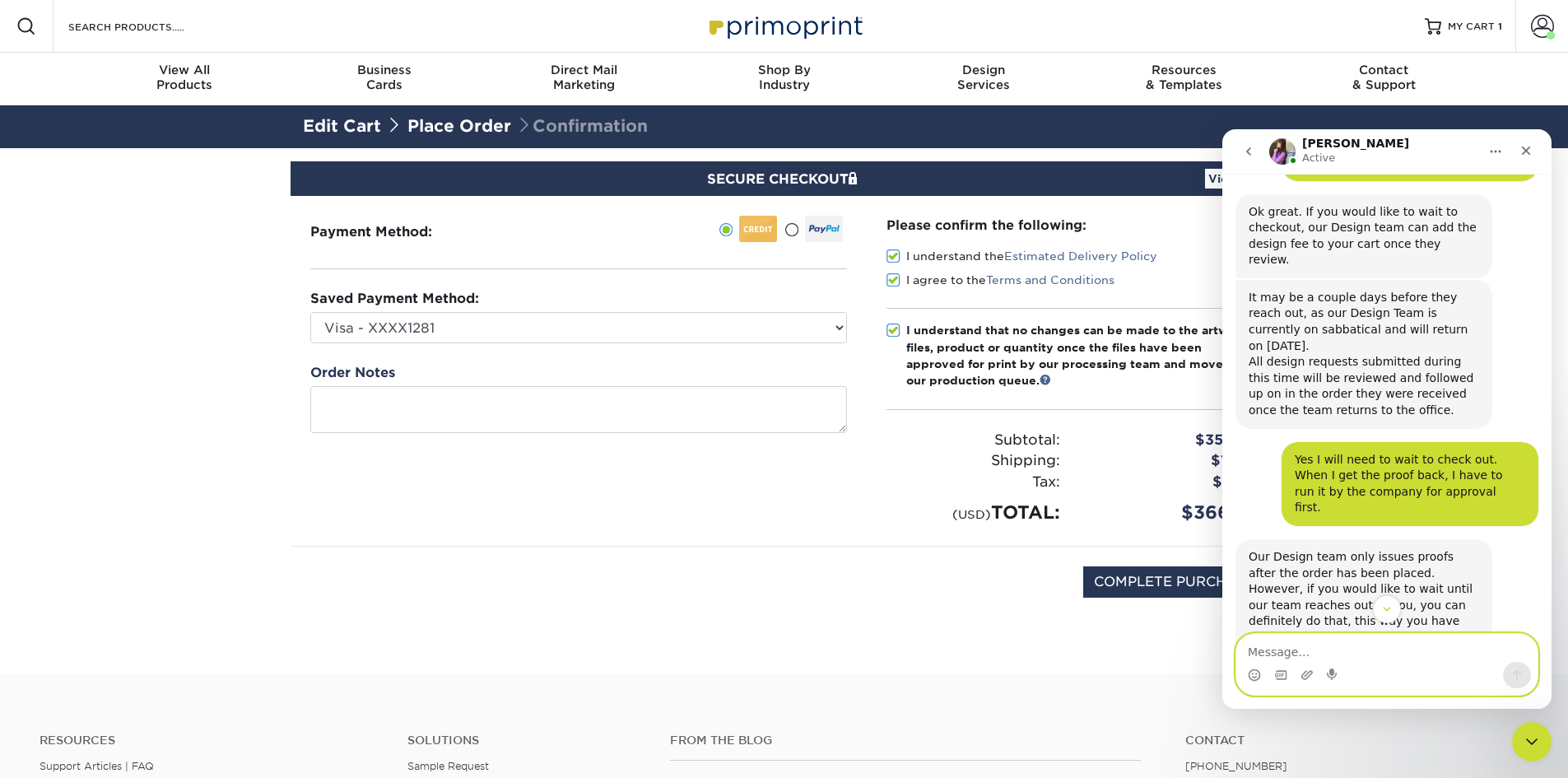
scroll to position [1427, 0]
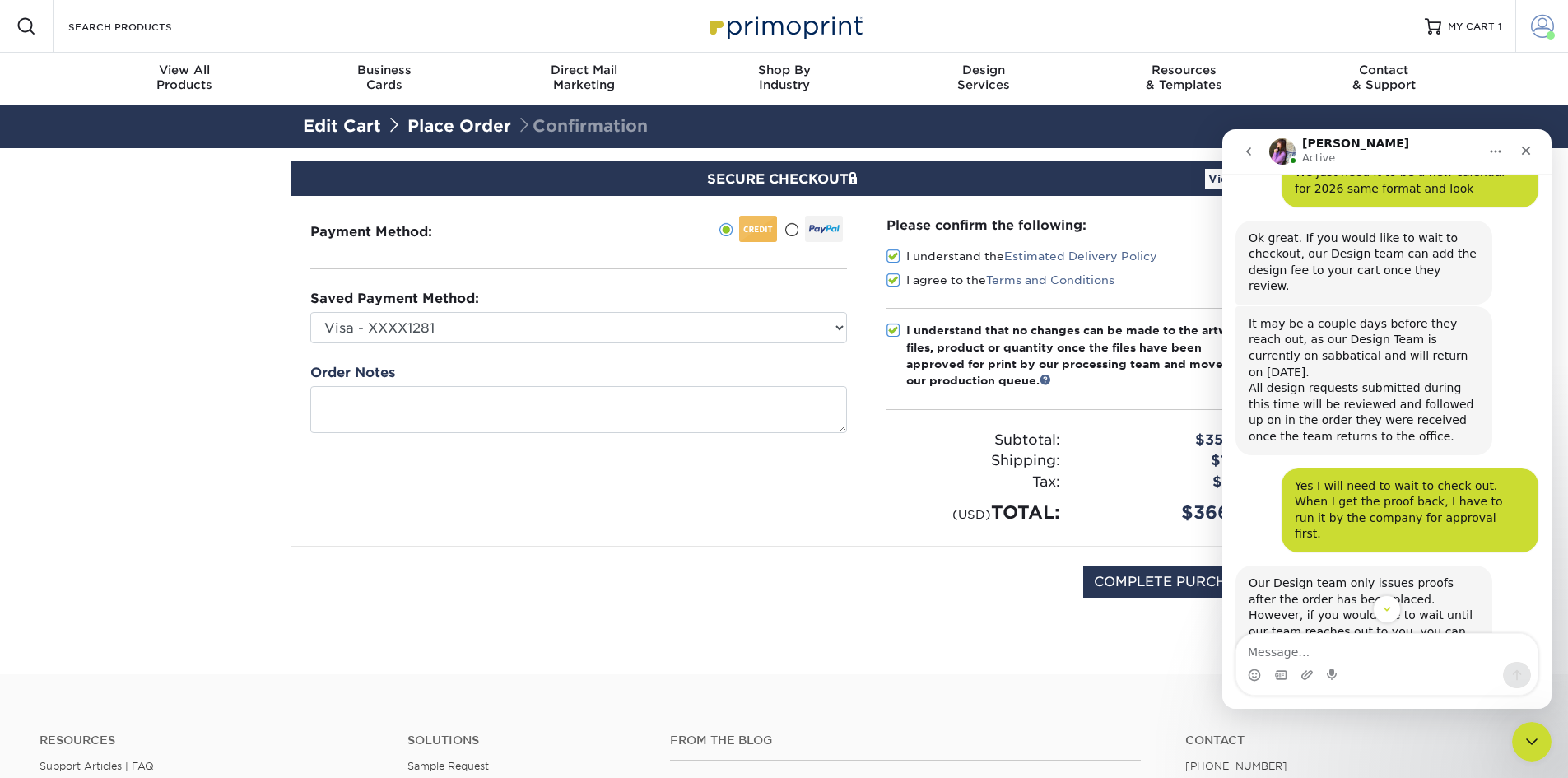
click at [1553, 31] on span at bounding box center [1542, 26] width 23 height 23
click at [1424, 89] on div "Welcome, Kimberly" at bounding box center [1444, 92] width 231 height 39
click at [1421, 119] on div "Account Dashboard Active Orders Order History" at bounding box center [1445, 162] width 220 height 87
click at [1417, 125] on link "Account Dashboard" at bounding box center [1445, 136] width 206 height 22
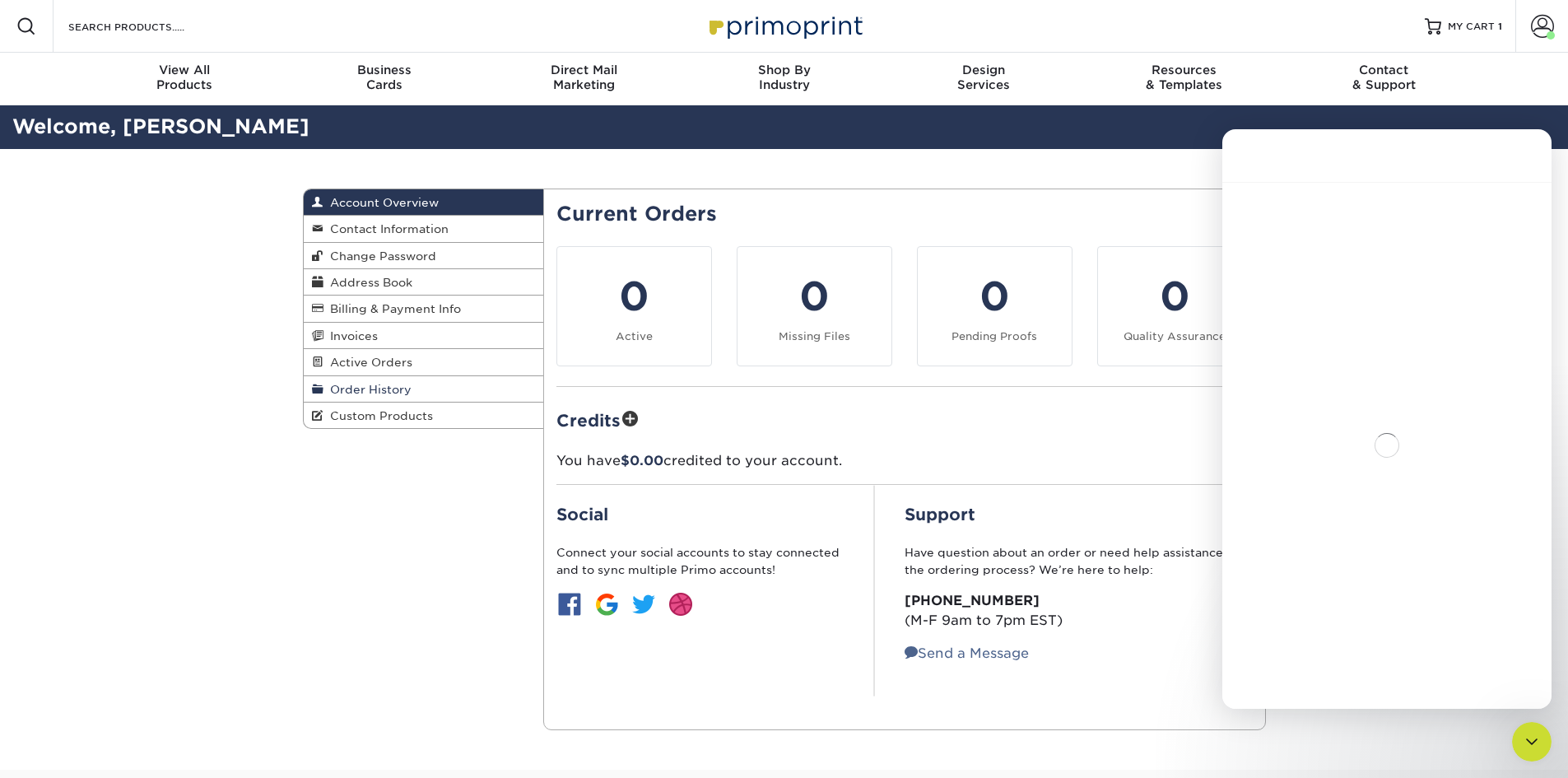
click at [394, 378] on link "Order History" at bounding box center [424, 389] width 240 height 26
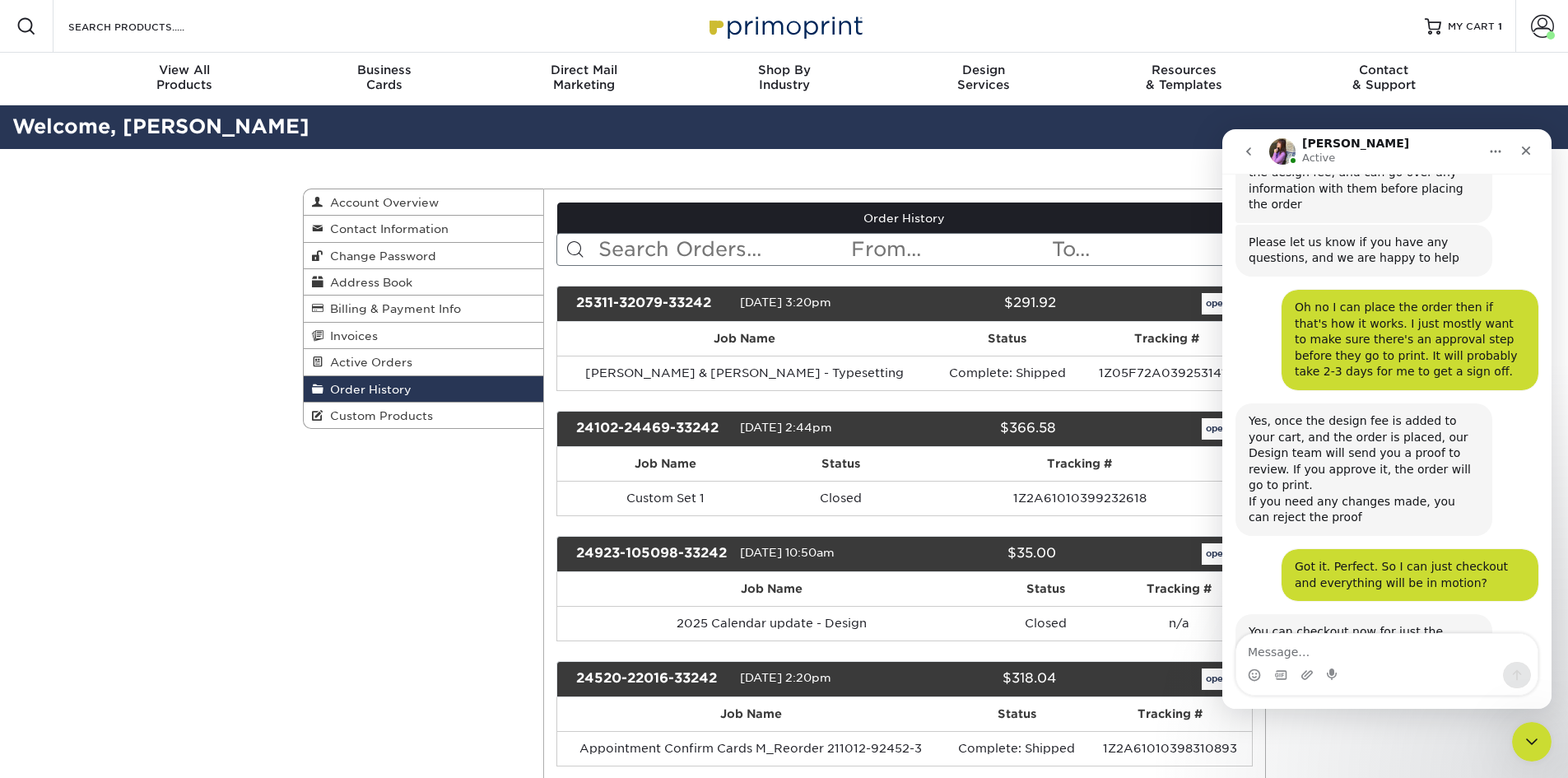
scroll to position [1922, 0]
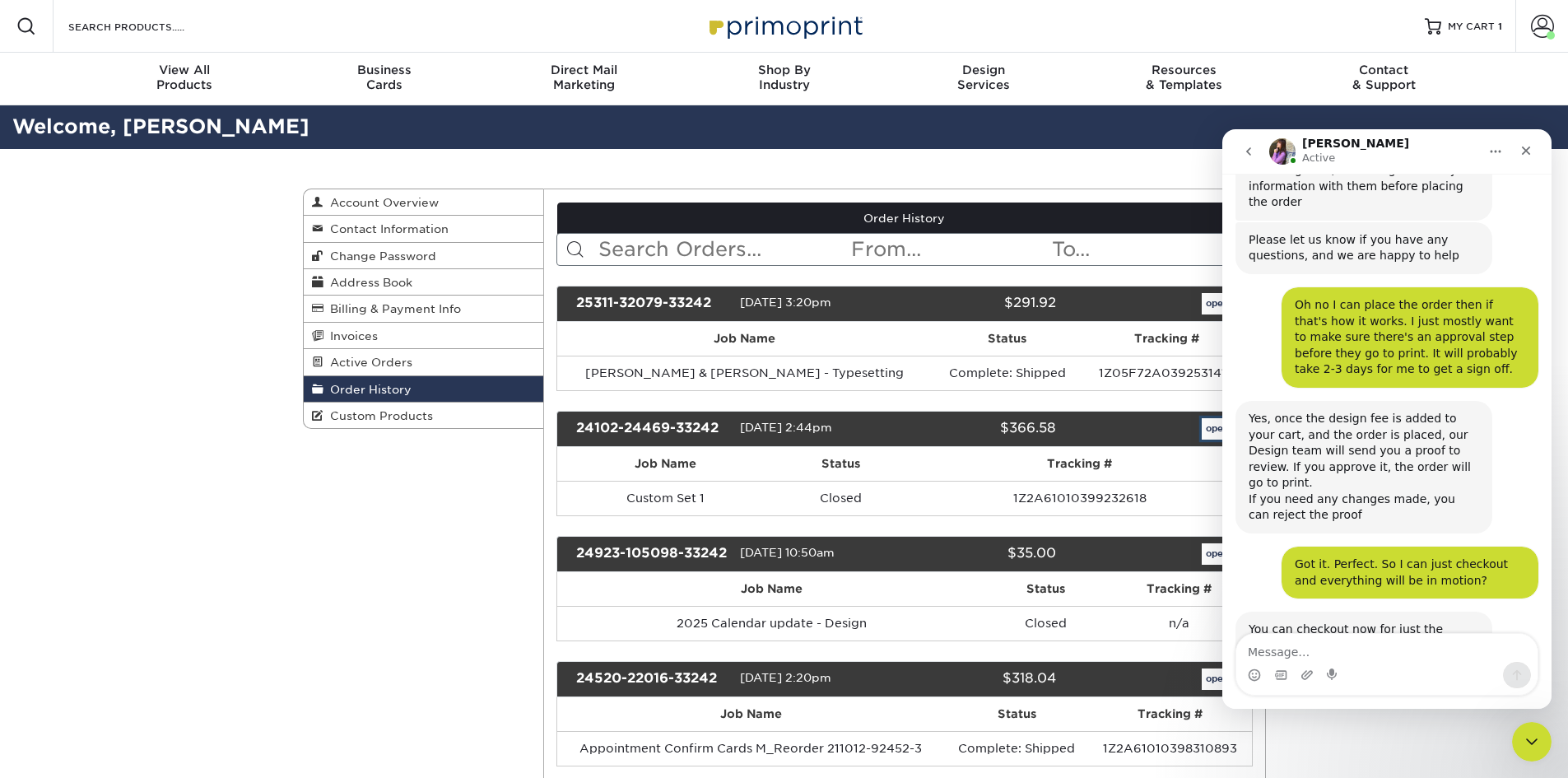
click at [1206, 426] on link "open" at bounding box center [1218, 428] width 32 height 21
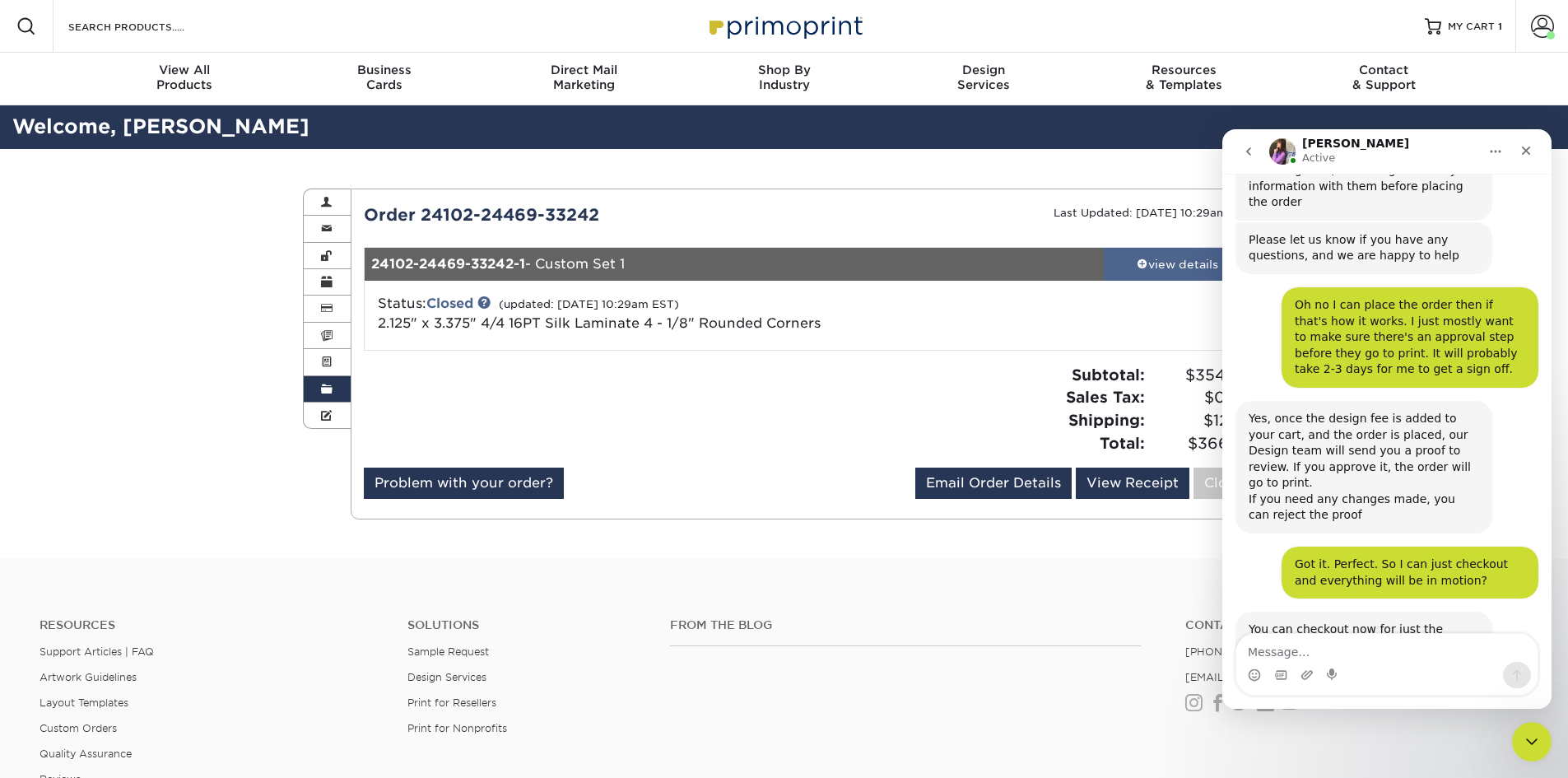
click at [1175, 276] on link "view details" at bounding box center [1178, 264] width 148 height 33
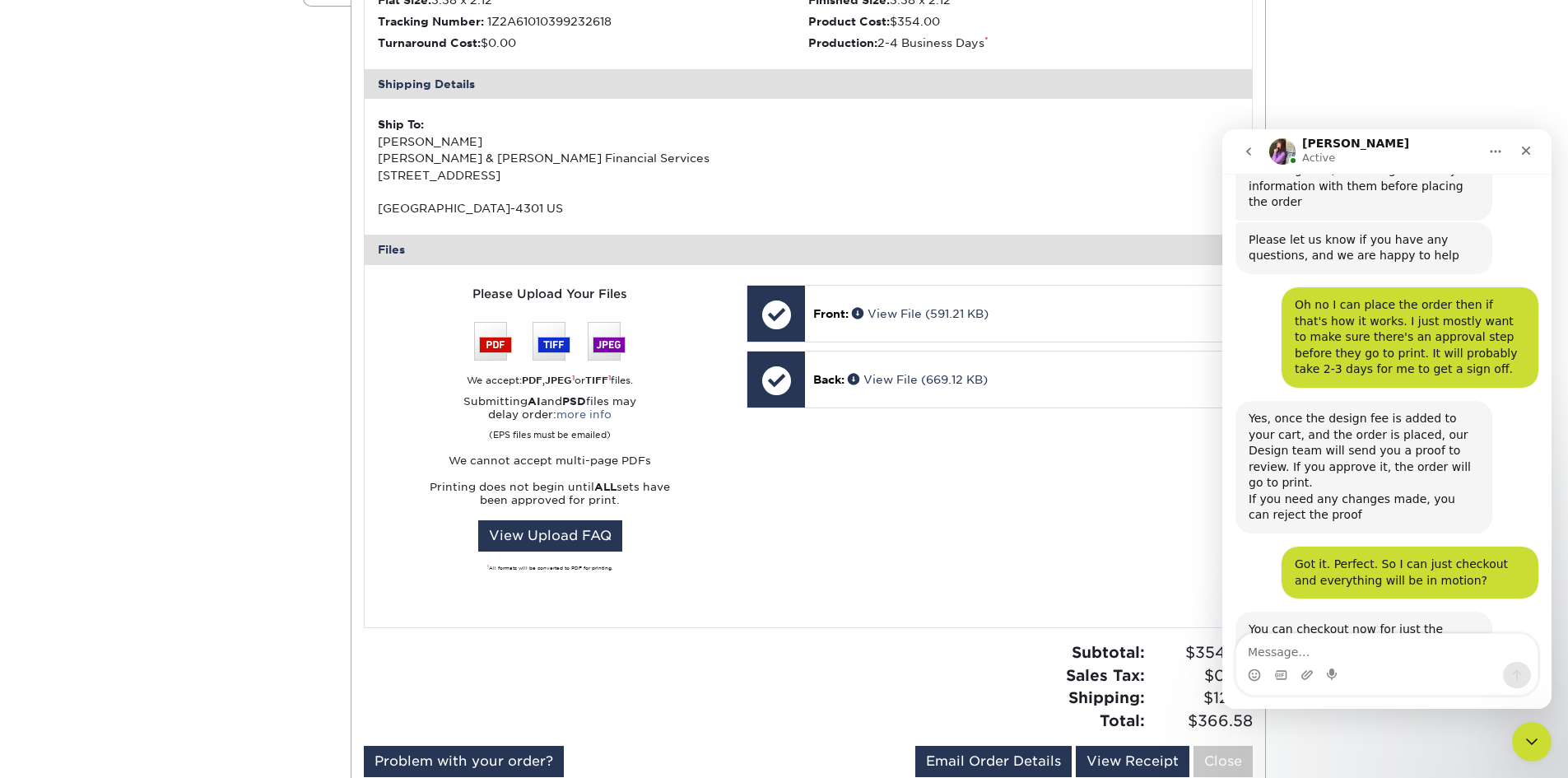
scroll to position [577, 0]
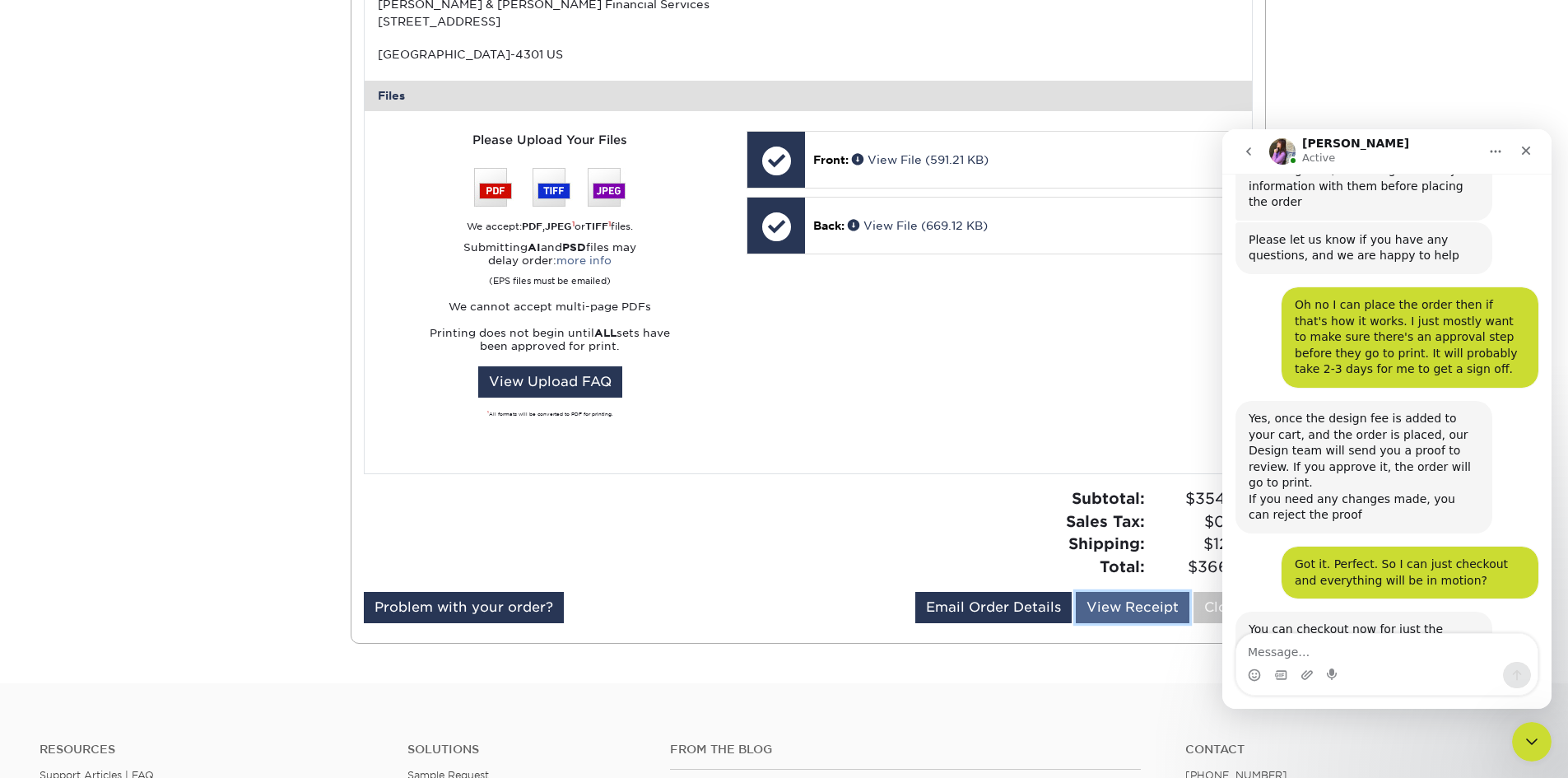
click at [1111, 613] on link "View Receipt" at bounding box center [1132, 607] width 113 height 32
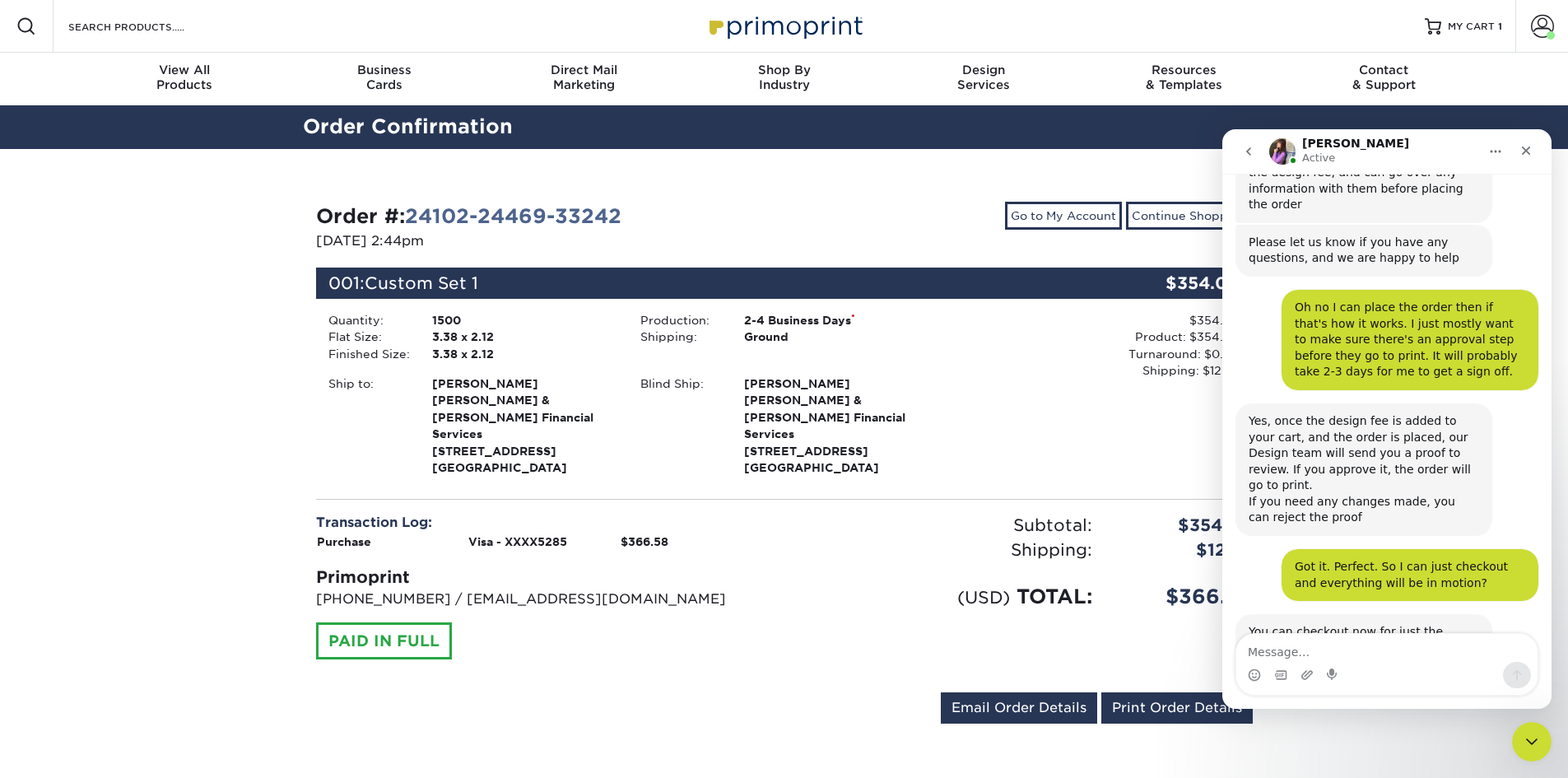
scroll to position [1922, 0]
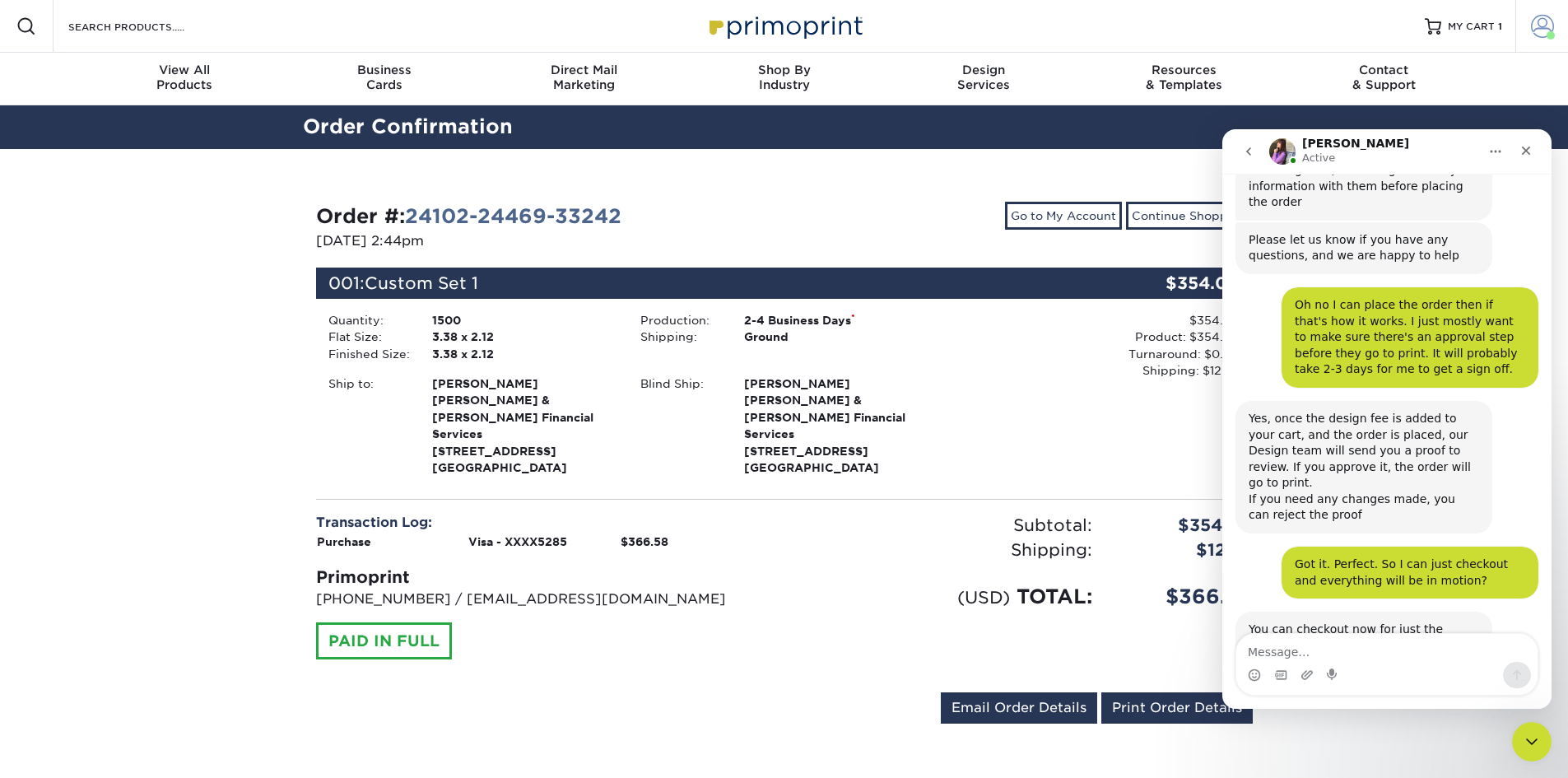
click at [1548, 26] on span at bounding box center [1542, 26] width 23 height 23
click at [1529, 146] on icon "Close" at bounding box center [1525, 150] width 13 height 13
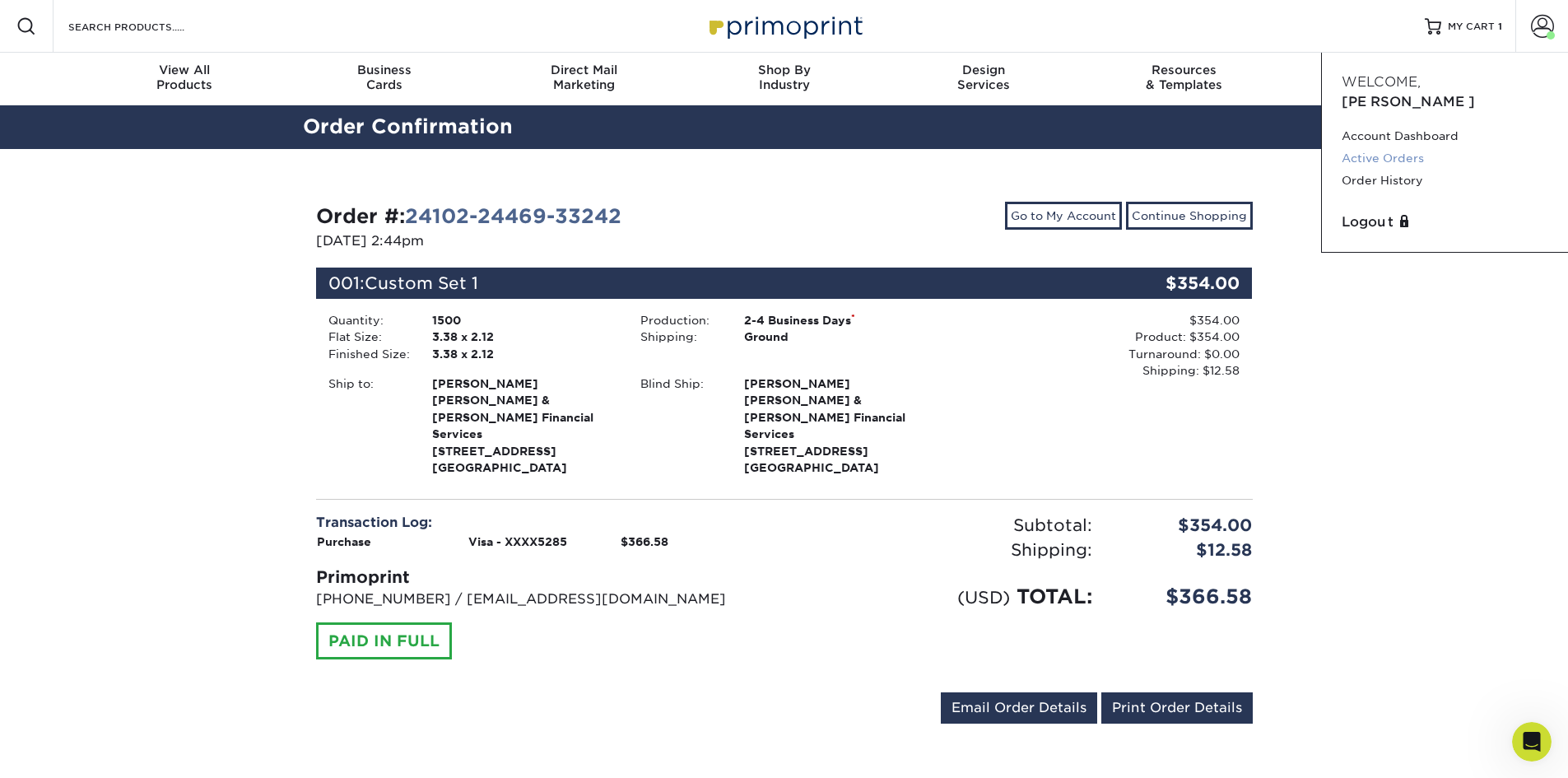
click at [1411, 148] on link "Active Orders" at bounding box center [1445, 159] width 206 height 22
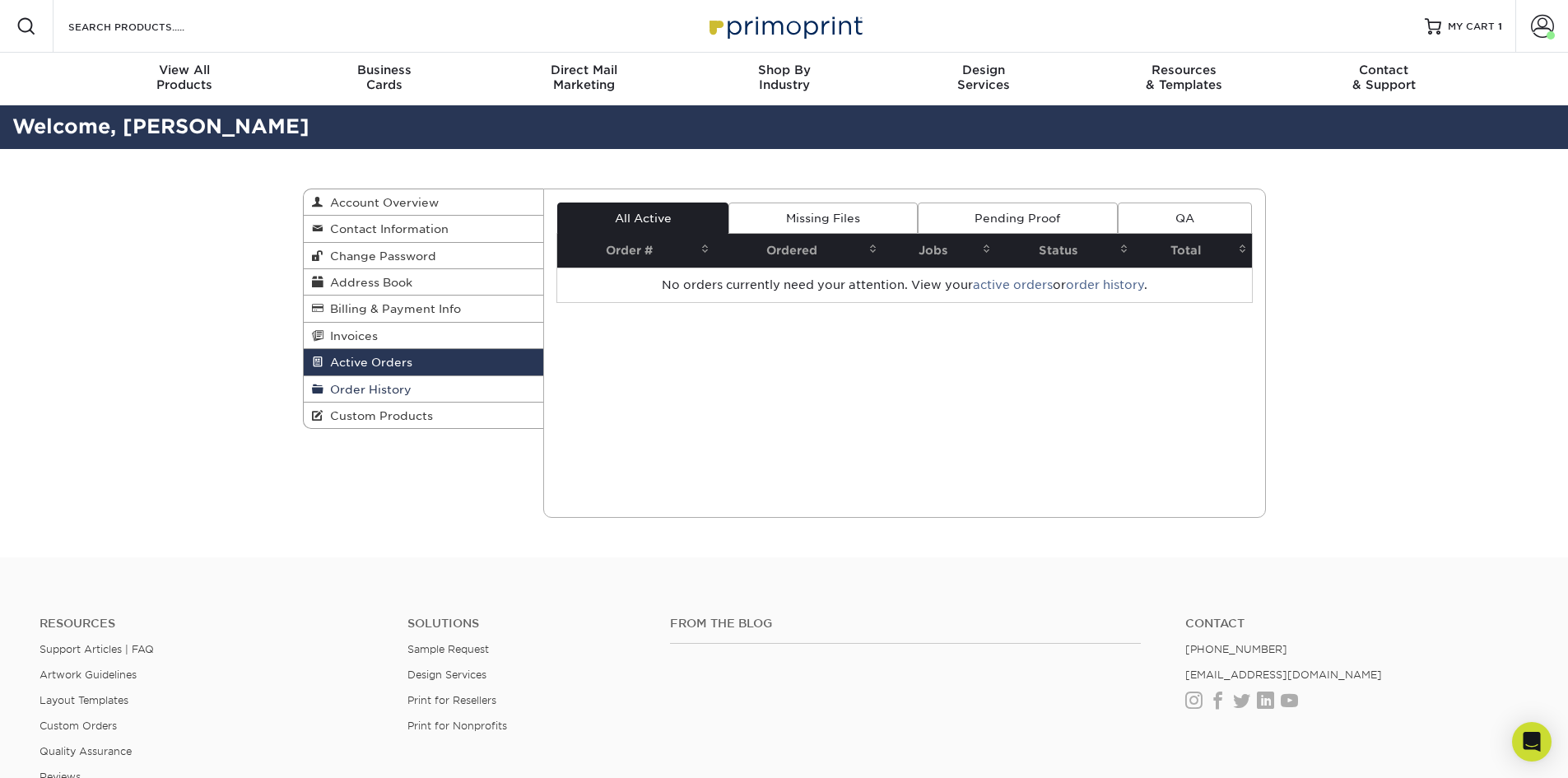
click at [367, 389] on span "Order History" at bounding box center [367, 389] width 88 height 13
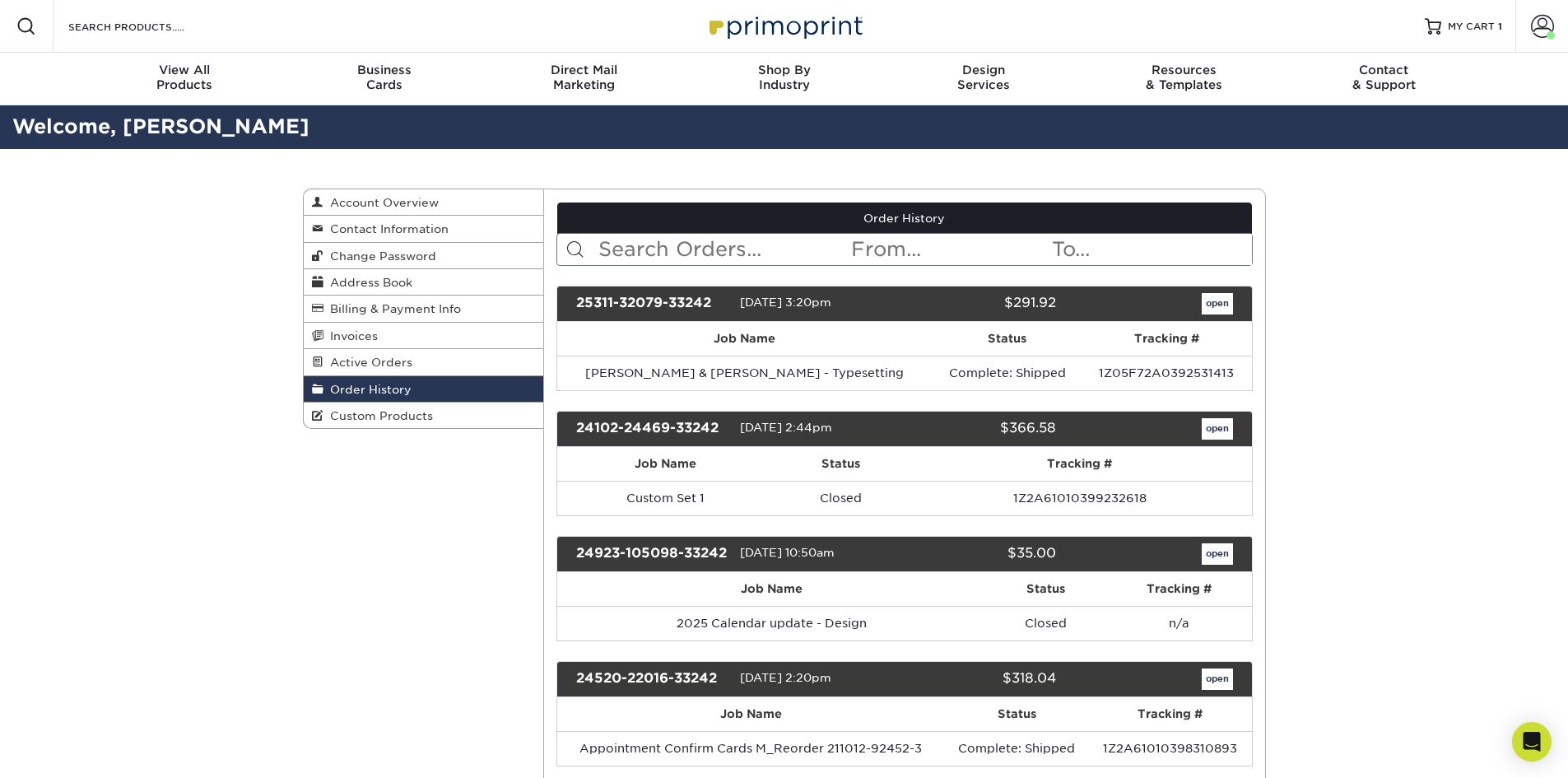
scroll to position [83, 0]
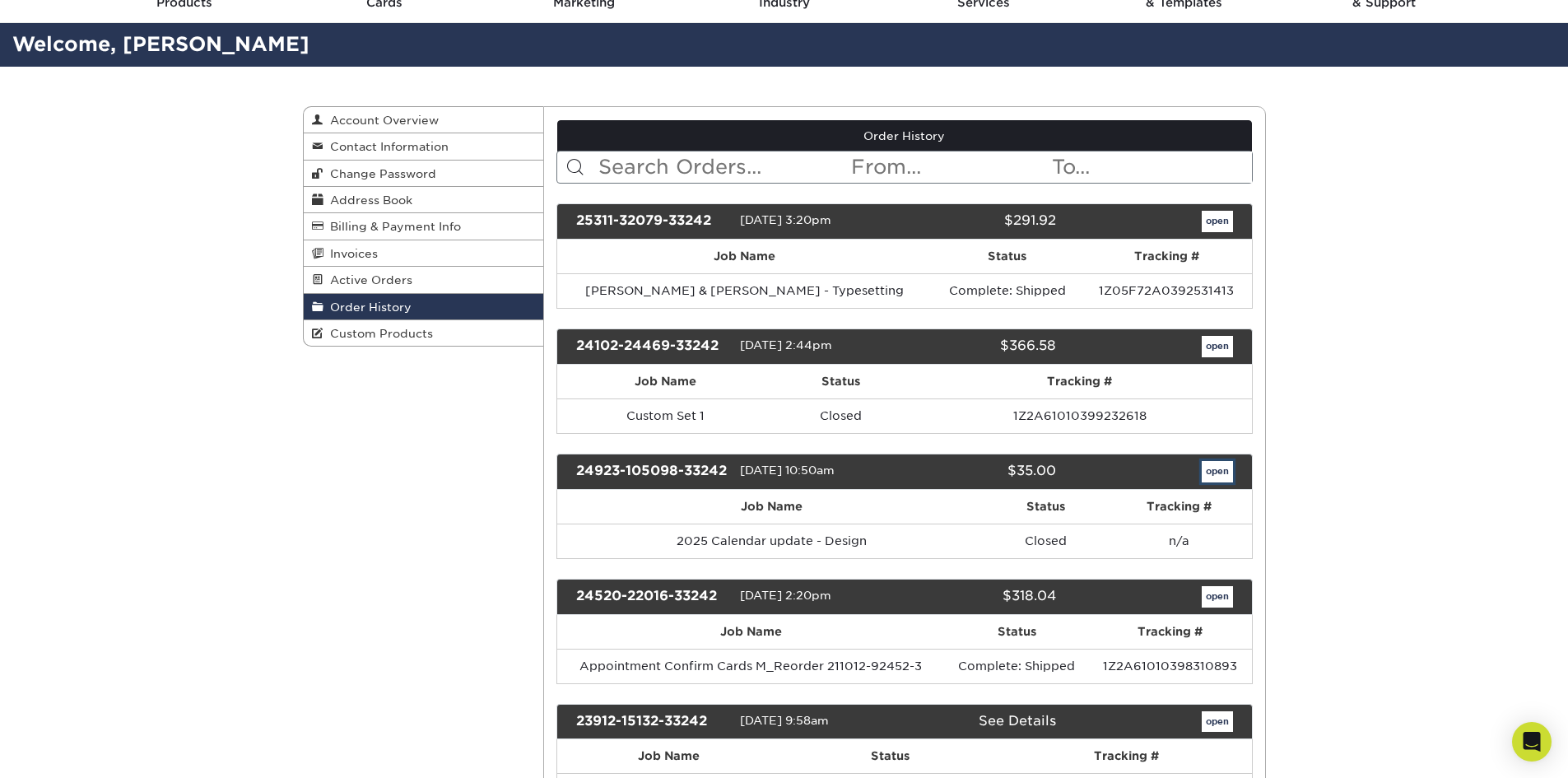
click at [1218, 476] on link "open" at bounding box center [1218, 472] width 32 height 21
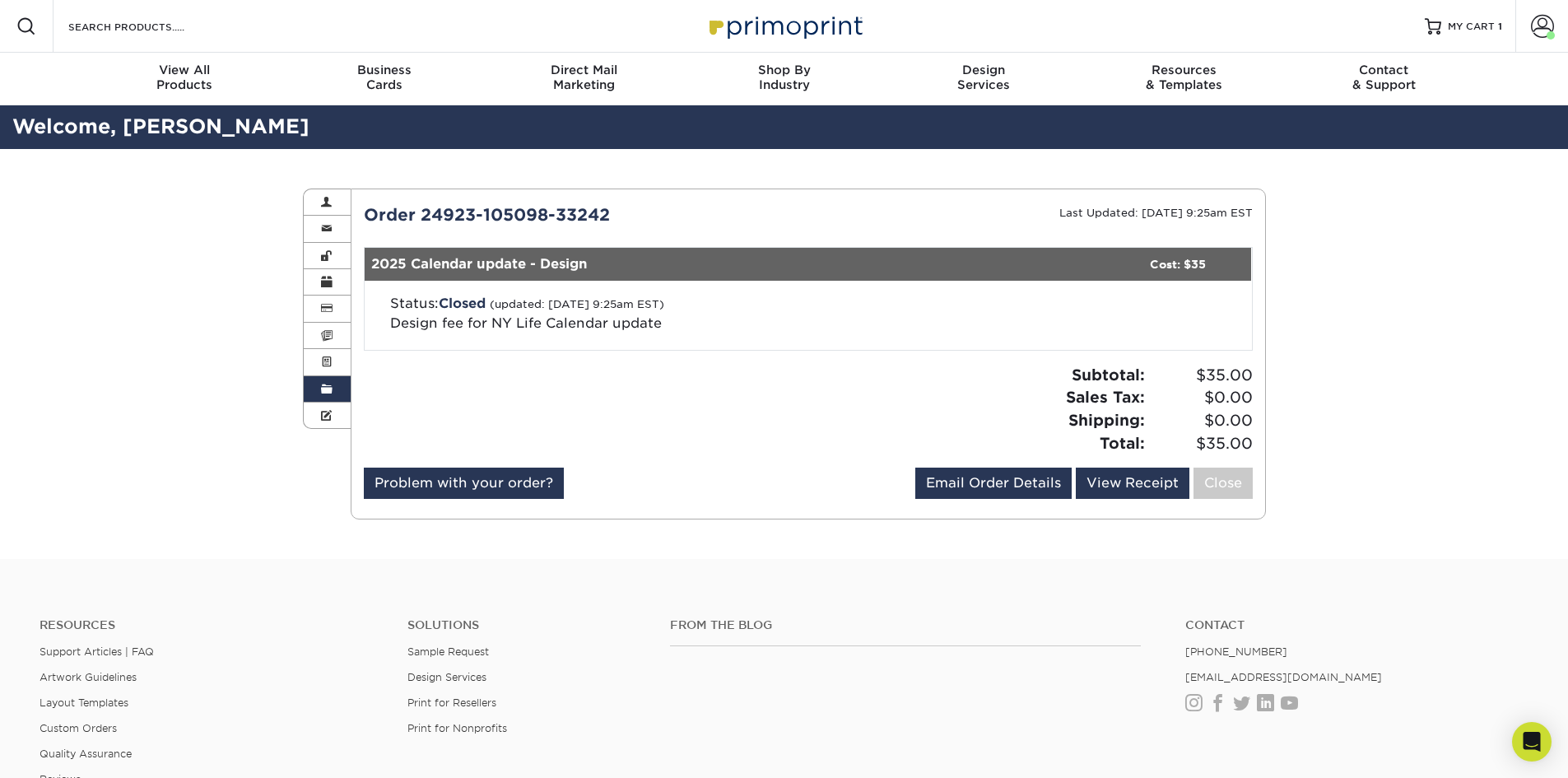
click at [317, 386] on link "Order History" at bounding box center [327, 389] width 48 height 26
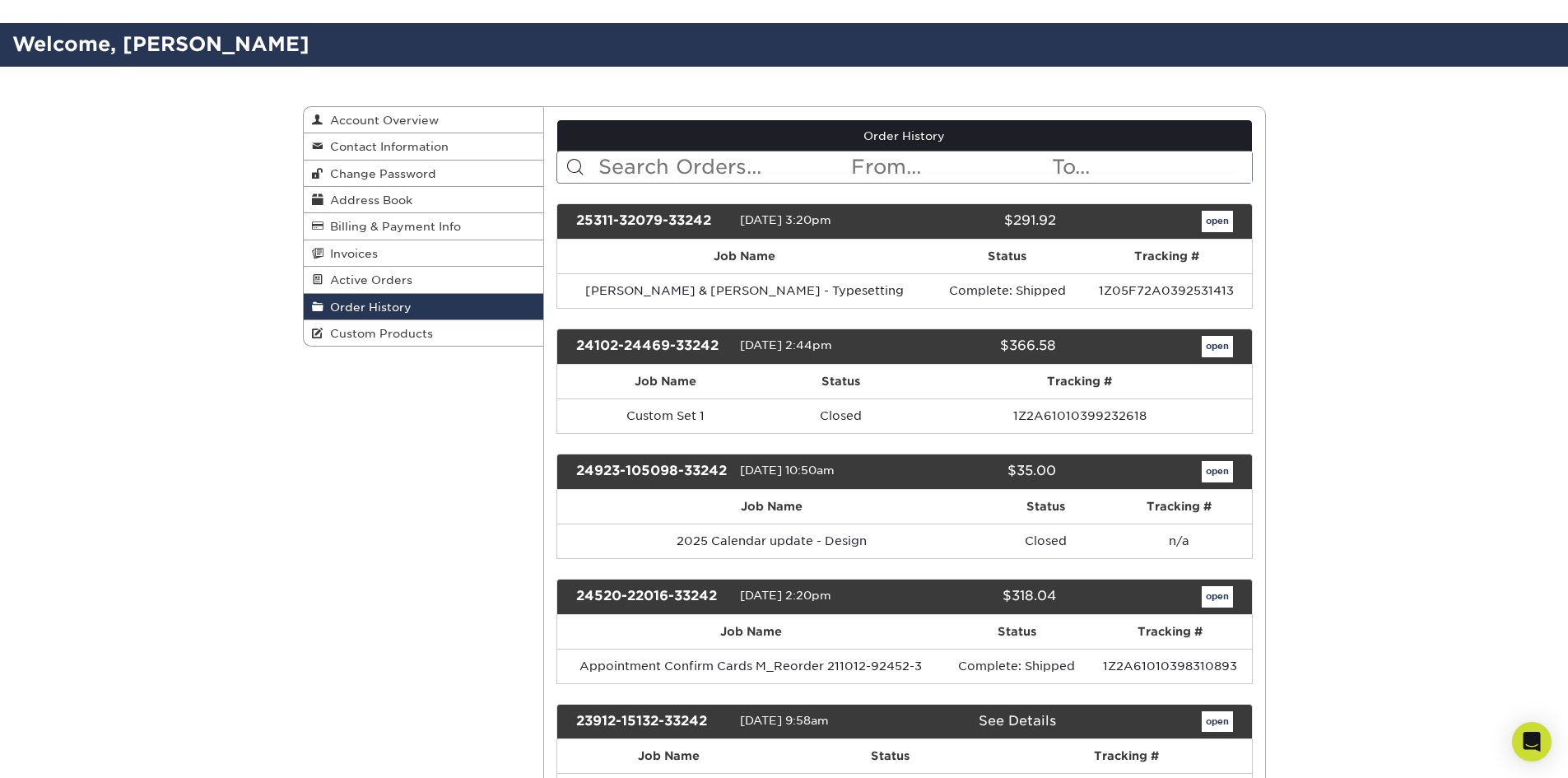
scroll to position [165, 0]
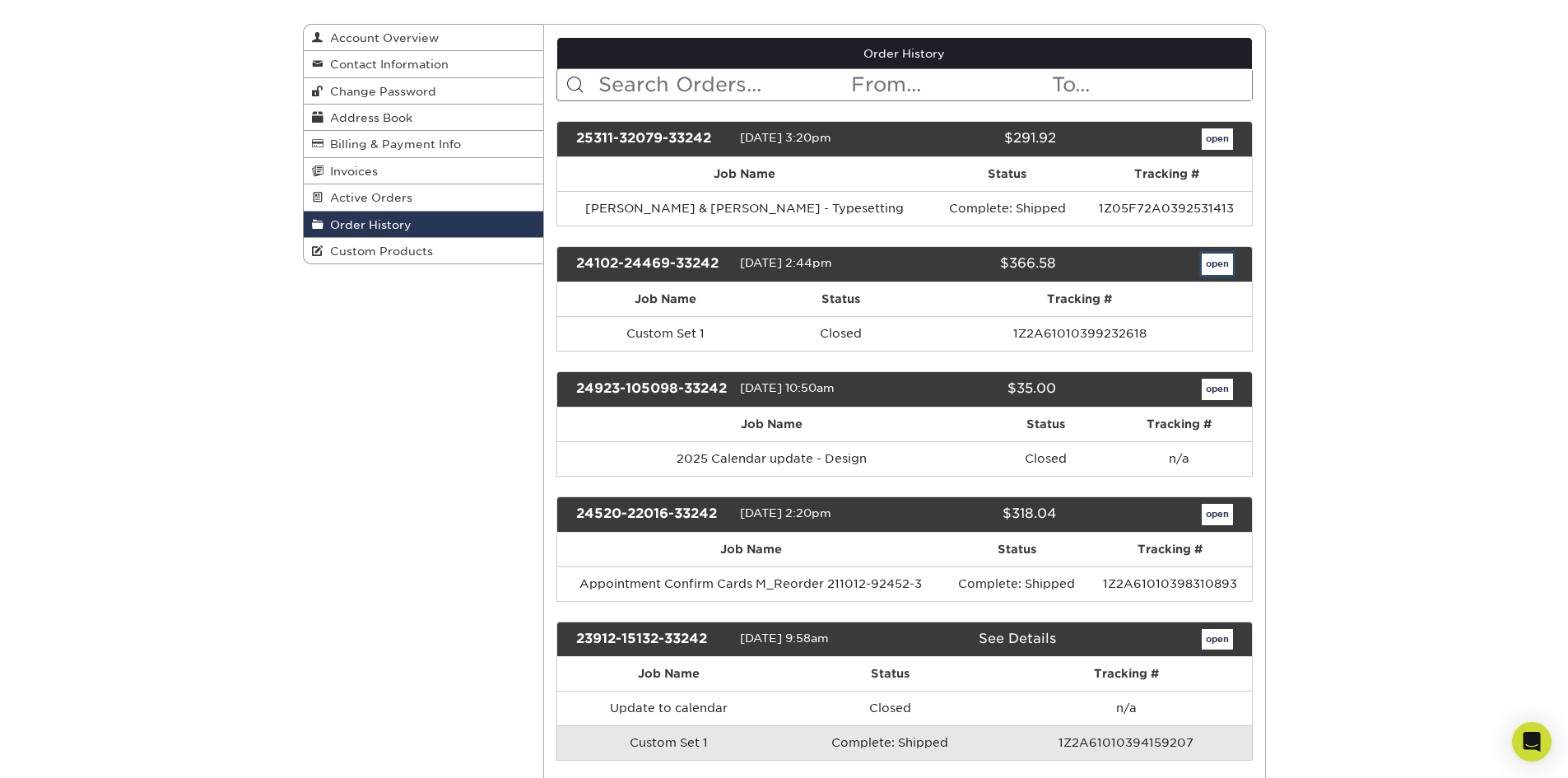
click at [1207, 261] on link "open" at bounding box center [1218, 264] width 32 height 21
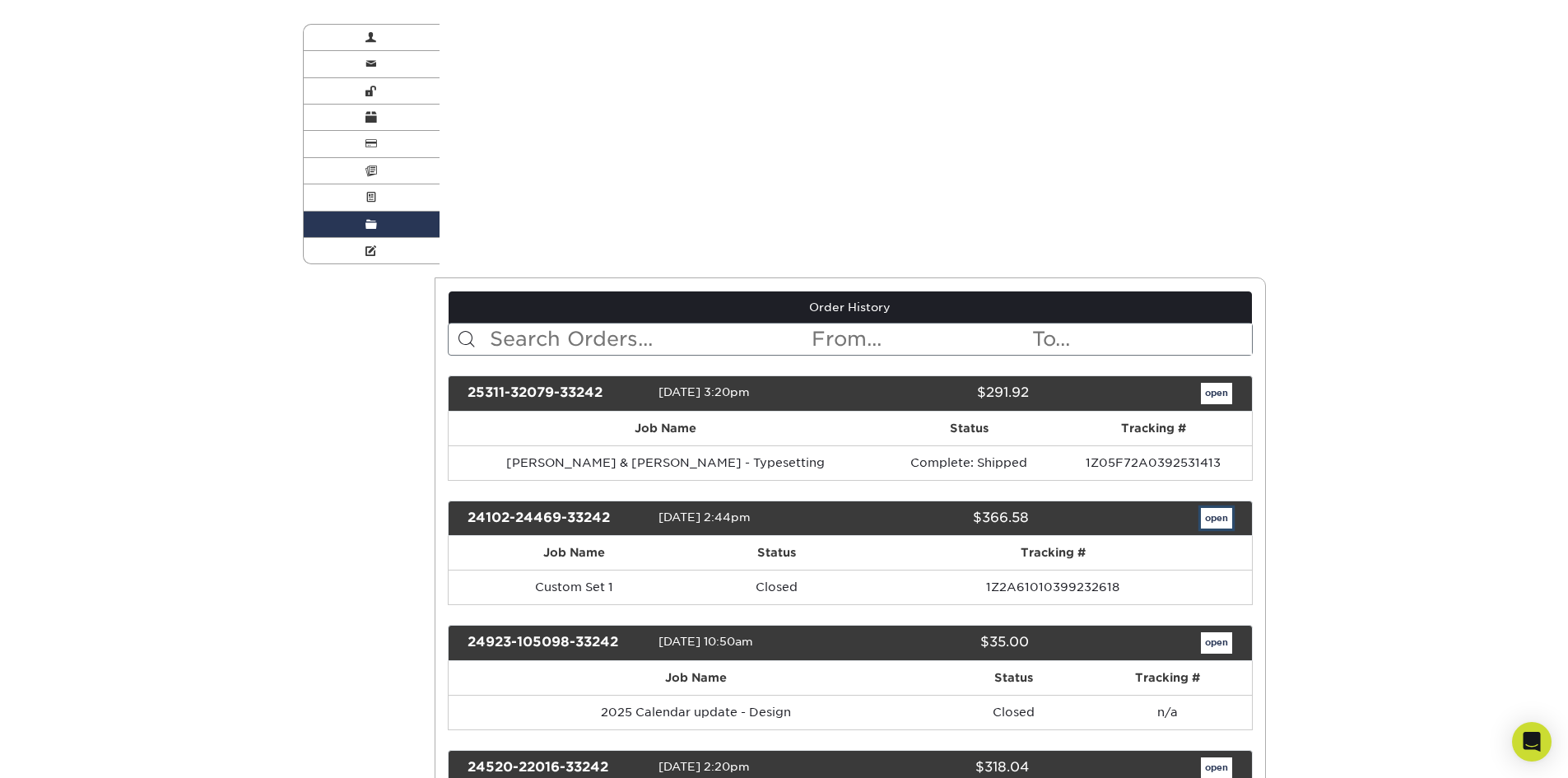
scroll to position [0, 0]
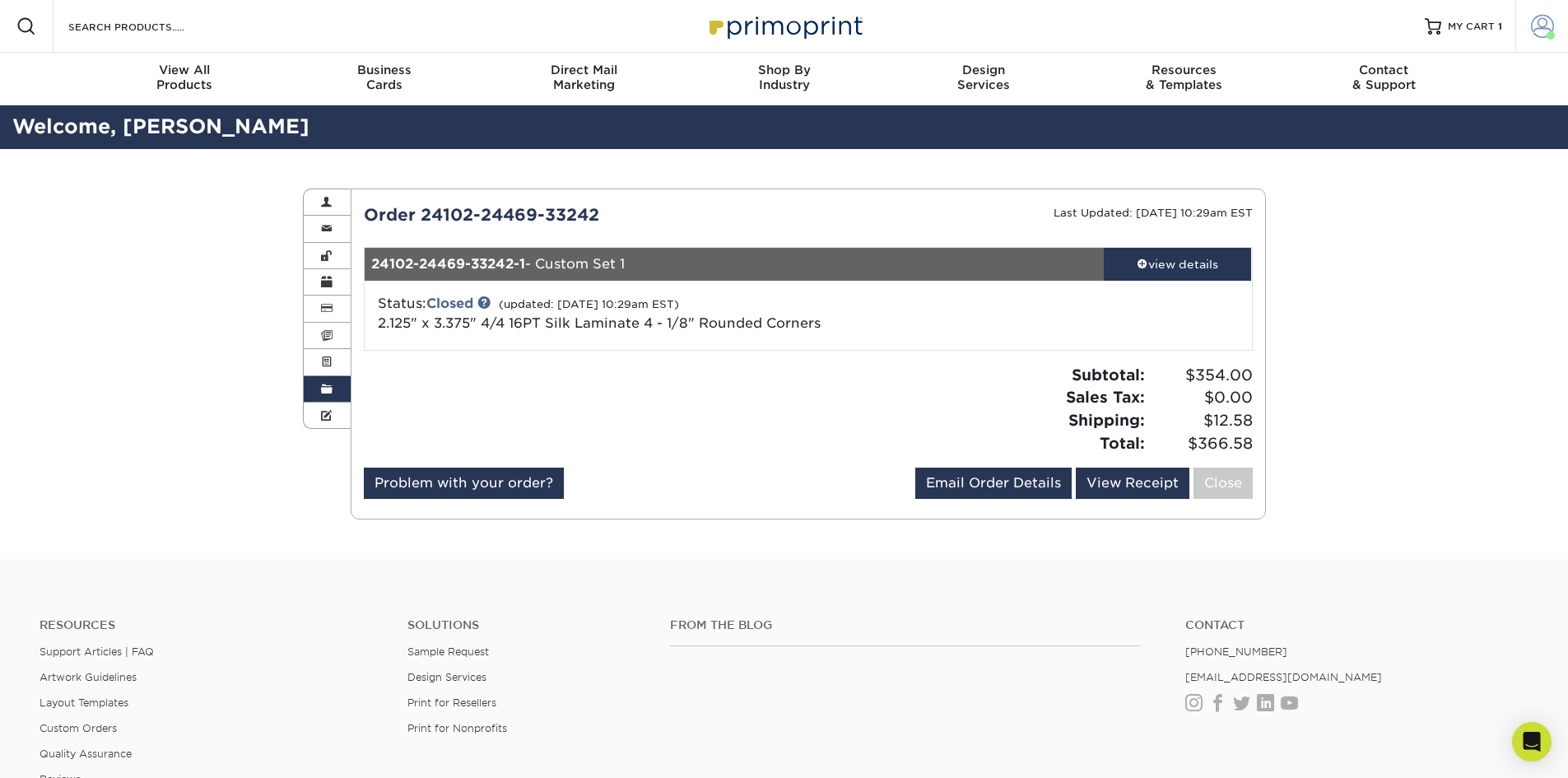
click at [1538, 28] on span at bounding box center [1542, 26] width 23 height 23
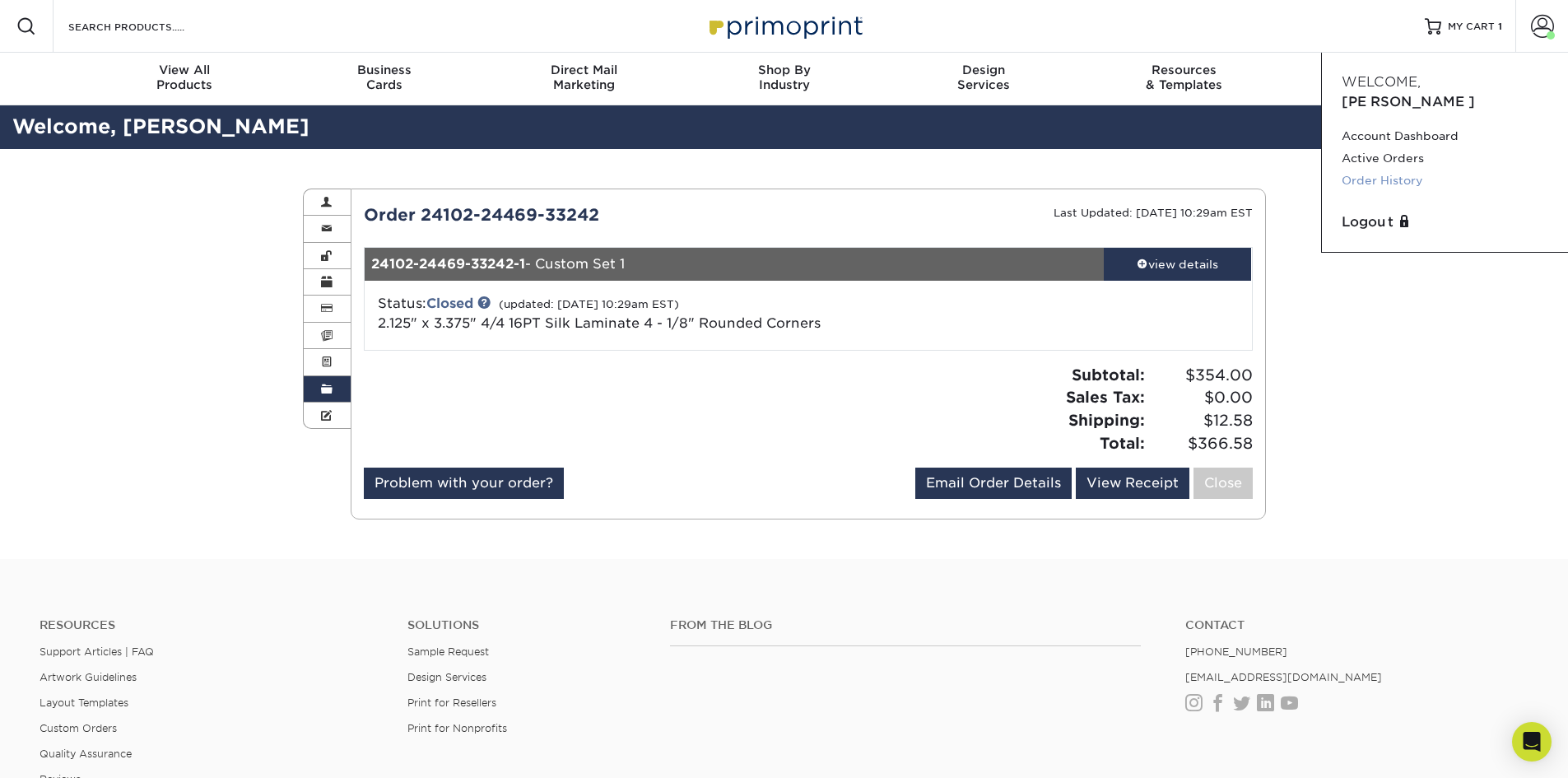
click at [1394, 170] on link "Order History" at bounding box center [1445, 181] width 206 height 22
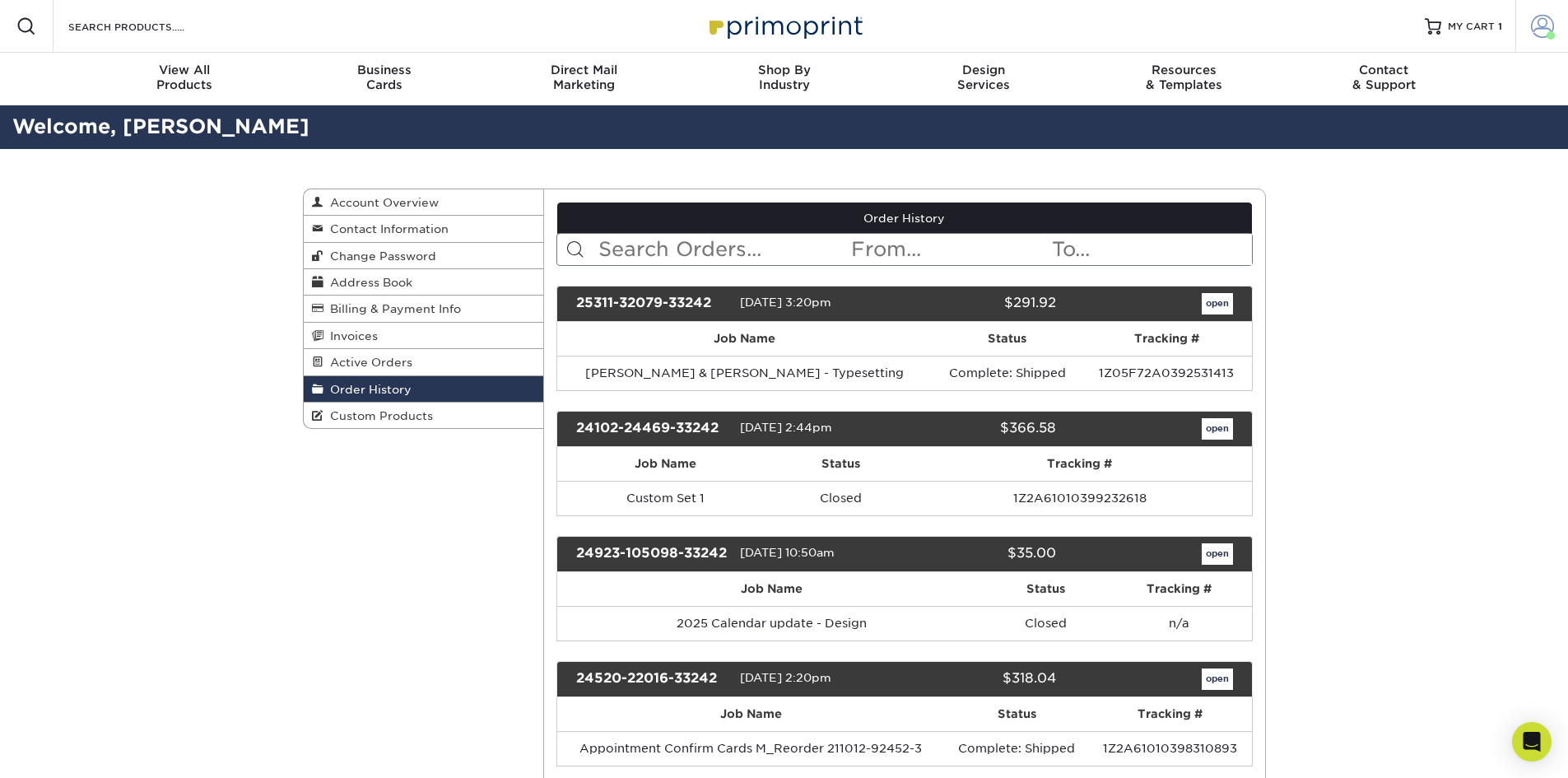
click at [1546, 22] on span at bounding box center [1542, 26] width 23 height 23
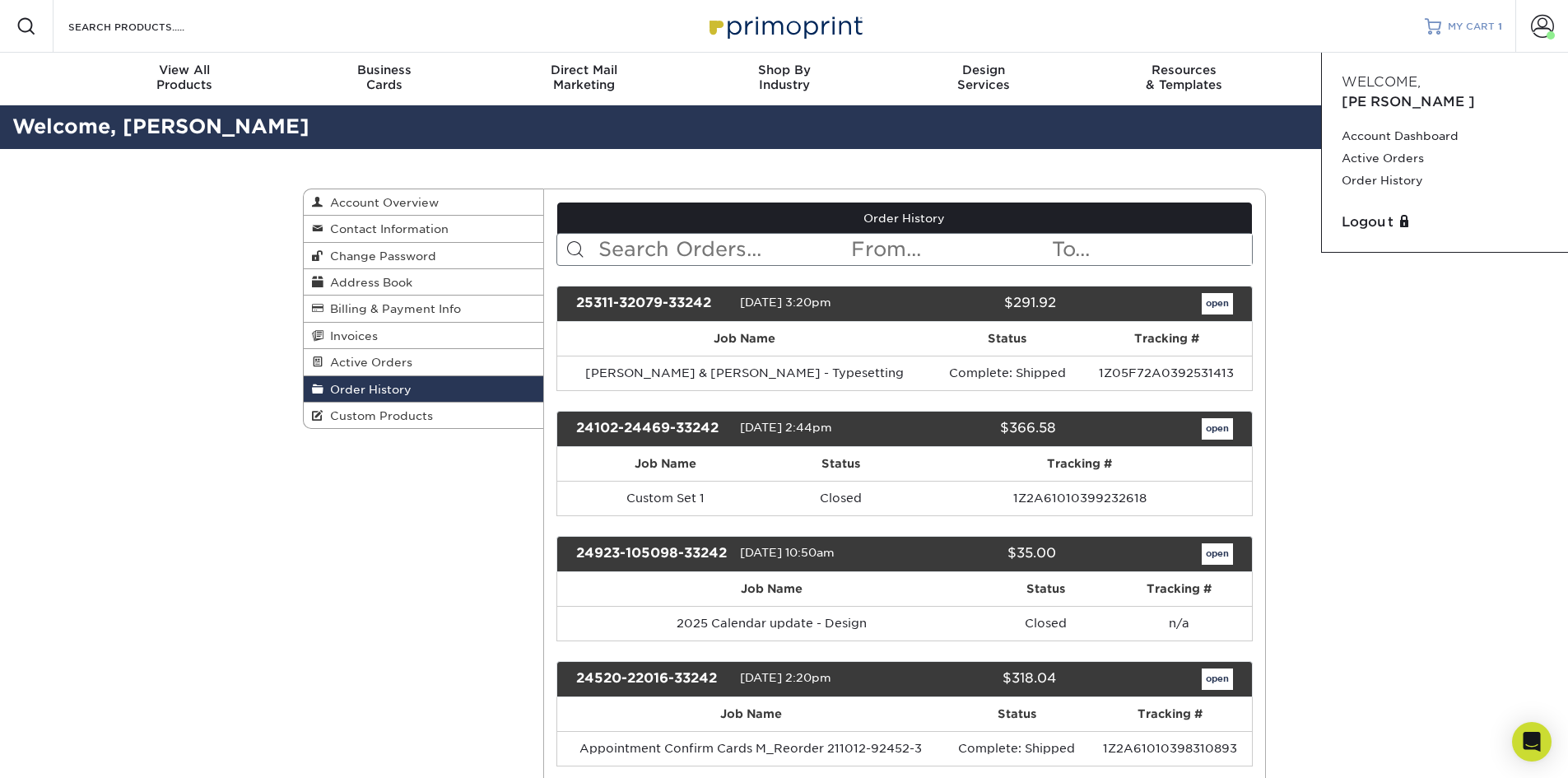
click at [1470, 29] on span "MY CART" at bounding box center [1471, 26] width 47 height 14
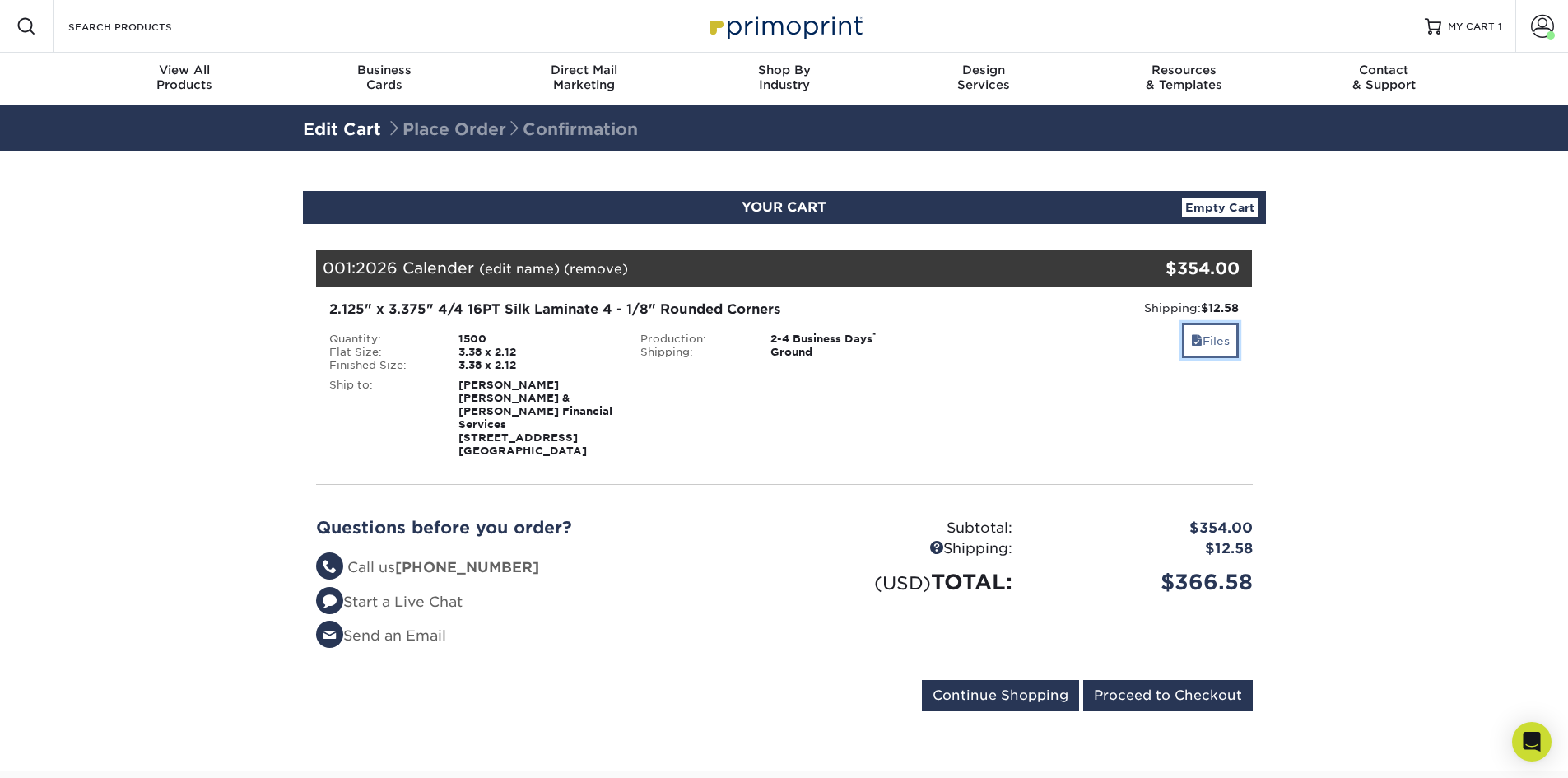
click at [1191, 344] on span at bounding box center [1197, 340] width 12 height 13
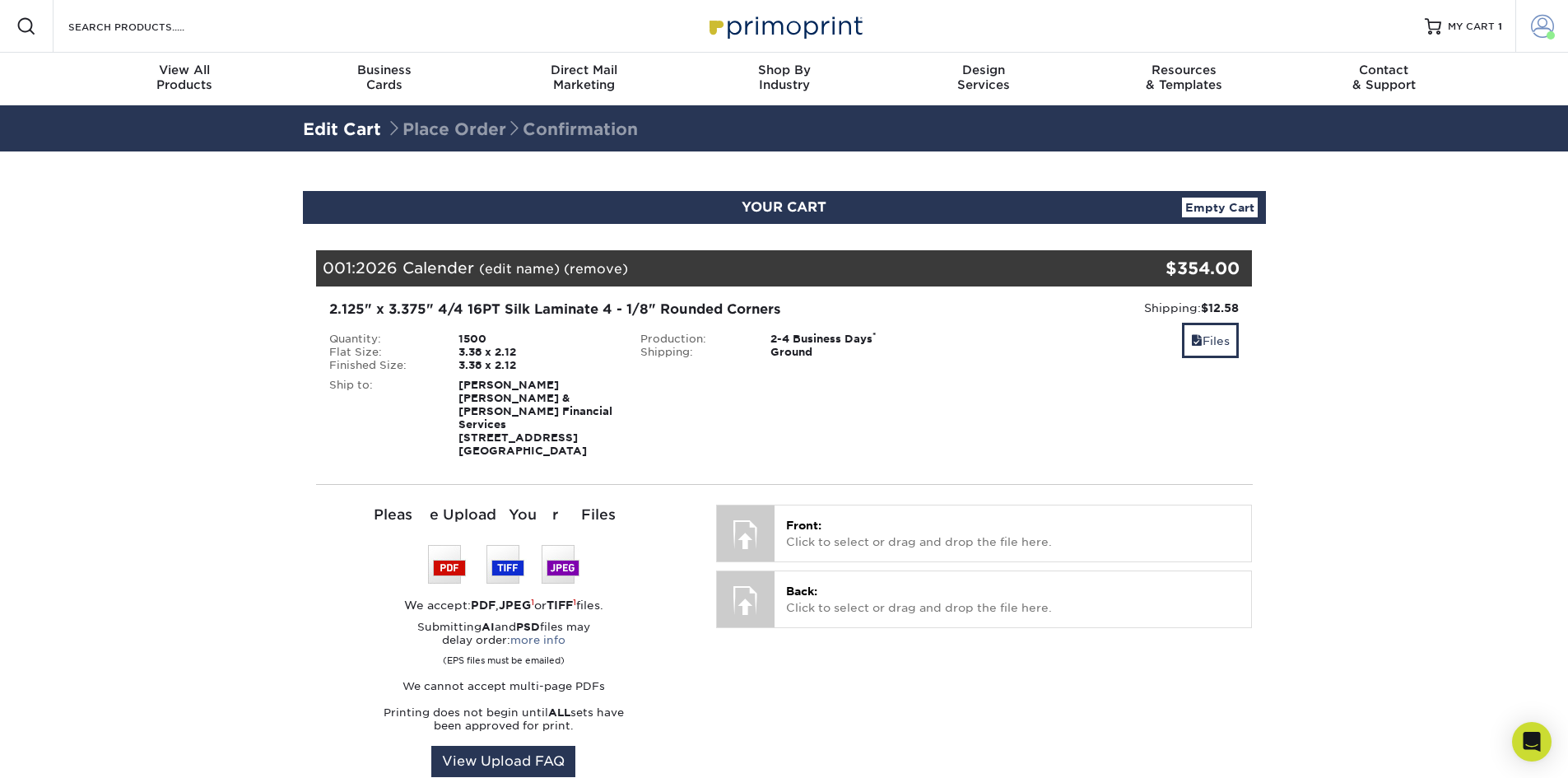
click at [1541, 26] on span at bounding box center [1542, 26] width 23 height 23
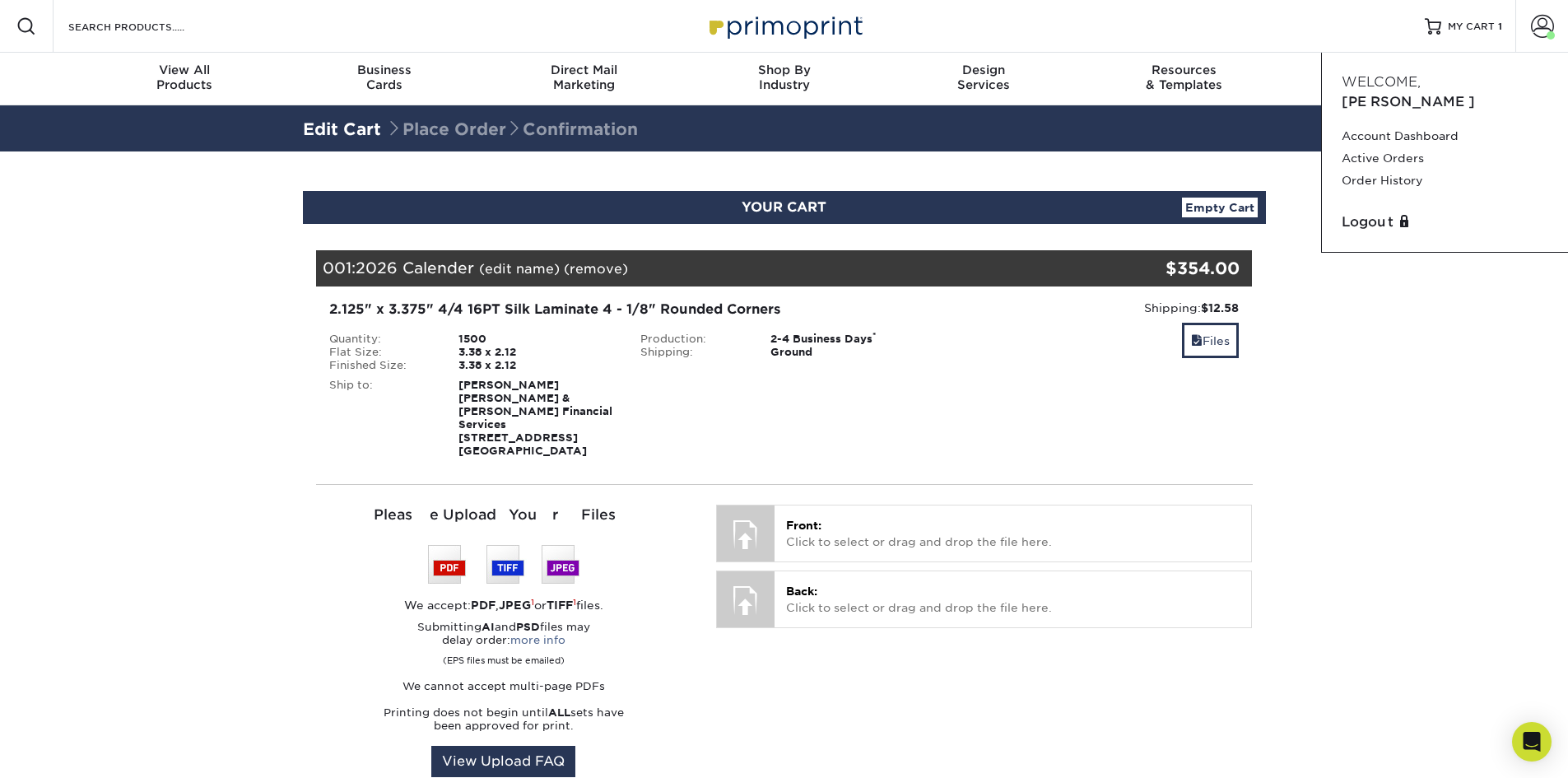
click at [1406, 520] on section "YOUR CART Empty Cart Your Cart is Empty View Account Active Orders Order Histor…" at bounding box center [784, 647] width 1568 height 990
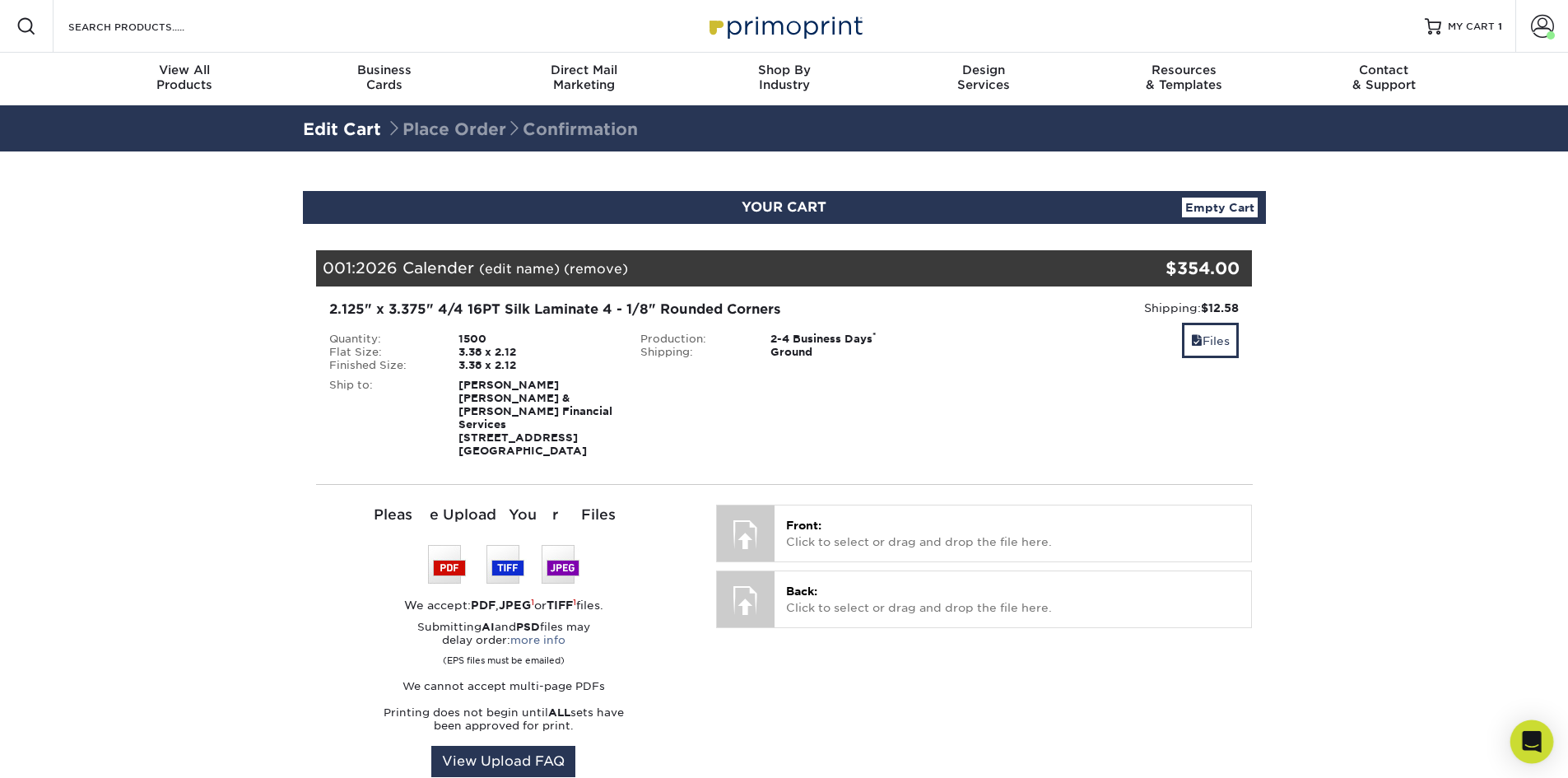
click at [1536, 742] on icon "Open Intercom Messenger" at bounding box center [1531, 741] width 19 height 21
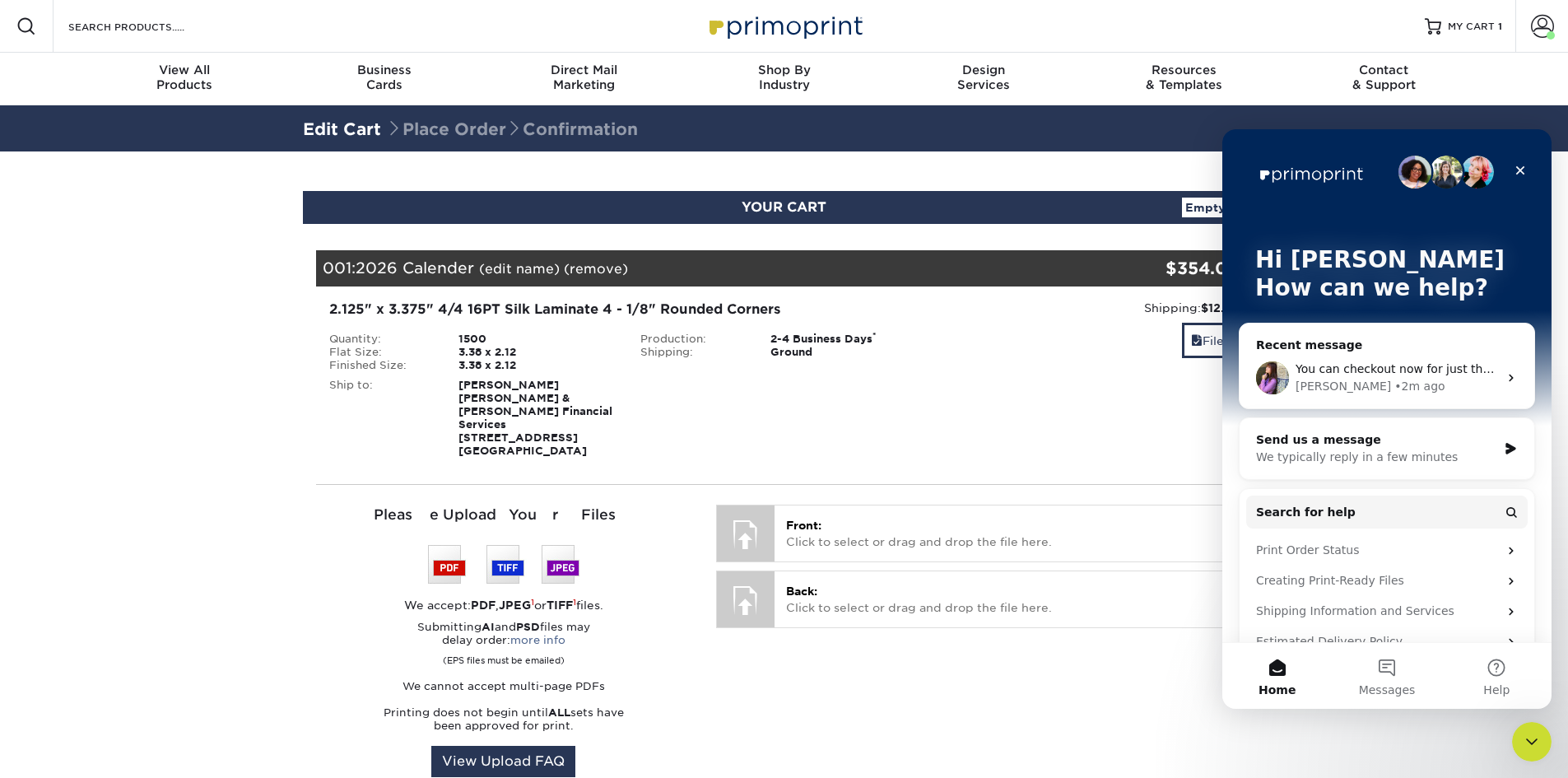
click at [1384, 359] on div "You can checkout now for just the order. And then we can charge you a separate …" at bounding box center [1387, 377] width 295 height 61
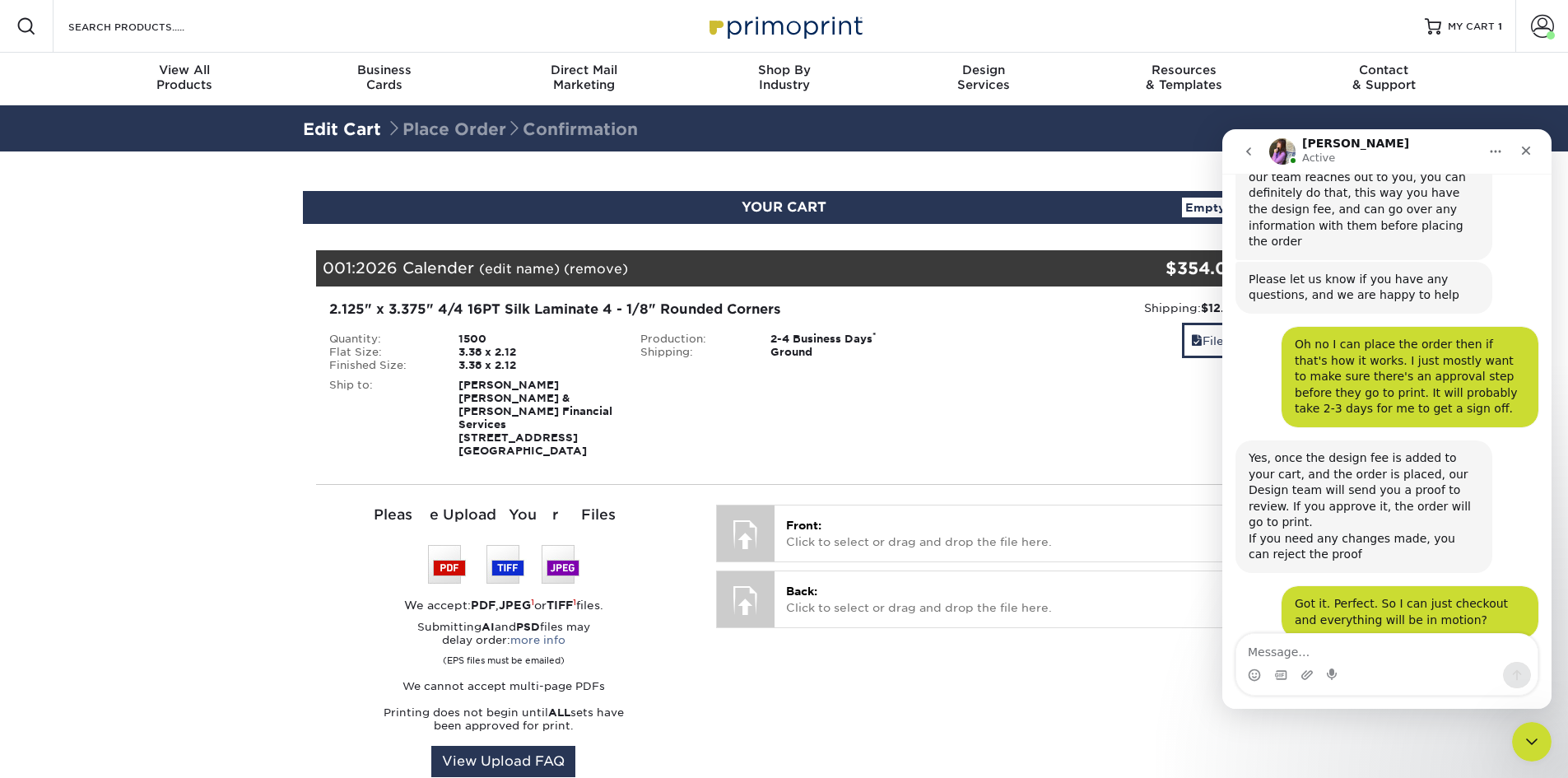
scroll to position [1922, 0]
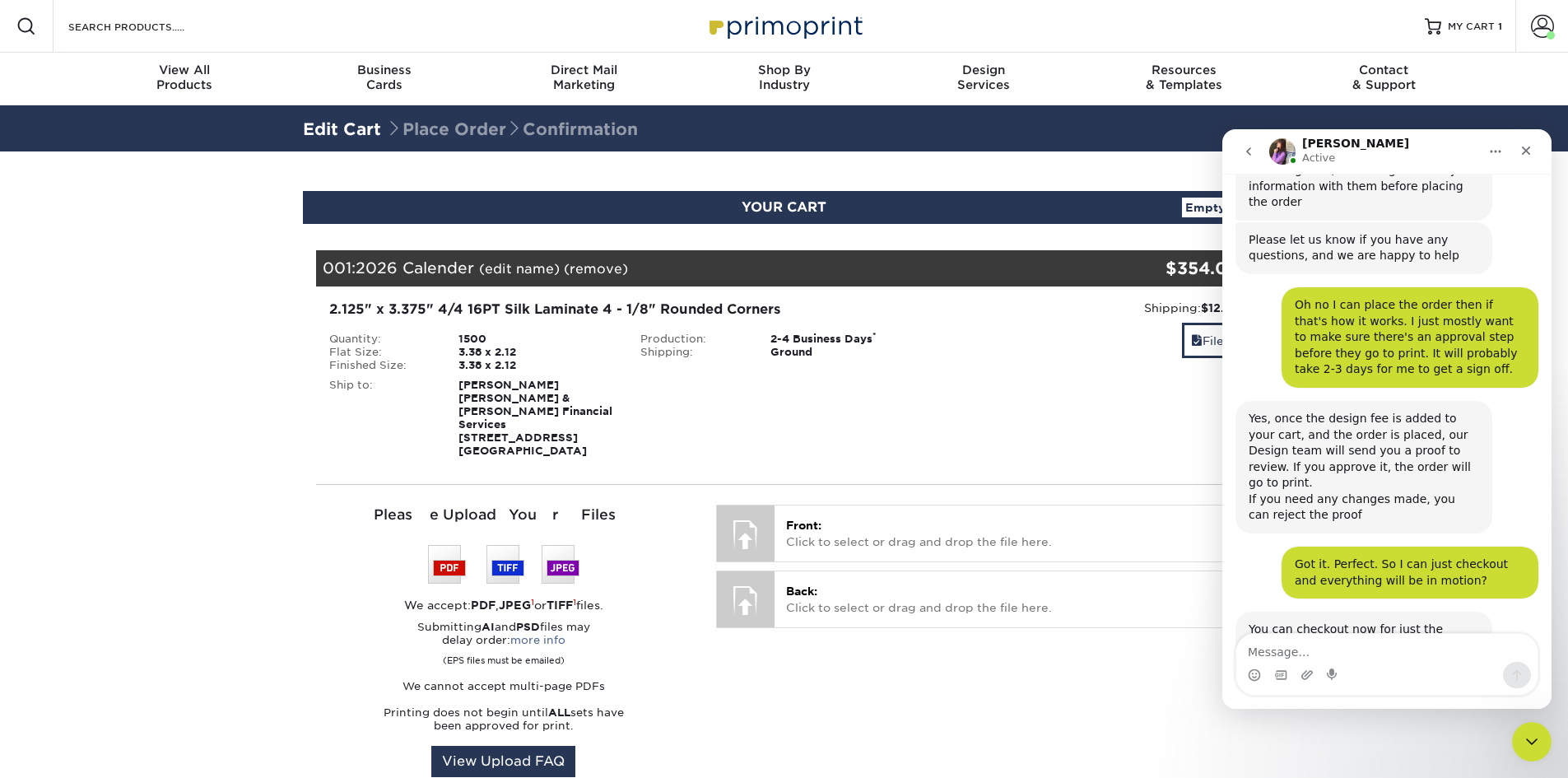
click at [1369, 647] on textarea "Message…" at bounding box center [1386, 647] width 301 height 28
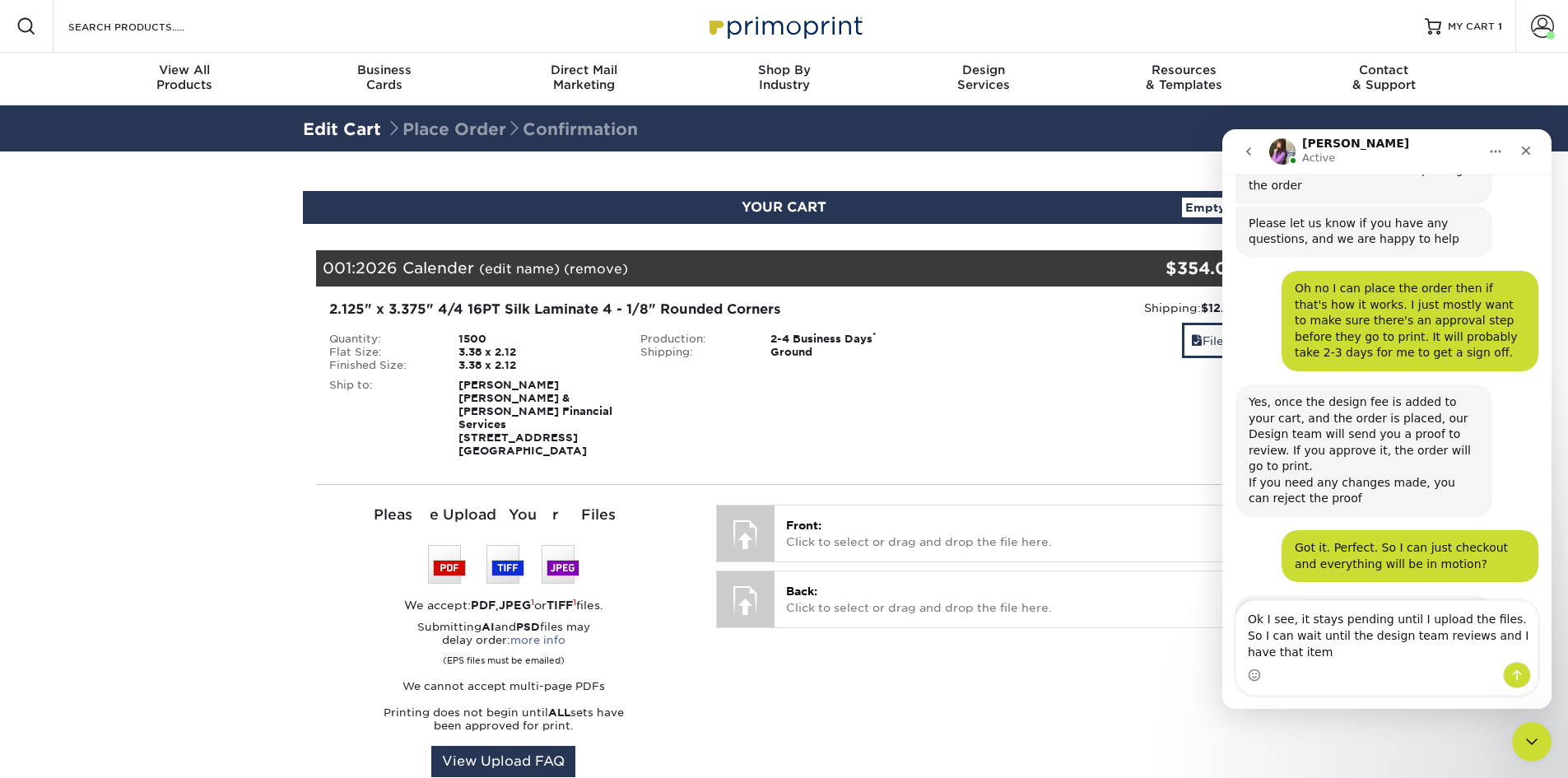
scroll to position [1954, 0]
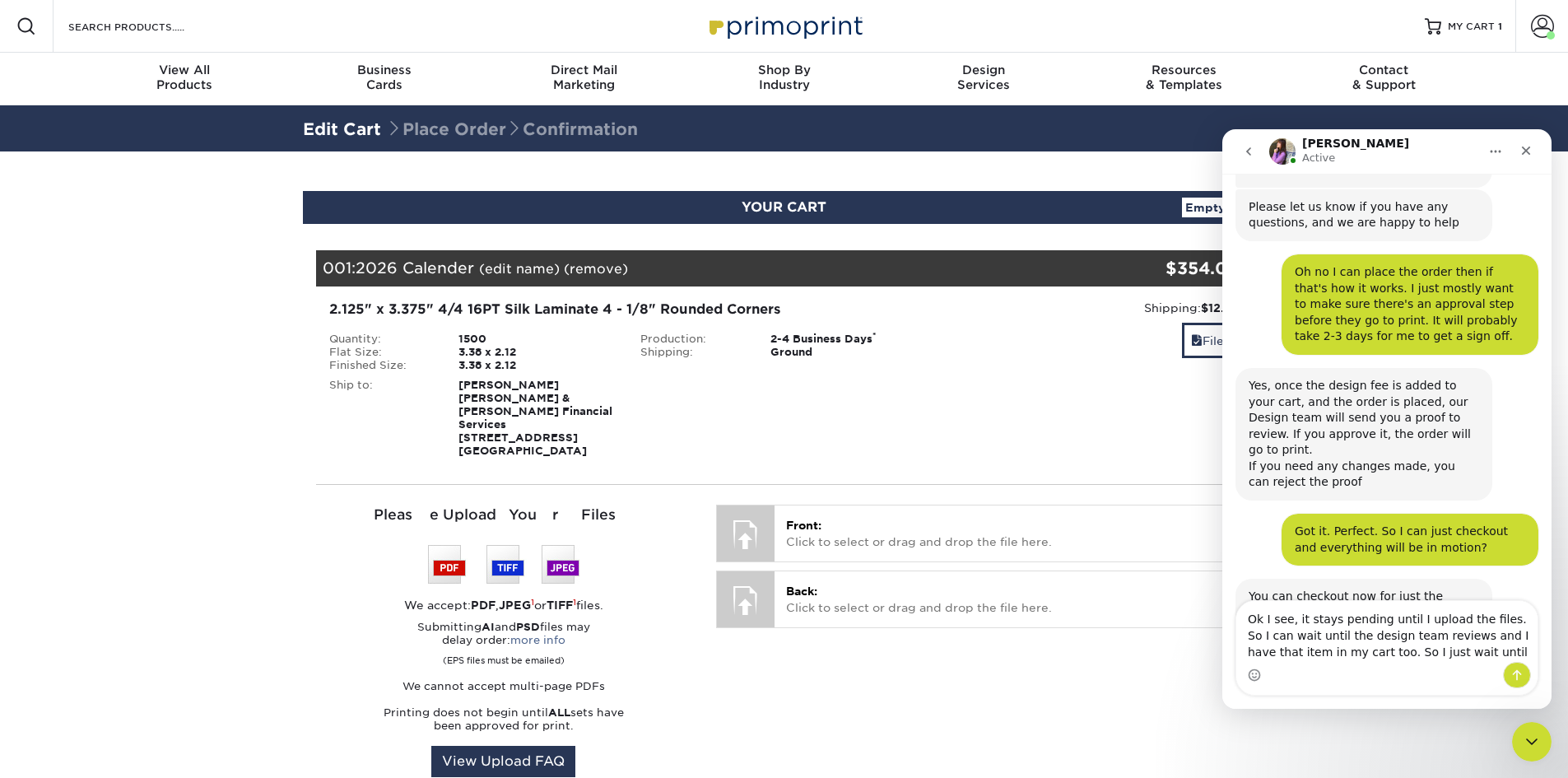
drag, startPoint x: 1455, startPoint y: 653, endPoint x: 1294, endPoint y: 622, distance: 164.0
click at [1294, 622] on textarea "Ok I see, it stays pending until I upload the files. So I can wait until the de…" at bounding box center [1386, 631] width 301 height 61
drag, startPoint x: 1368, startPoint y: 635, endPoint x: 1370, endPoint y: 652, distance: 17.1
click at [1368, 636] on textarea "Ok I see, so I can wait until that design fee is there and do one checkout, the…" at bounding box center [1386, 631] width 301 height 61
click at [1446, 658] on textarea "Ok I see, so I can wait until that design fee is there and do one checkout, the…" at bounding box center [1386, 624] width 301 height 78
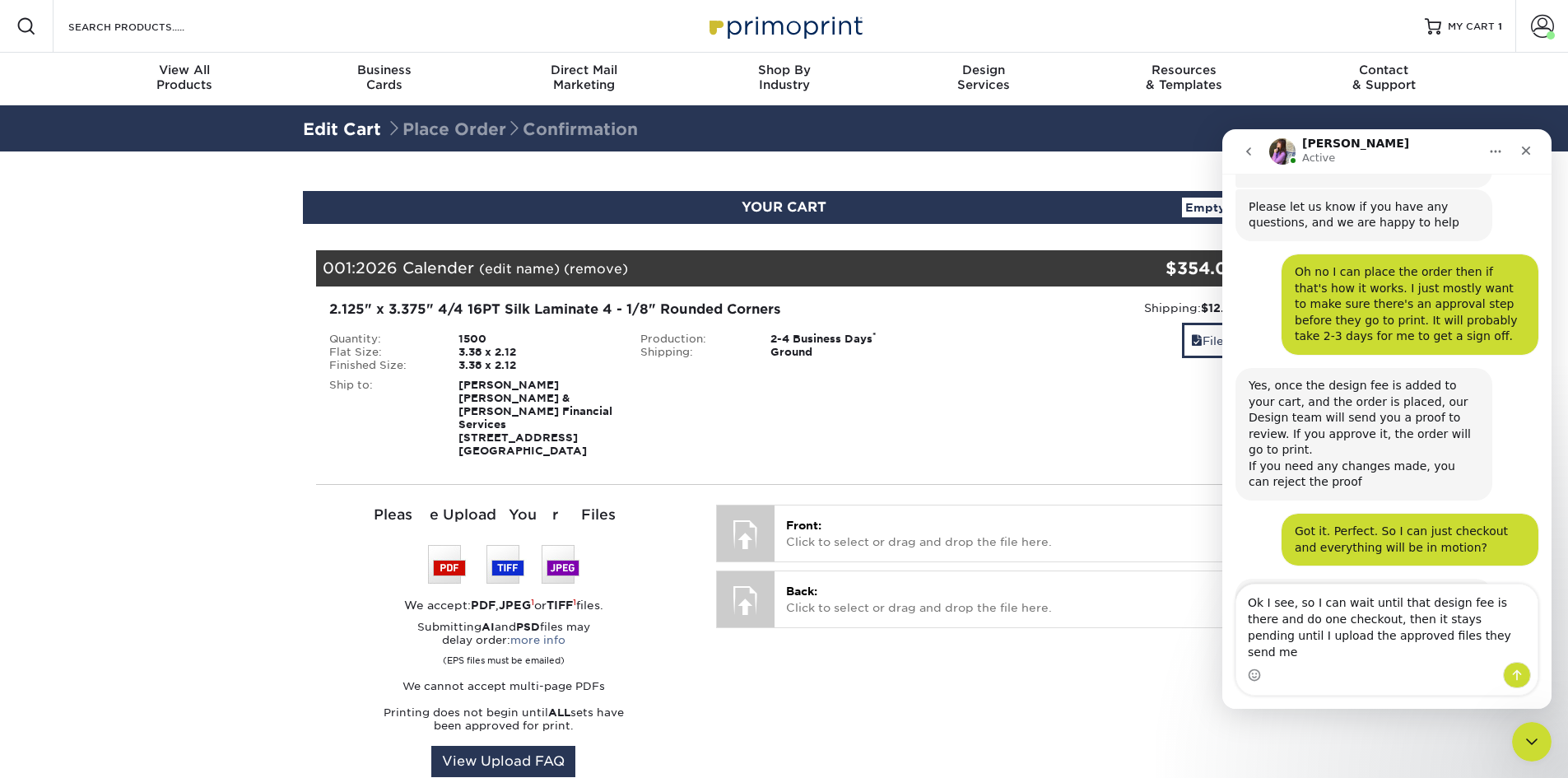
drag, startPoint x: 1428, startPoint y: 657, endPoint x: 1337, endPoint y: 639, distance: 92.8
click at [1337, 639] on textarea "Ok I see, so I can wait until that design fee is there and do one checkout, the…" at bounding box center [1386, 624] width 301 height 78
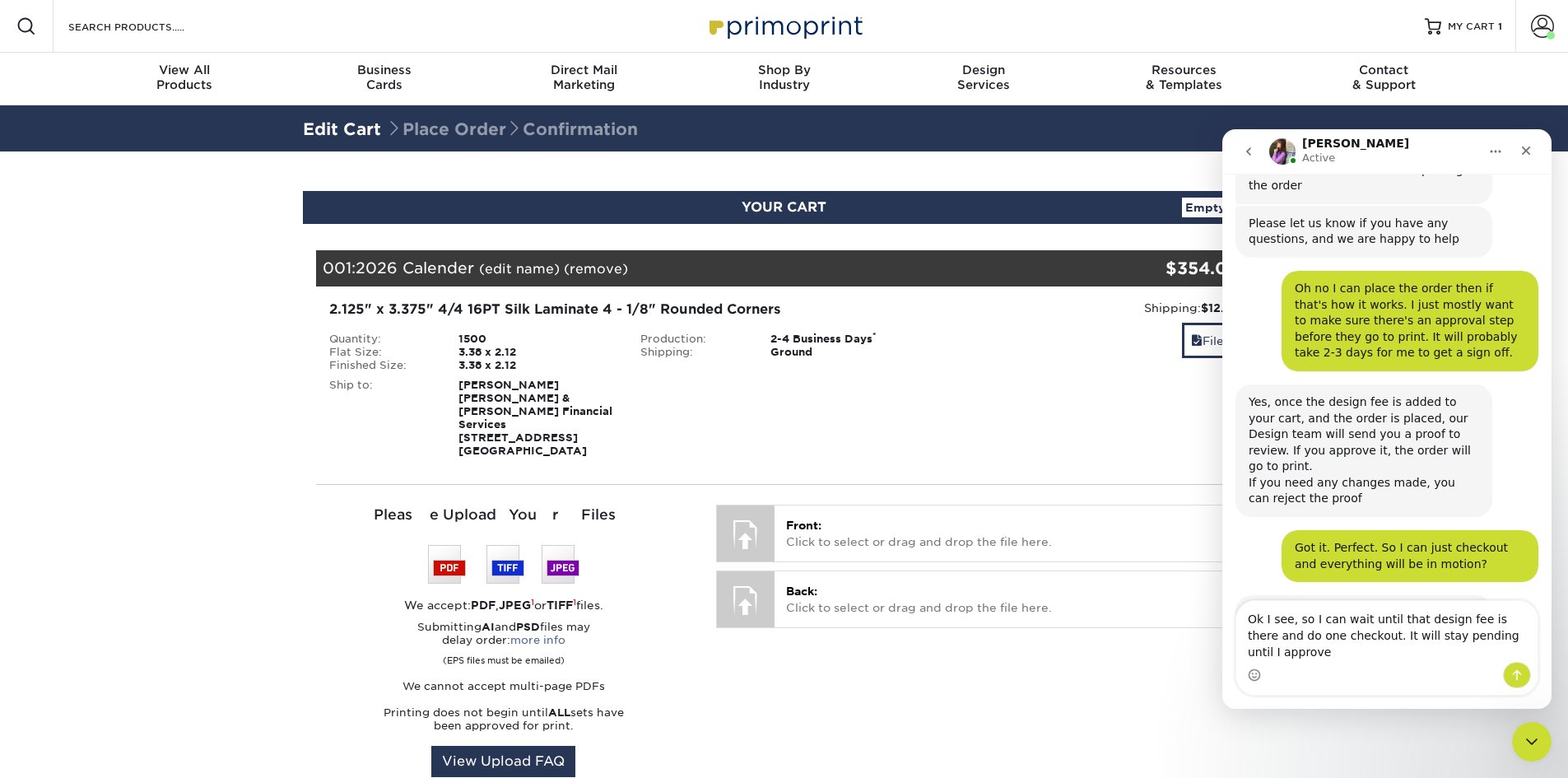
type textarea "Ok I see, so I can wait until that design fee is there and do one checkout. It …"
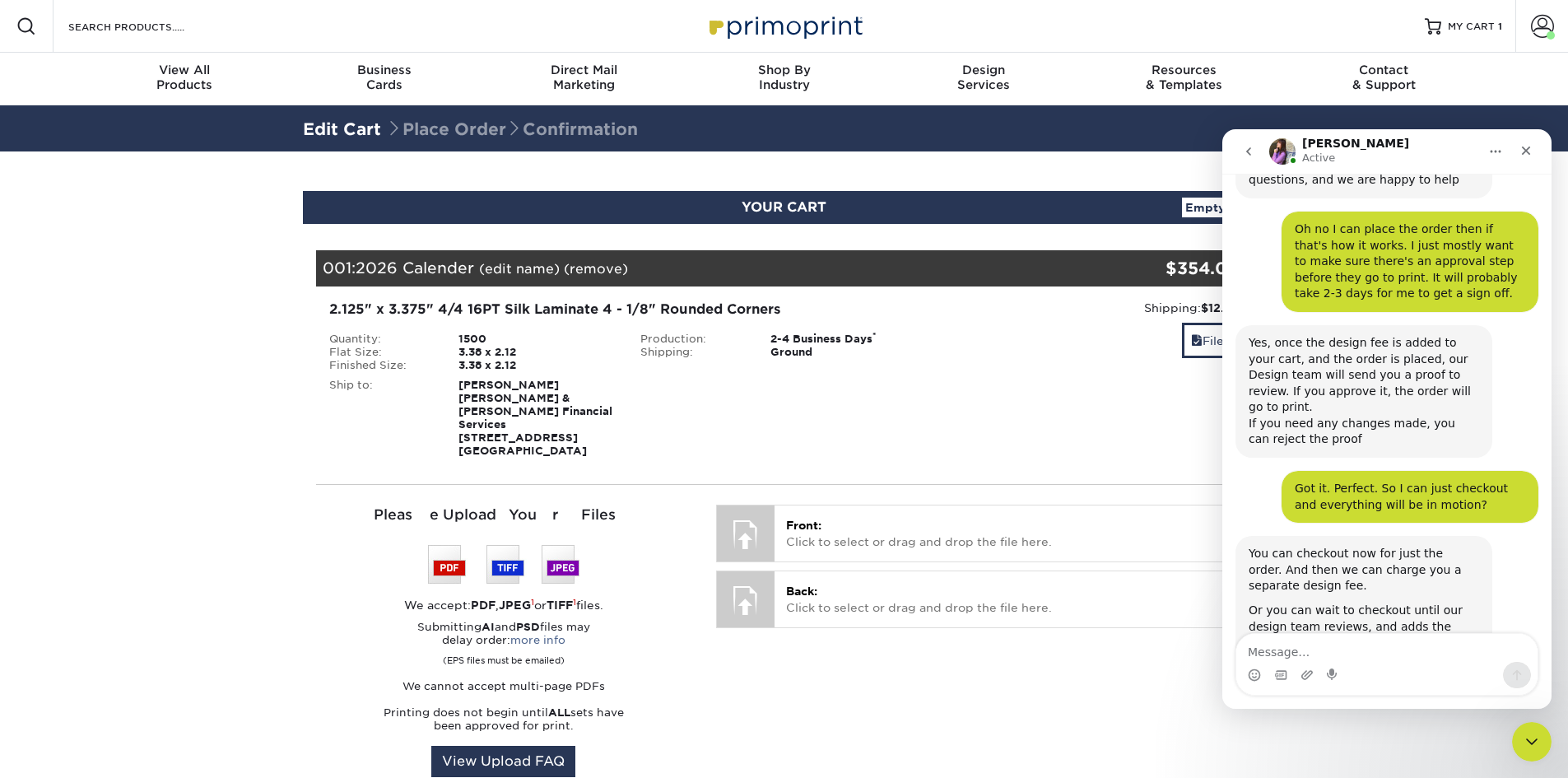
scroll to position [2003, 0]
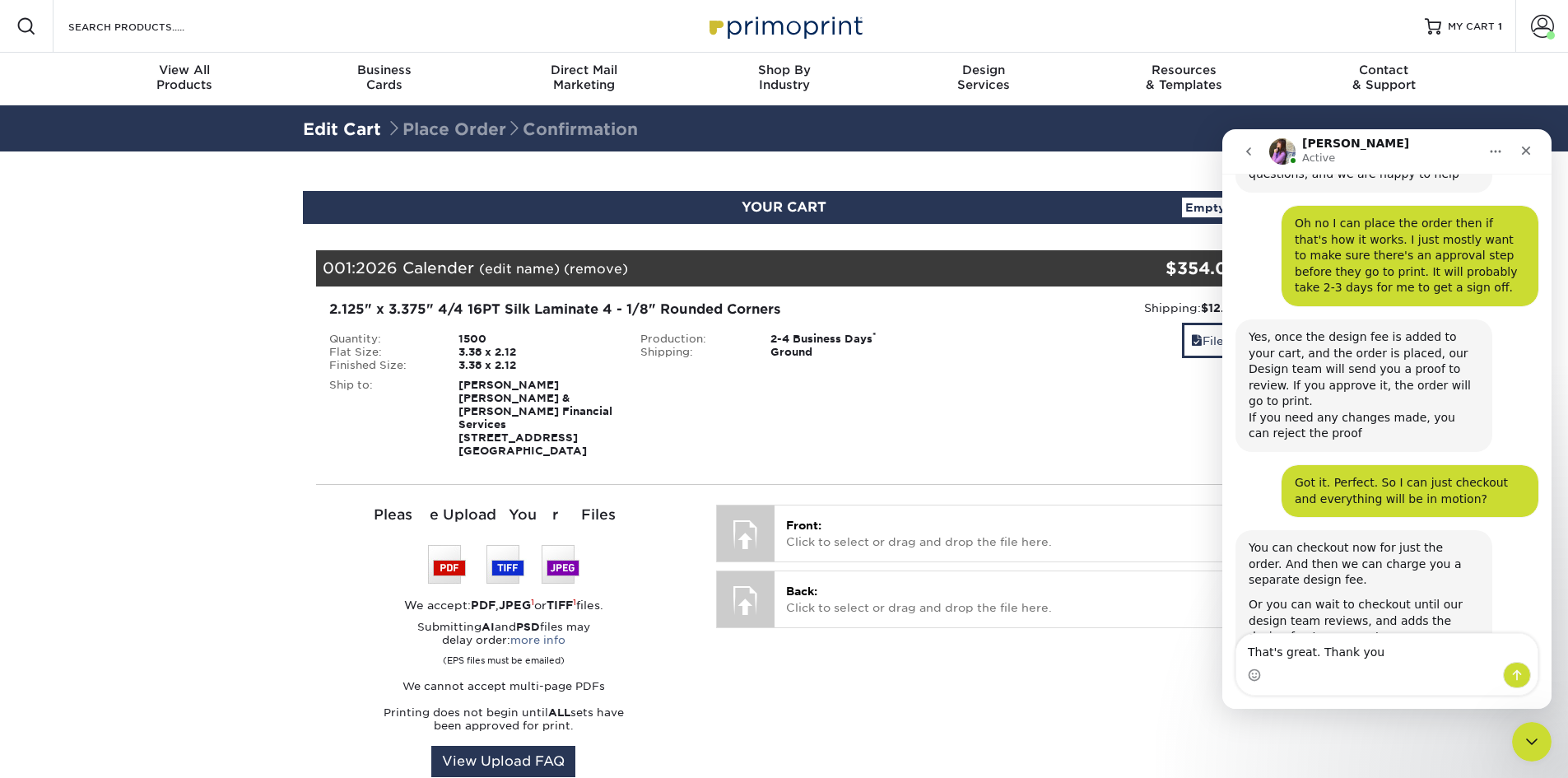
type textarea "That's great. Thank you."
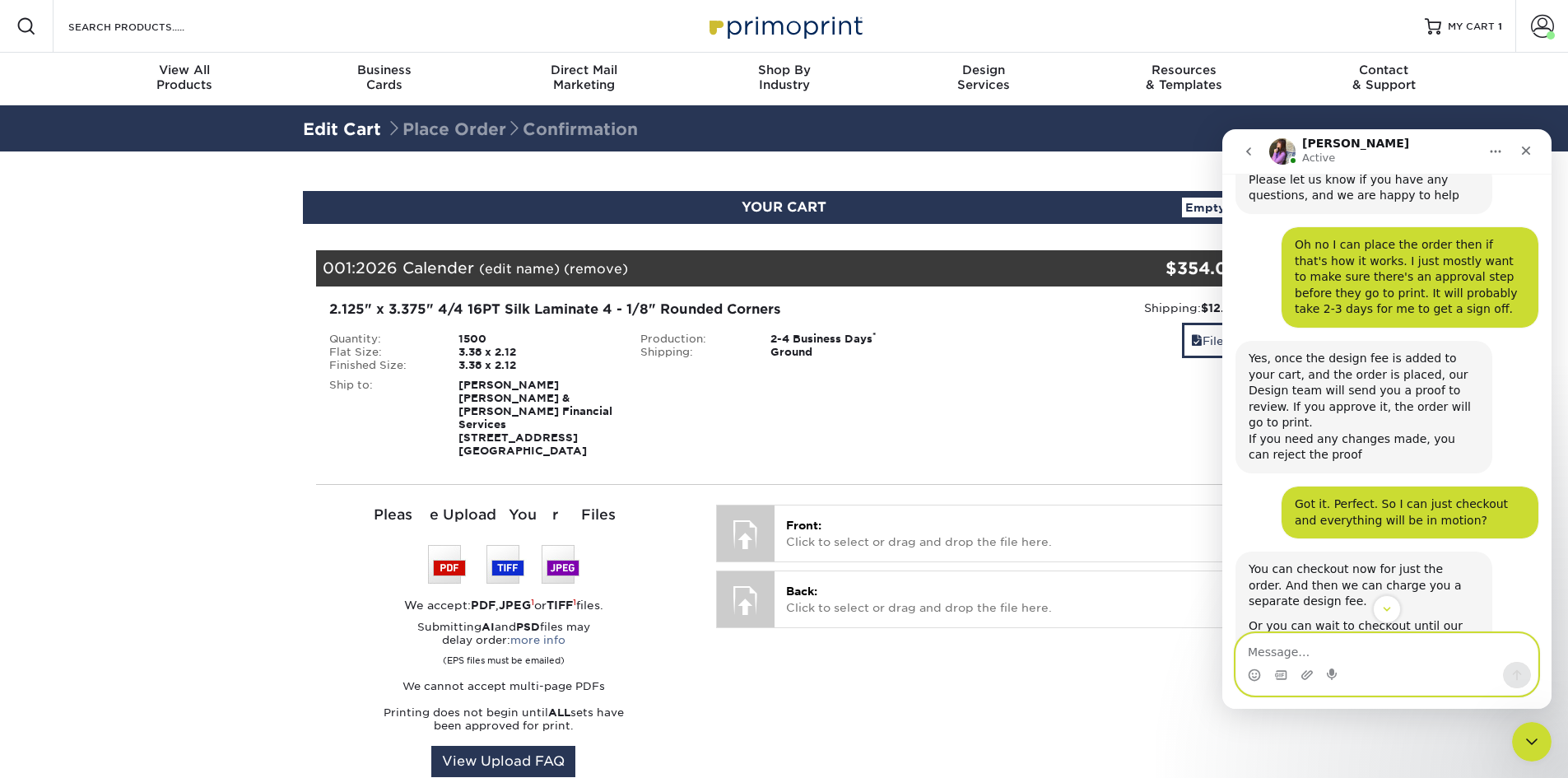
scroll to position [2160, 0]
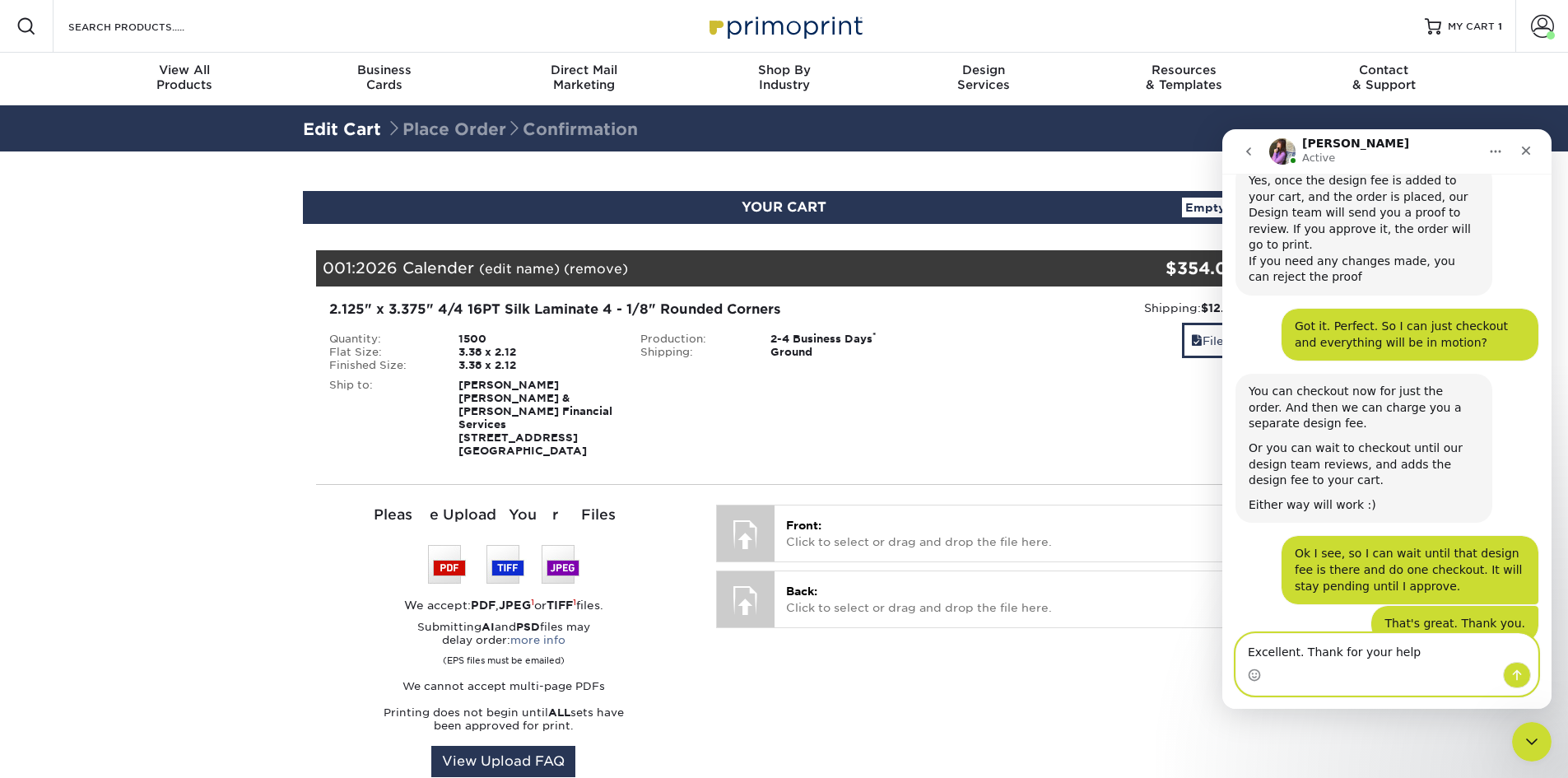
type textarea "Excellent. Thank for your help!"
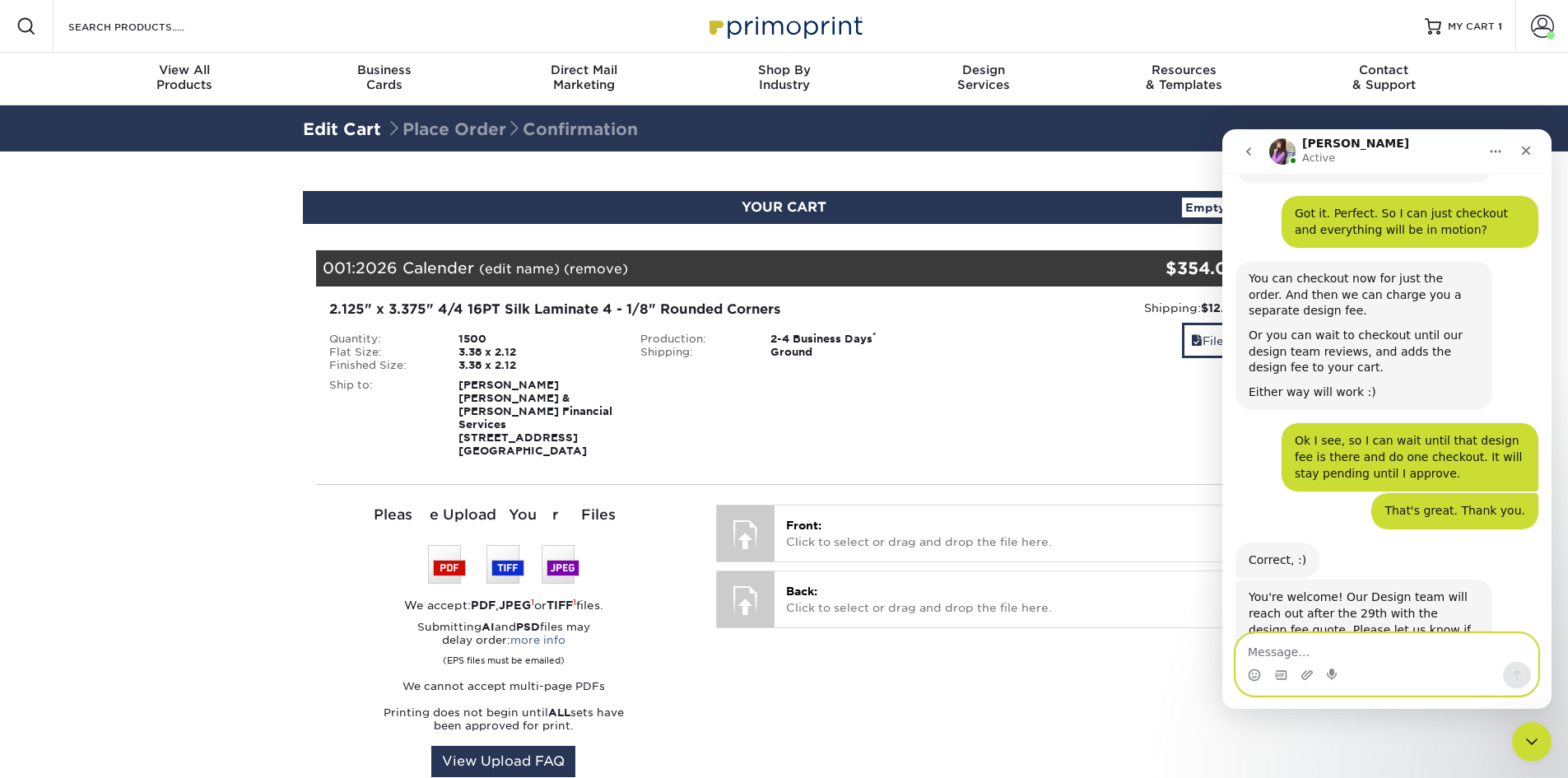
scroll to position [2258, 0]
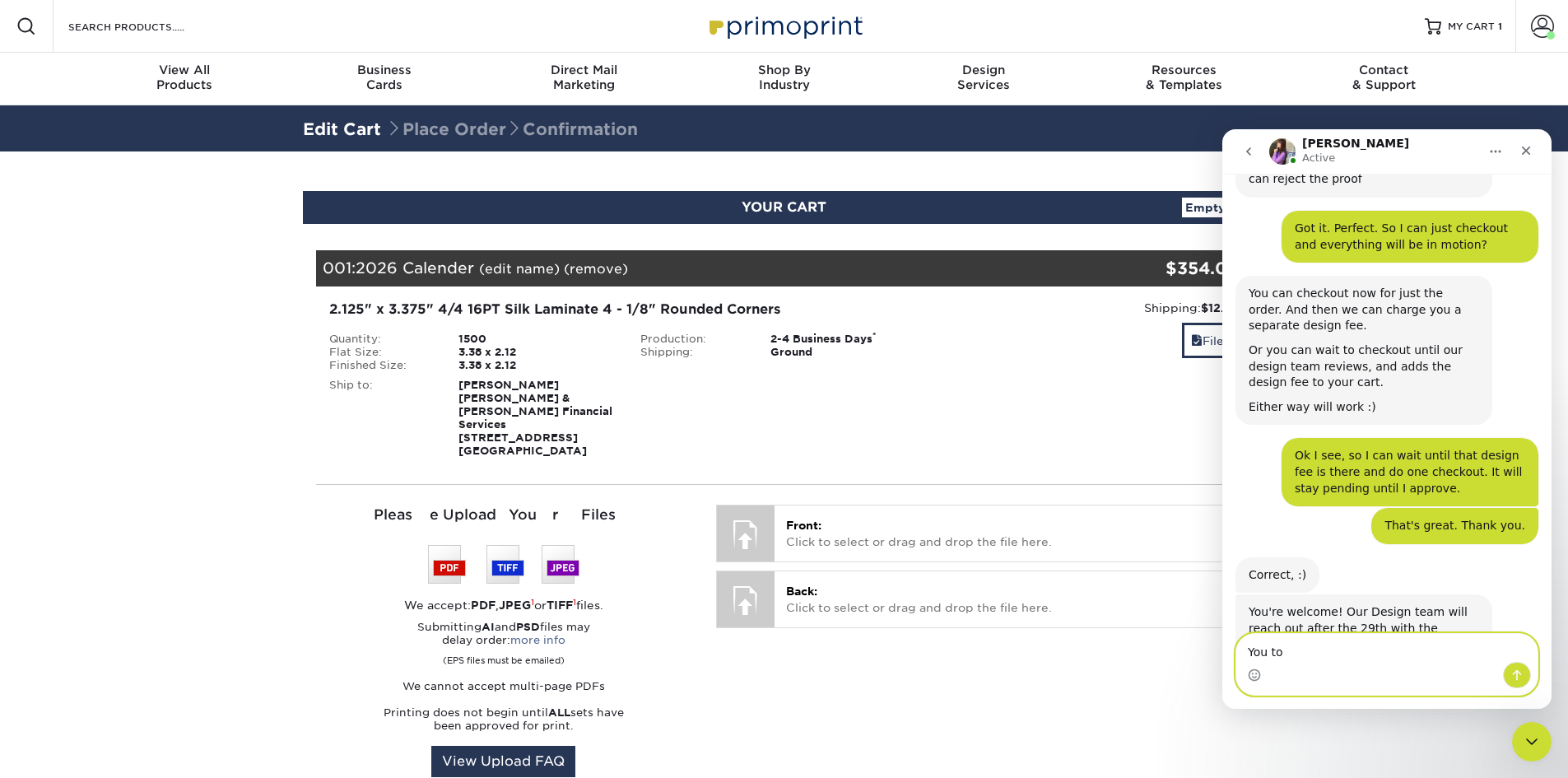
type textarea "You too"
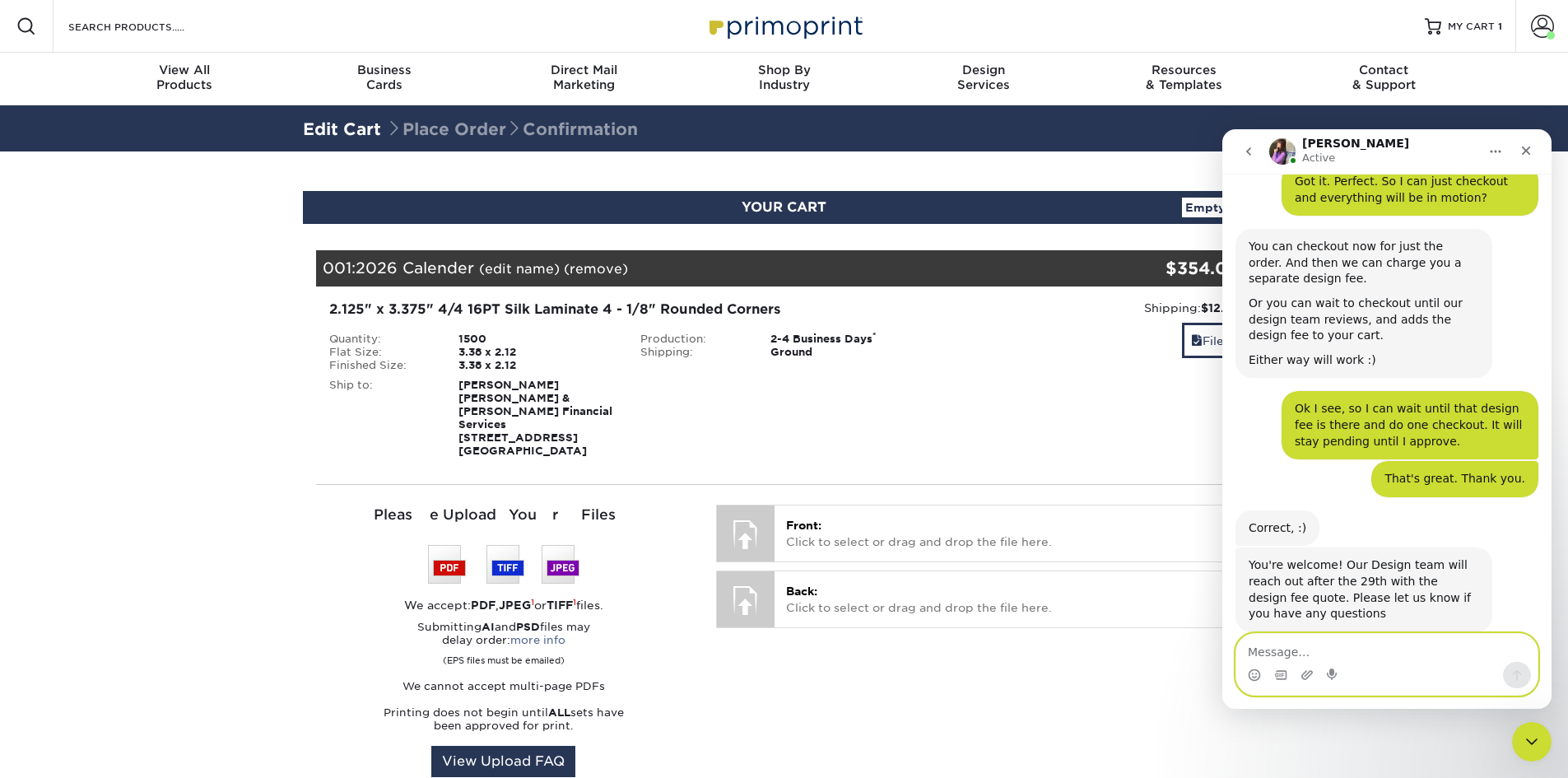
scroll to position [2307, 0]
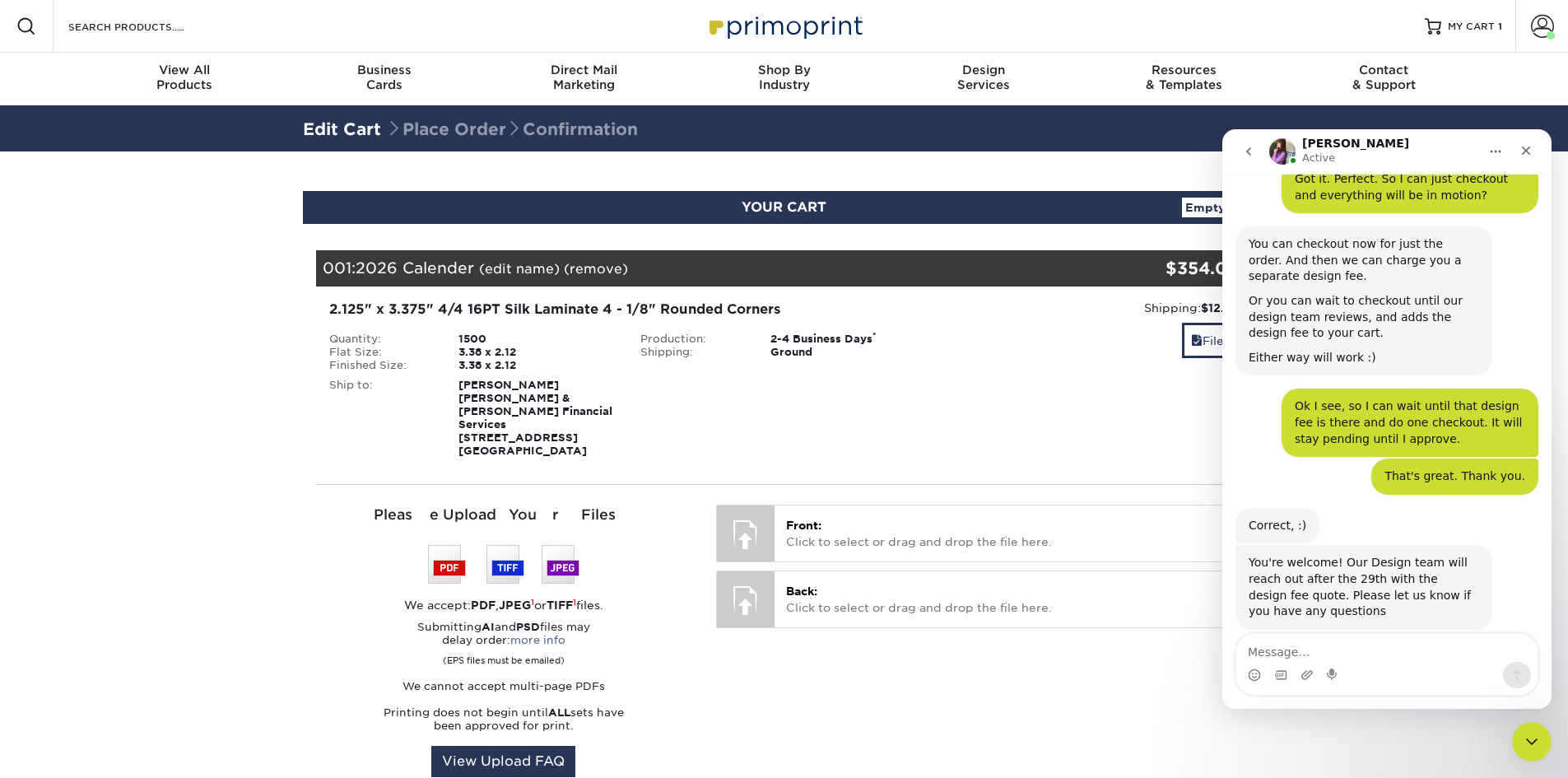
click at [1241, 25] on div "Resources Menu Search Products Account [PERSON_NAME] Account Dashboard Active O…" at bounding box center [784, 26] width 1568 height 53
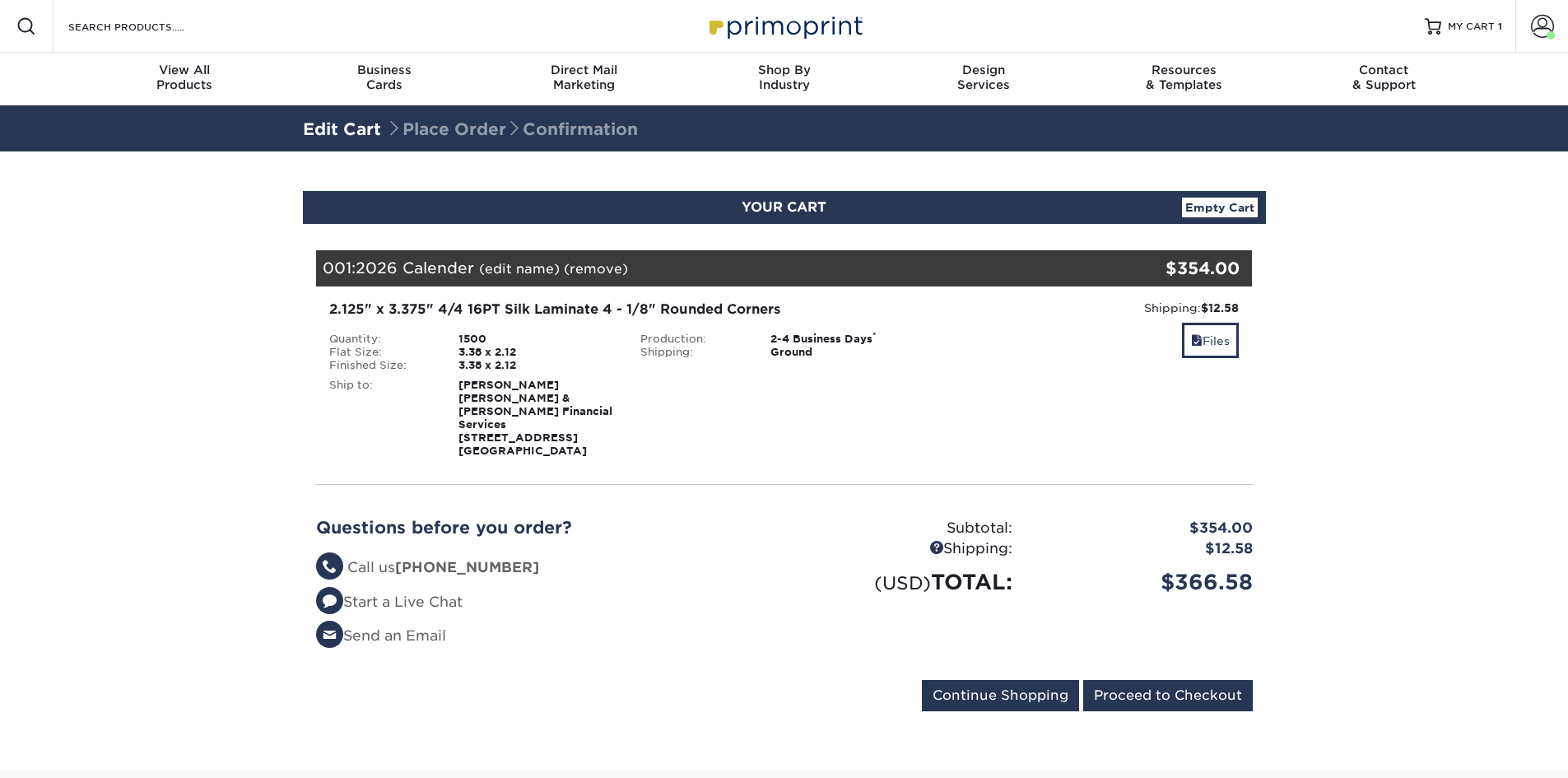
click at [1527, 146] on div "Edit Cart Place Order Confirmation" at bounding box center [784, 129] width 1568 height 46
click at [1543, 34] on span at bounding box center [1542, 26] width 23 height 23
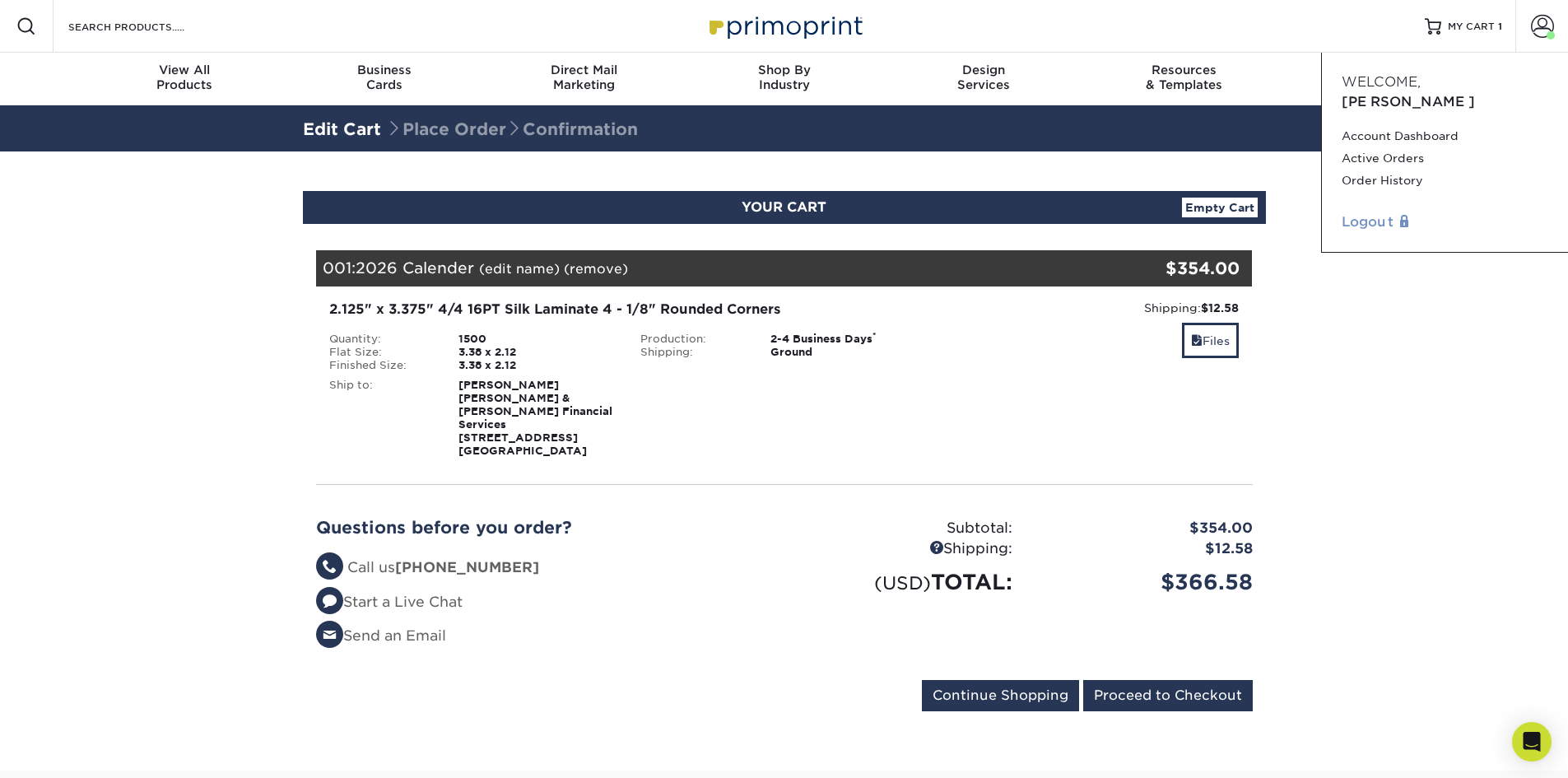
click at [1395, 212] on link "Logout" at bounding box center [1445, 222] width 206 height 20
